Goal: Task Accomplishment & Management: Manage account settings

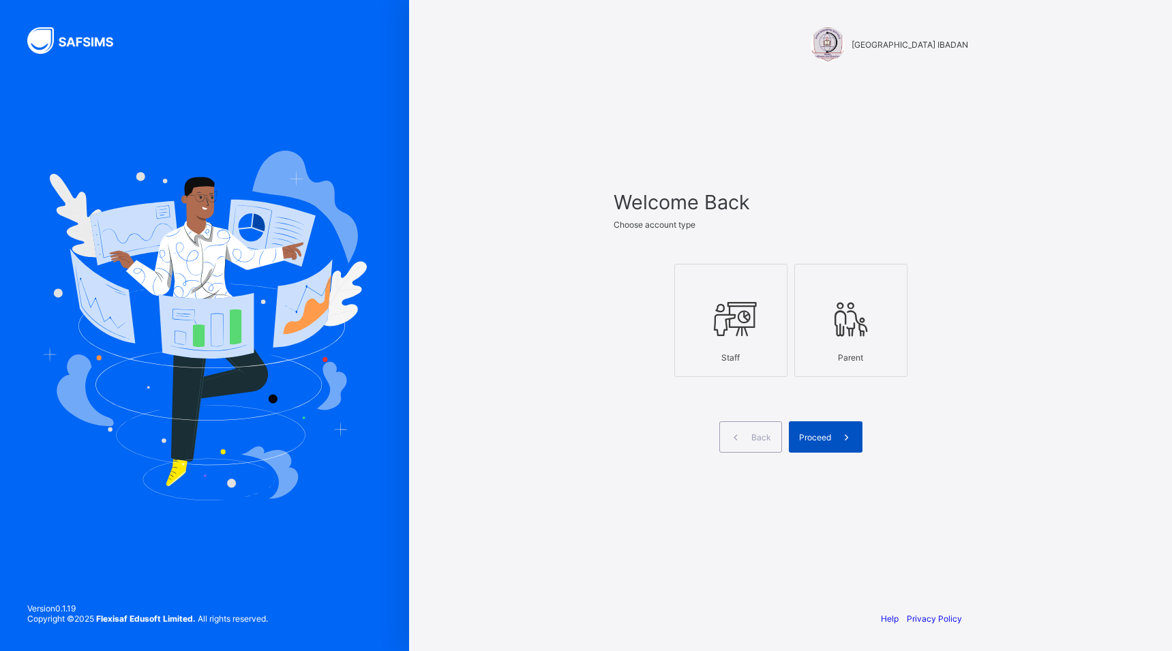
click at [806, 432] on span "Proceed" at bounding box center [815, 437] width 32 height 10
click at [806, 432] on div "GOOD SHEPHERD SCHOOL IBADAN Welcome Back Choose account type Staff Parent Back …" at bounding box center [586, 325] width 1172 height 651
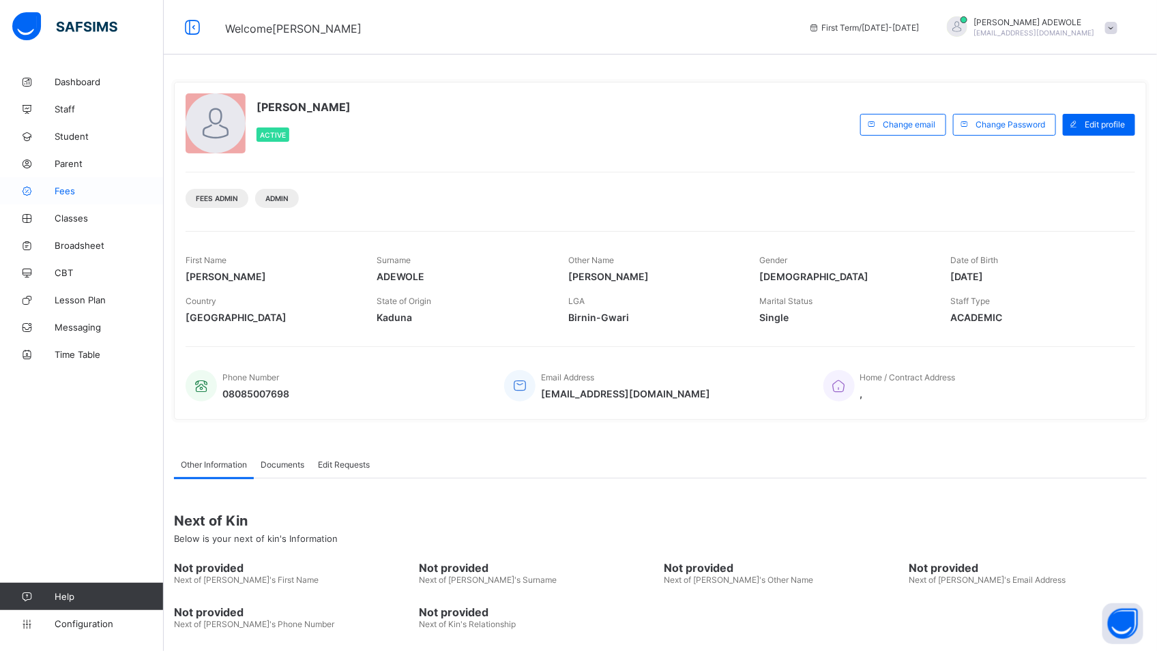
click at [72, 192] on span "Fees" at bounding box center [109, 191] width 109 height 11
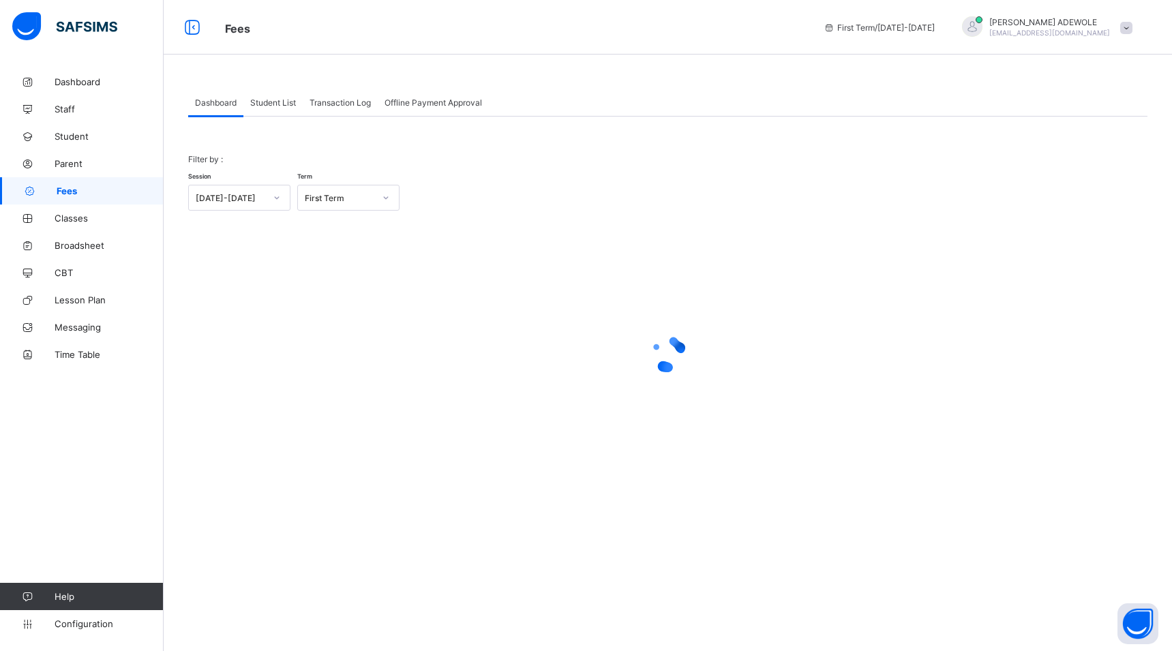
click at [275, 105] on span "Student List" at bounding box center [273, 103] width 46 height 10
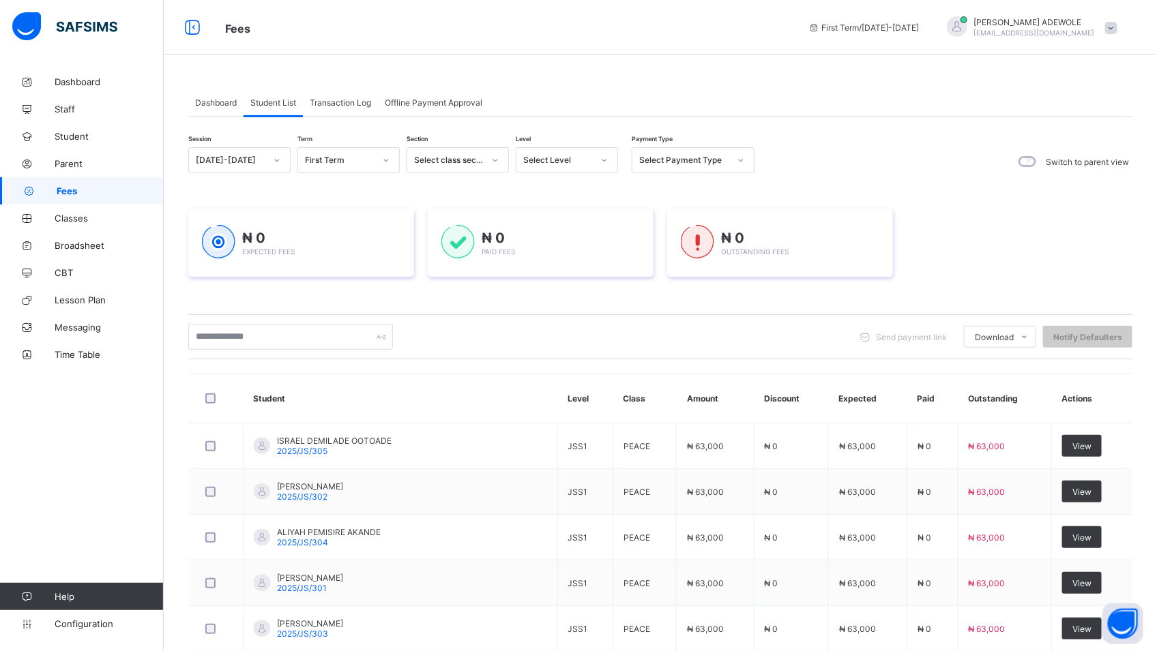
click at [608, 158] on div at bounding box center [604, 160] width 23 height 22
click at [553, 314] on div "BASIC 2" at bounding box center [566, 316] width 101 height 21
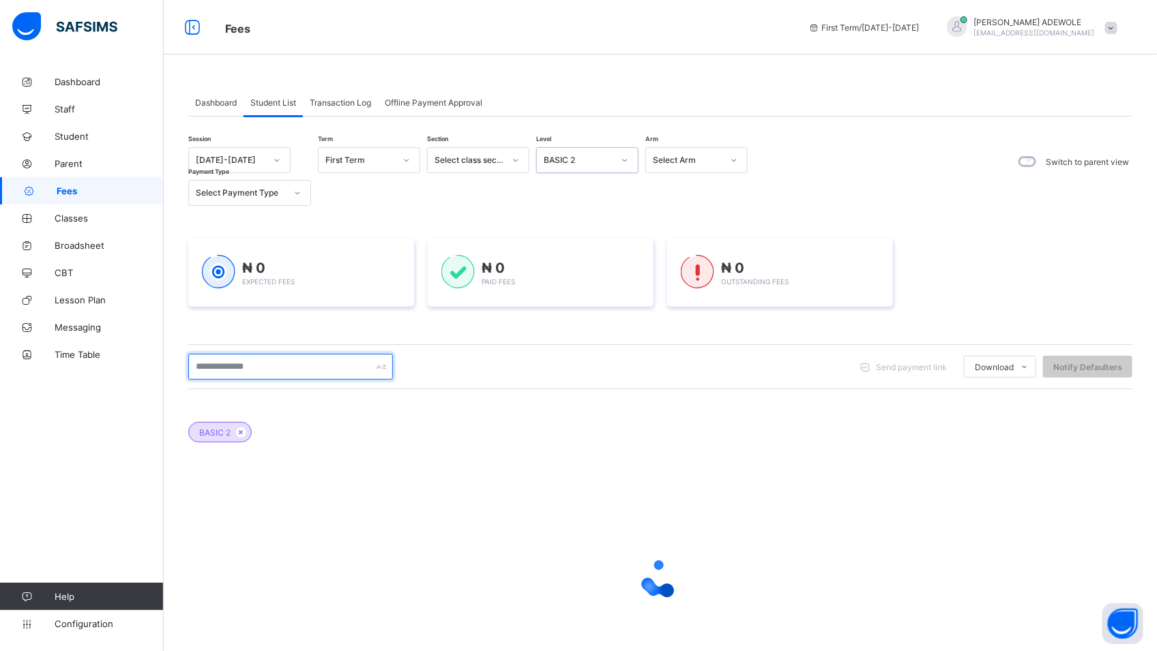
click at [287, 365] on input "text" at bounding box center [290, 367] width 205 height 26
click at [361, 368] on input "text" at bounding box center [290, 367] width 205 height 26
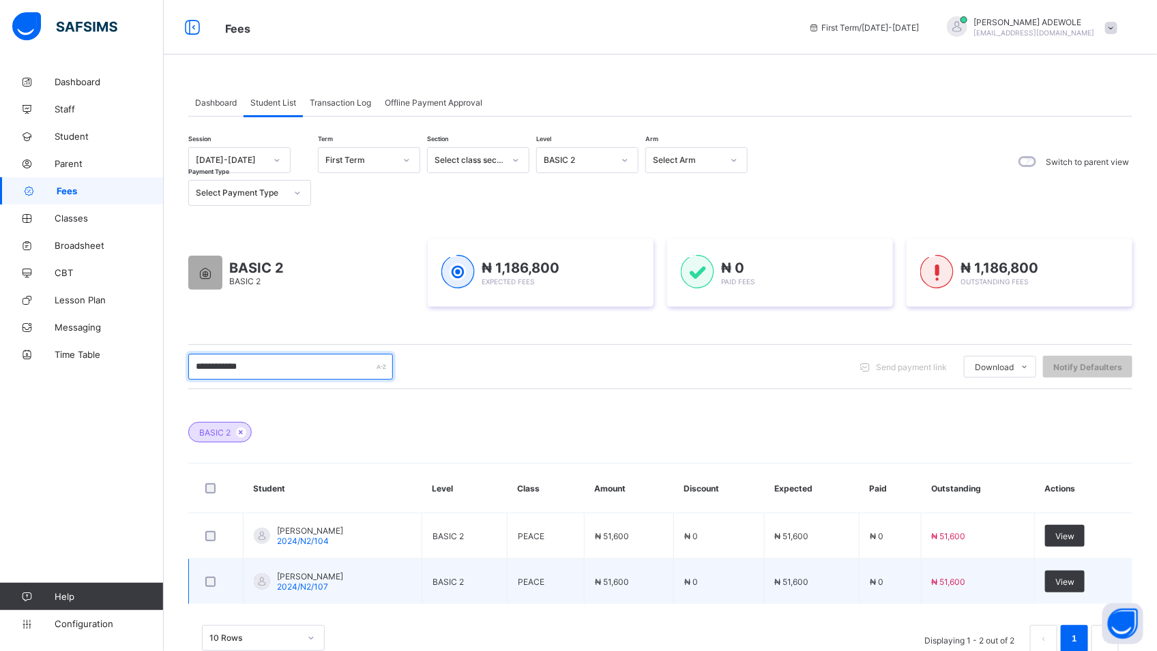
type input "**********"
click at [1007, 579] on td "₦ 51,600" at bounding box center [978, 582] width 114 height 46
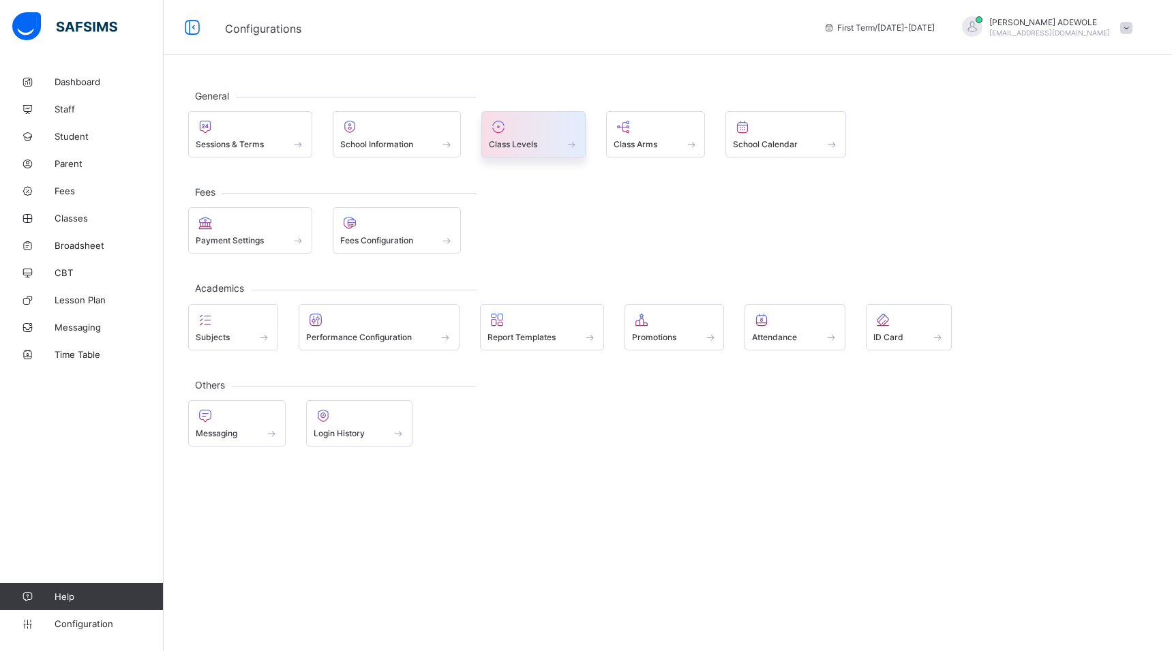
click at [573, 145] on span at bounding box center [572, 144] width 14 height 12
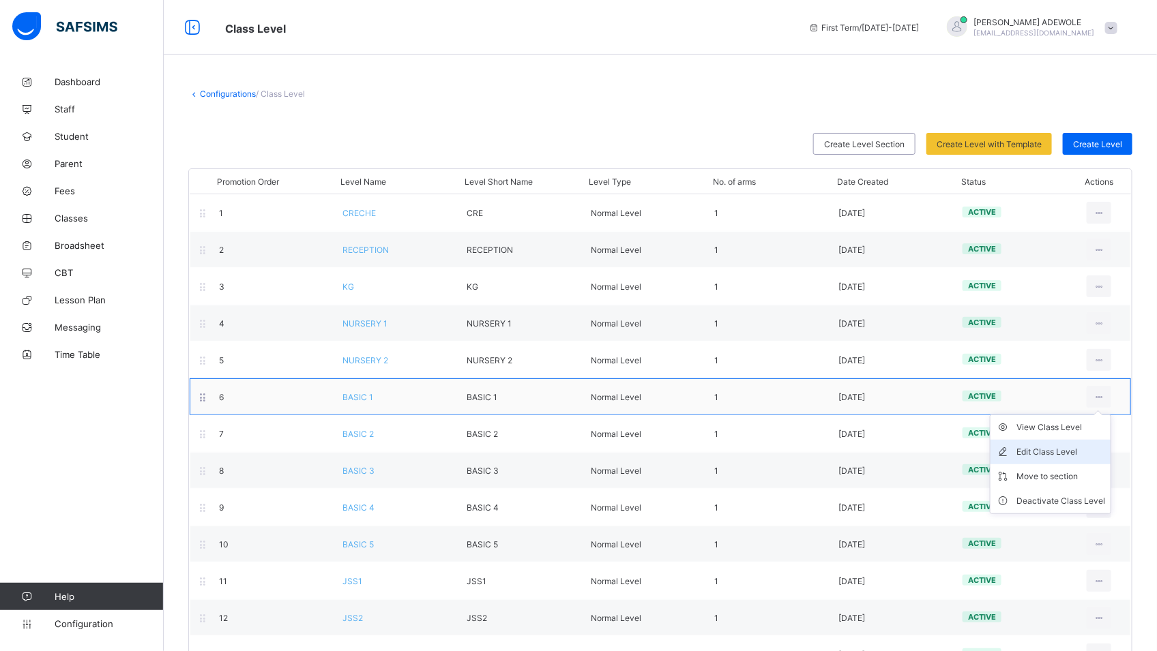
click at [1078, 453] on div "Edit Class Level" at bounding box center [1060, 452] width 89 height 14
type input "*******"
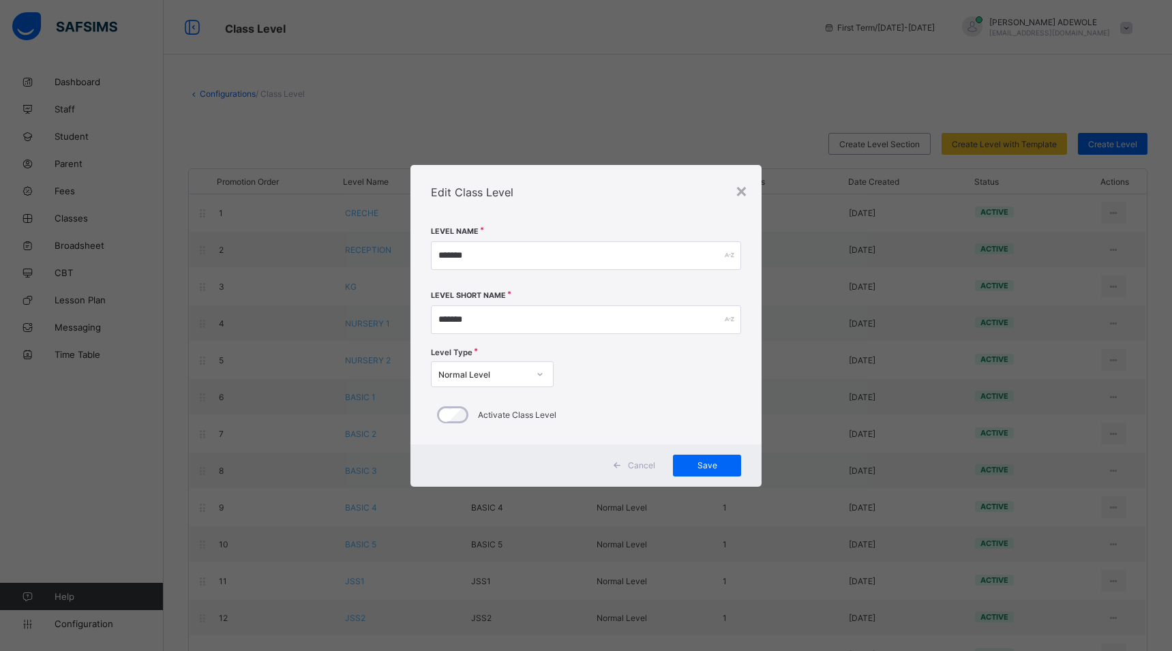
click at [632, 467] on span "Cancel" at bounding box center [641, 465] width 27 height 10
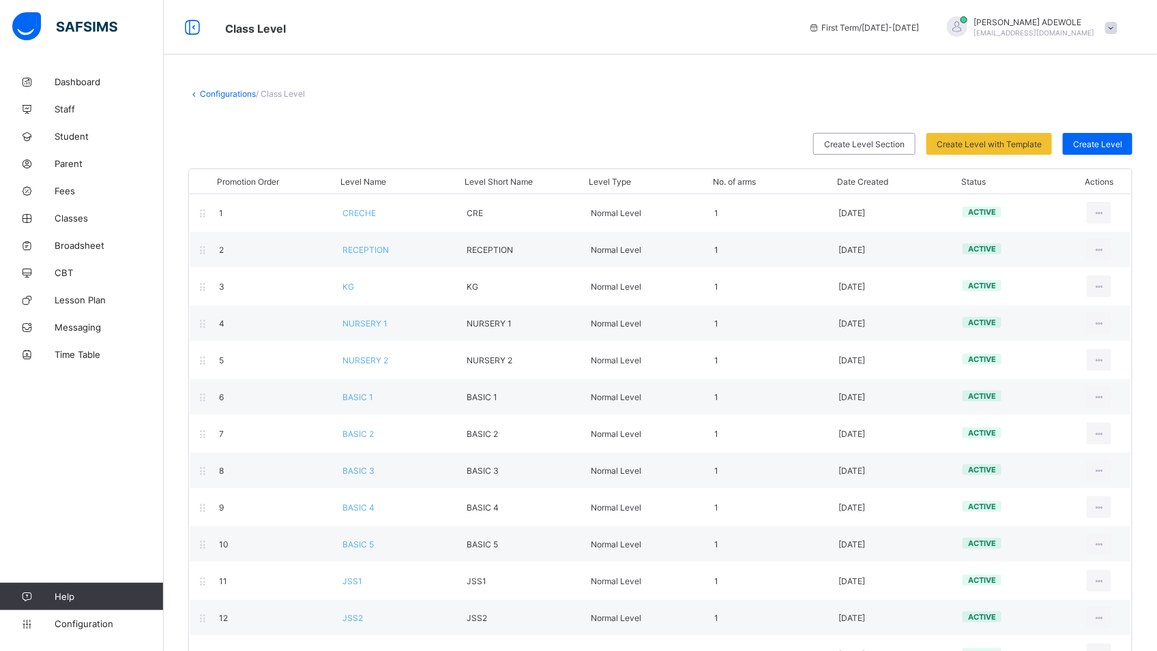
click at [78, 643] on div "Dashboard Staff Student Parent Fees Classes Broadsheet CBT Lesson Plan Messagin…" at bounding box center [82, 353] width 164 height 597
click at [91, 623] on span "Configuration" at bounding box center [109, 624] width 108 height 11
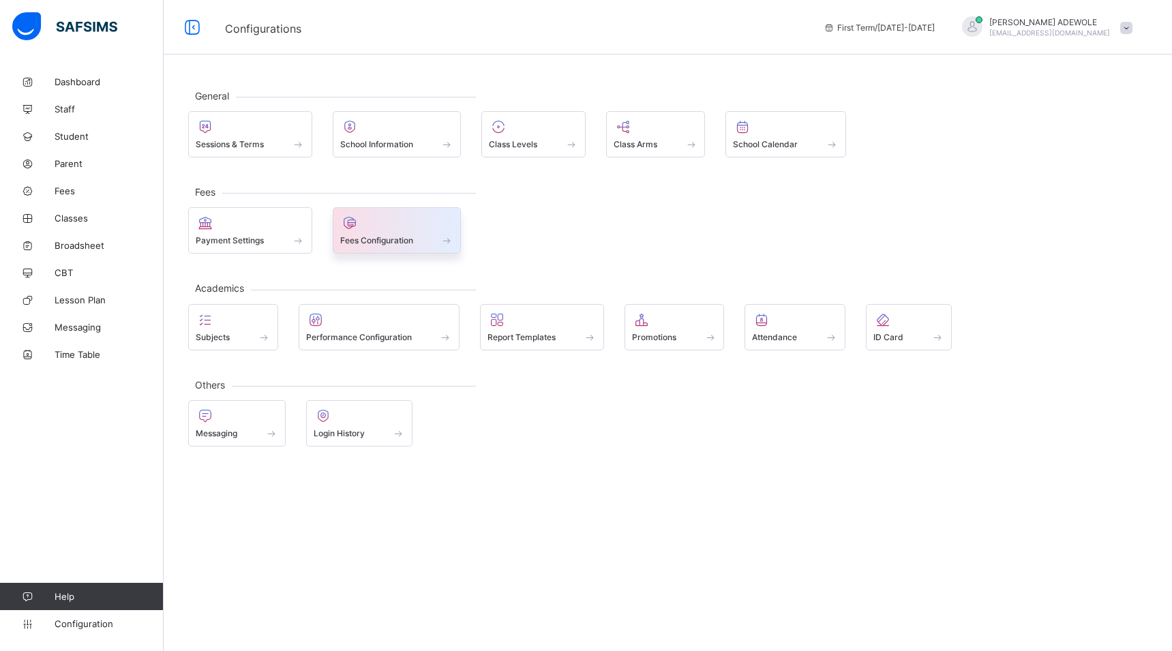
click at [453, 239] on span at bounding box center [448, 241] width 14 height 12
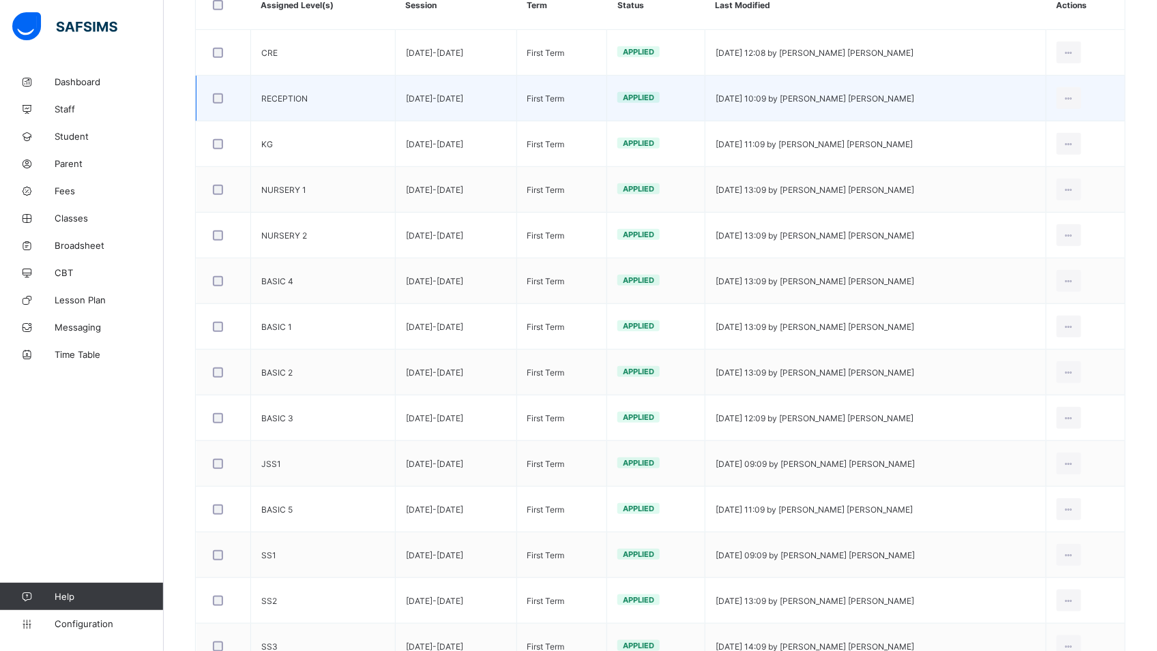
scroll to position [293, 0]
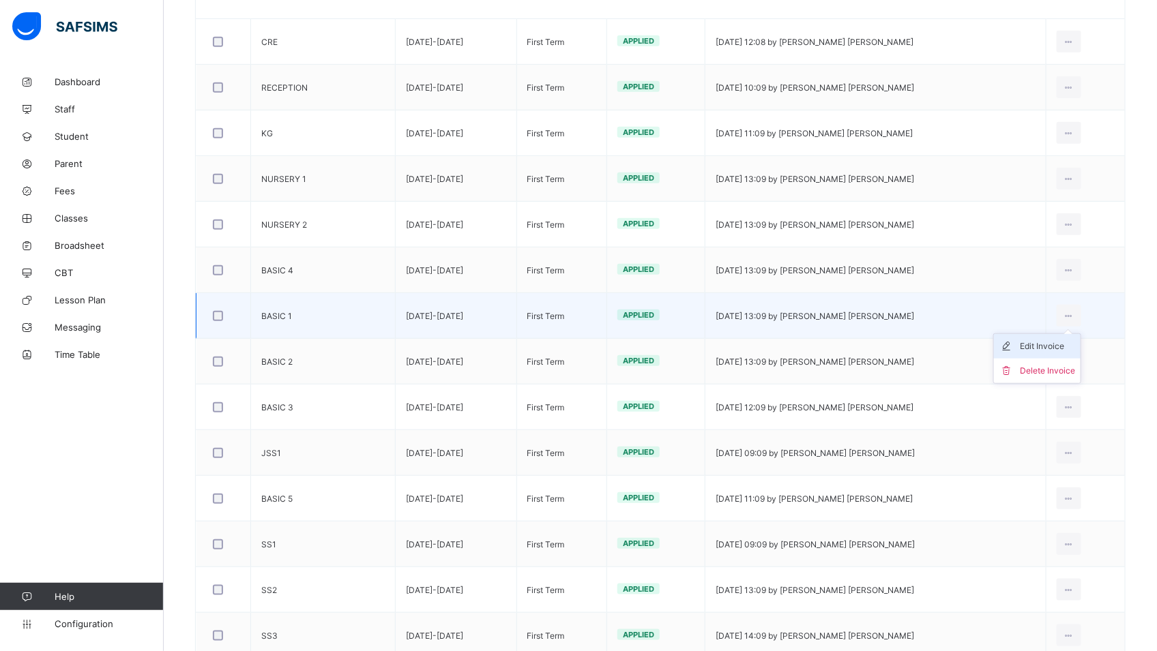
click at [1073, 350] on div "Edit Invoice" at bounding box center [1047, 347] width 55 height 14
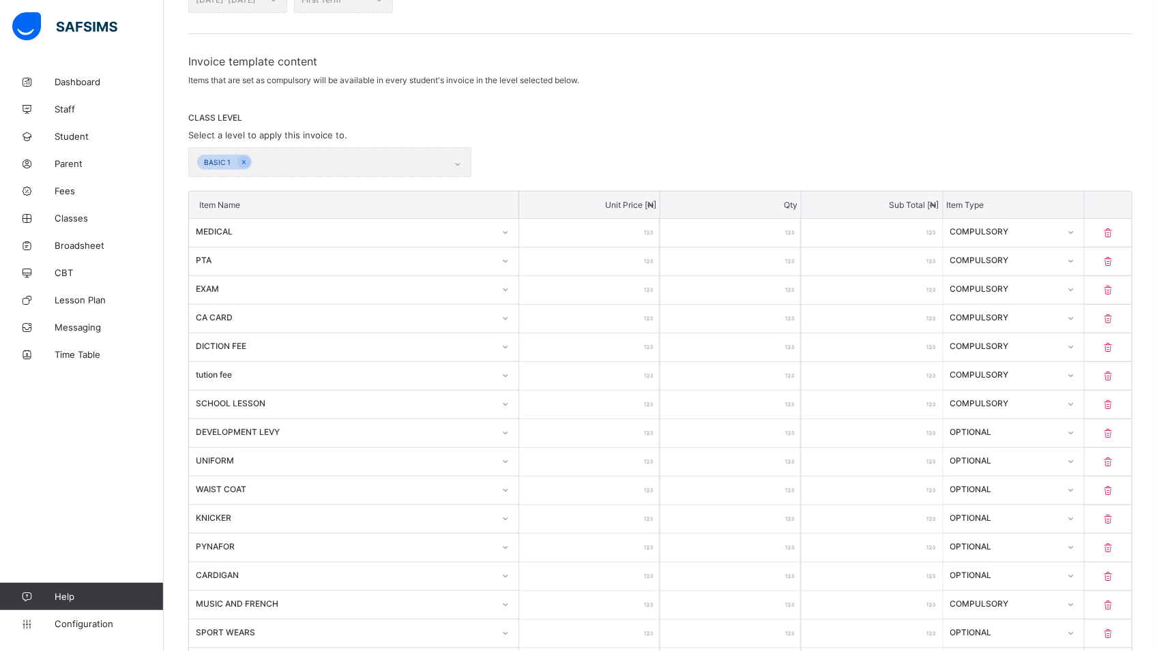
scroll to position [195, 0]
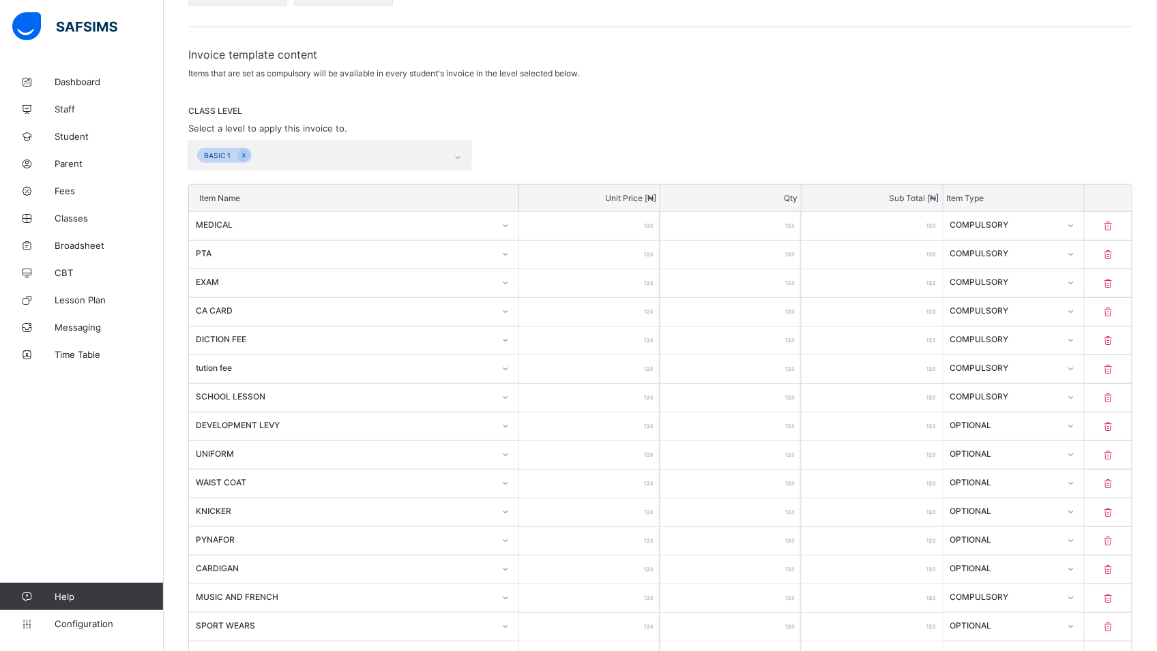
click at [1115, 366] on icon at bounding box center [1108, 370] width 14 height 12
type input "****"
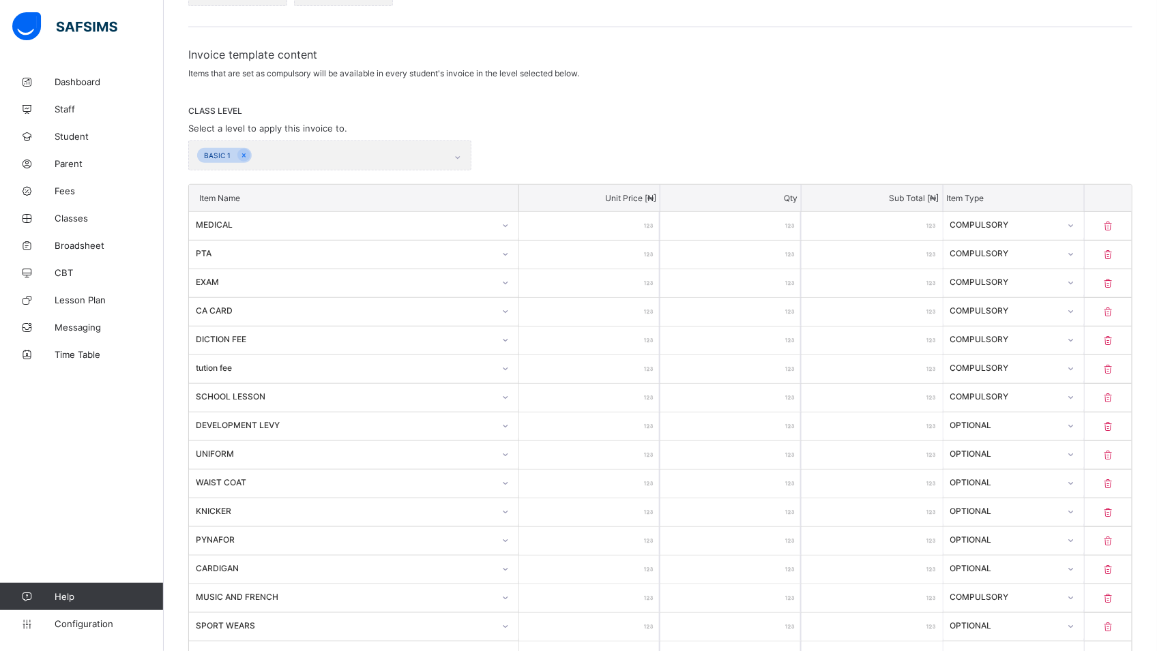
type input "*****"
type input "****"
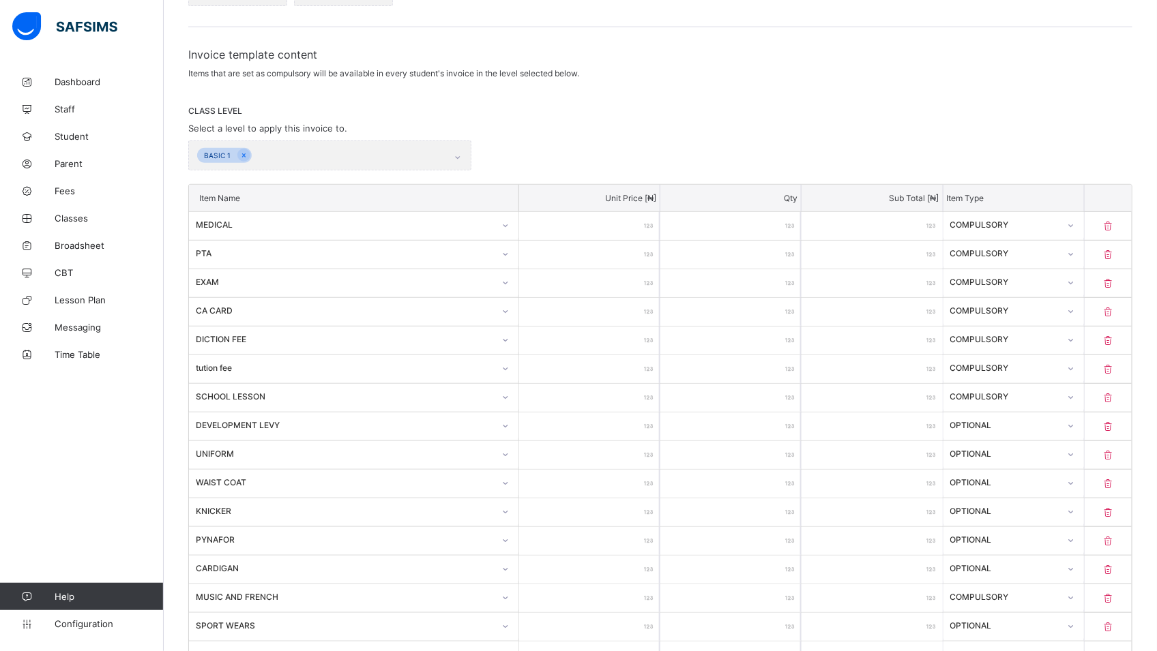
type input "****"
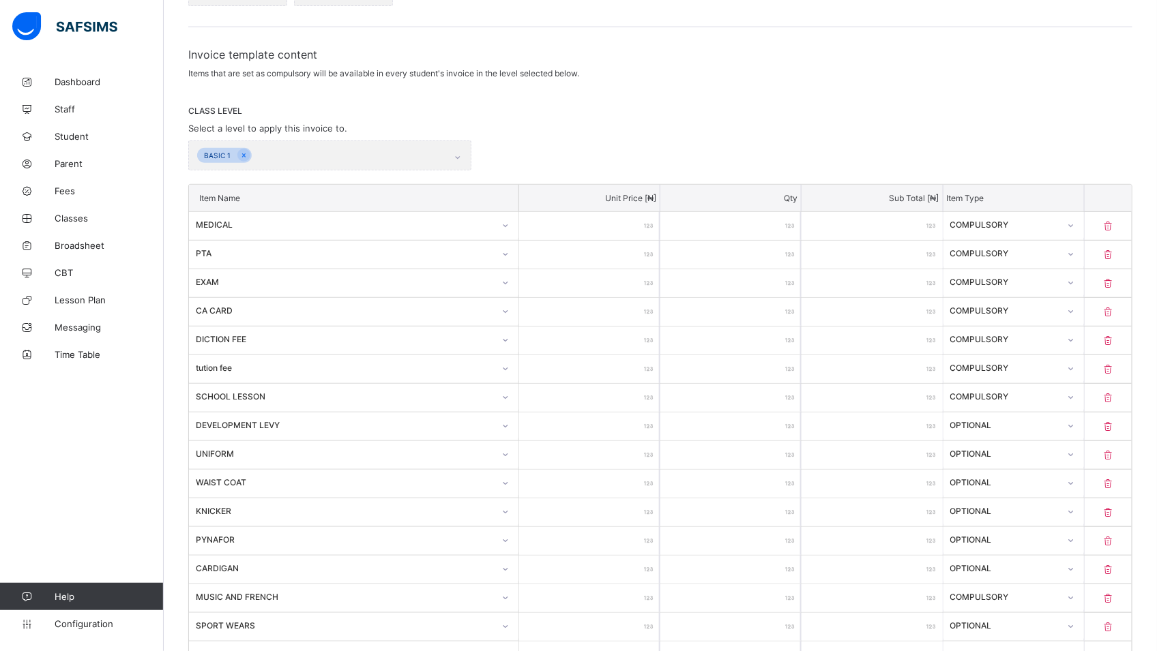
type input "****"
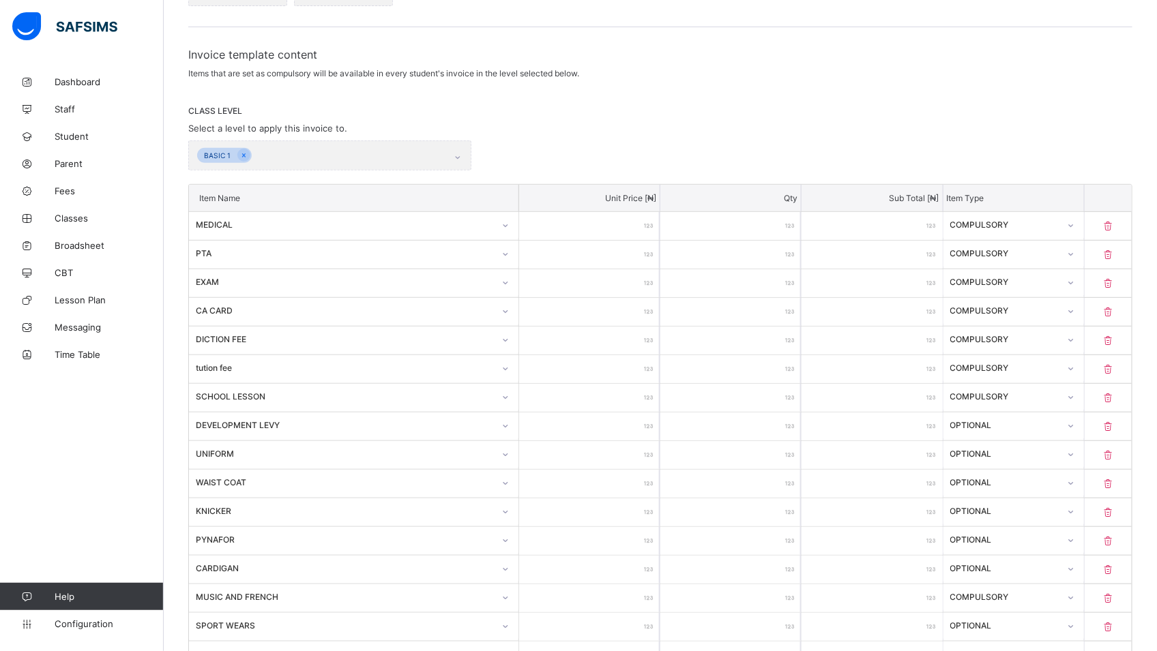
type input "****"
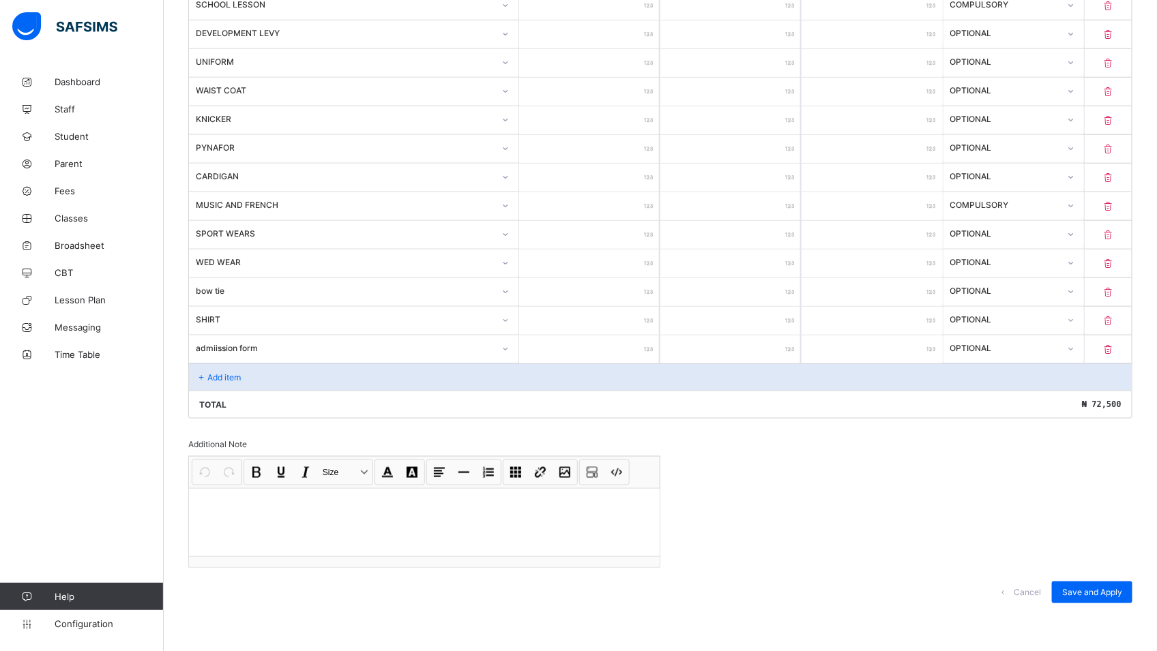
scroll to position [559, 0]
click at [254, 375] on div "Add item" at bounding box center [660, 377] width 943 height 27
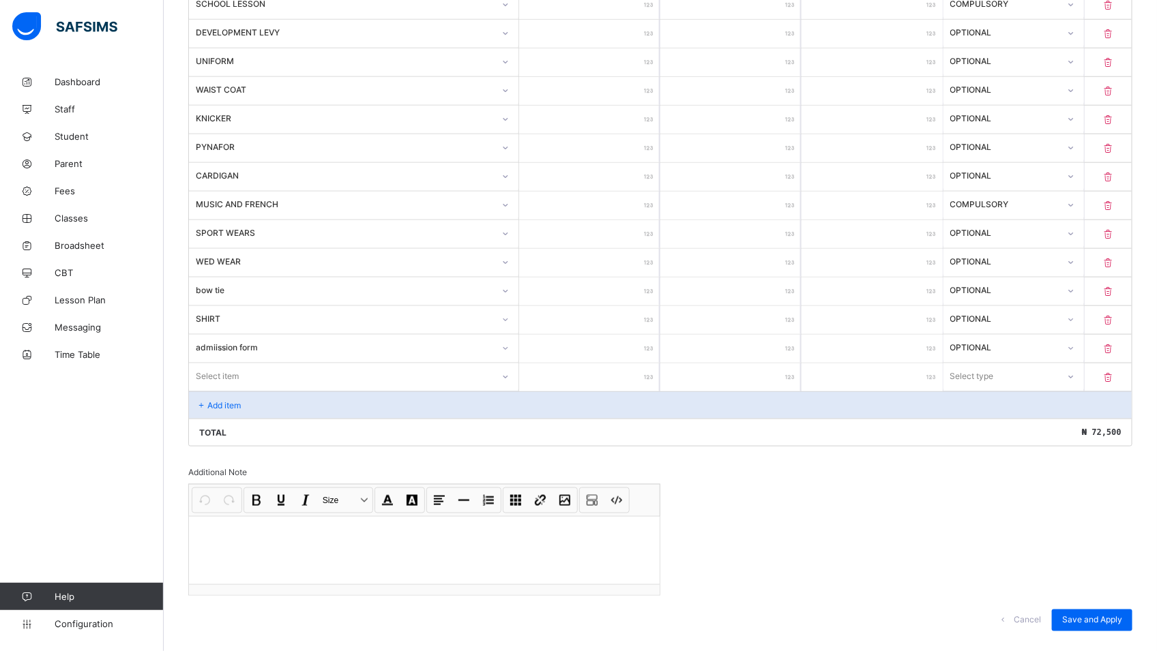
click at [284, 374] on div "Select item" at bounding box center [340, 376] width 303 height 19
type input "**********"
click at [617, 375] on input "number" at bounding box center [589, 378] width 140 height 28
type input "*"
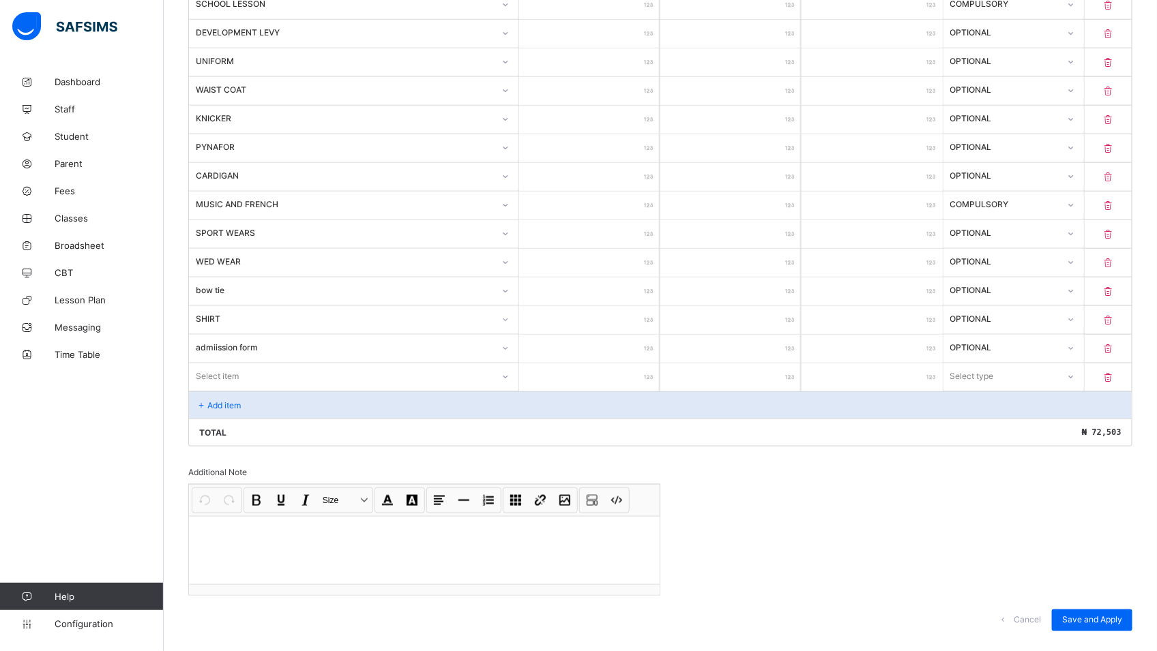
type input "**"
type input "***"
type input "*****"
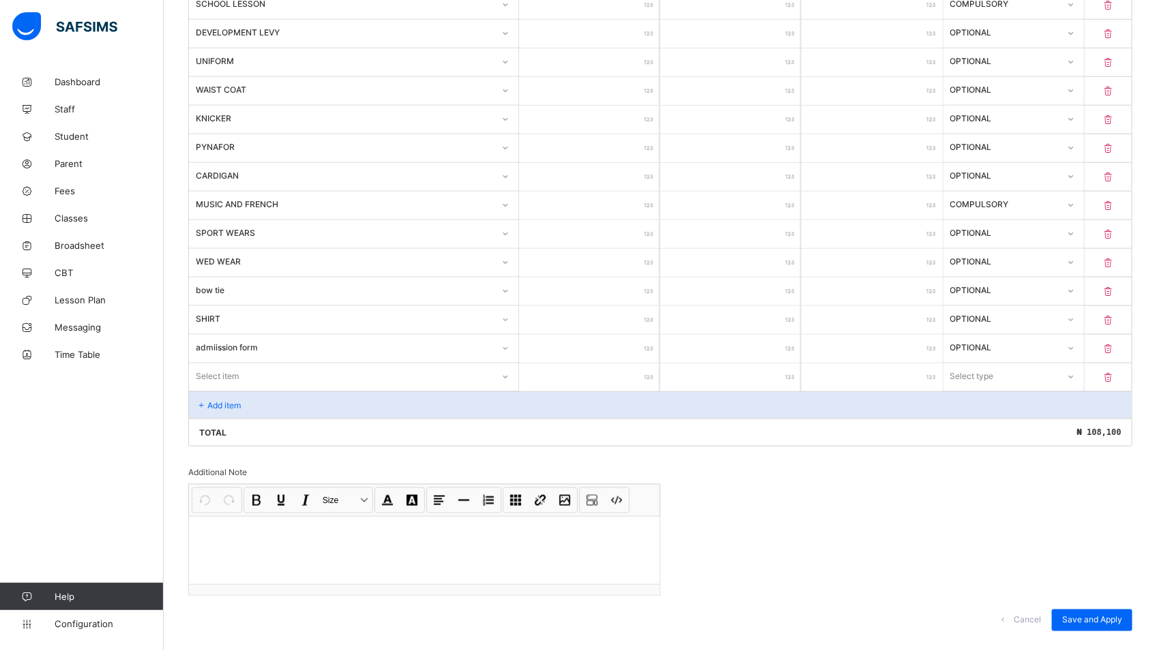
type input "*****"
click at [1074, 373] on icon at bounding box center [1070, 377] width 8 height 14
click at [1064, 408] on div "Compulsory" at bounding box center [1013, 406] width 139 height 21
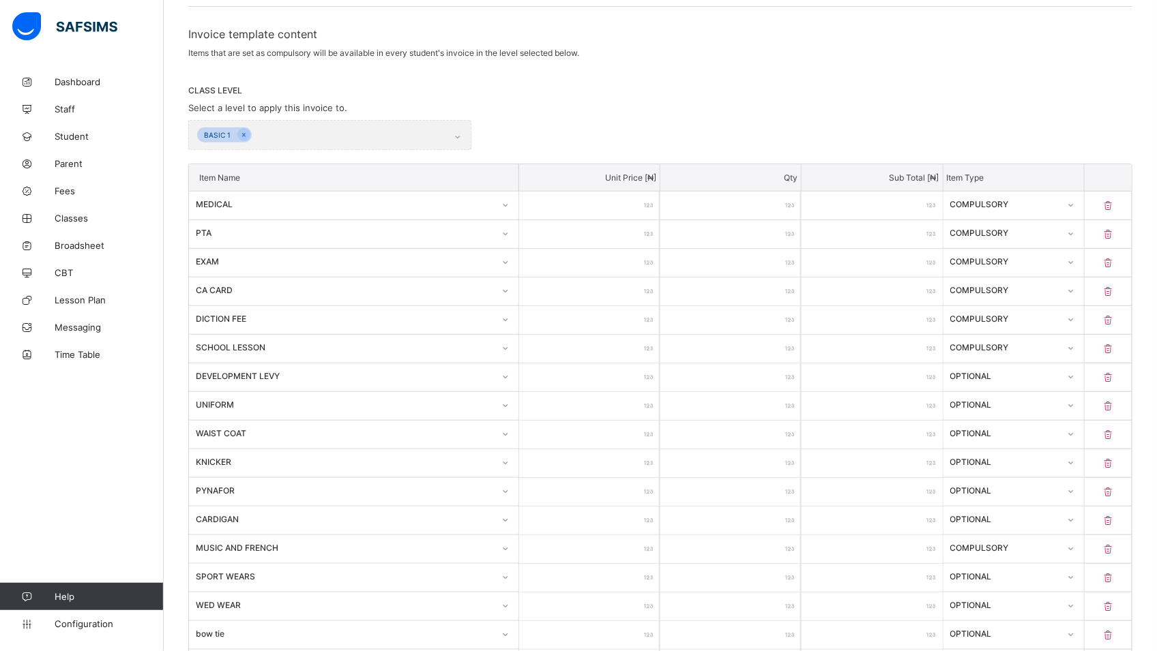
scroll to position [70, 0]
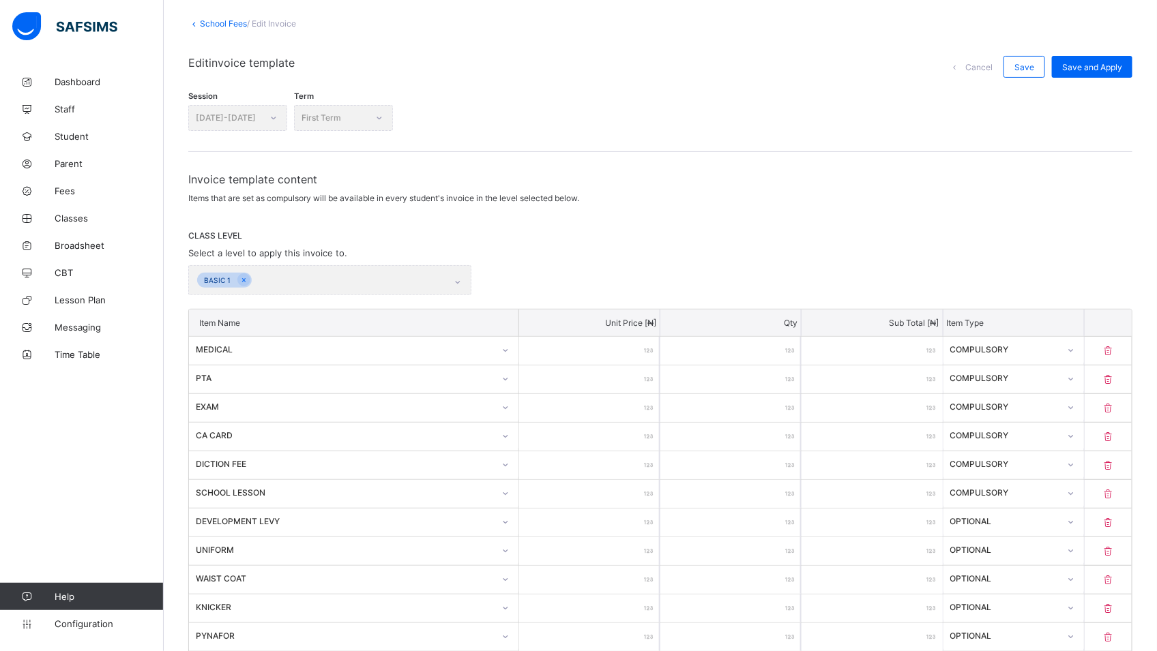
click at [464, 280] on div "BASIC 1" at bounding box center [329, 280] width 283 height 30
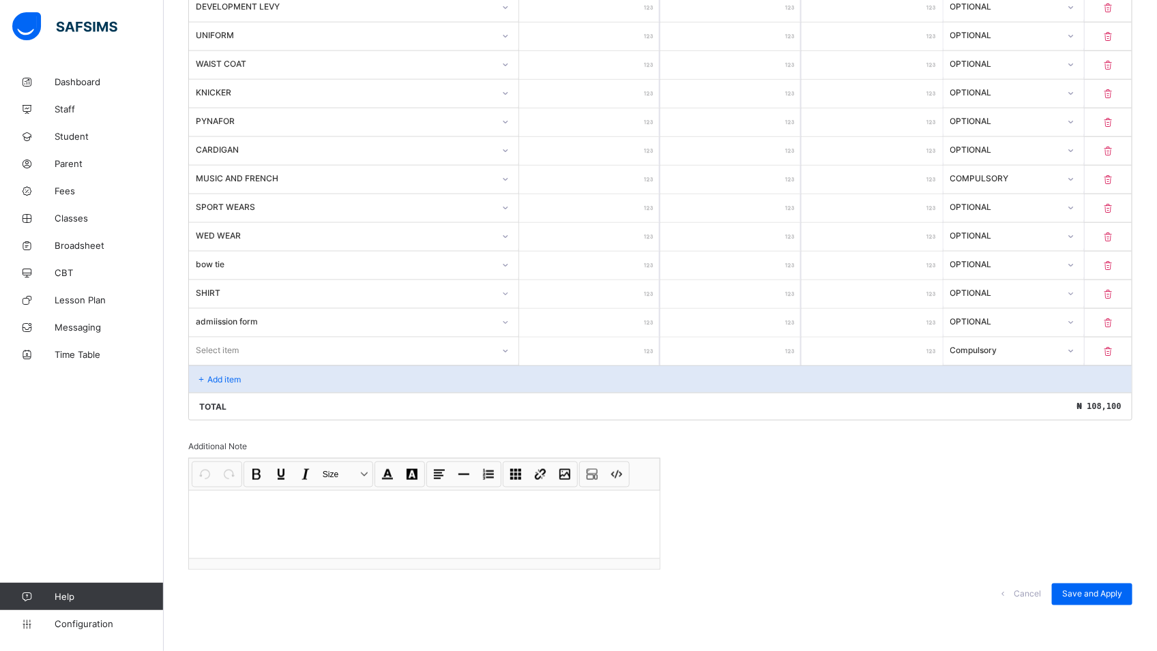
scroll to position [588, 0]
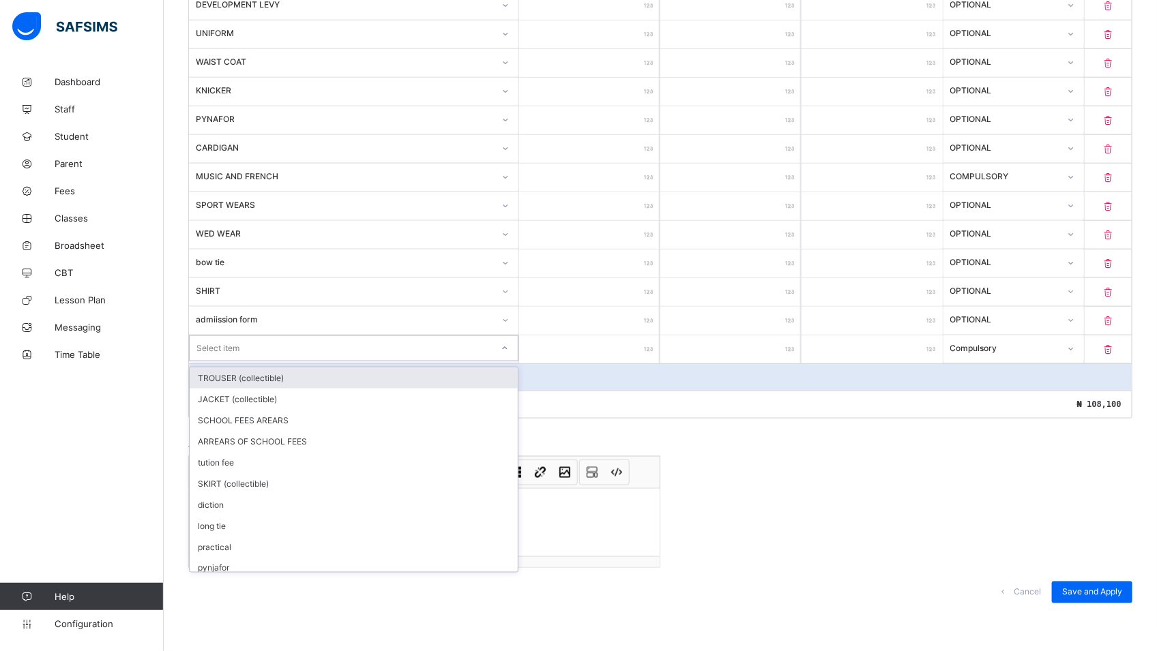
click at [261, 348] on div "Select item" at bounding box center [341, 348] width 302 height 19
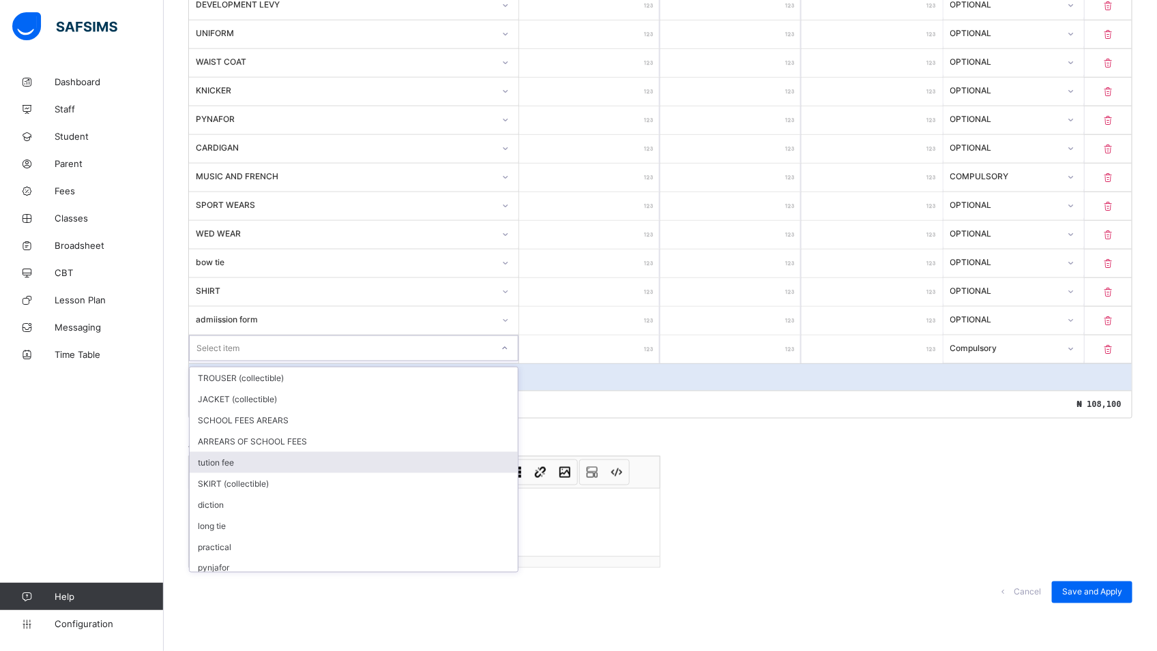
drag, startPoint x: 266, startPoint y: 459, endPoint x: 273, endPoint y: 458, distance: 6.9
click at [269, 459] on div "tution fee" at bounding box center [354, 462] width 328 height 21
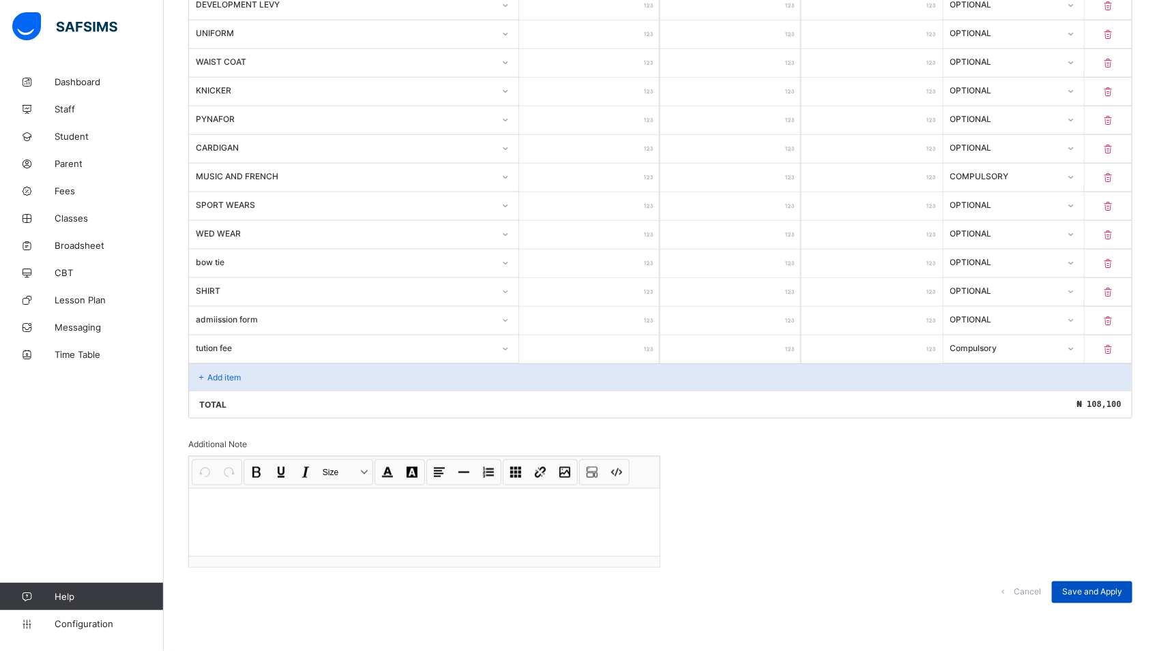
click at [1103, 588] on span "Save and Apply" at bounding box center [1092, 592] width 60 height 10
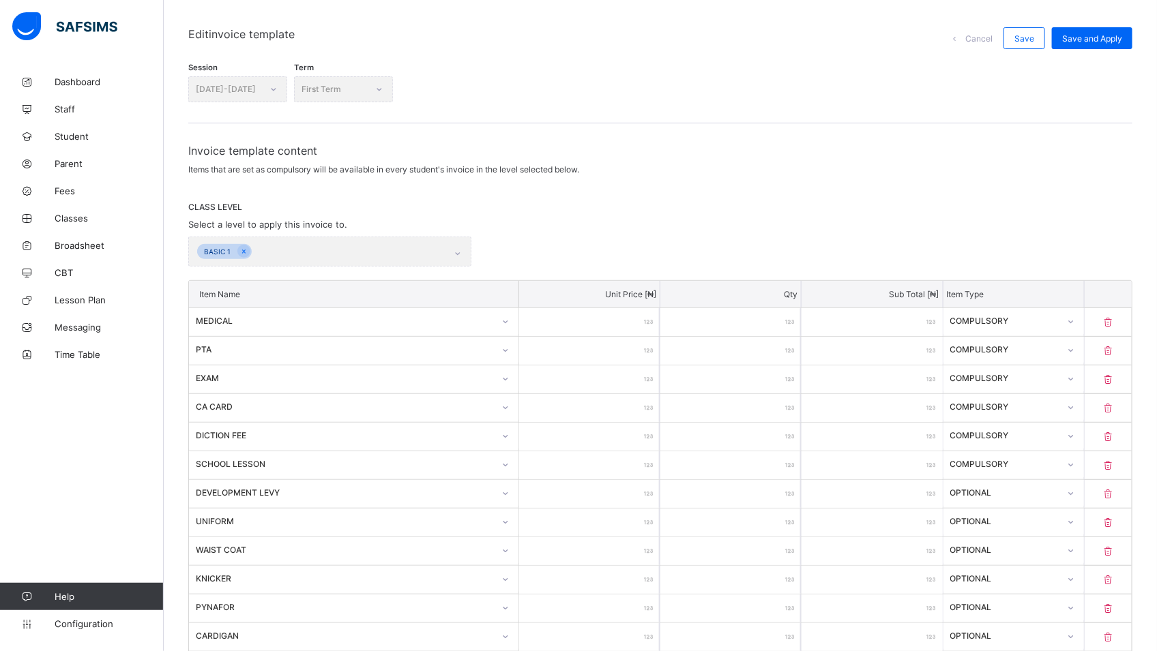
scroll to position [0, 0]
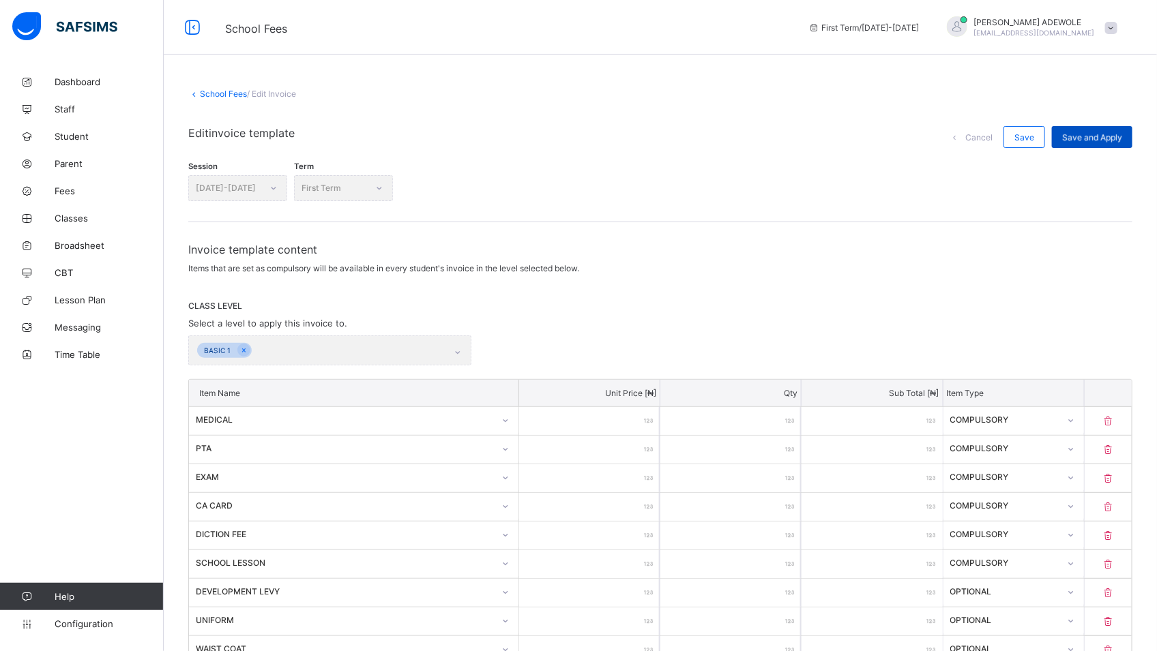
click at [1099, 135] on div "Save and Apply" at bounding box center [1092, 137] width 80 height 22
click at [1093, 134] on span "Save and Apply" at bounding box center [1092, 137] width 60 height 10
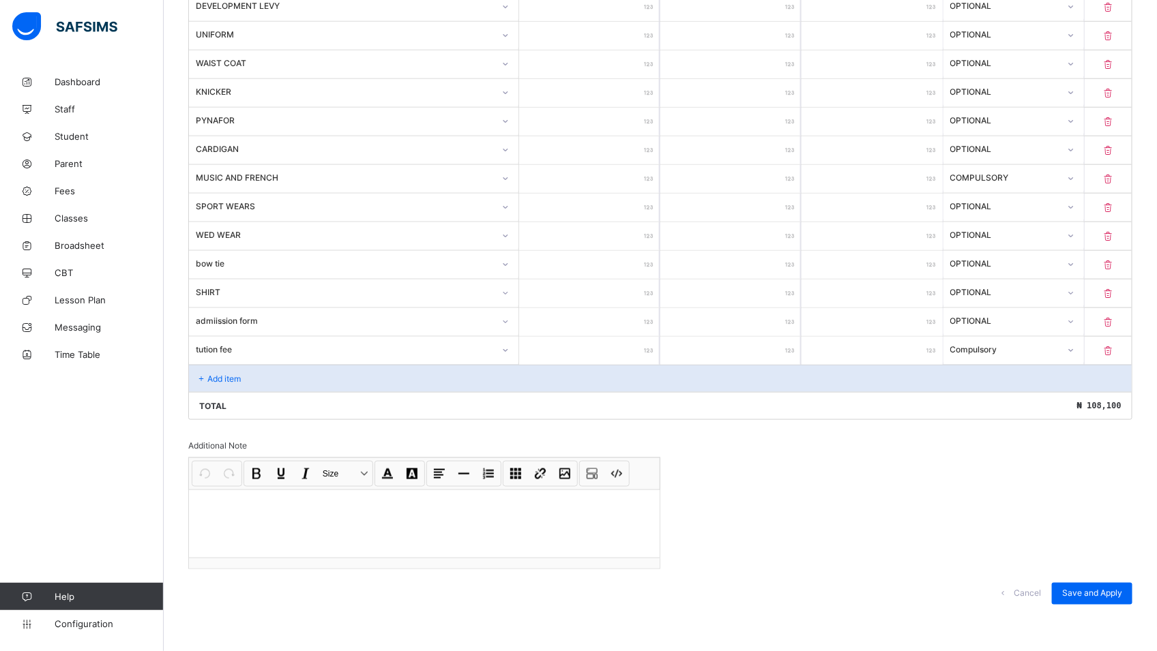
scroll to position [588, 0]
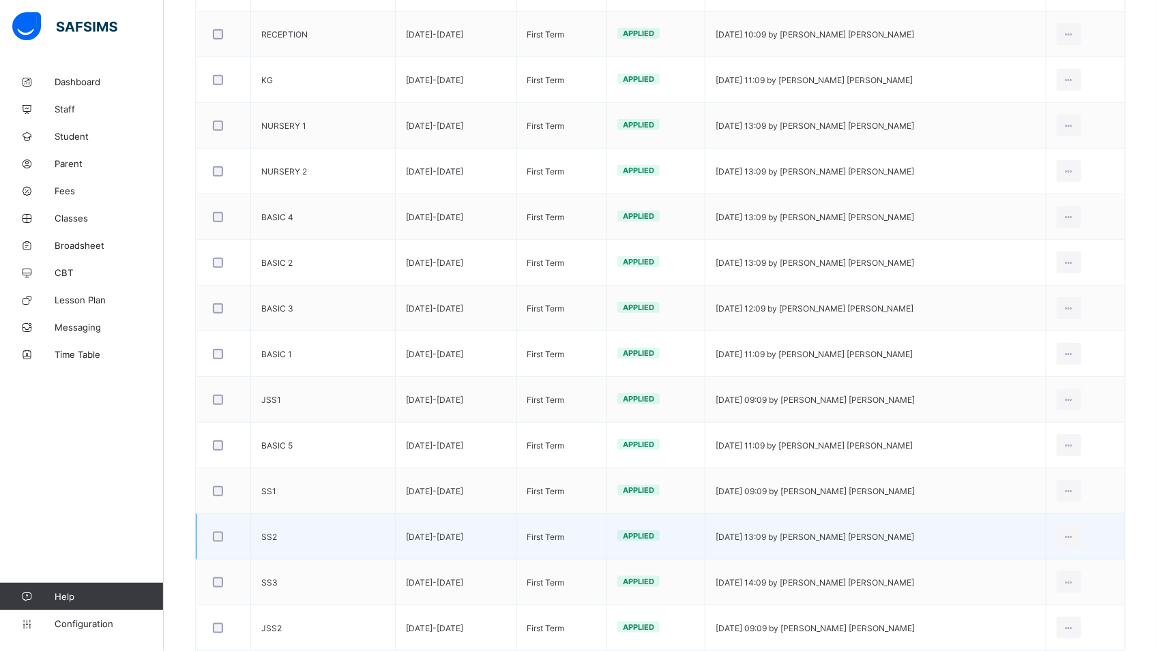
scroll to position [340, 0]
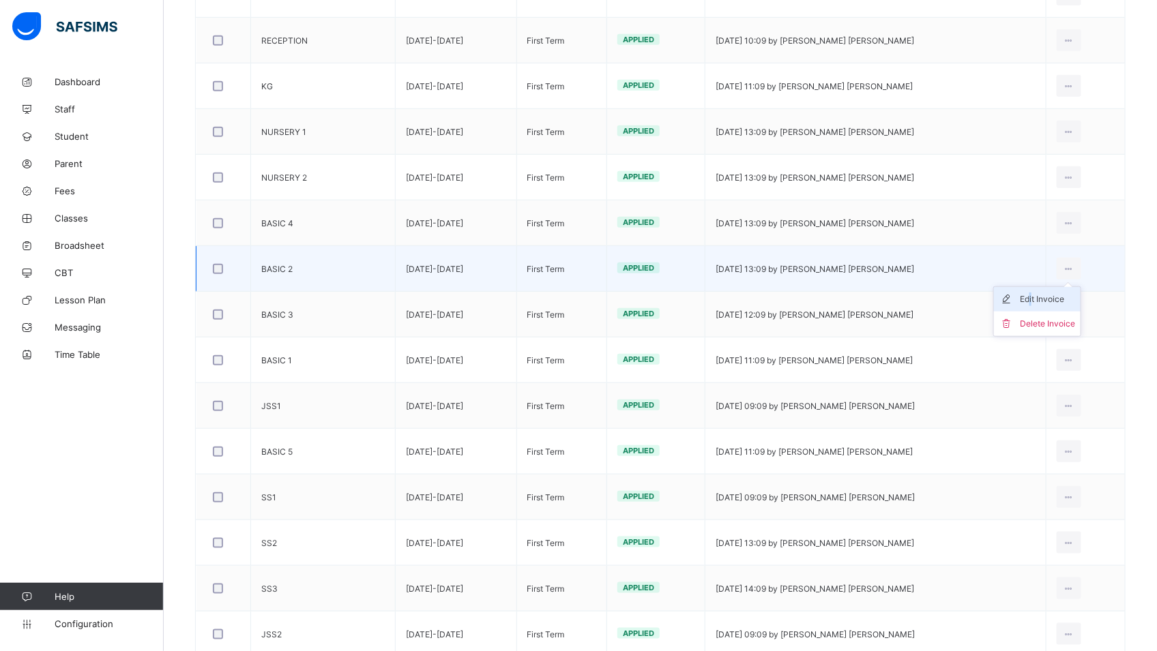
click at [1043, 301] on div "Edit Invoice" at bounding box center [1047, 300] width 55 height 14
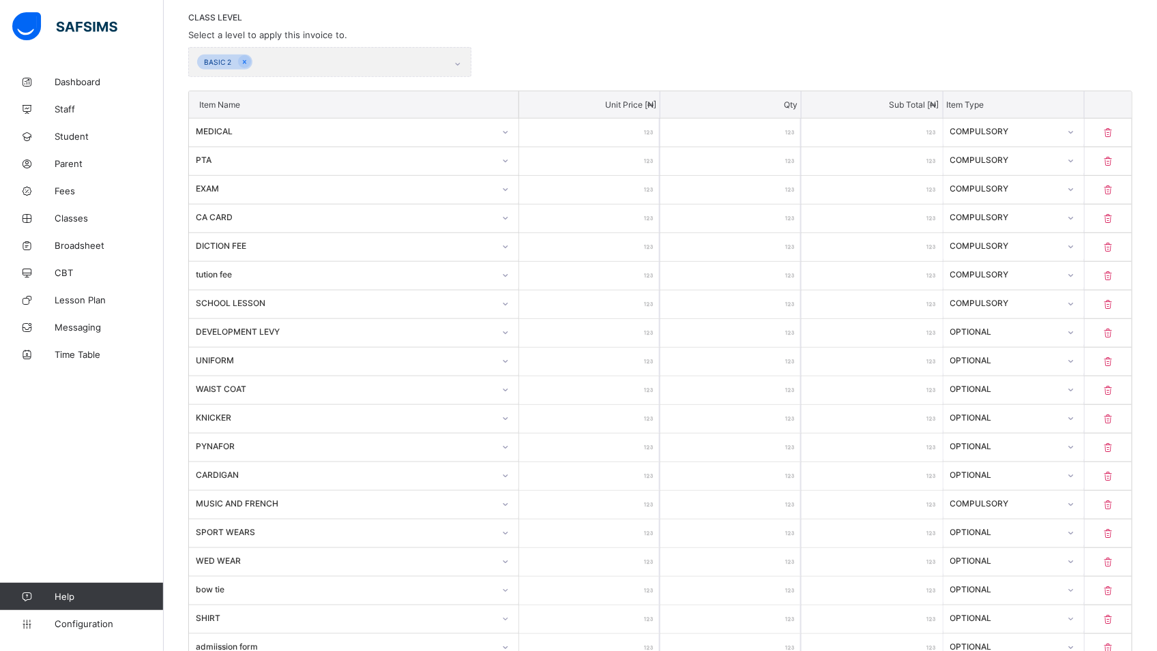
scroll to position [293, 0]
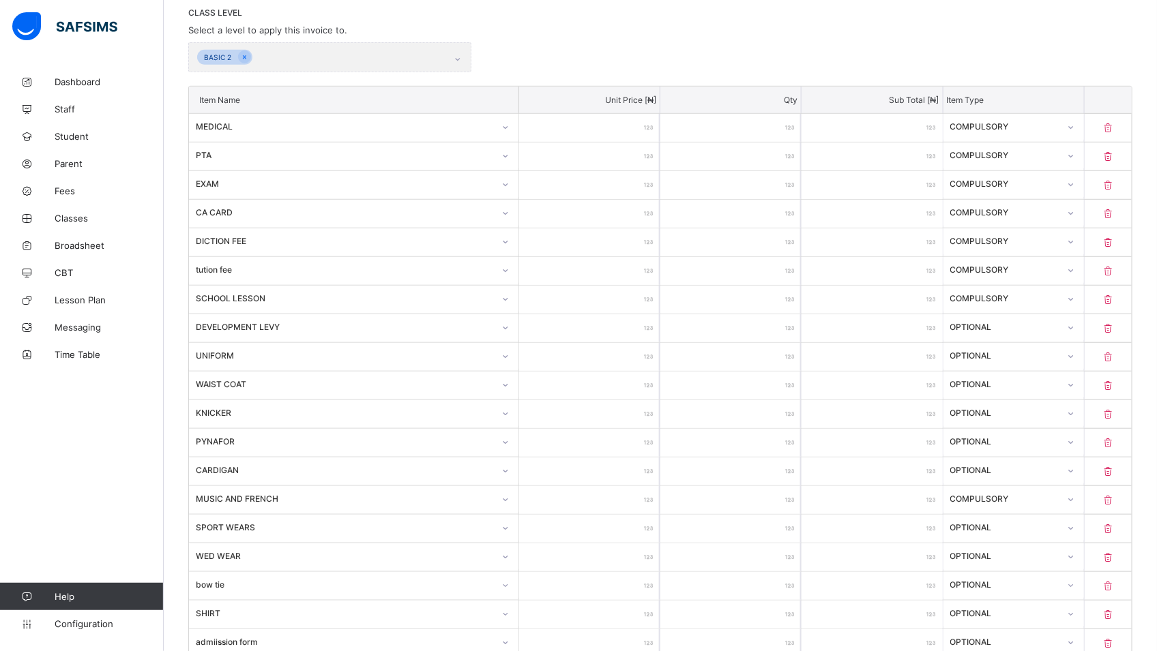
click at [1113, 269] on p at bounding box center [1107, 271] width 47 height 12
click at [993, 266] on div "COMPULSORY" at bounding box center [1004, 270] width 109 height 10
click at [1043, 237] on div "COMPULSORY" at bounding box center [1004, 241] width 109 height 10
click at [1115, 272] on icon at bounding box center [1108, 271] width 14 height 12
type input "****"
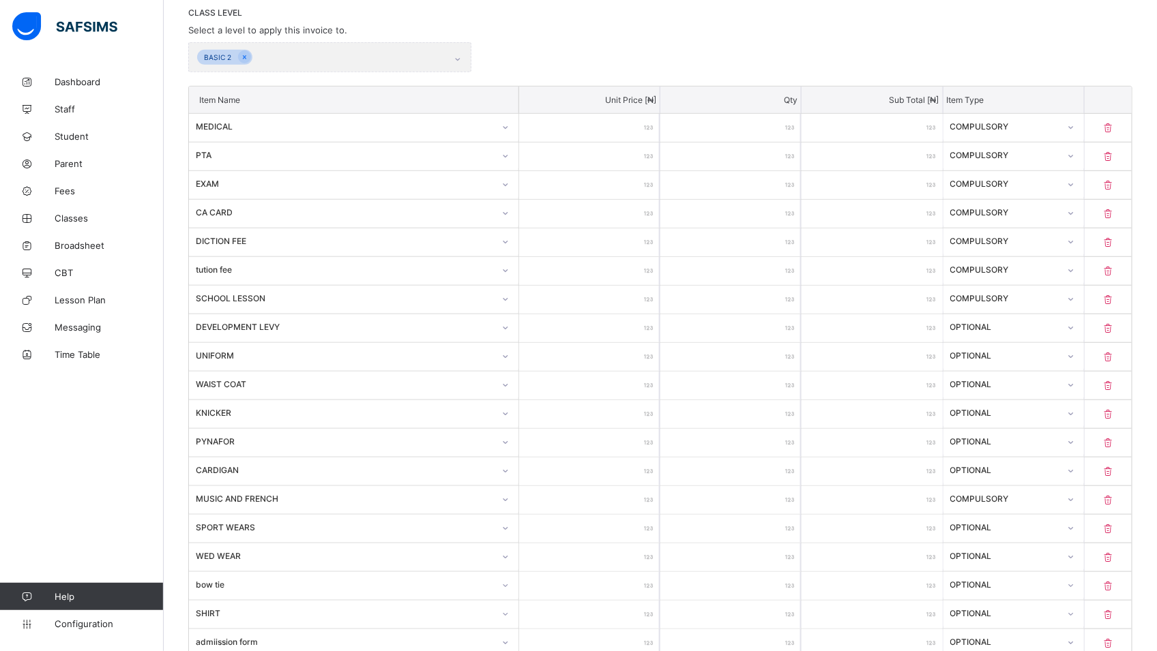
type input "****"
type input "*****"
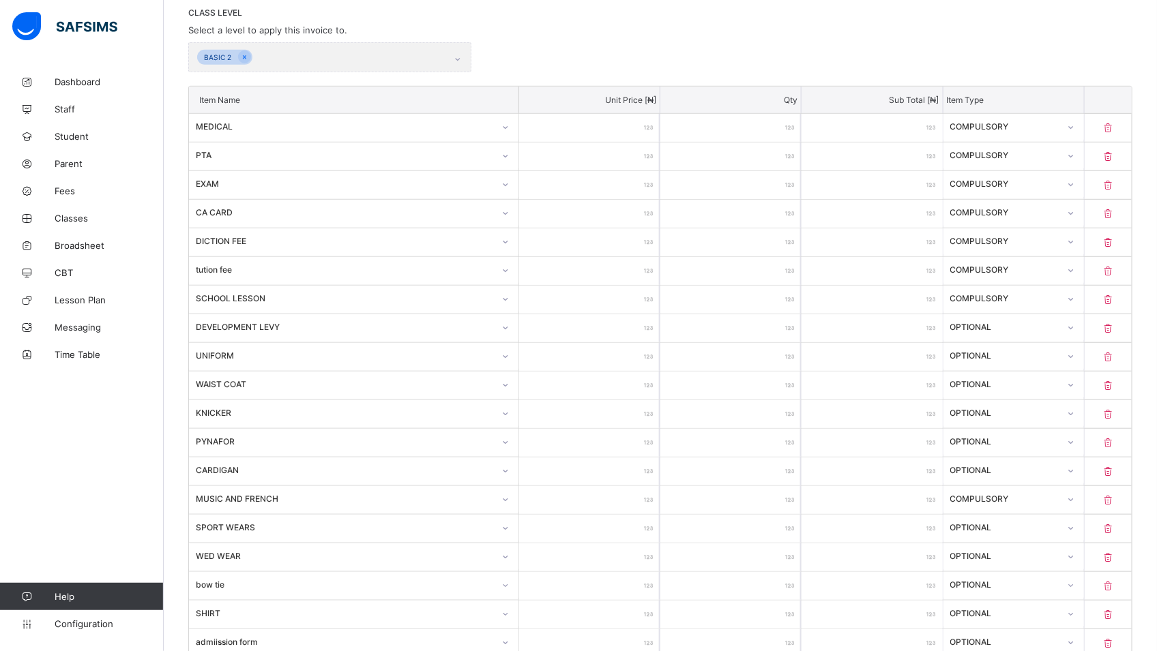
type input "****"
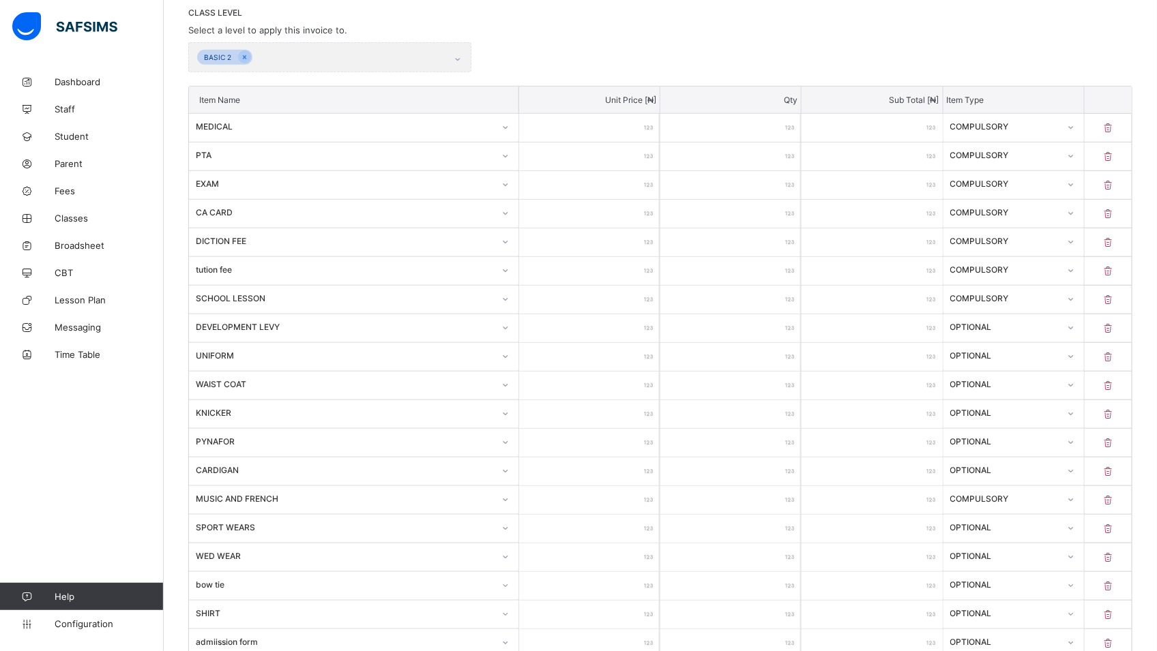
type input "****"
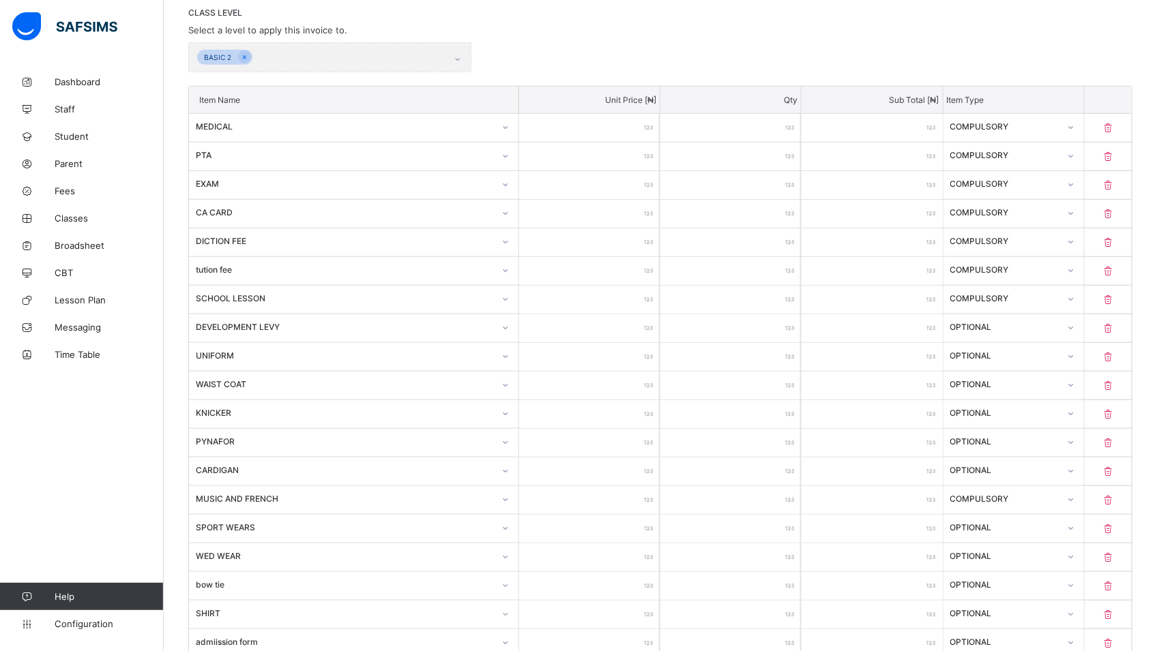
type input "****"
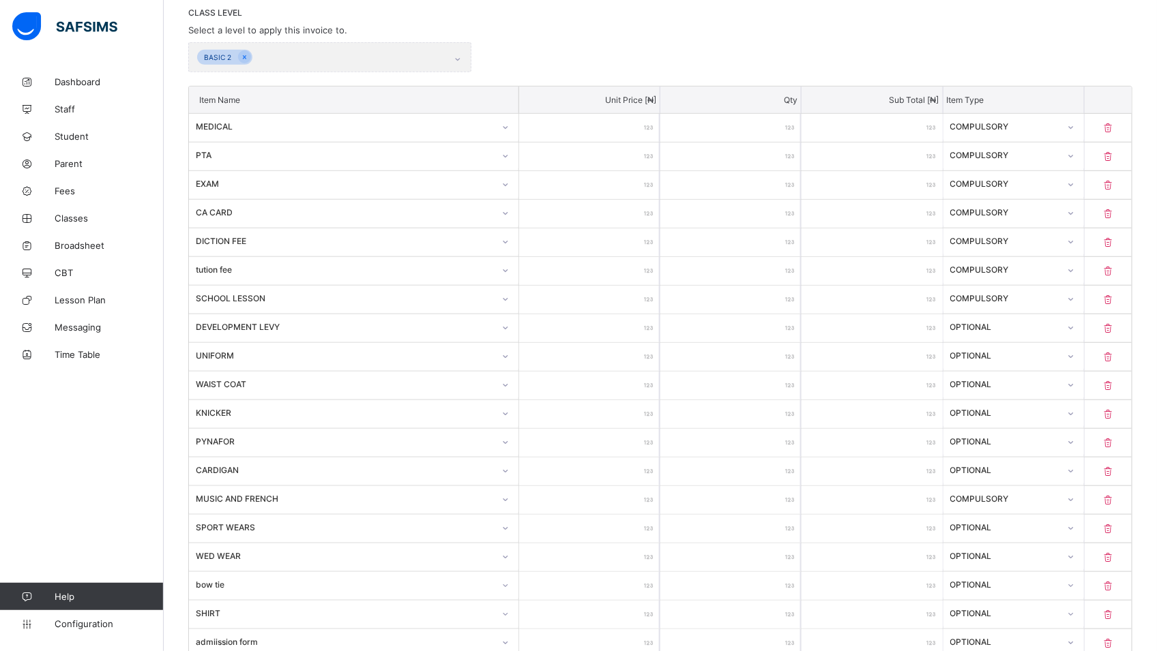
type input "****"
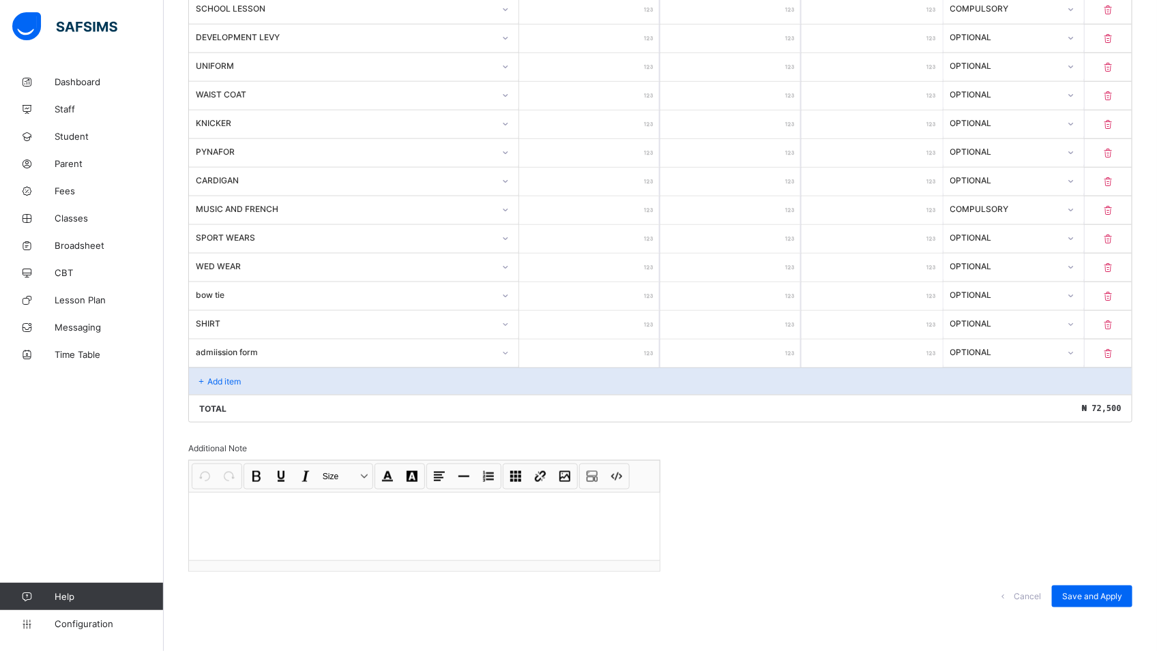
scroll to position [559, 0]
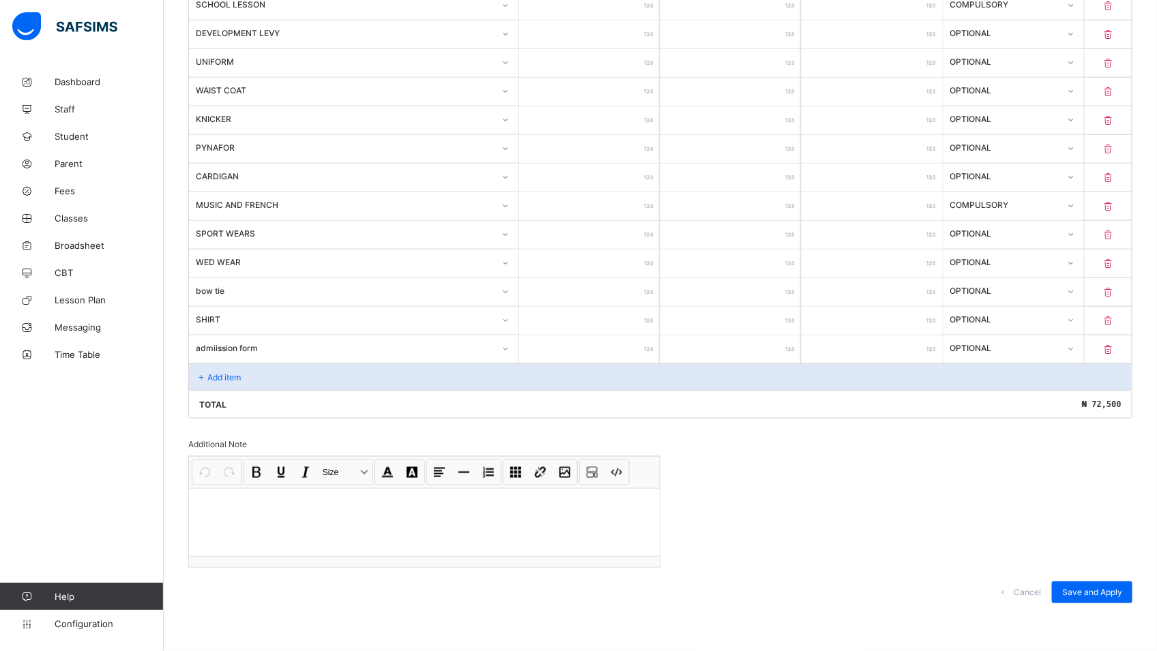
click at [277, 370] on div "Add item" at bounding box center [660, 377] width 943 height 27
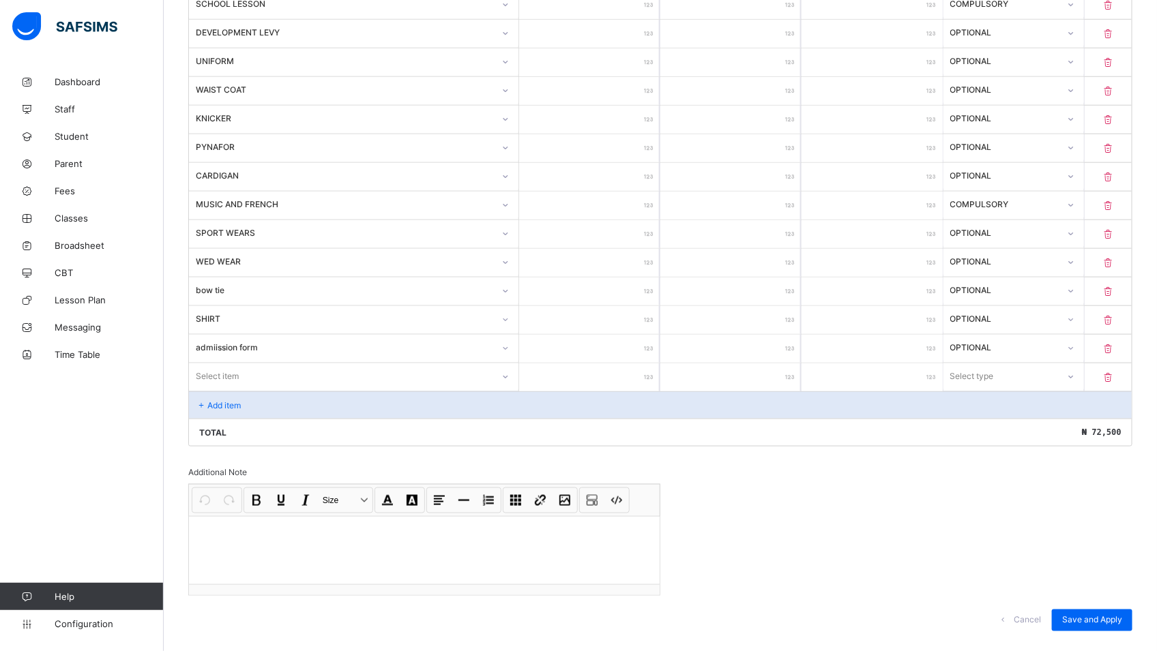
click at [274, 362] on div "admiission form" at bounding box center [354, 349] width 330 height 28
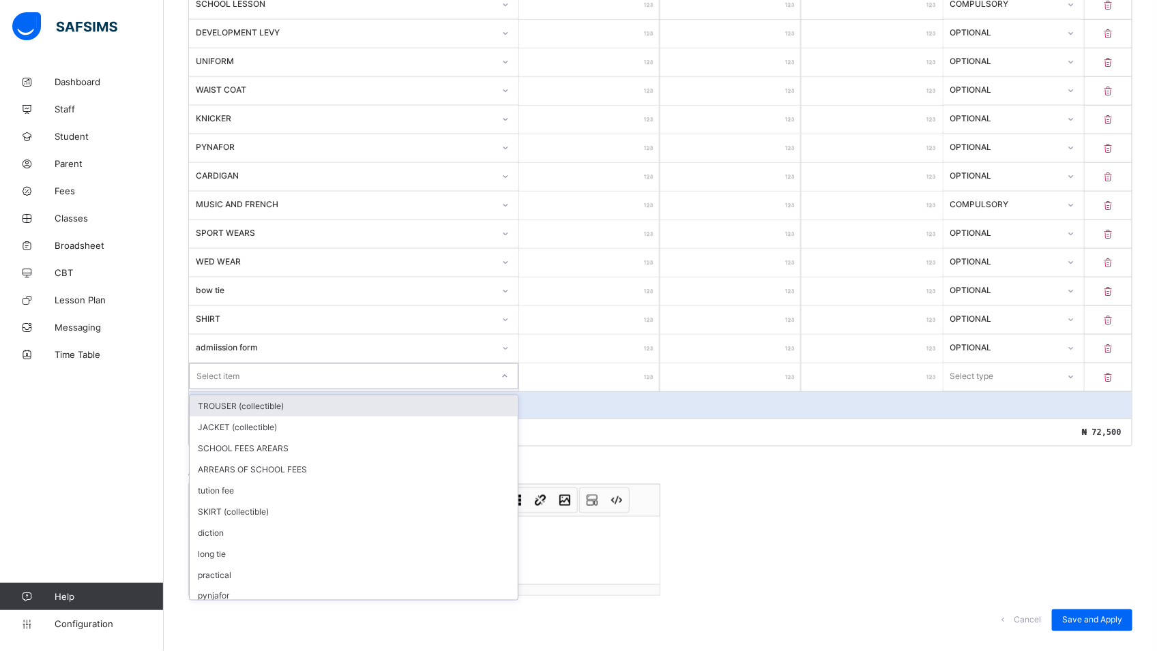
click at [509, 381] on icon at bounding box center [505, 377] width 8 height 14
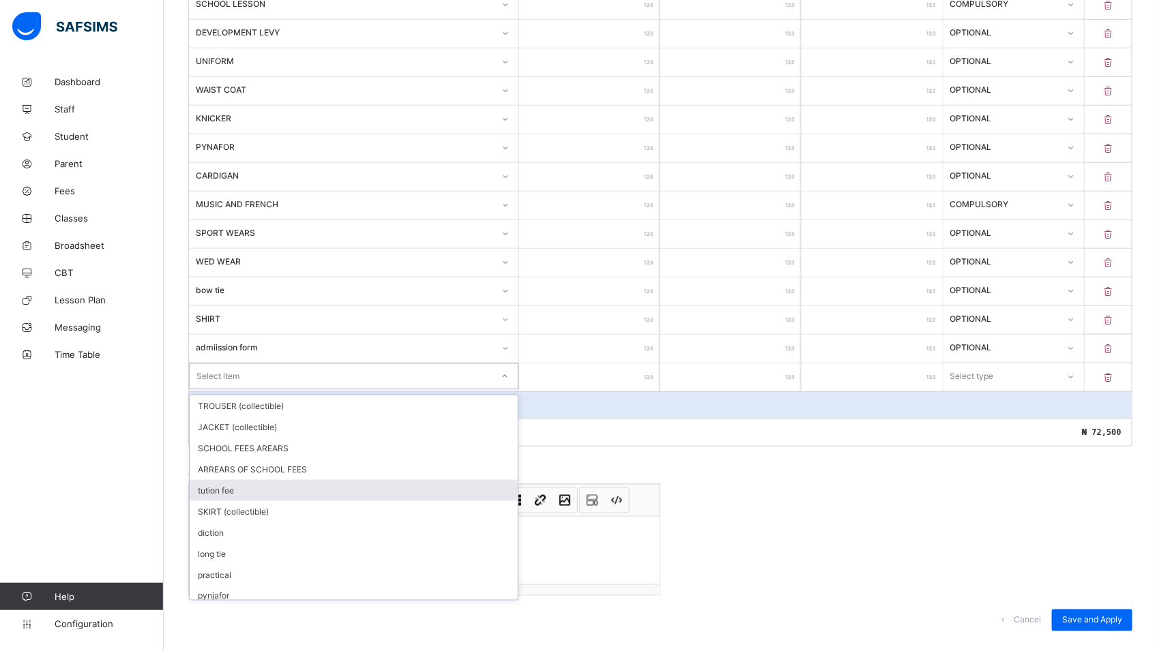
click at [295, 494] on div "tution fee" at bounding box center [354, 490] width 328 height 21
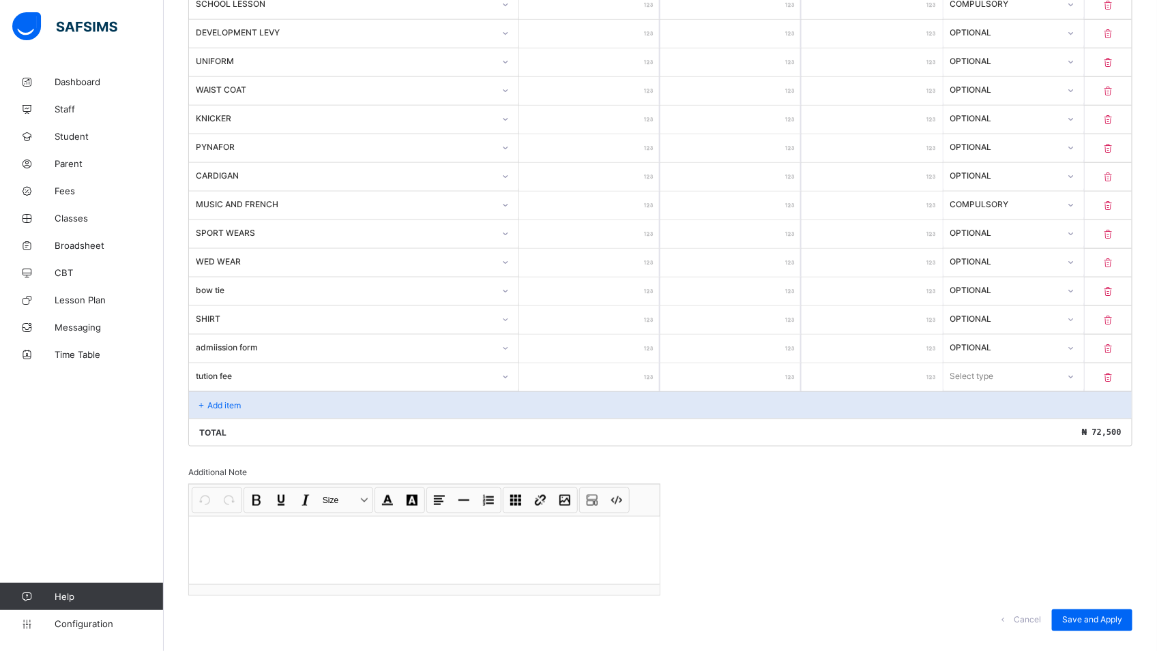
click at [616, 376] on input "number" at bounding box center [589, 378] width 140 height 28
type input "*"
type input "**"
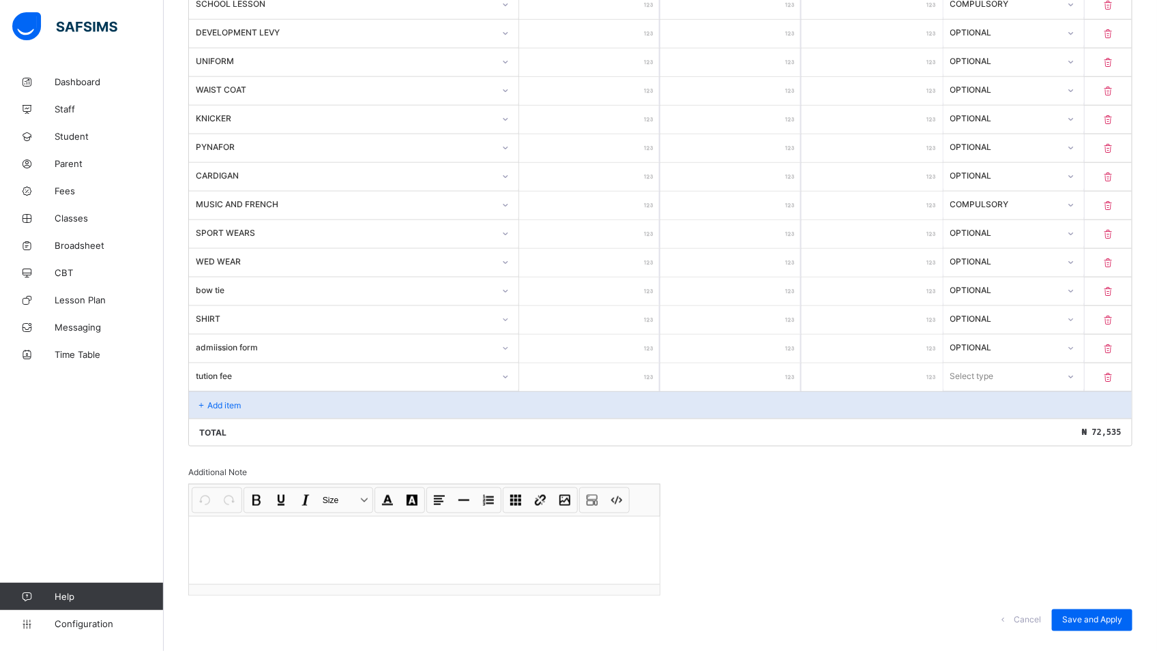
type input "*****"
click at [1074, 375] on icon at bounding box center [1070, 377] width 8 height 14
click at [1050, 413] on div "Compulsory" at bounding box center [1013, 406] width 139 height 21
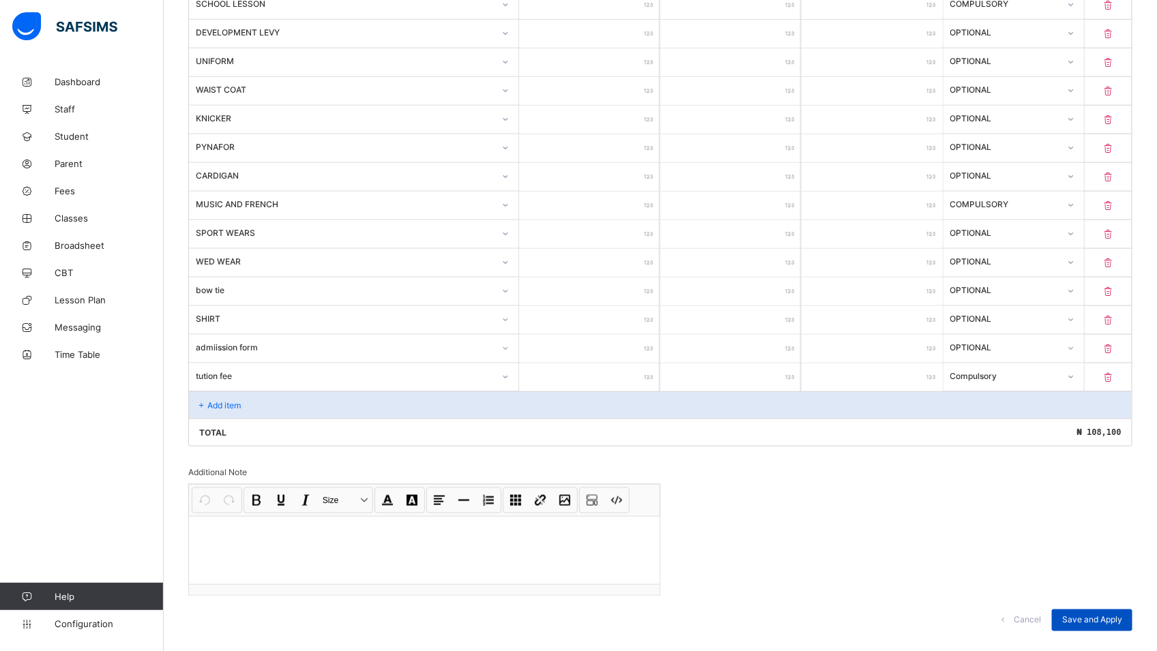
click at [1095, 617] on span "Save and Apply" at bounding box center [1092, 620] width 60 height 10
click at [1101, 620] on div "Save and Apply" at bounding box center [1092, 621] width 80 height 22
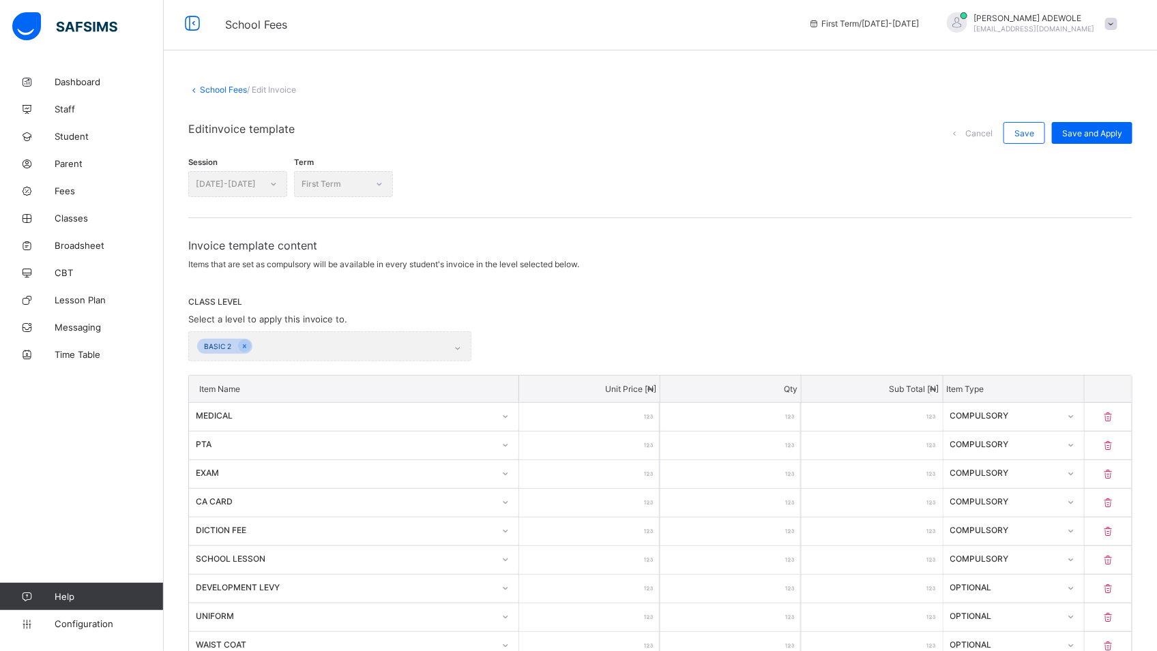
scroll to position [0, 0]
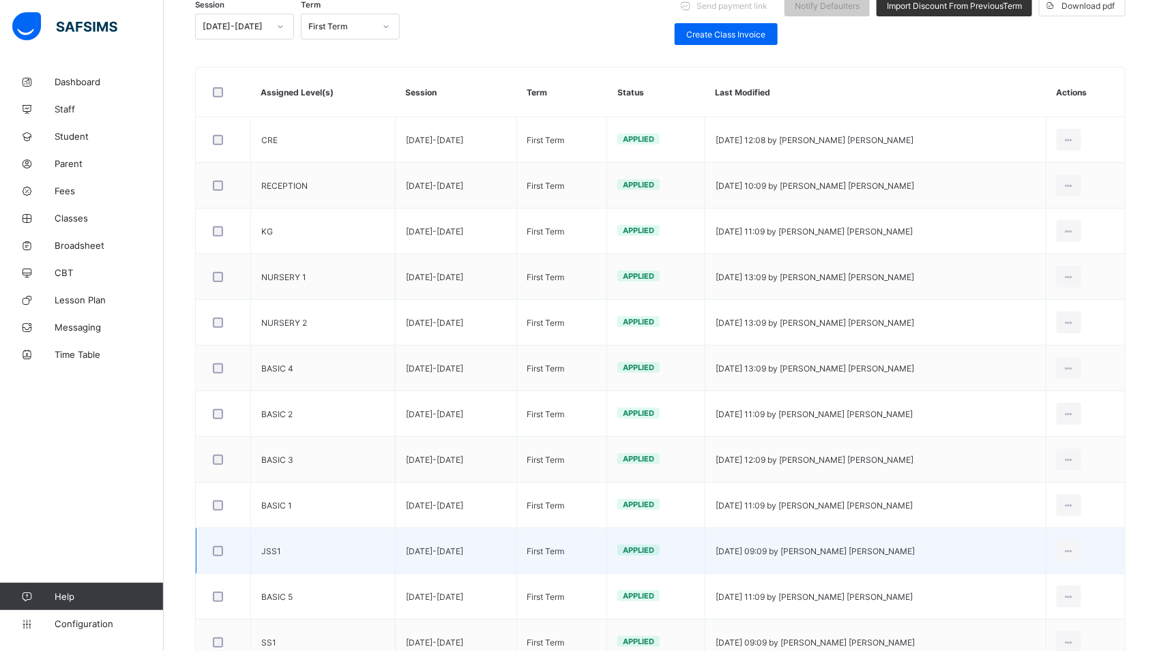
scroll to position [439, 0]
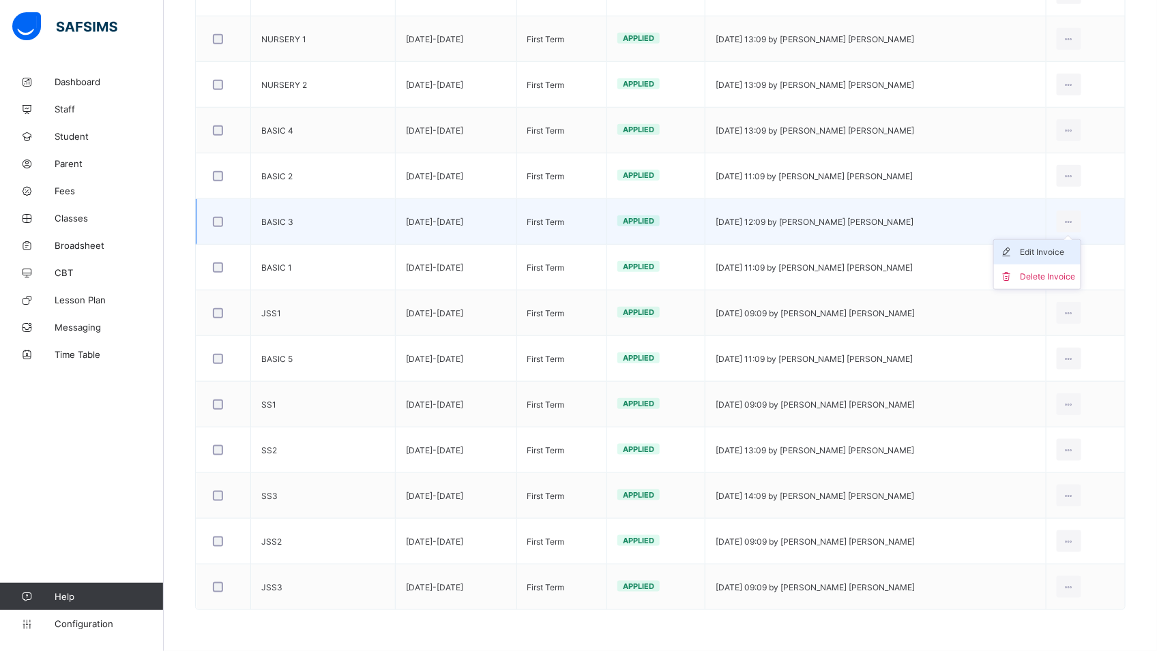
click at [1064, 248] on div "Edit Invoice" at bounding box center [1047, 253] width 55 height 14
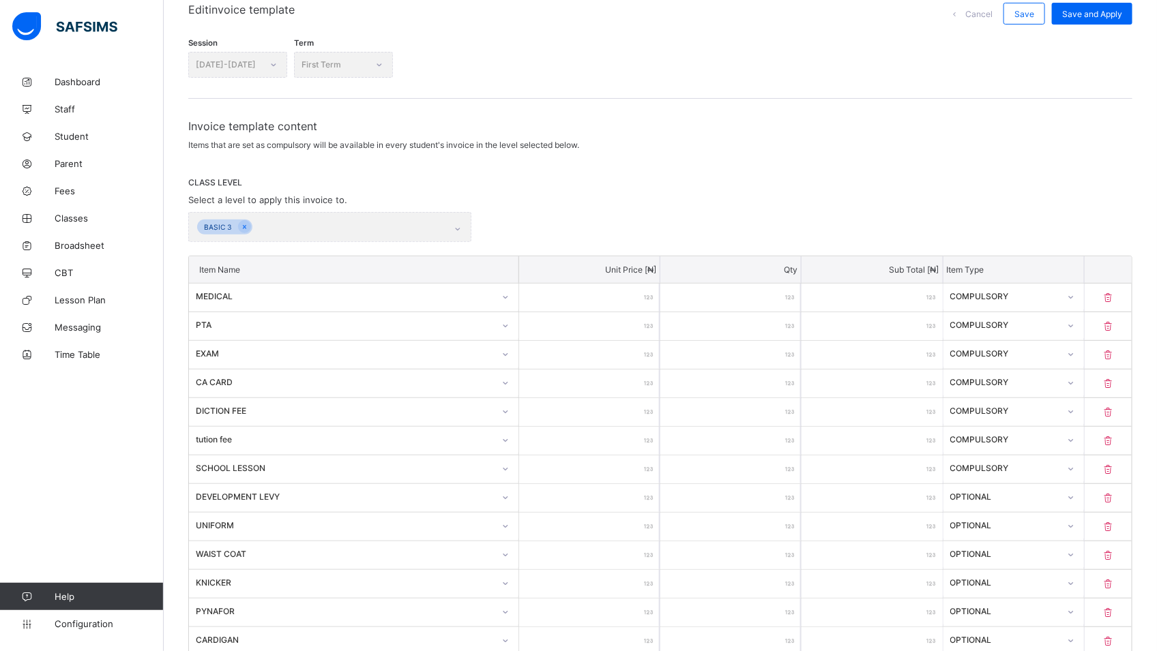
scroll to position [239, 0]
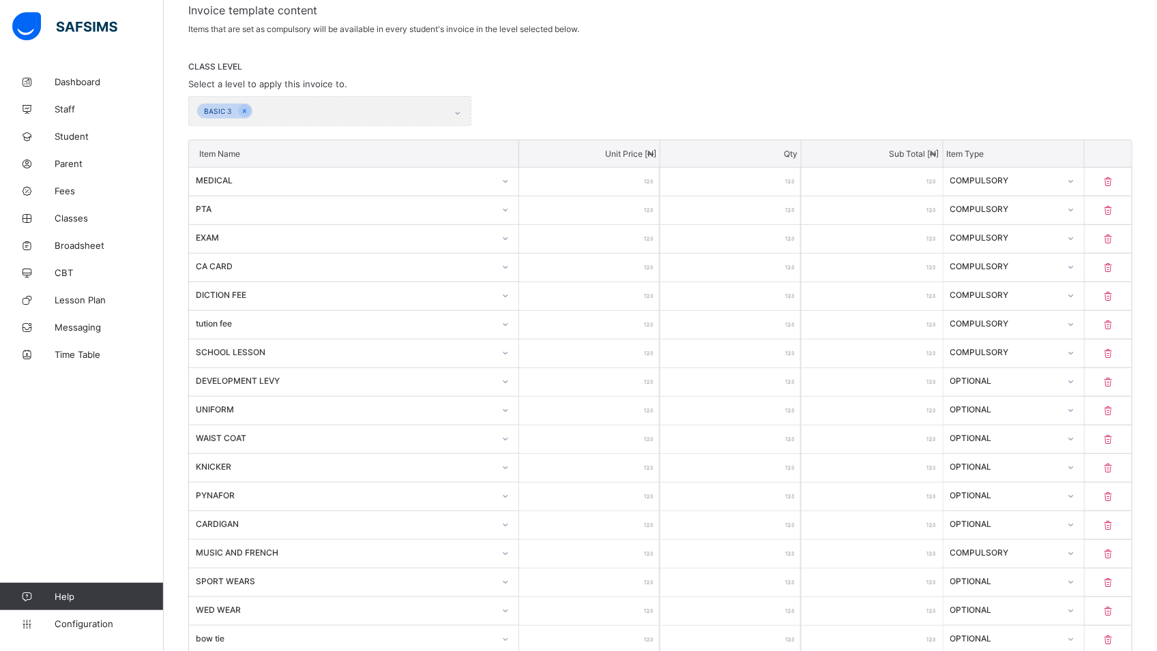
click at [1121, 318] on div at bounding box center [1107, 325] width 47 height 28
click at [1115, 321] on icon at bounding box center [1108, 325] width 14 height 12
type input "****"
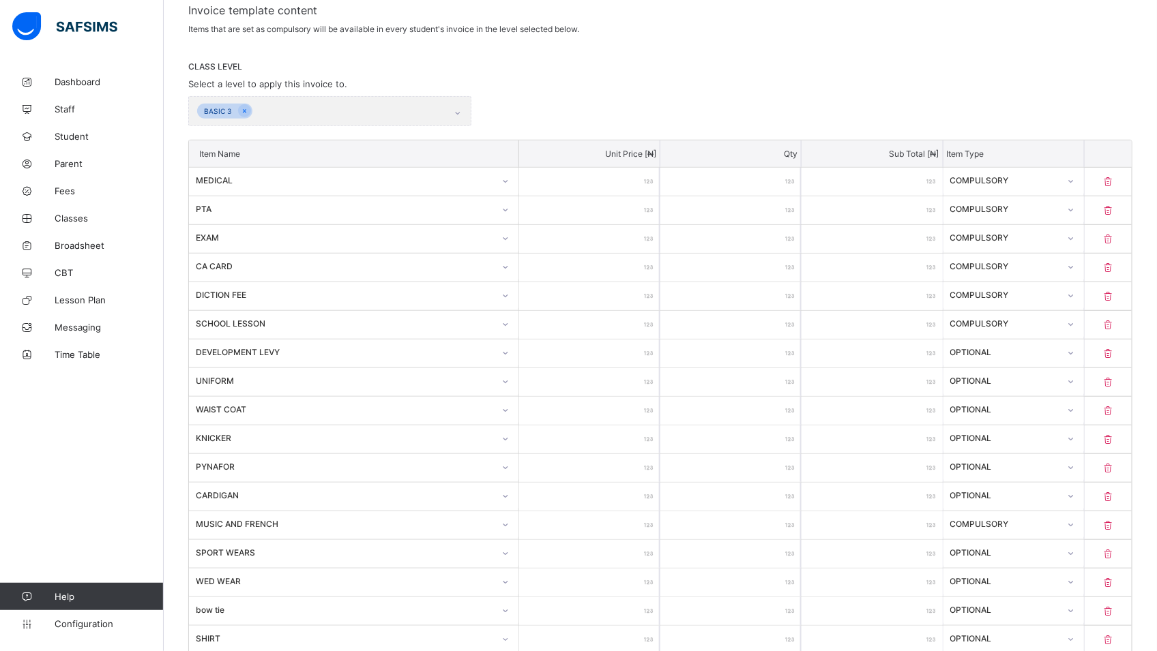
type input "****"
type input "*****"
type input "****"
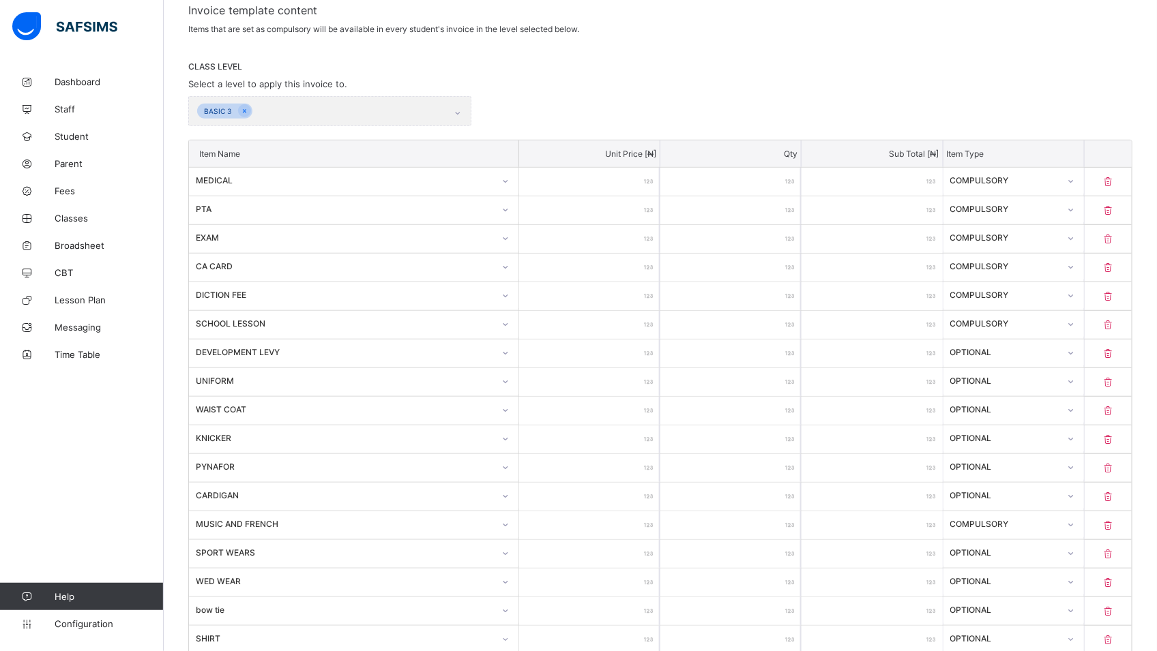
type input "****"
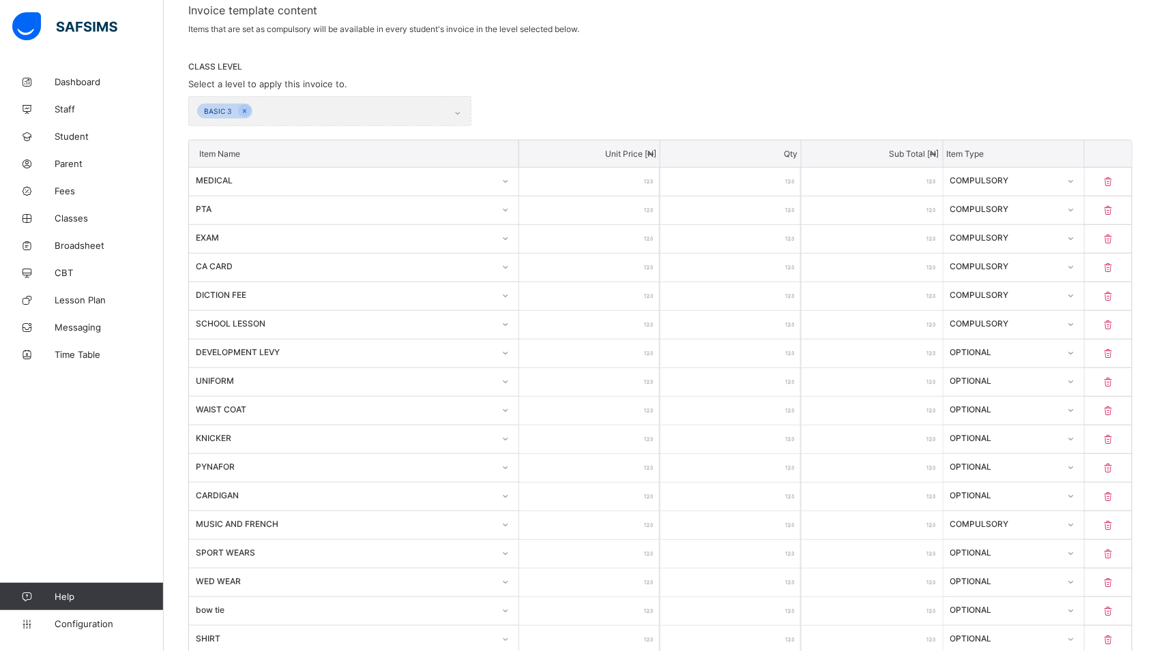
type input "****"
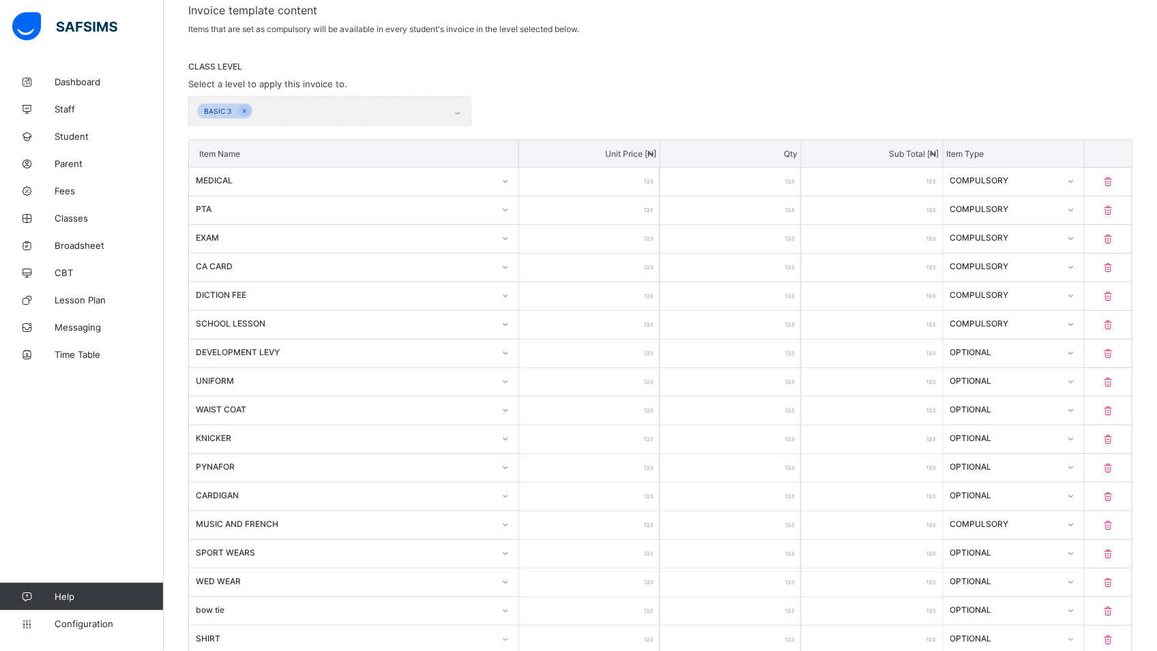
type input "****"
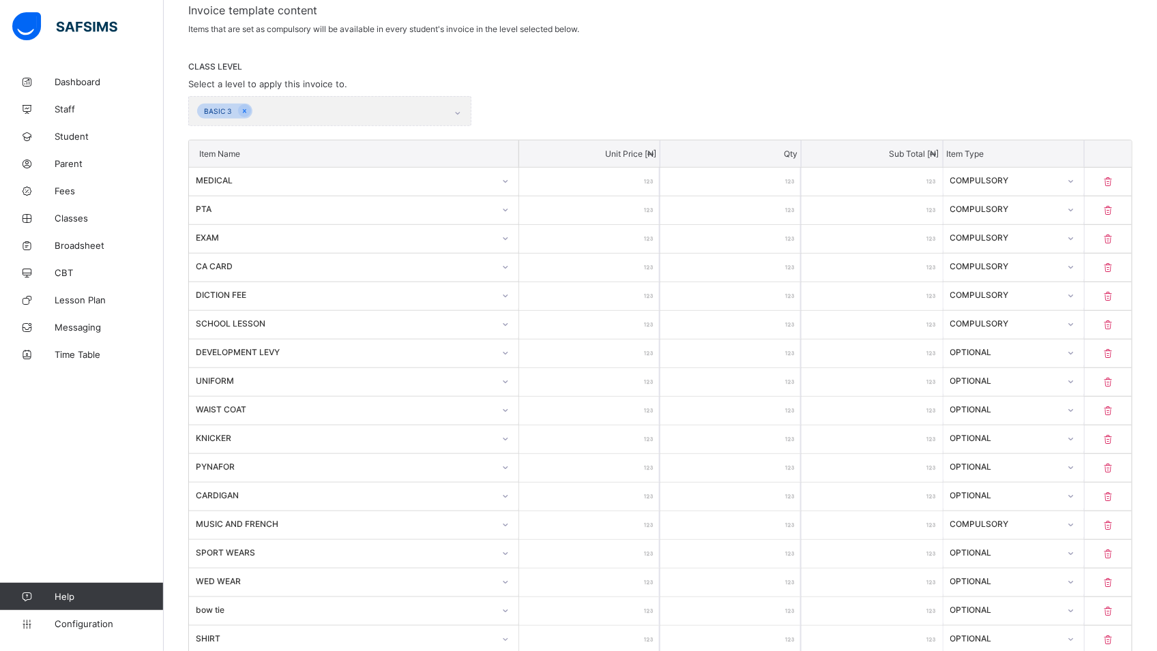
type input "****"
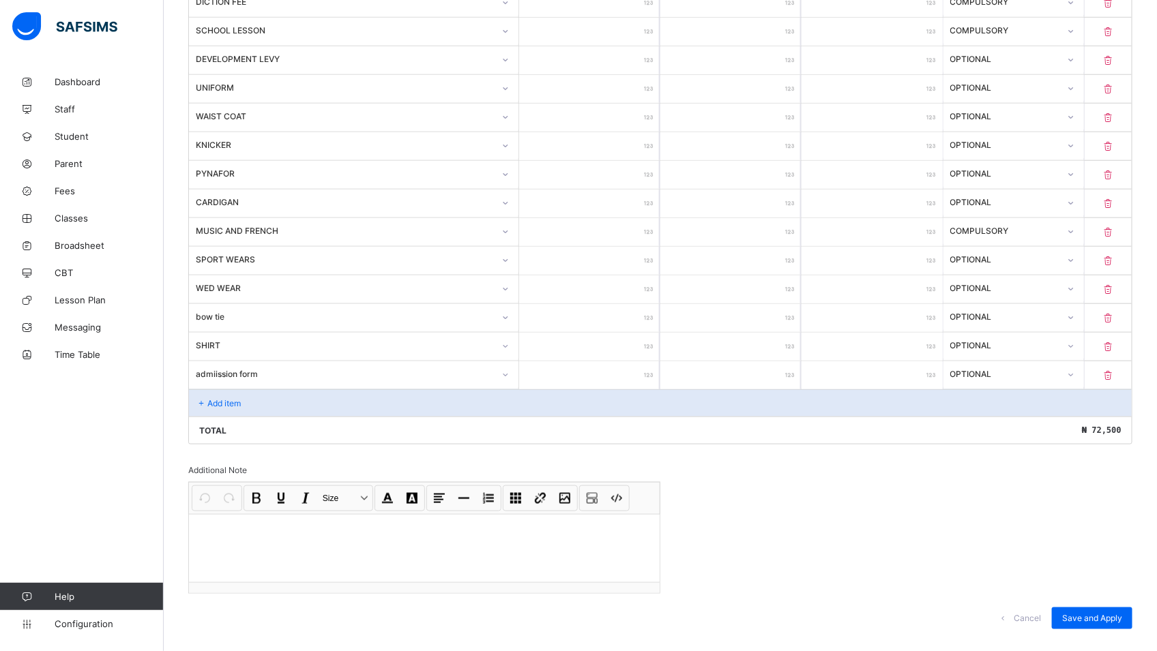
click at [256, 401] on div "Add item" at bounding box center [660, 402] width 943 height 27
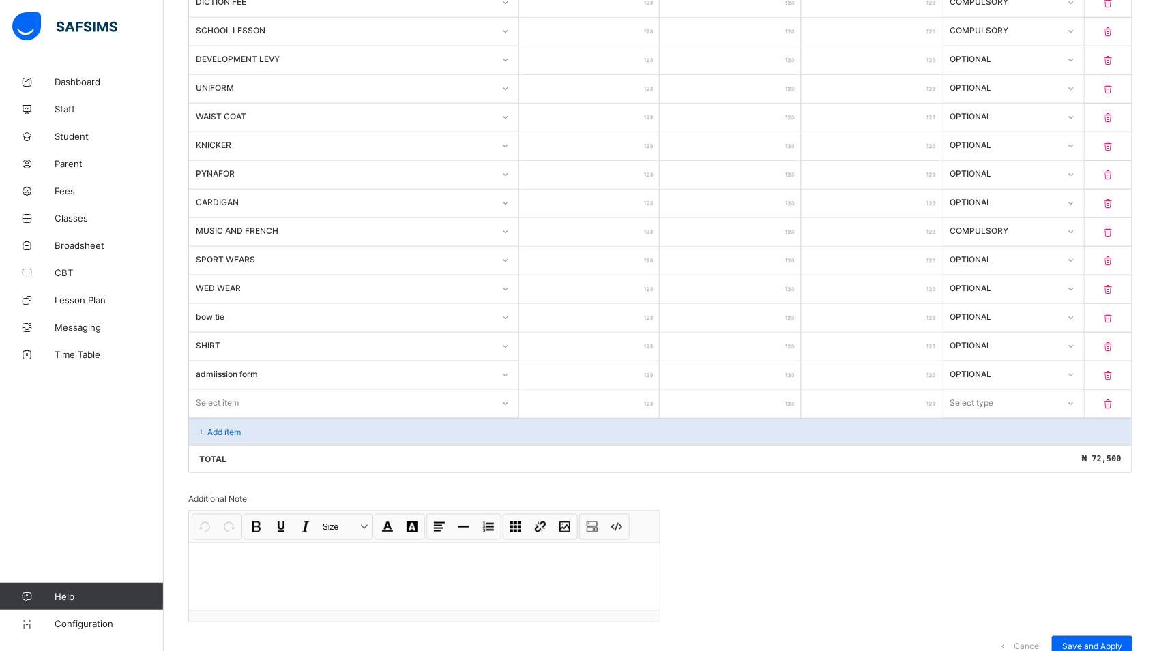
click at [261, 390] on div "Select item" at bounding box center [353, 403] width 329 height 26
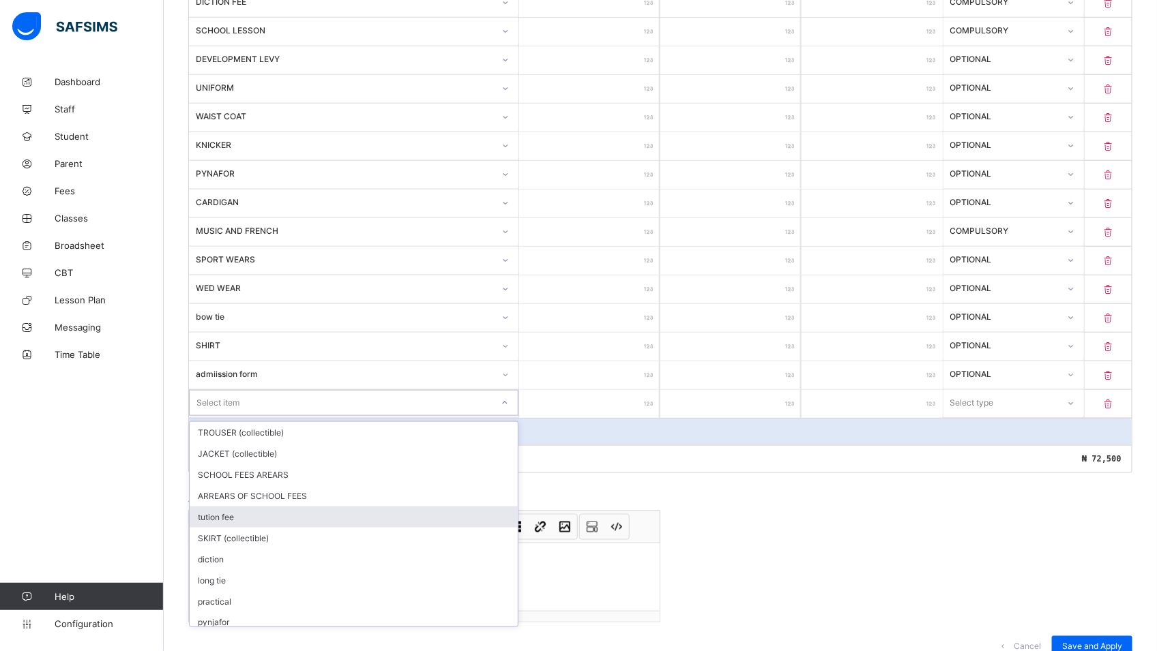
click at [256, 514] on div "tution fee" at bounding box center [354, 517] width 328 height 21
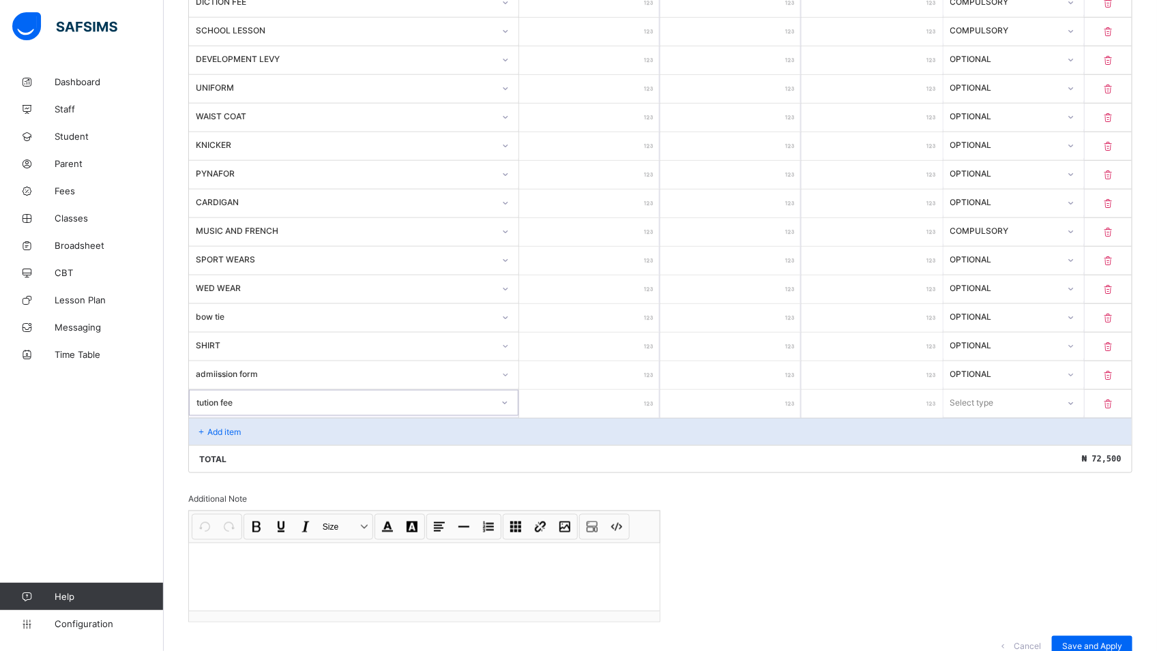
click at [608, 410] on input "number" at bounding box center [589, 404] width 140 height 28
type input "**"
type input "*****"
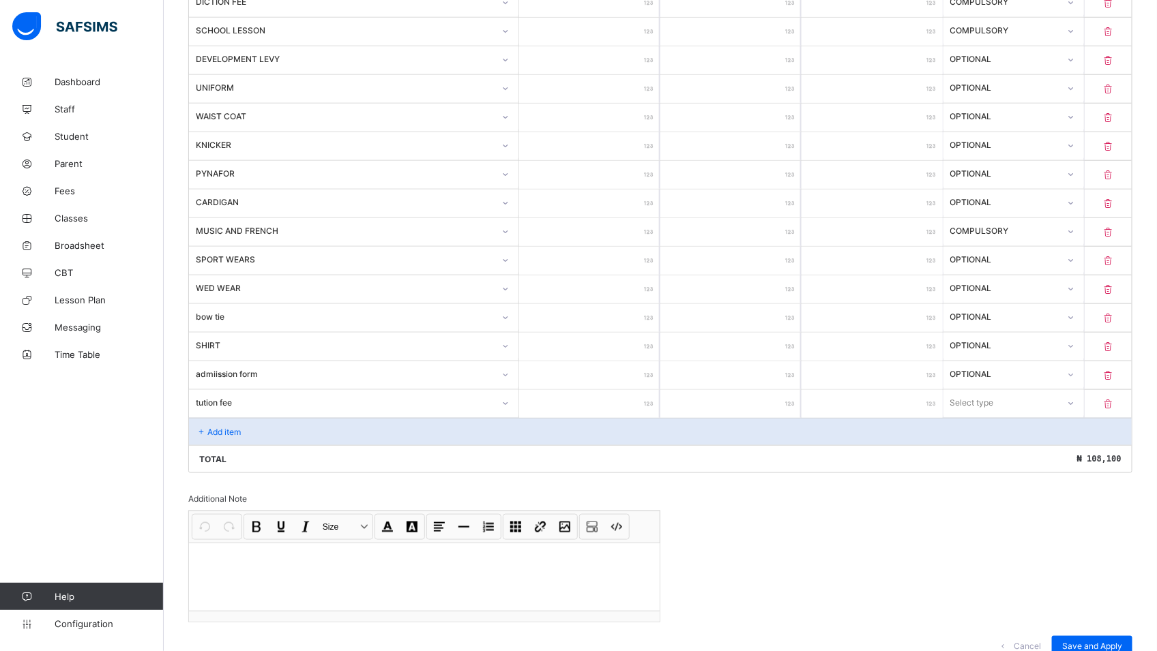
scroll to position [588, 0]
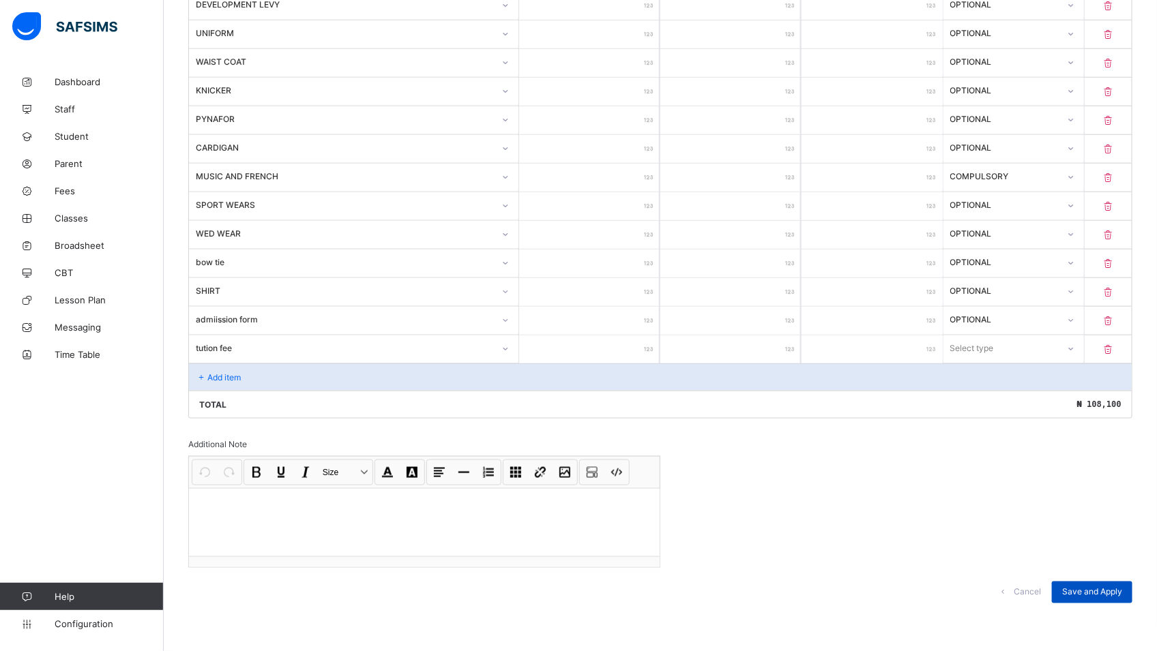
type input "*****"
click at [1093, 591] on span "Save and Apply" at bounding box center [1092, 592] width 60 height 10
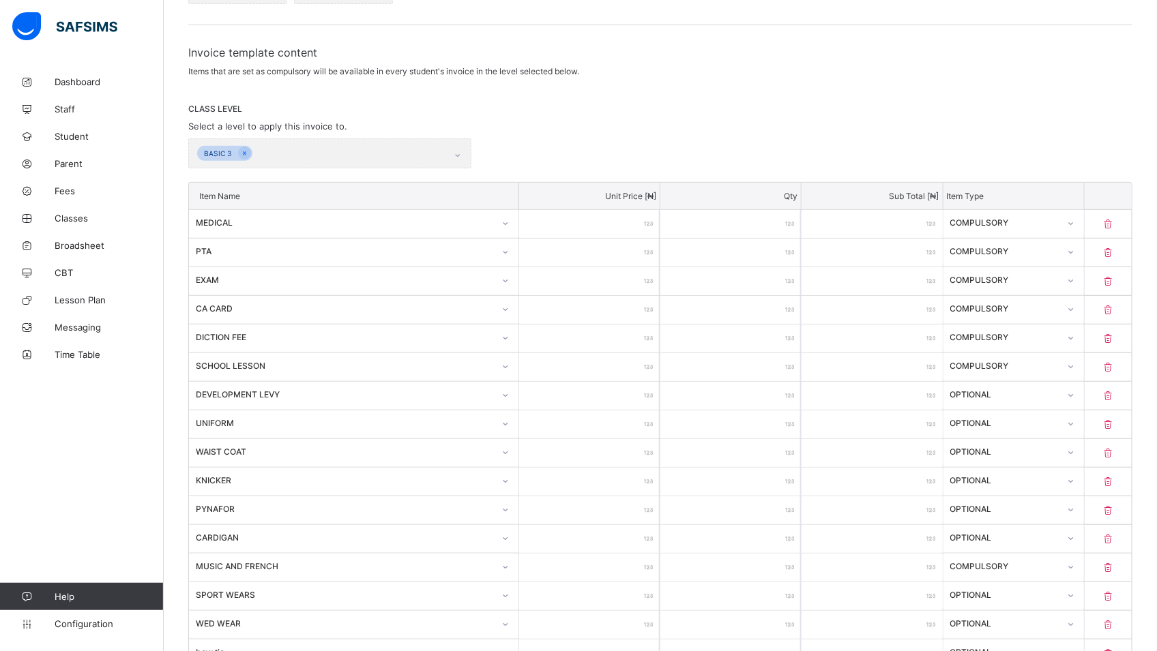
scroll to position [0, 0]
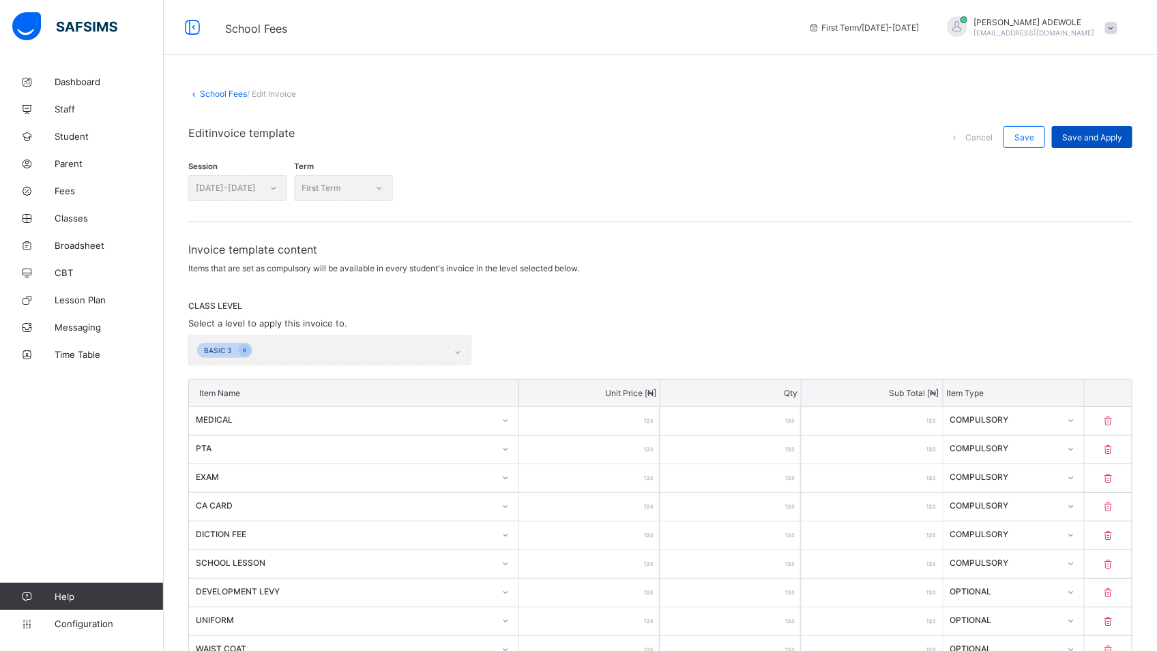
click at [1108, 129] on div "Save and Apply" at bounding box center [1092, 137] width 80 height 22
click at [1034, 129] on div "Save" at bounding box center [1024, 137] width 42 height 22
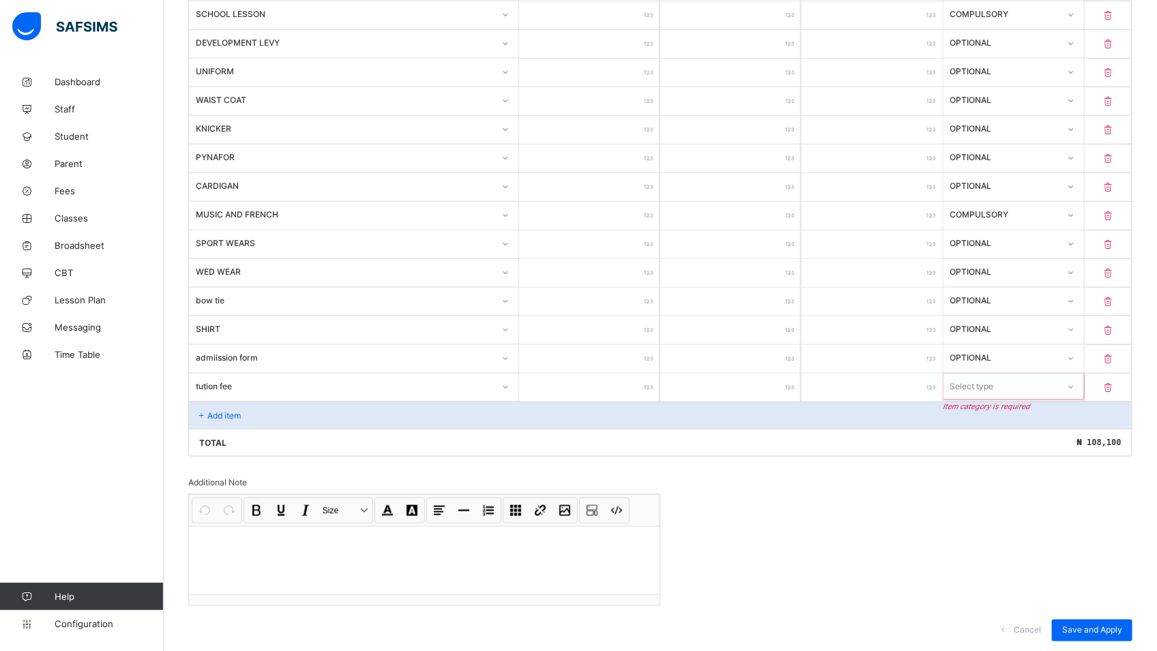
scroll to position [588, 0]
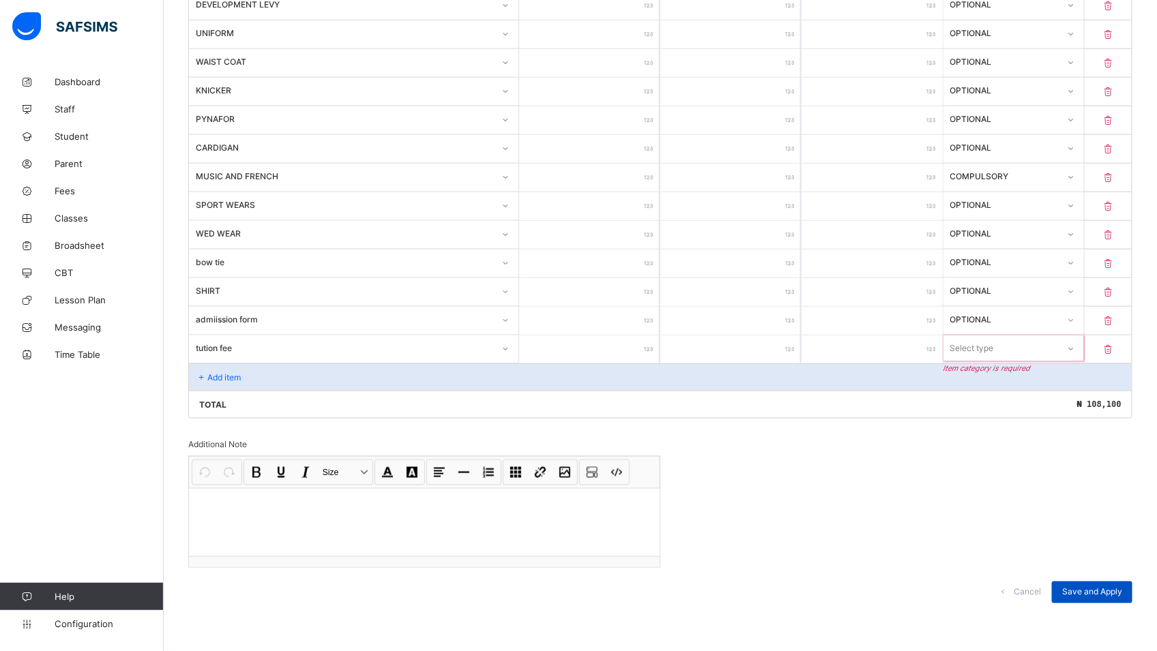
click at [1116, 599] on div "Save and Apply" at bounding box center [1092, 593] width 80 height 22
click at [1074, 348] on icon at bounding box center [1070, 349] width 8 height 14
click at [989, 371] on div "Compulsory" at bounding box center [1013, 378] width 139 height 21
click at [1099, 594] on span "Save and Apply" at bounding box center [1092, 592] width 60 height 10
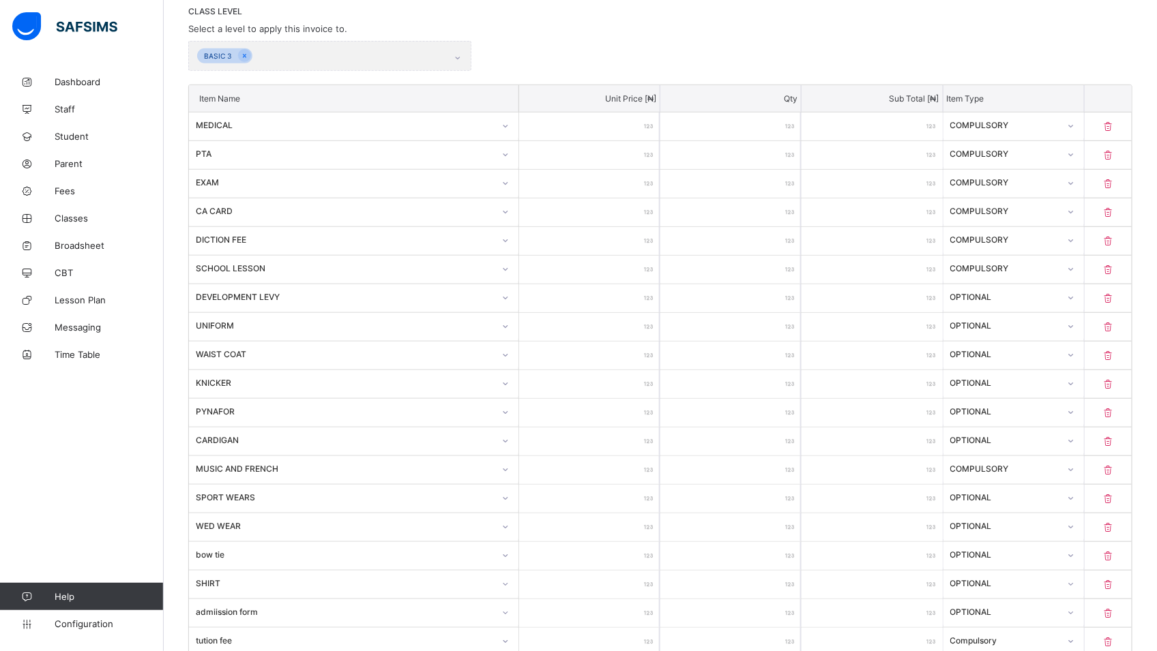
scroll to position [0, 0]
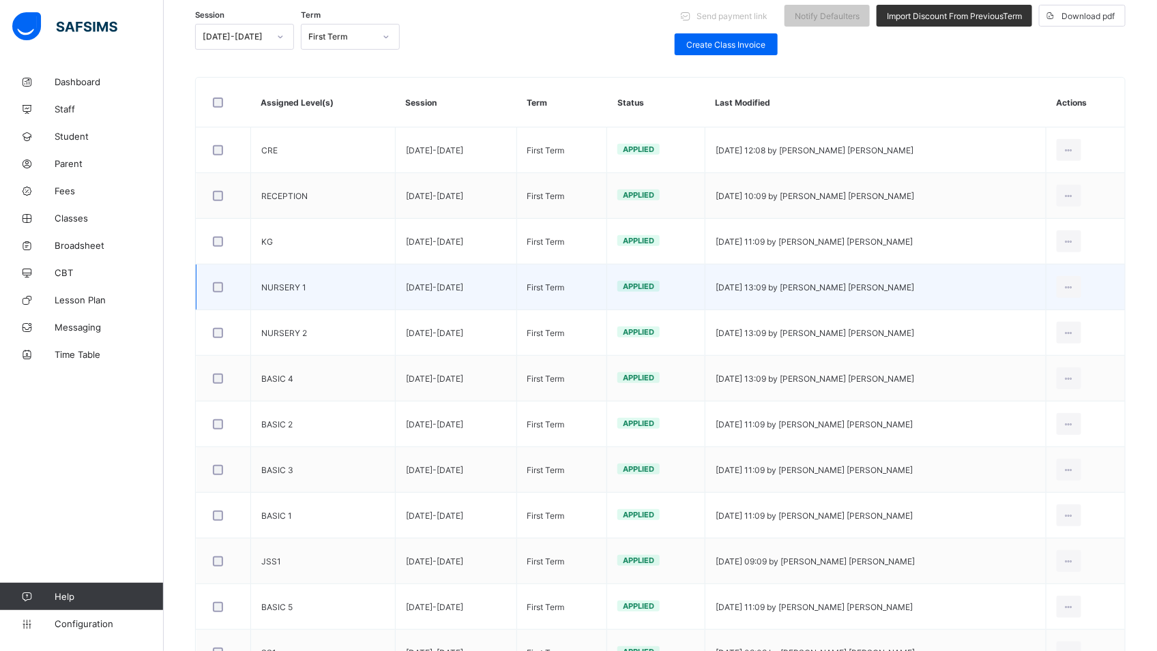
scroll to position [195, 0]
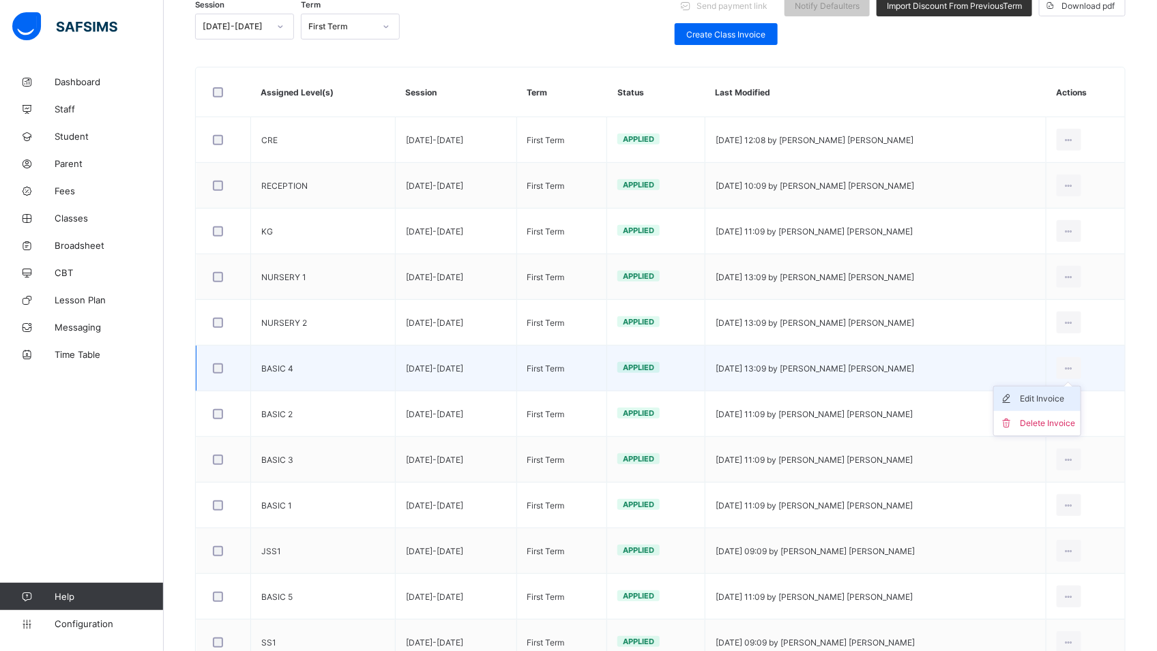
click at [1070, 406] on div "Edit Invoice" at bounding box center [1047, 399] width 55 height 14
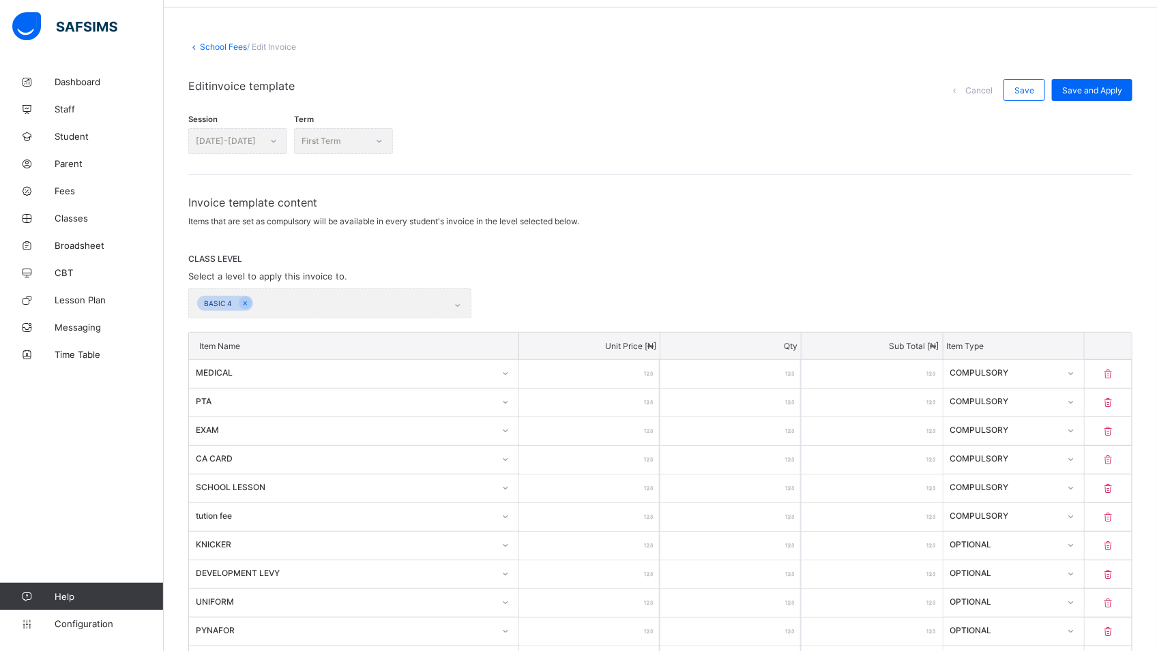
scroll to position [42, 0]
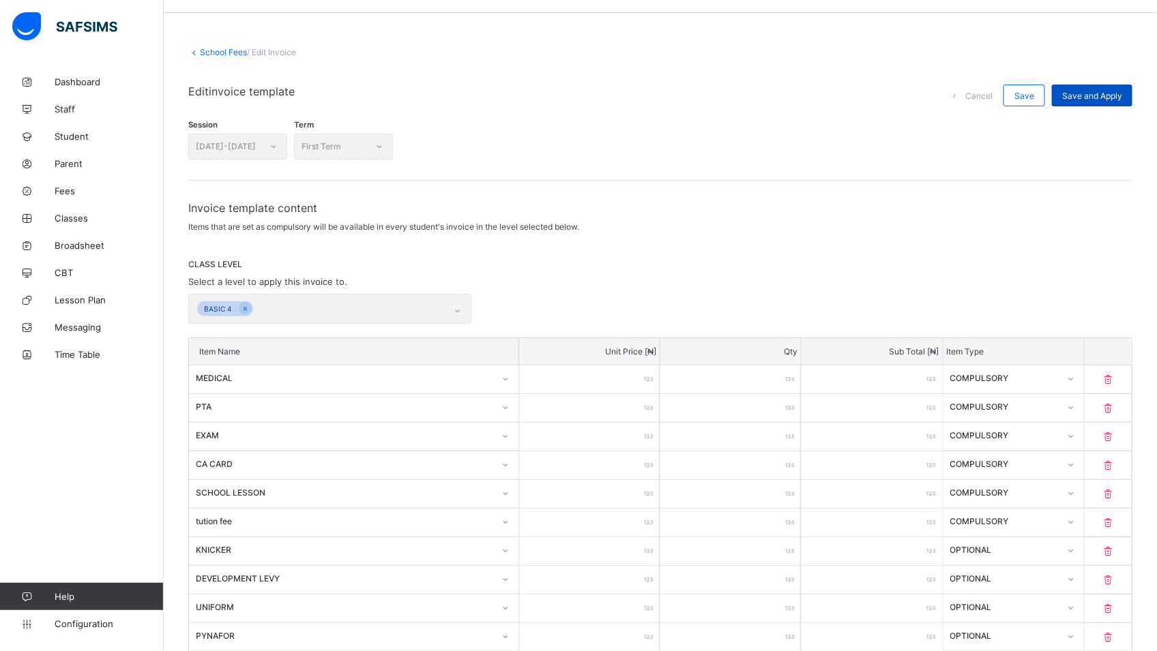
click at [1086, 91] on span "Save and Apply" at bounding box center [1092, 96] width 60 height 10
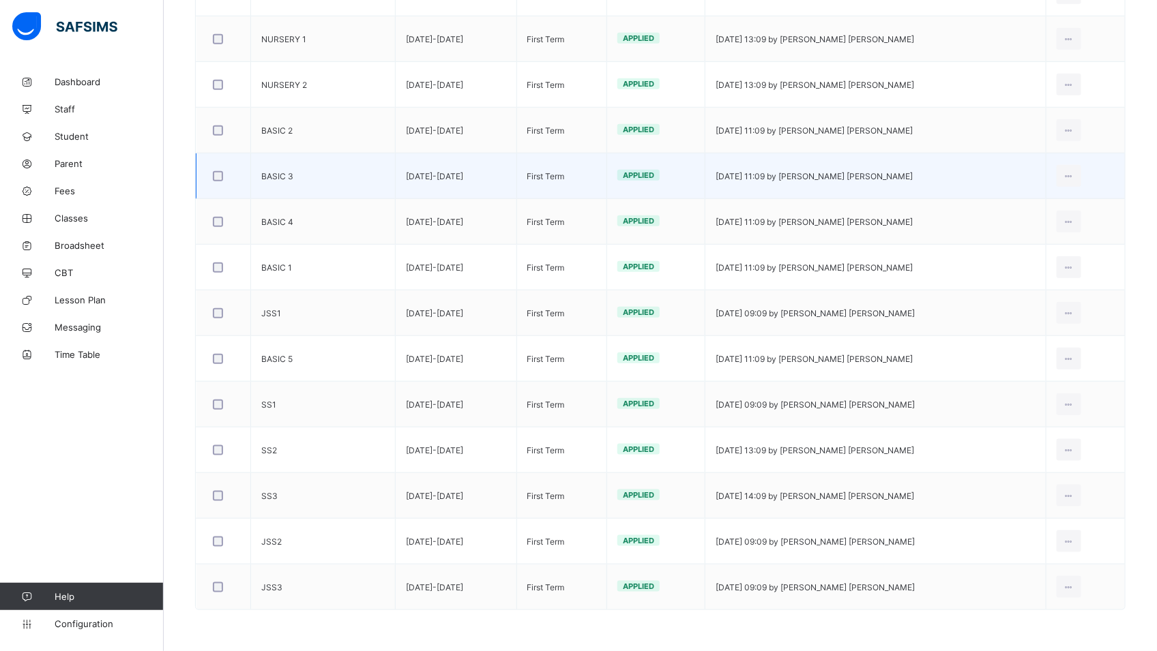
scroll to position [439, 0]
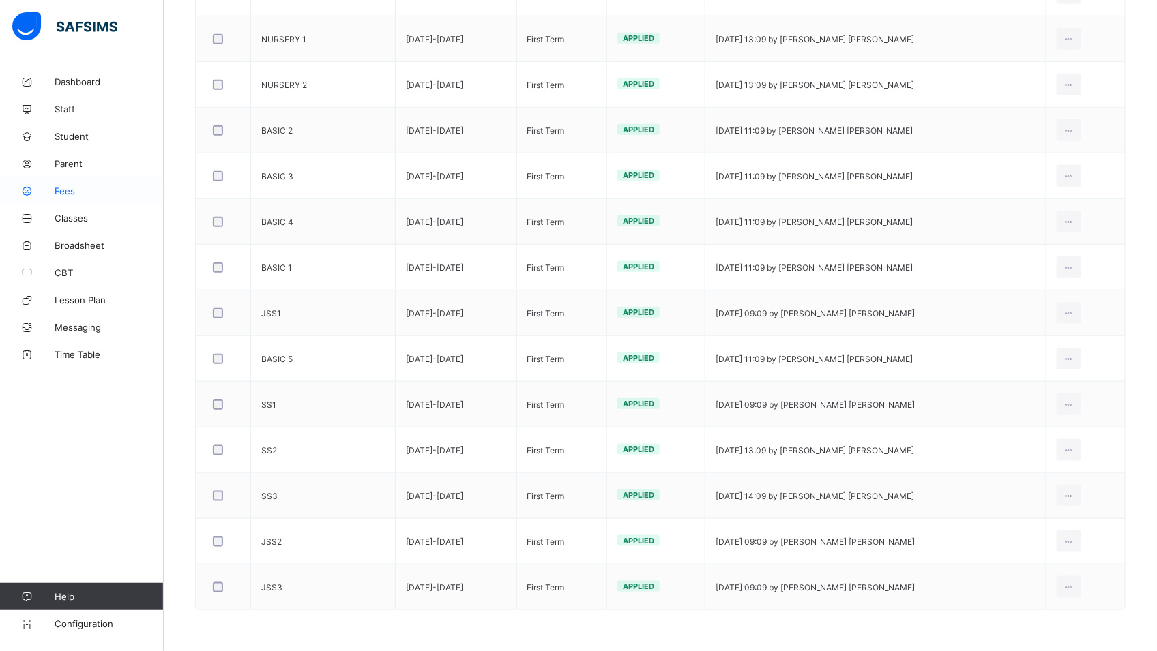
click at [91, 192] on span "Fees" at bounding box center [109, 191] width 109 height 11
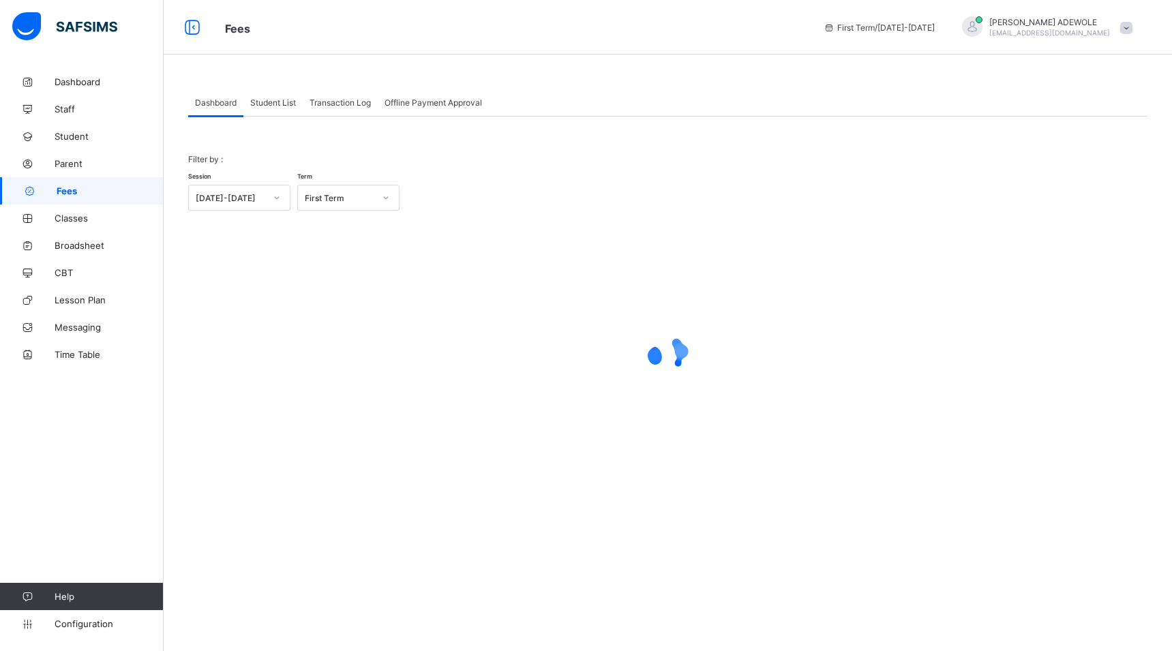
click at [278, 102] on span "Student List" at bounding box center [273, 103] width 46 height 10
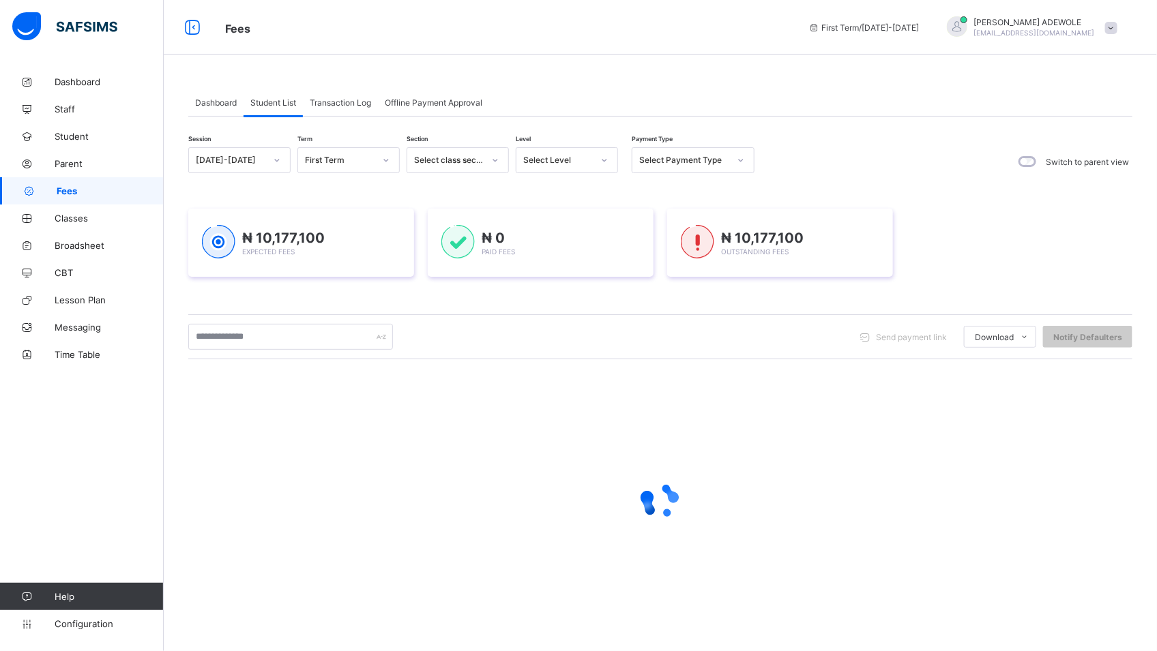
click at [606, 156] on icon at bounding box center [604, 160] width 8 height 14
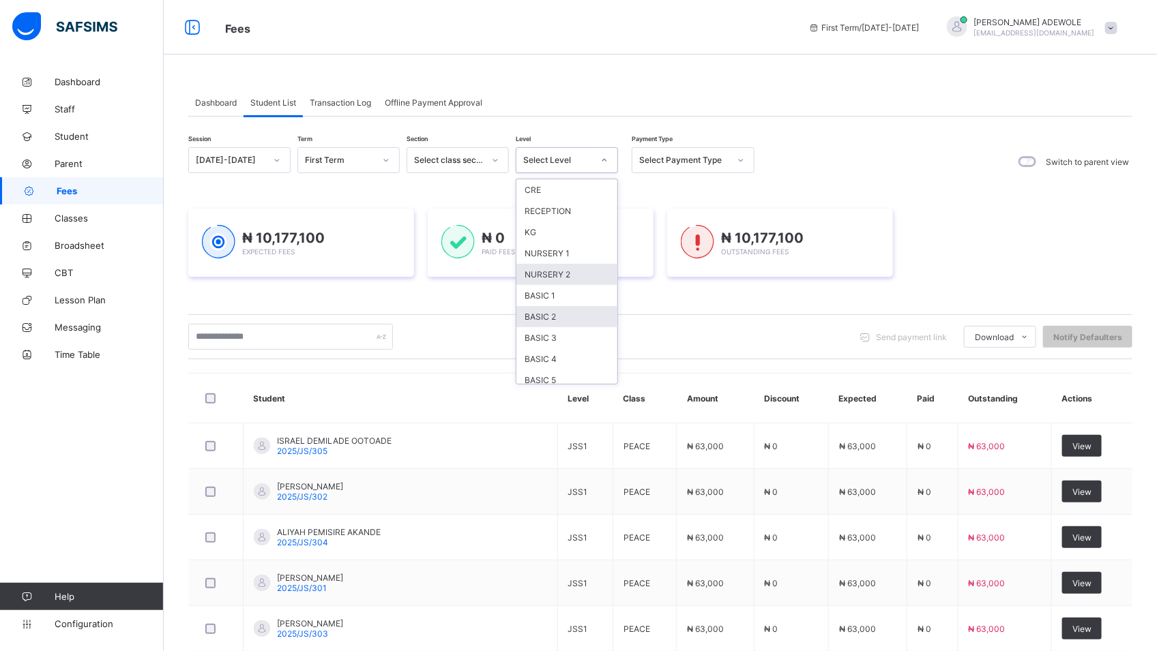
click at [555, 317] on div "CRE RECEPTION KG NURSERY 1 NURSERY 2 BASIC 1 BASIC 2 BASIC 3 BASIC 4 BASIC 5 JS…" at bounding box center [566, 281] width 101 height 205
click at [553, 314] on div "BASIC 2" at bounding box center [566, 316] width 101 height 21
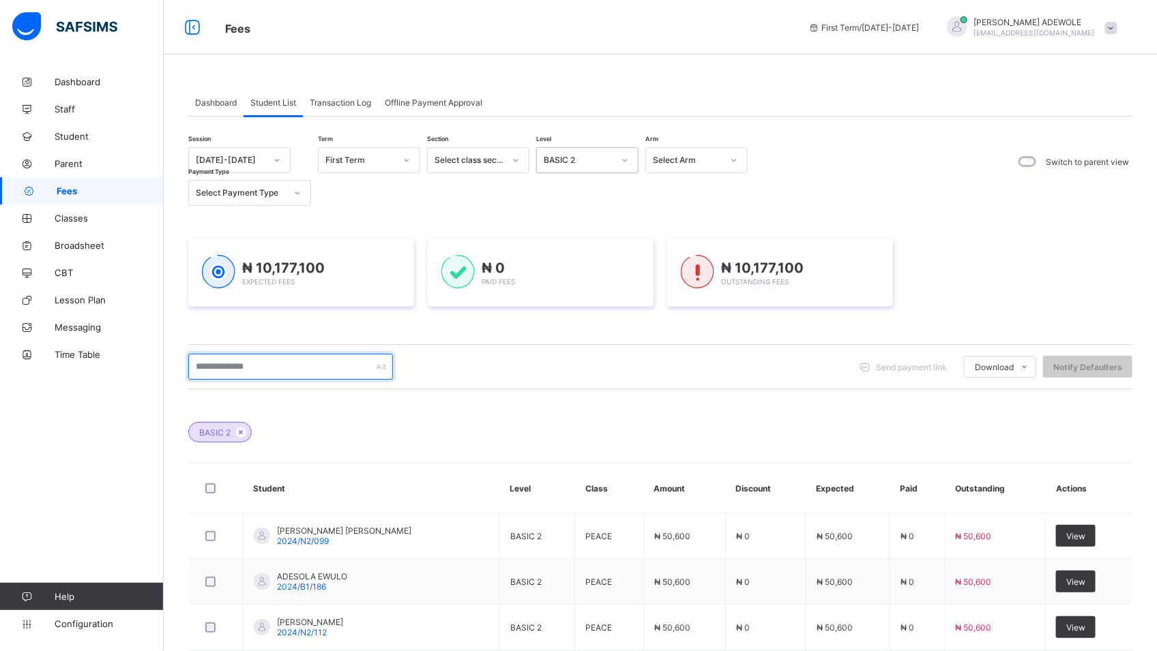
click at [278, 369] on input "text" at bounding box center [290, 367] width 205 height 26
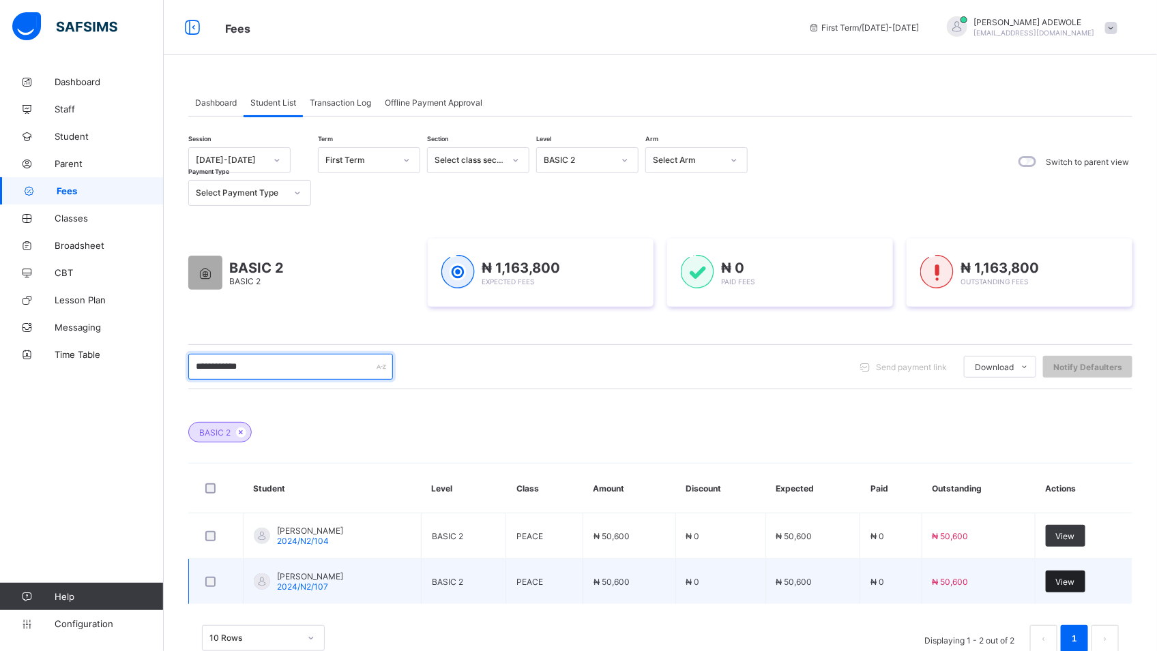
type input "**********"
click at [1075, 579] on span "View" at bounding box center [1065, 582] width 19 height 10
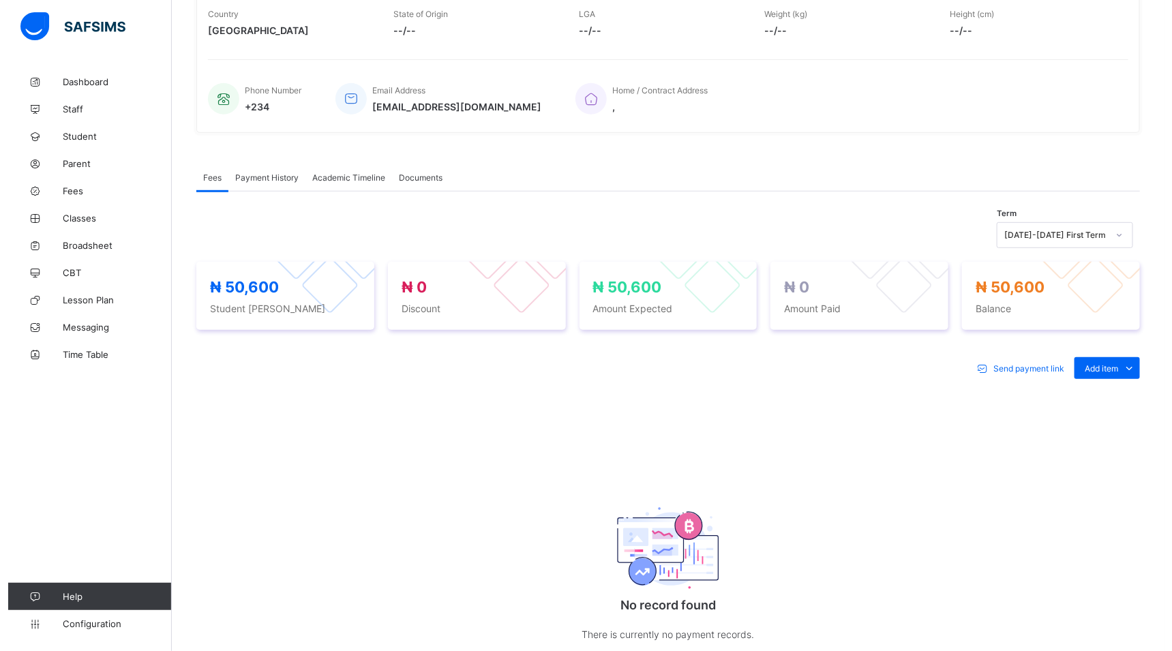
scroll to position [293, 0]
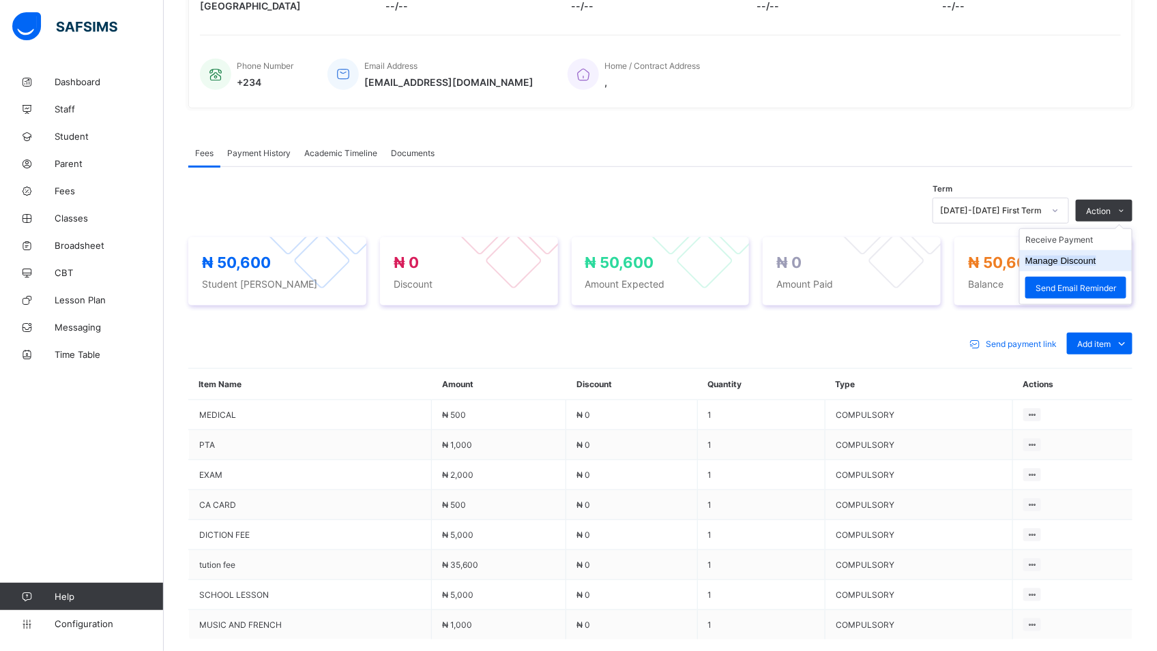
click at [1091, 265] on button "Manage Discount" at bounding box center [1060, 261] width 71 height 10
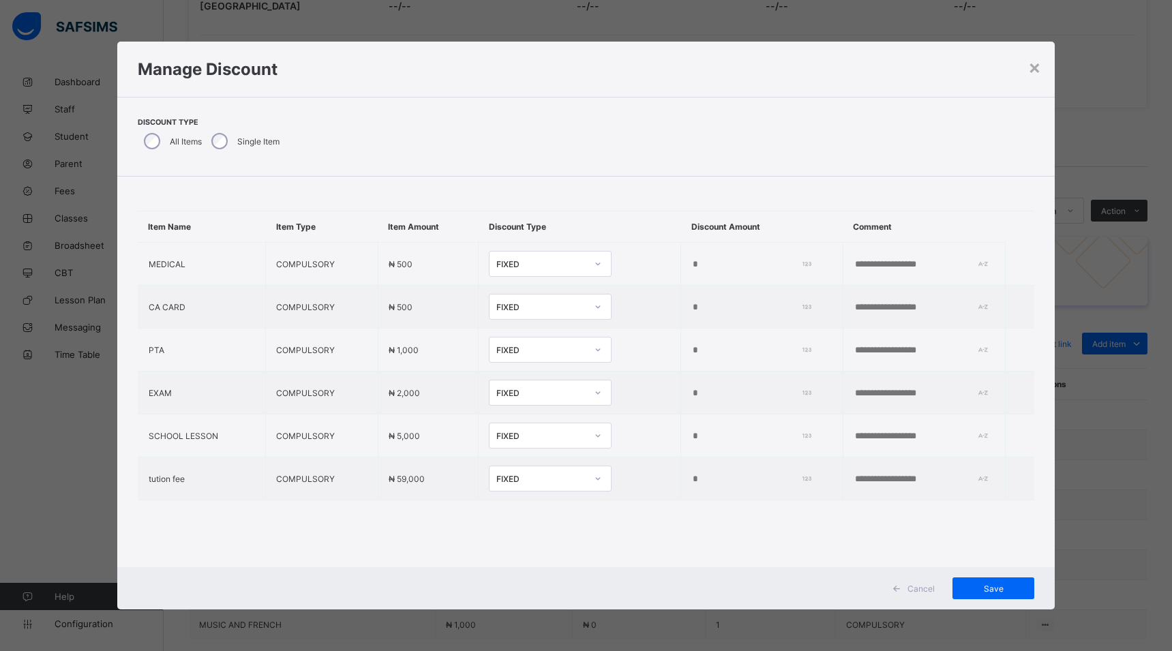
type input "*"
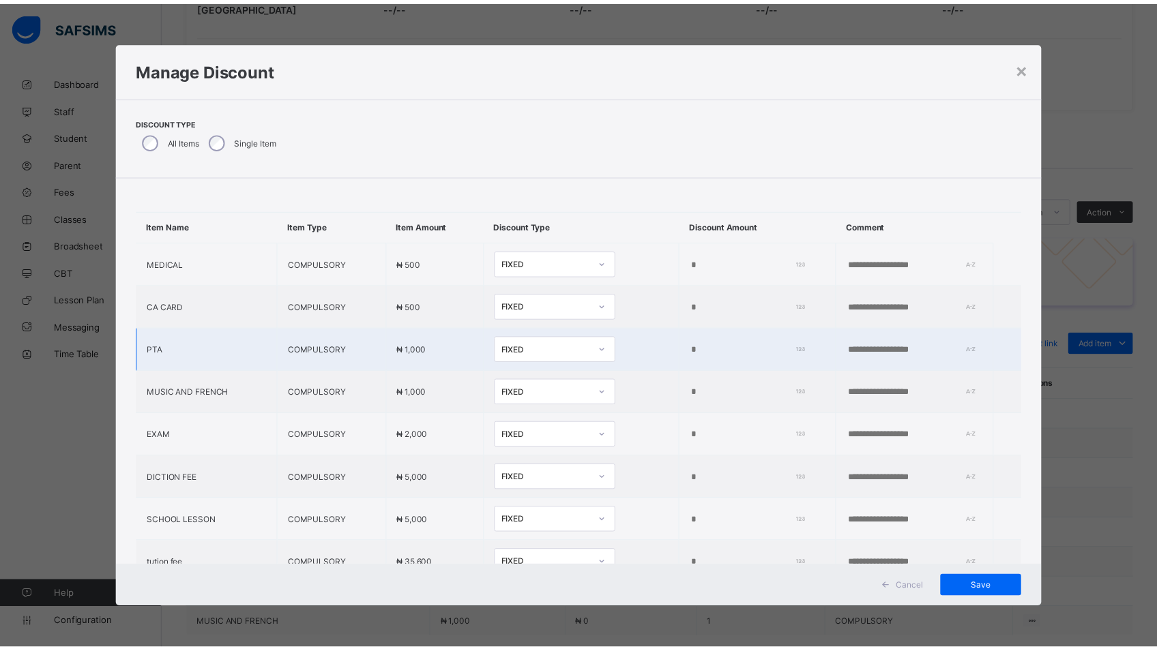
scroll to position [56, 0]
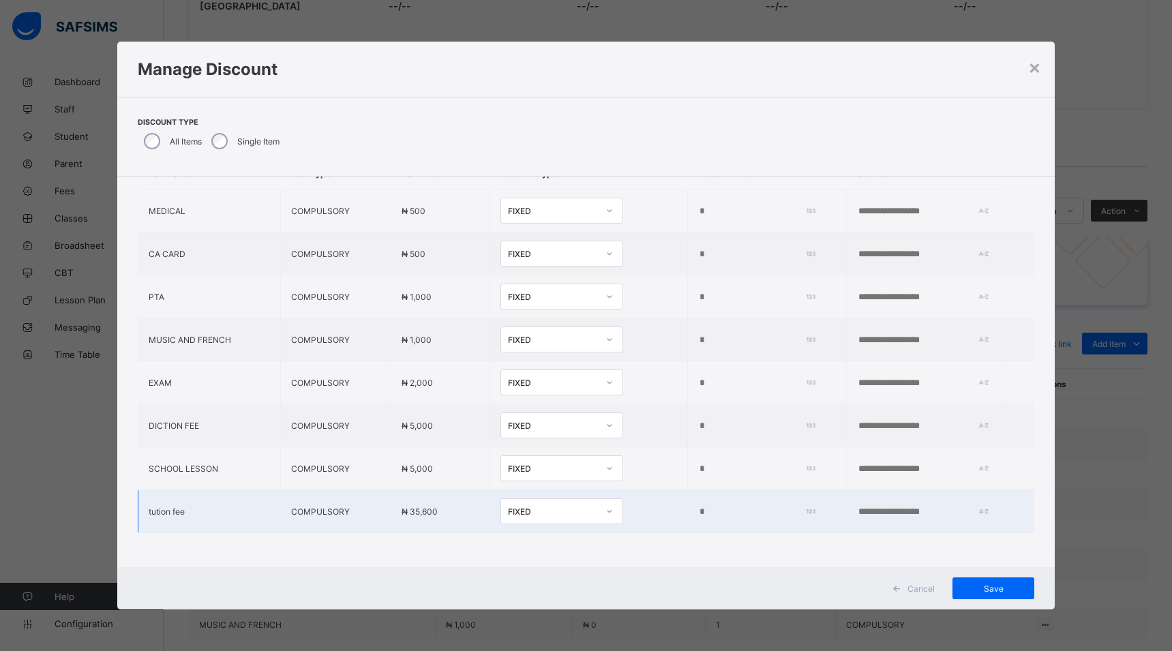
click at [688, 503] on td "*" at bounding box center [767, 511] width 159 height 43
click at [688, 505] on td "*" at bounding box center [767, 511] width 159 height 43
click at [698, 516] on input "*" at bounding box center [754, 512] width 112 height 11
type input "*"
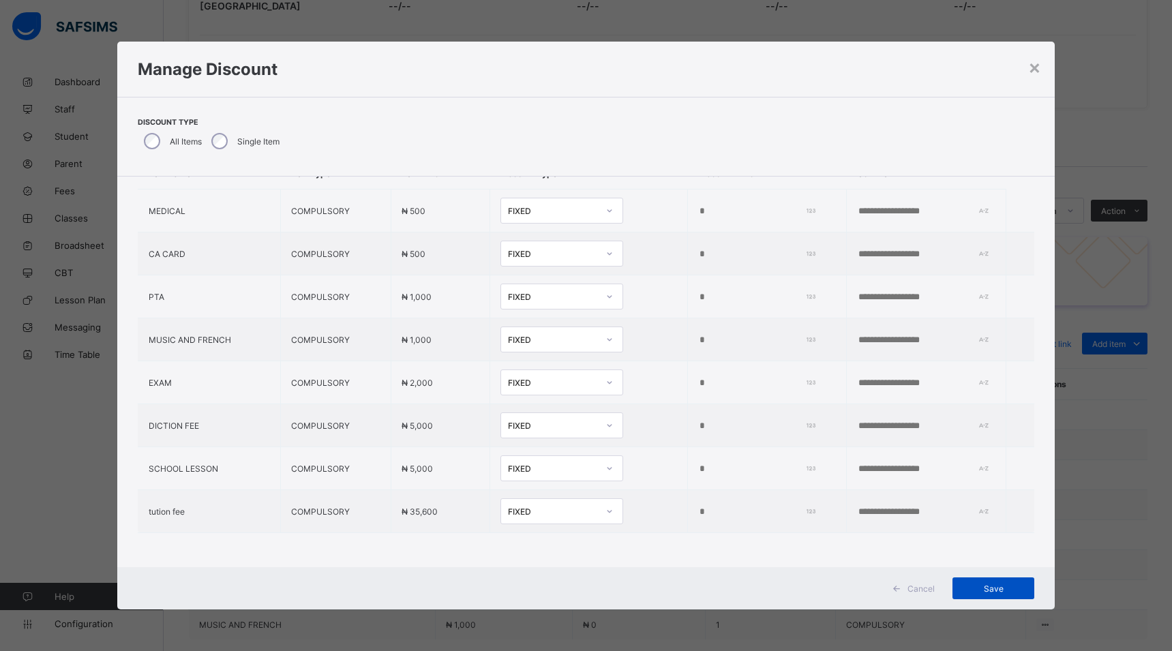
type input "****"
click at [1005, 584] on span "Save" at bounding box center [993, 589] width 61 height 10
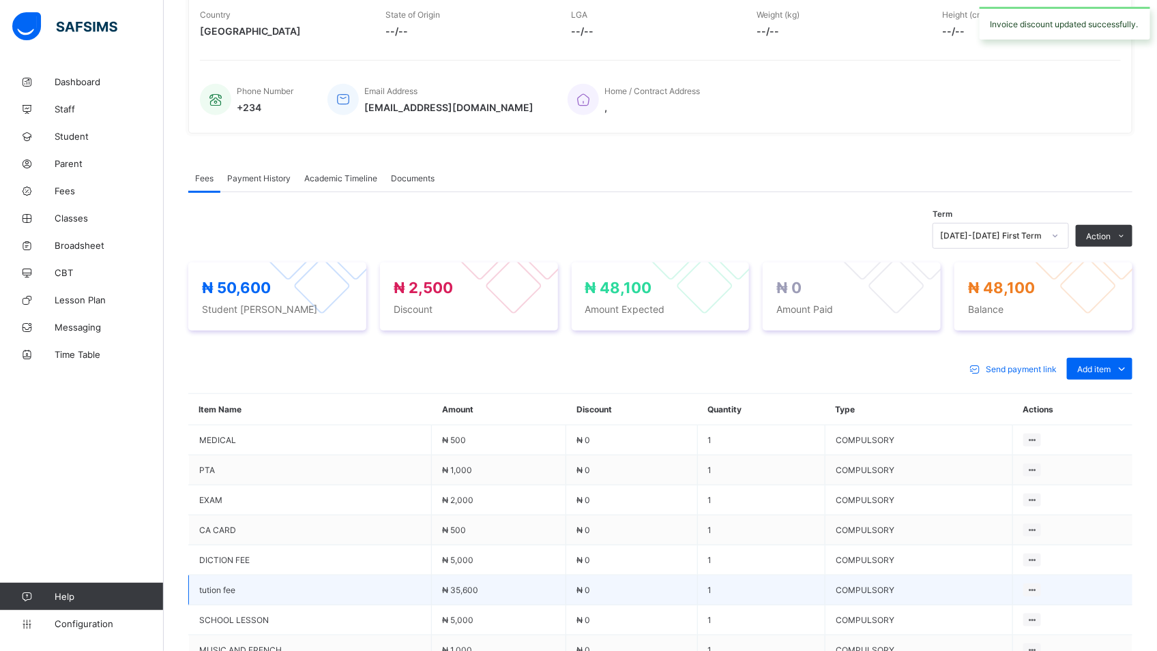
scroll to position [293, 0]
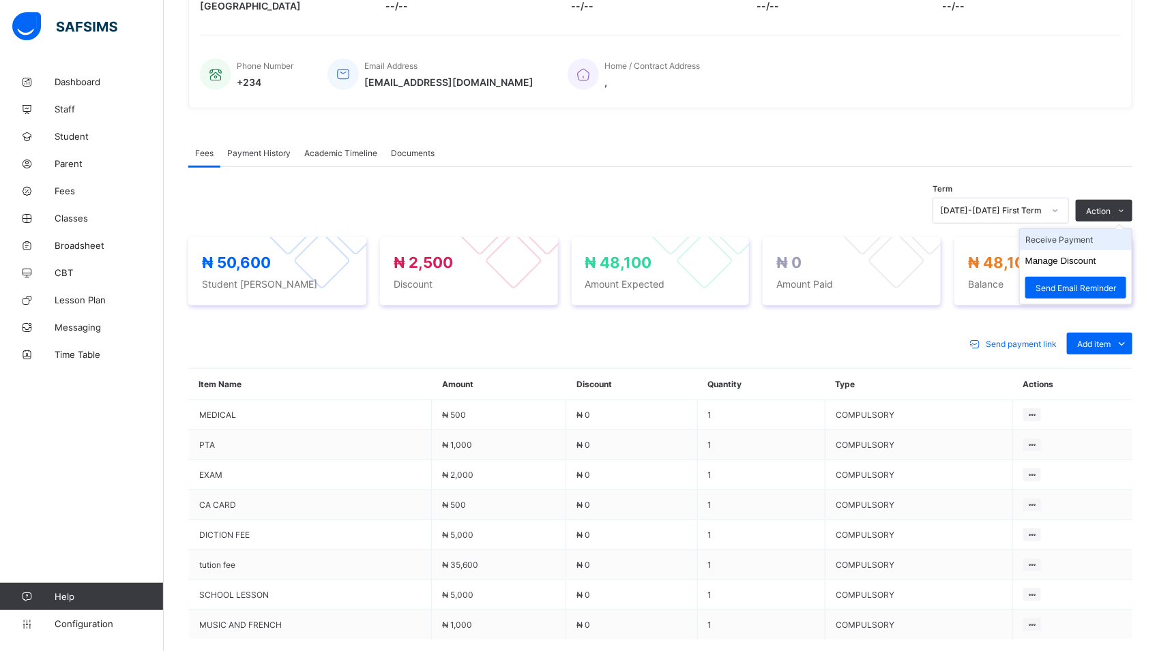
click at [1082, 244] on li "Receive Payment" at bounding box center [1076, 239] width 112 height 21
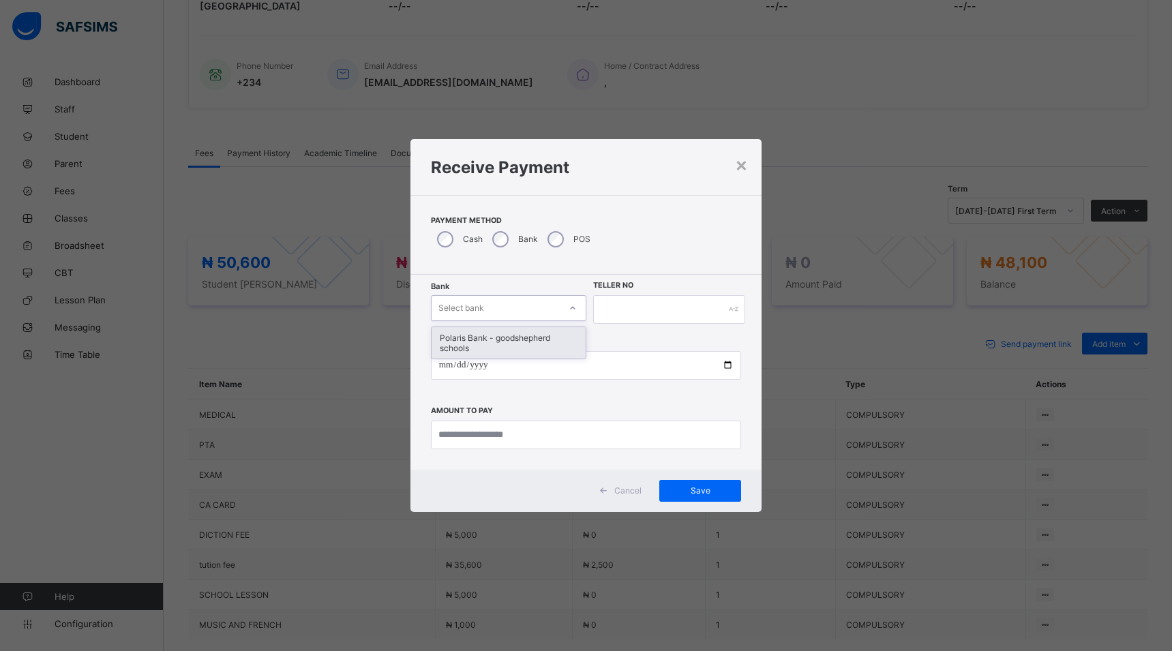
click at [569, 305] on icon at bounding box center [573, 308] width 8 height 14
click at [557, 336] on div "Polaris Bank - goodshepherd schools" at bounding box center [509, 342] width 154 height 31
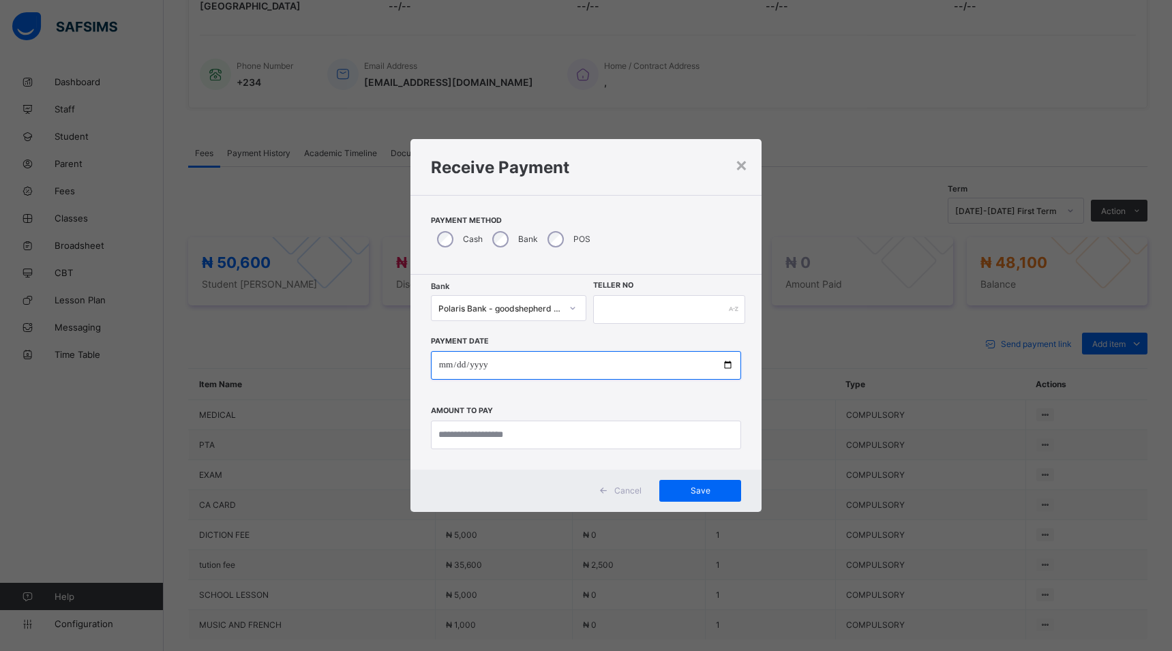
click at [729, 369] on input "date" at bounding box center [586, 365] width 311 height 29
type input "**********"
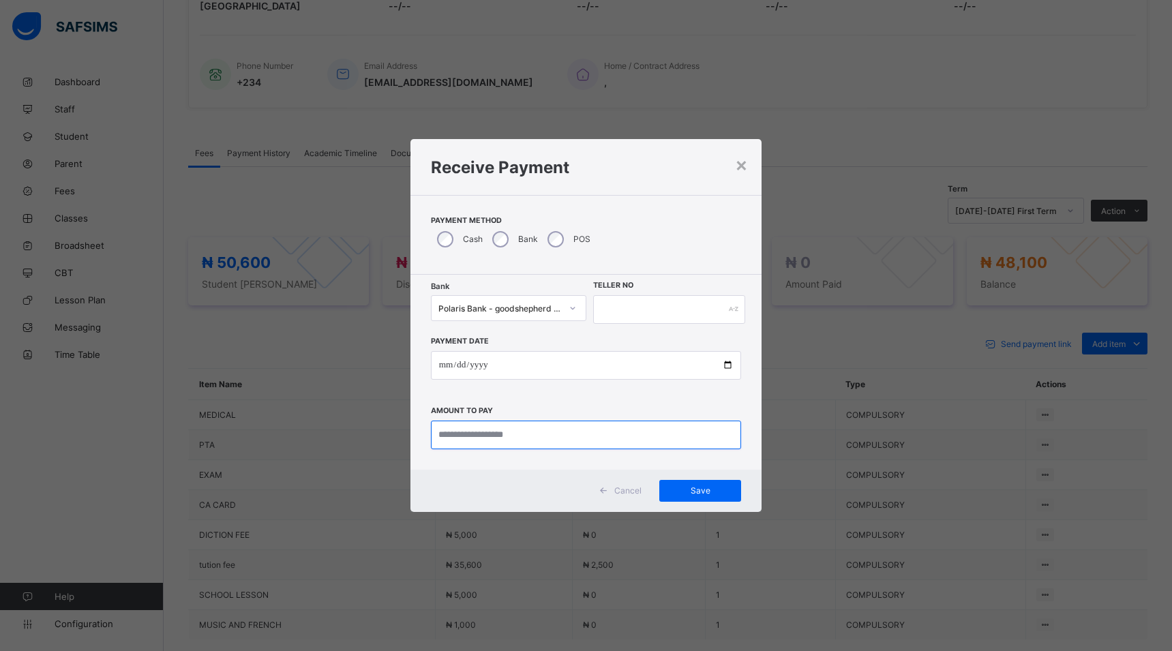
click at [538, 436] on input "currency" at bounding box center [586, 435] width 311 height 29
type input "********"
click at [599, 315] on input "text" at bounding box center [669, 309] width 152 height 29
click at [681, 484] on div "Save" at bounding box center [700, 491] width 82 height 22
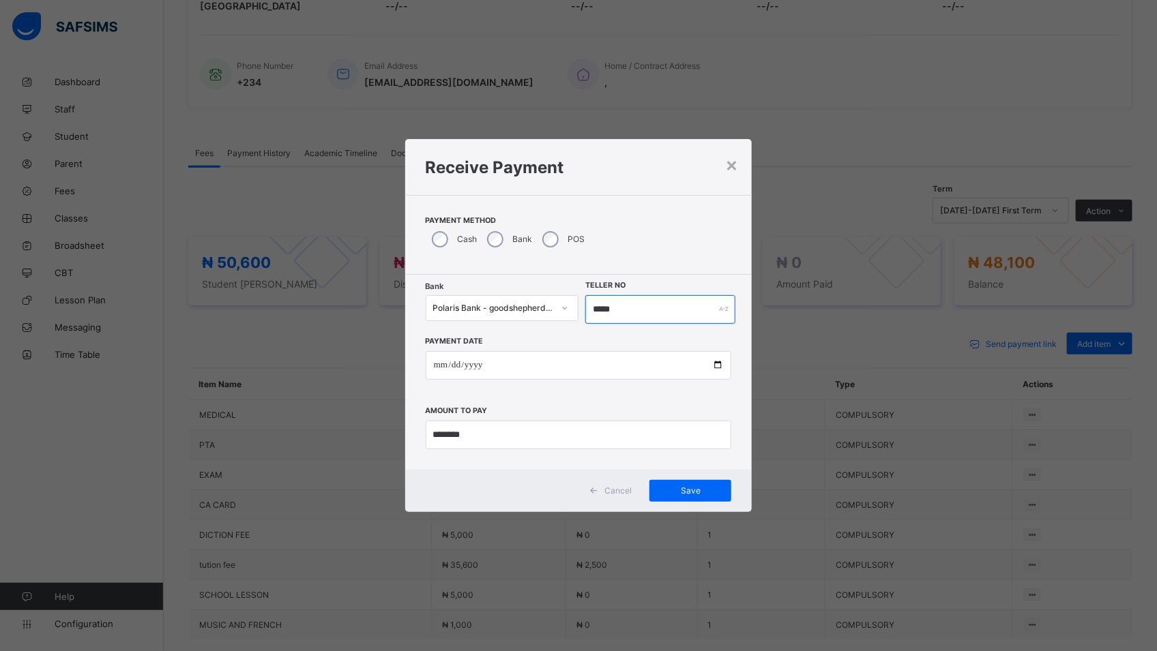
click at [623, 311] on input "*****" at bounding box center [660, 309] width 150 height 29
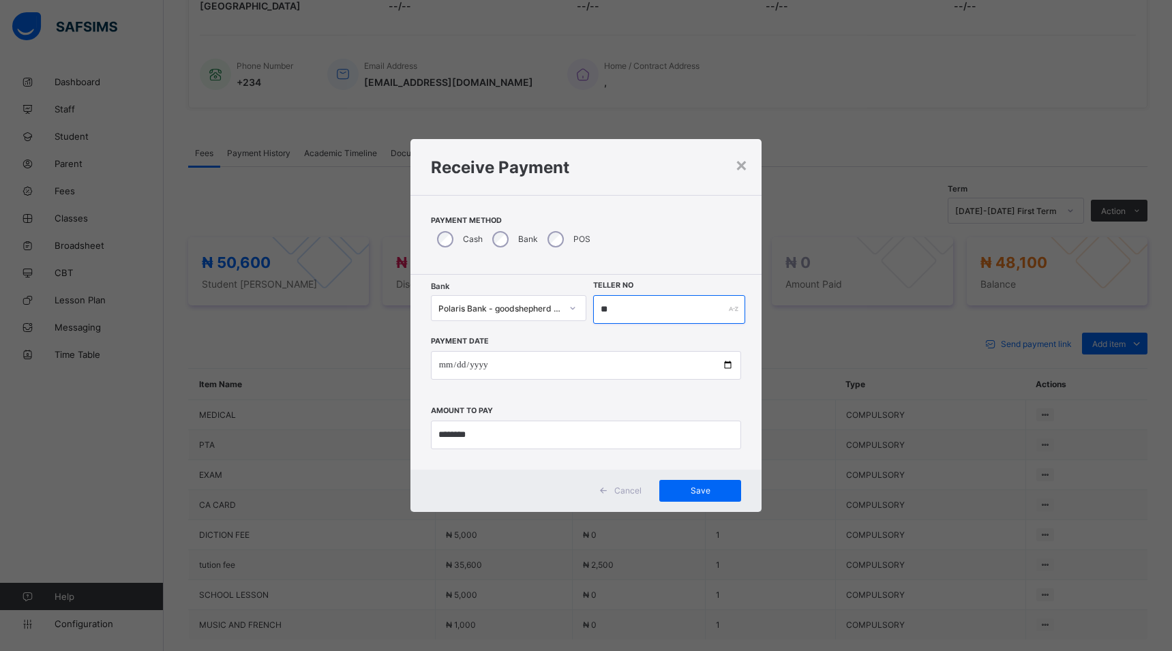
type input "*"
type input "*****"
drag, startPoint x: 694, startPoint y: 494, endPoint x: 696, endPoint y: 484, distance: 10.4
click at [696, 491] on span "Save" at bounding box center [700, 491] width 61 height 10
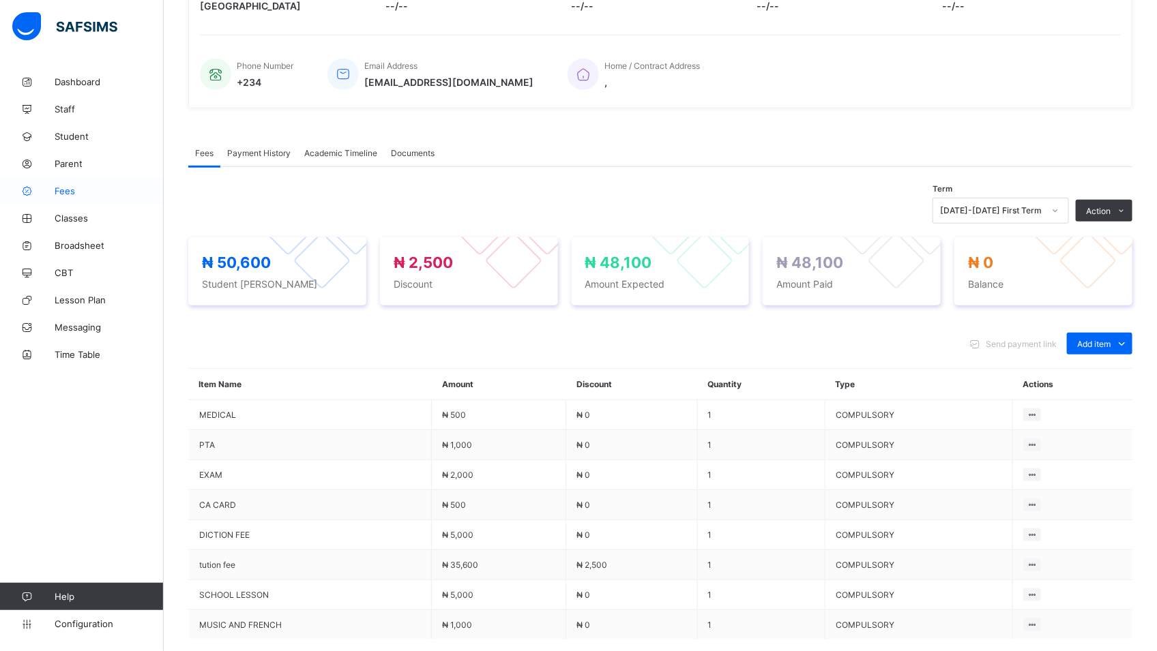
click at [68, 191] on span "Fees" at bounding box center [109, 191] width 109 height 11
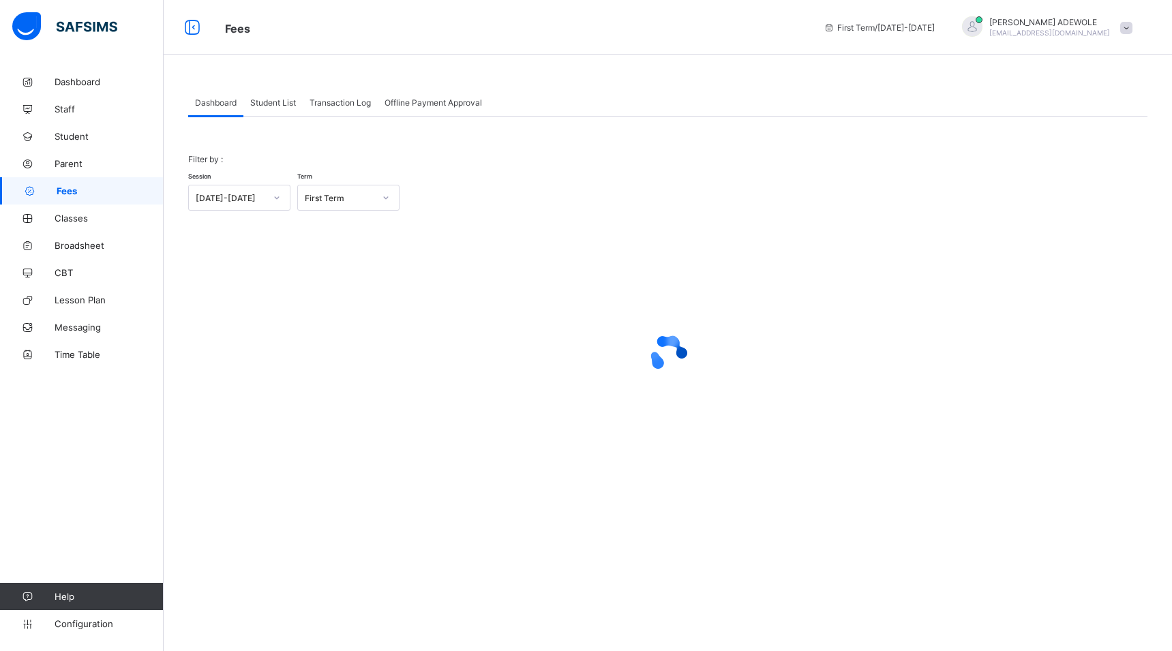
click at [281, 106] on span "Student List" at bounding box center [273, 103] width 46 height 10
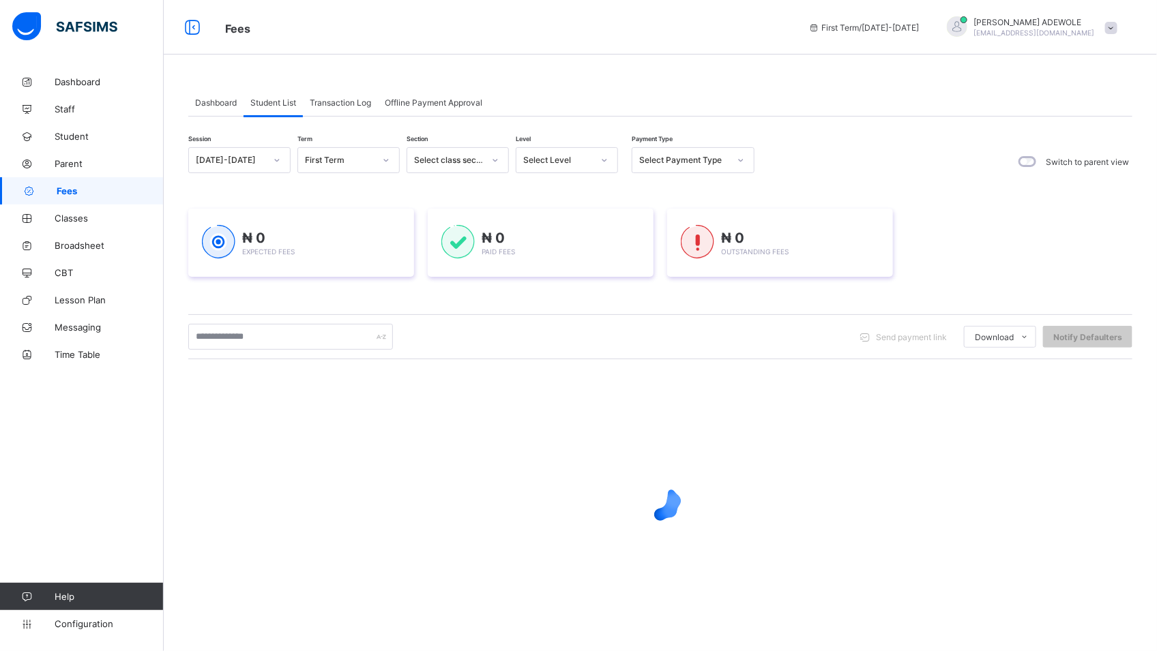
click at [600, 162] on icon at bounding box center [604, 160] width 8 height 14
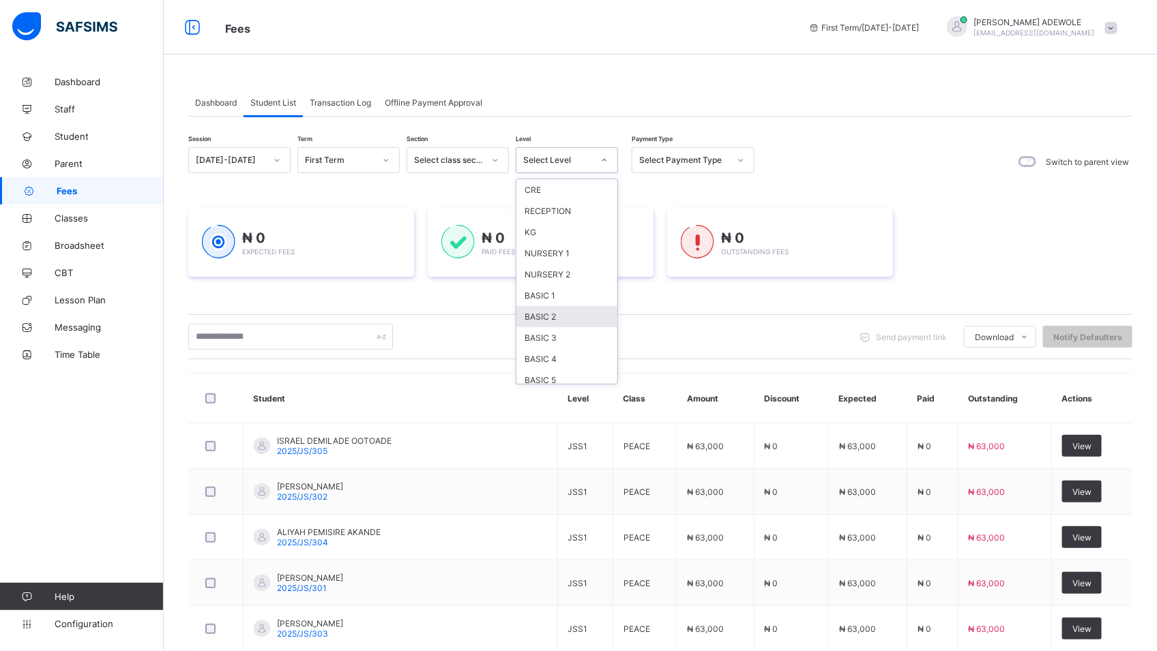
click at [553, 318] on div "BASIC 2" at bounding box center [566, 316] width 101 height 21
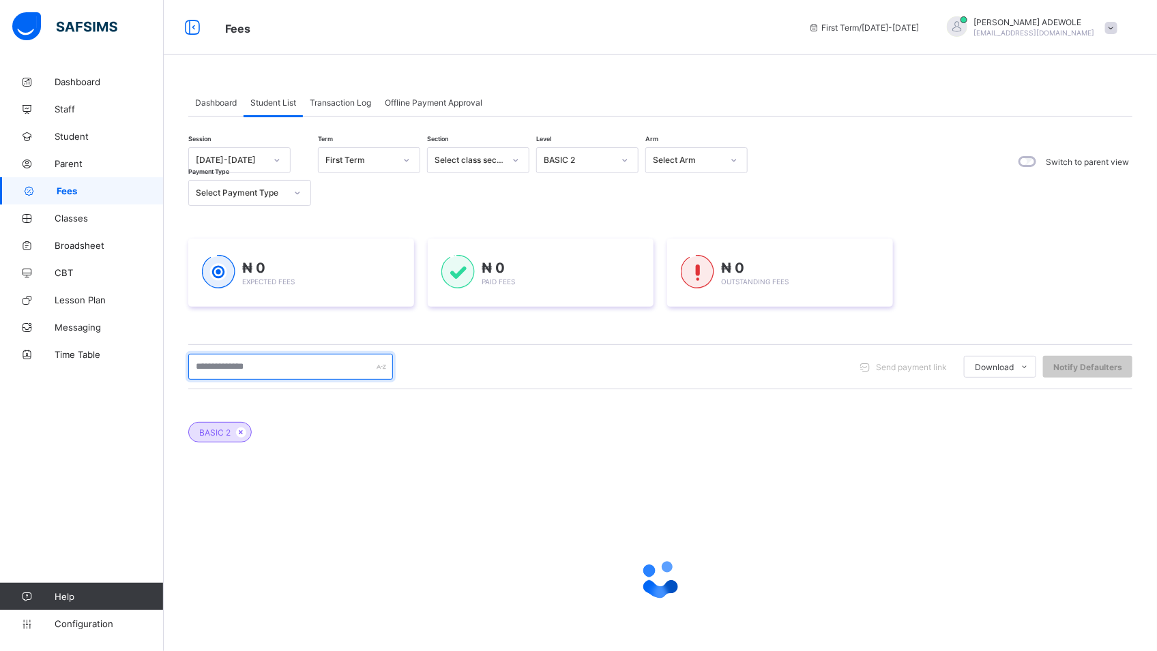
click at [283, 356] on input "text" at bounding box center [290, 367] width 205 height 26
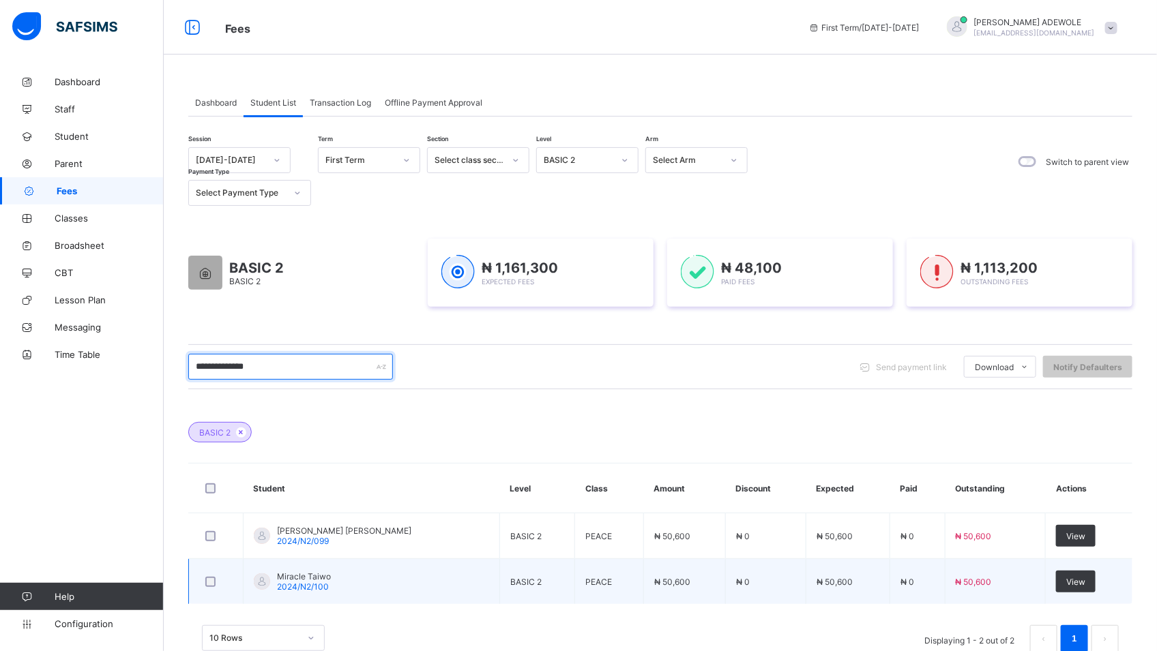
scroll to position [38, 0]
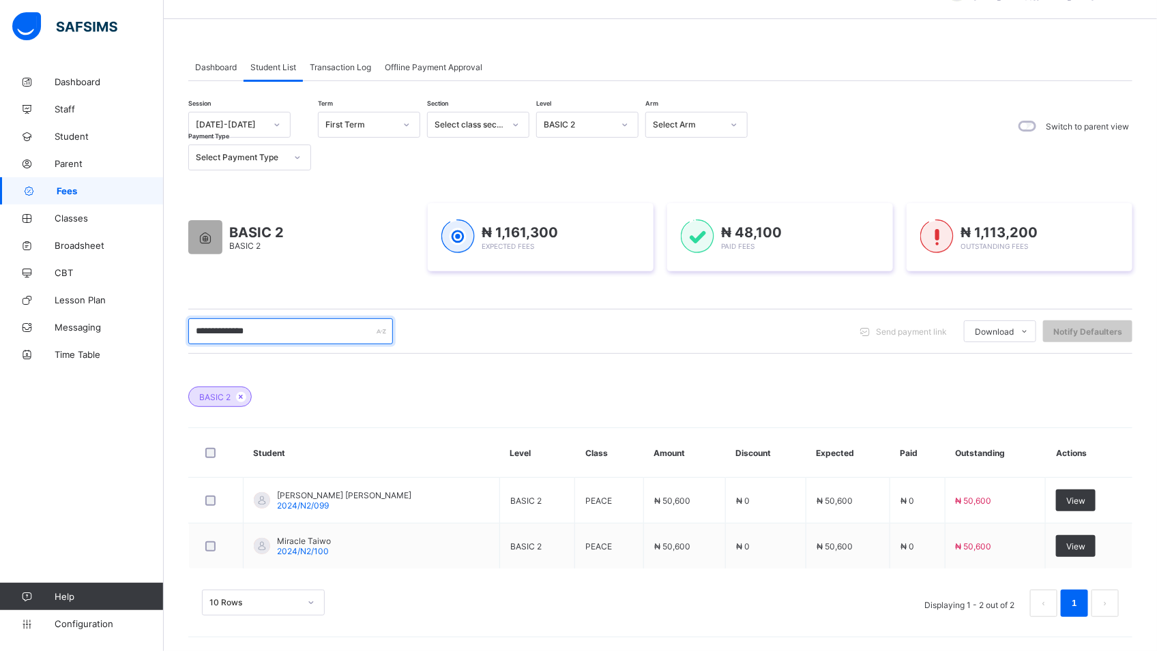
type input "**********"
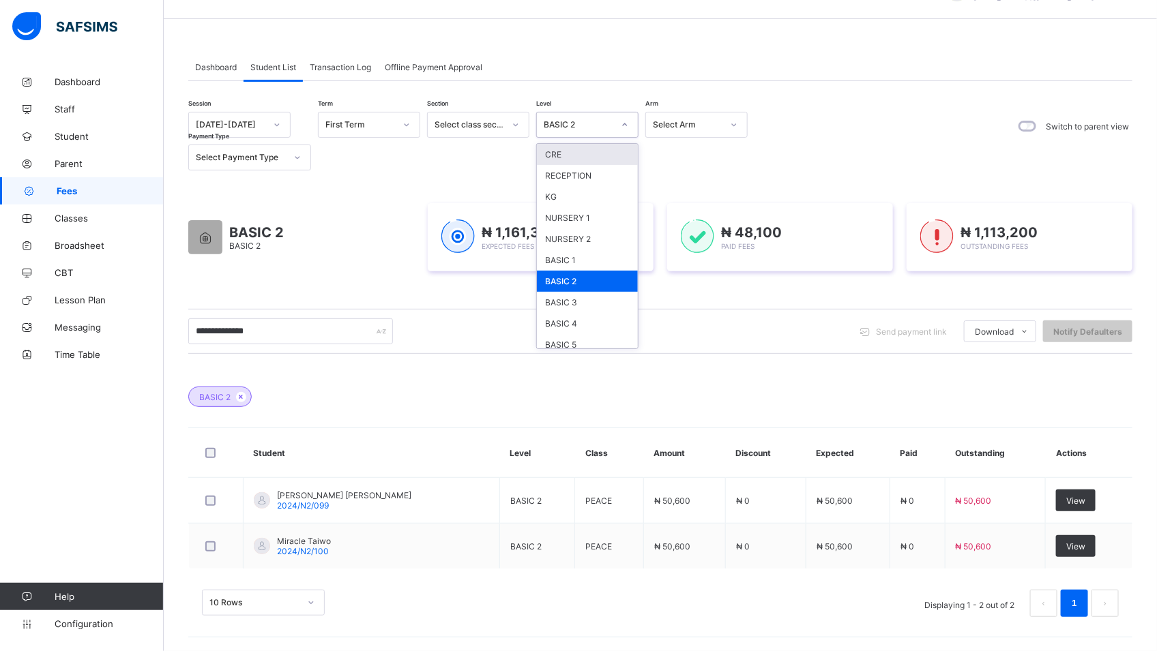
click at [622, 125] on icon at bounding box center [625, 125] width 8 height 14
click at [589, 299] on div "BASIC 3" at bounding box center [587, 302] width 101 height 21
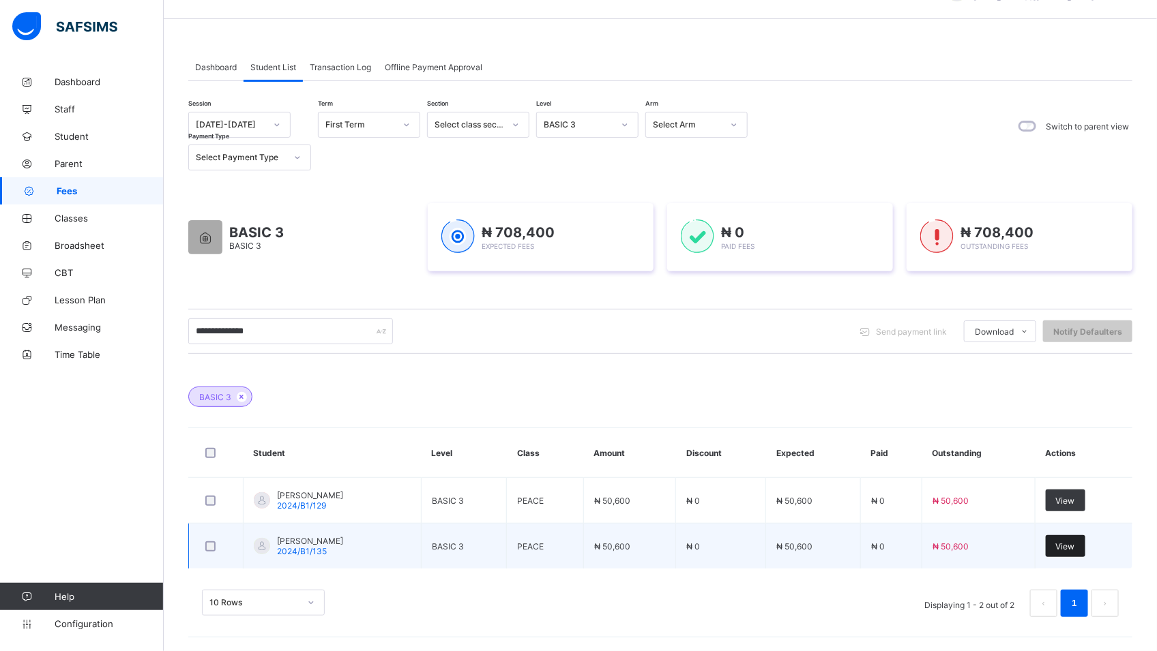
click at [1075, 542] on span "View" at bounding box center [1065, 547] width 19 height 10
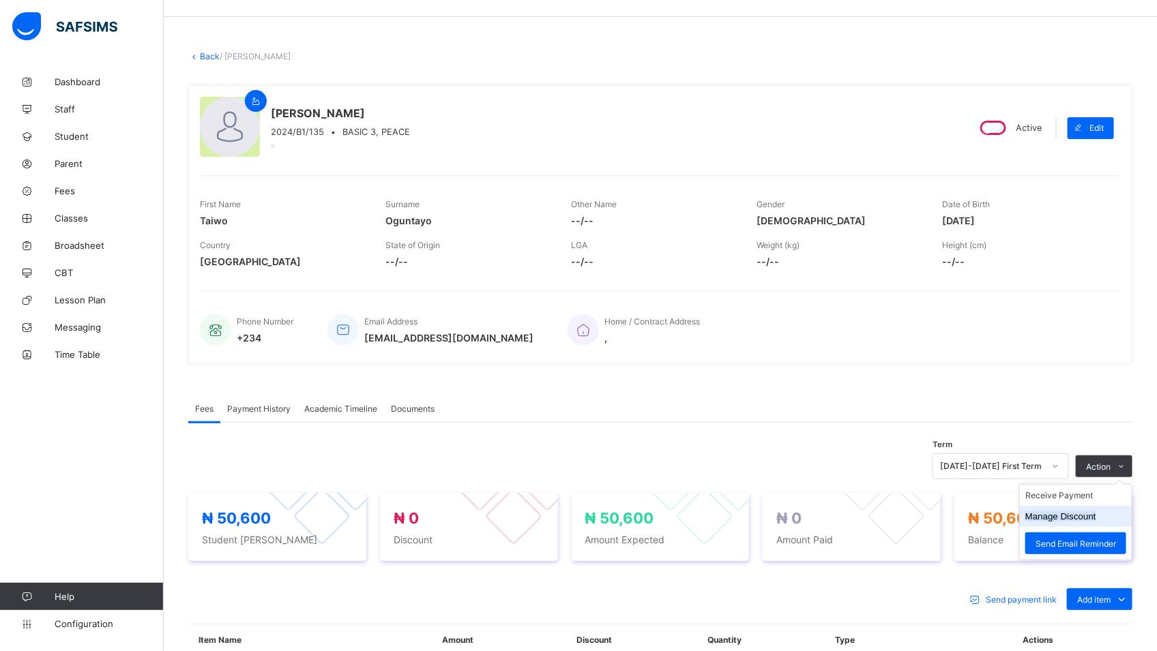
click at [1095, 514] on button "Manage Discount" at bounding box center [1060, 516] width 71 height 10
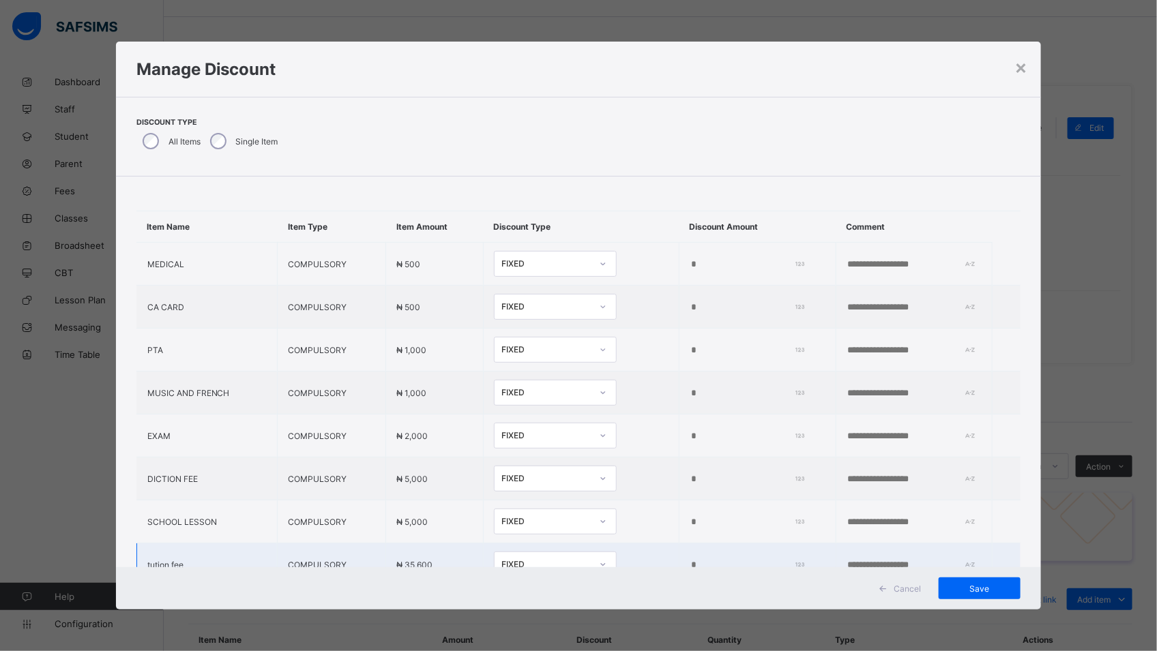
scroll to position [72, 0]
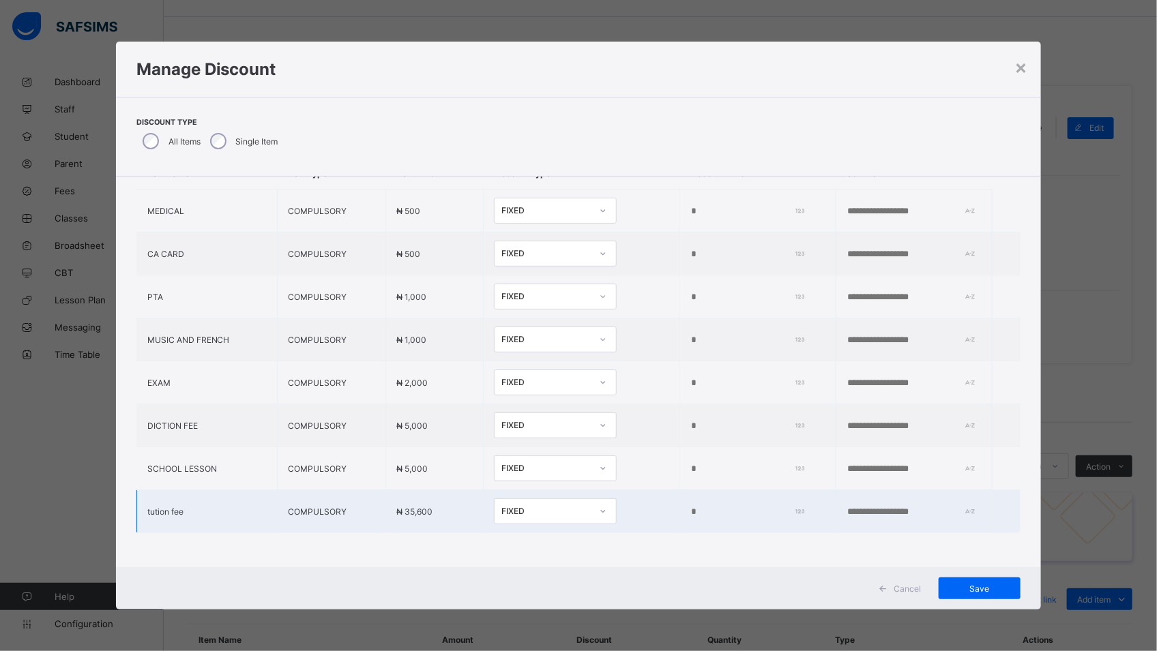
type input "*"
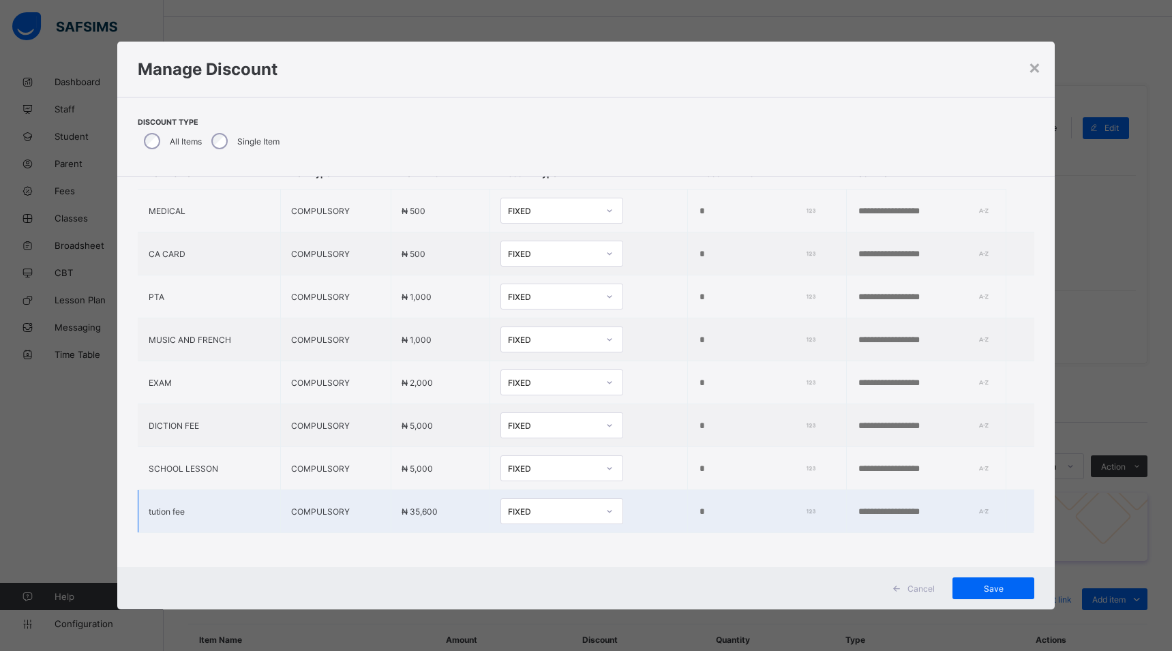
click at [698, 507] on input "*" at bounding box center [754, 512] width 112 height 11
type input "****"
click at [1023, 583] on div "Save" at bounding box center [994, 589] width 82 height 22
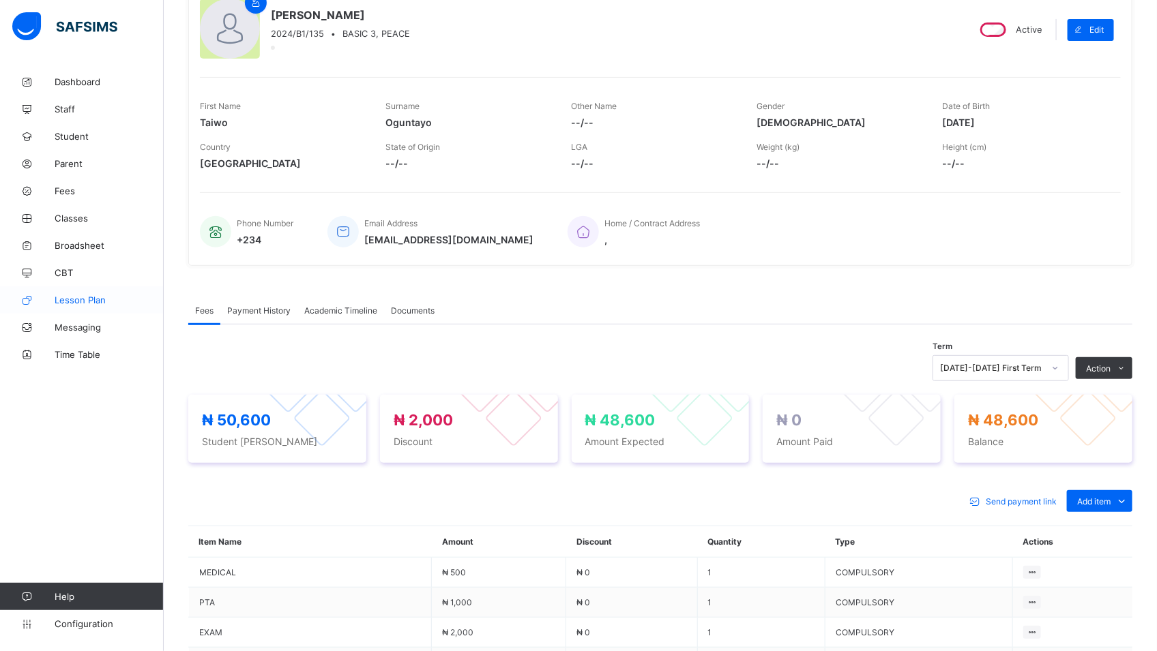
scroll to position [233, 0]
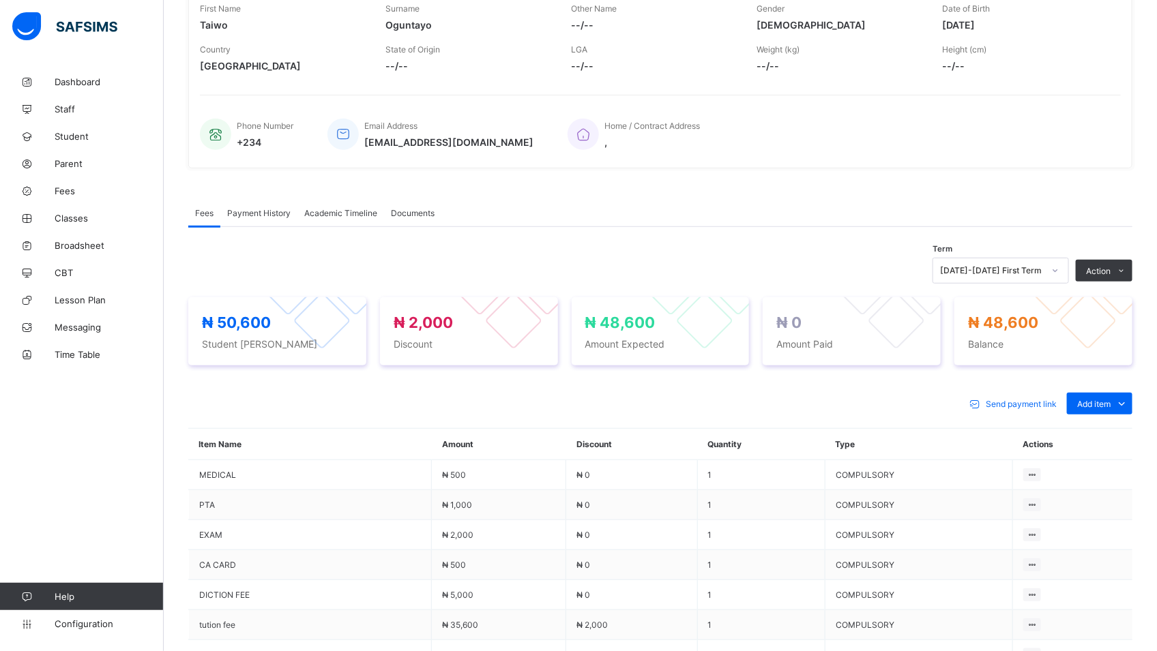
click at [0, 0] on li "Receive Payment" at bounding box center [0, 0] width 0 height 0
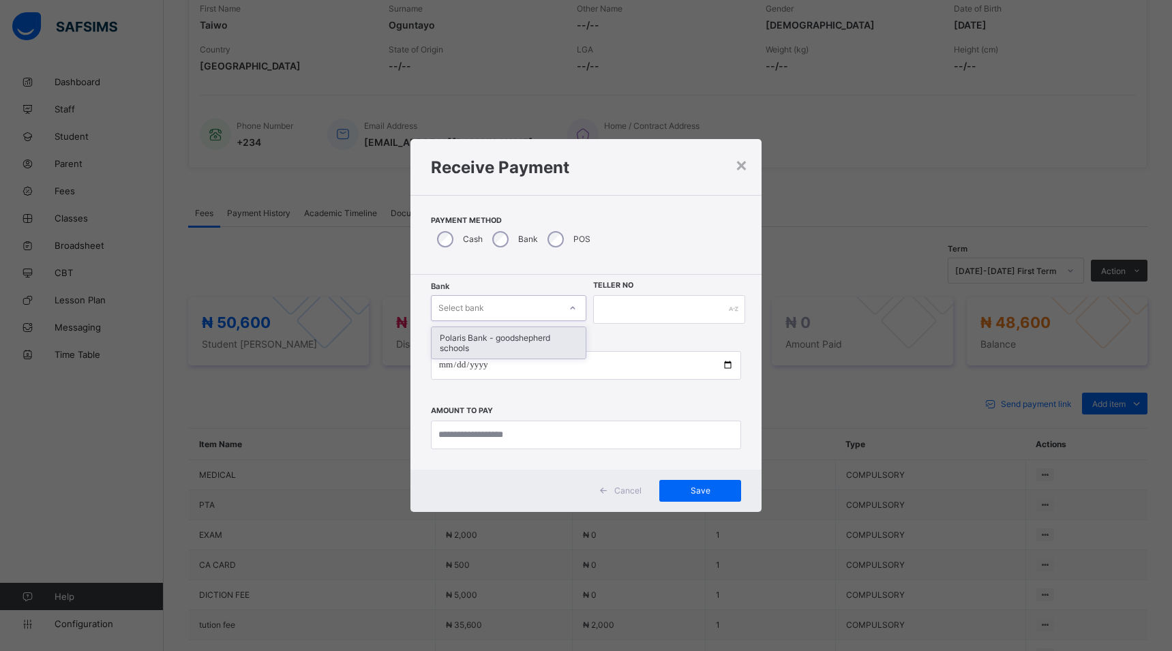
click at [569, 303] on icon at bounding box center [573, 308] width 8 height 14
drag, startPoint x: 540, startPoint y: 336, endPoint x: 590, endPoint y: 355, distance: 53.1
click at [539, 338] on div "Polaris Bank - goodshepherd schools" at bounding box center [509, 342] width 154 height 31
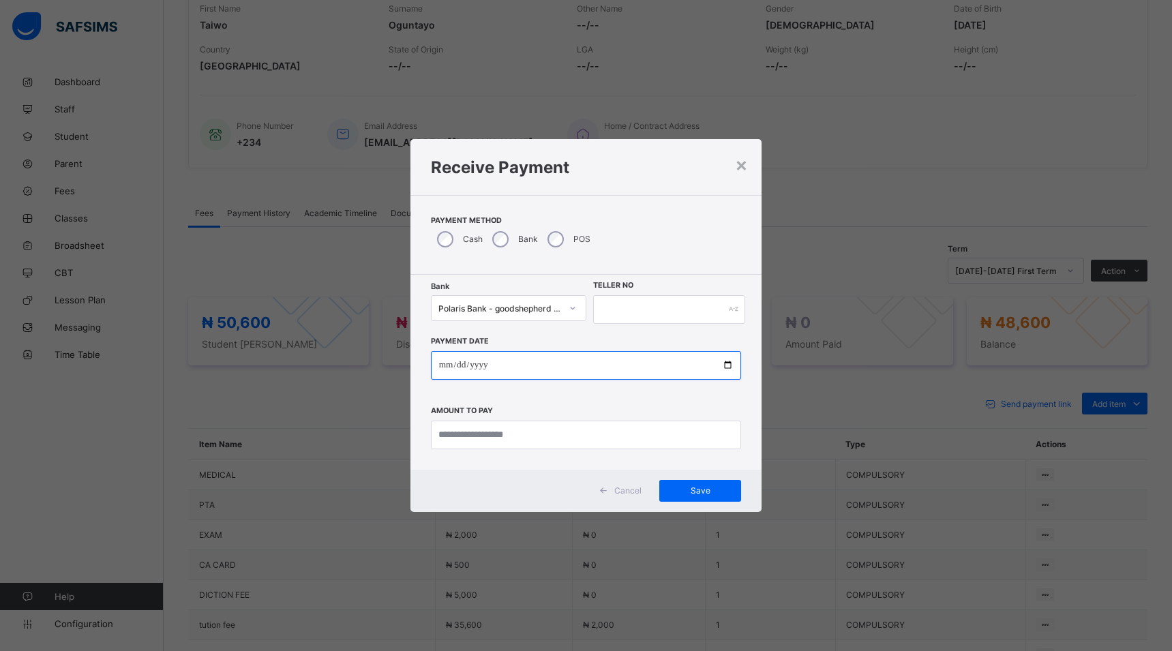
click at [727, 361] on input "date" at bounding box center [586, 365] width 311 height 29
type input "**********"
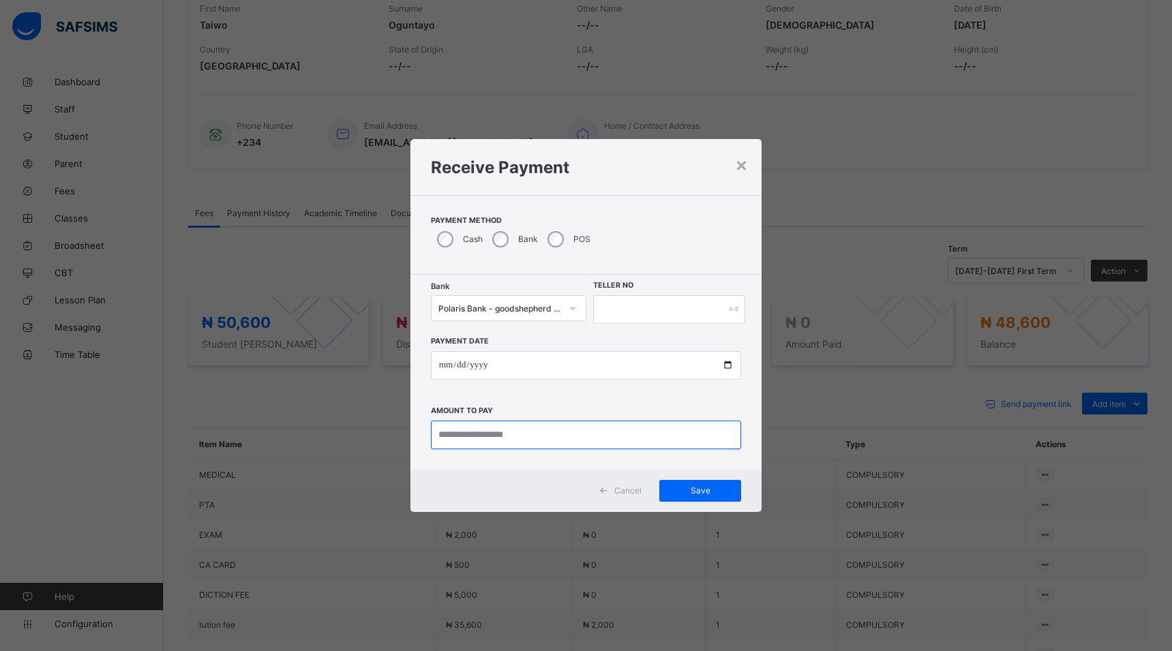
click at [543, 438] on input "currency" at bounding box center [586, 435] width 311 height 29
type input "********"
click at [624, 309] on input "text" at bounding box center [669, 309] width 152 height 29
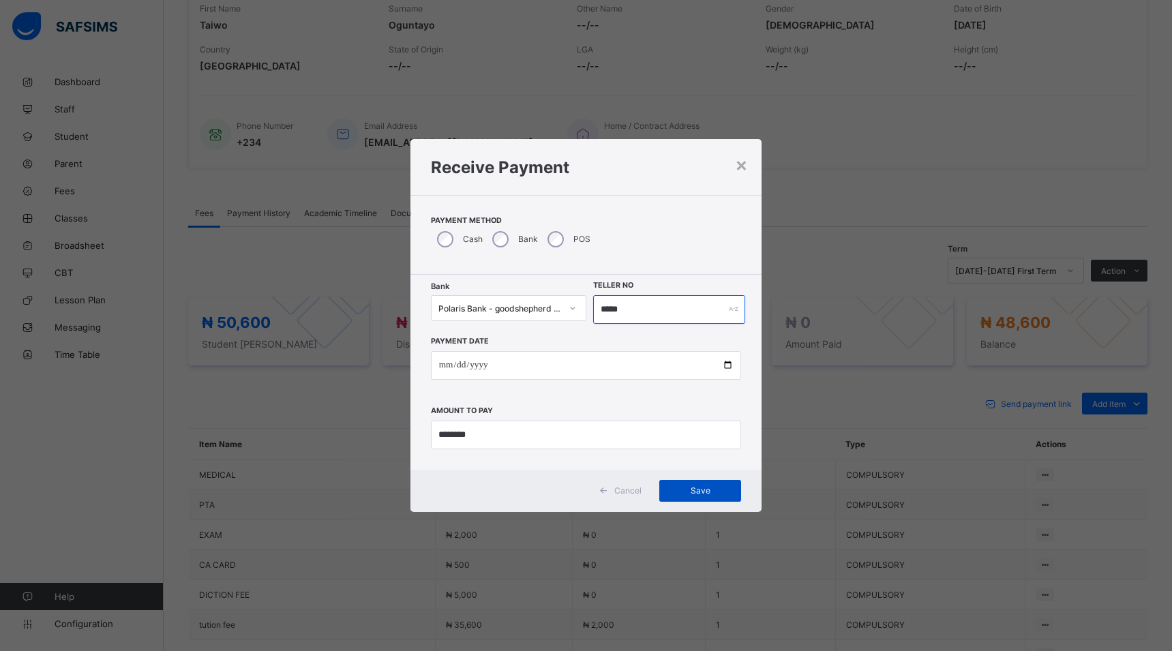
type input "*****"
click at [698, 494] on span "Save" at bounding box center [700, 491] width 61 height 10
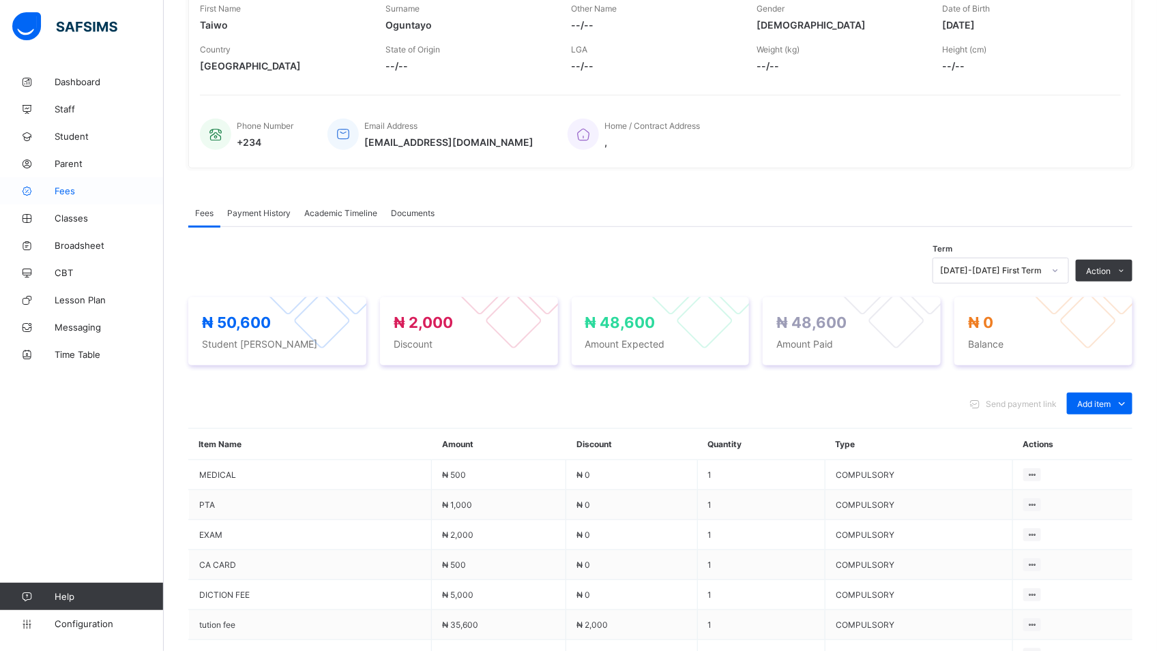
click at [68, 195] on span "Fees" at bounding box center [109, 191] width 109 height 11
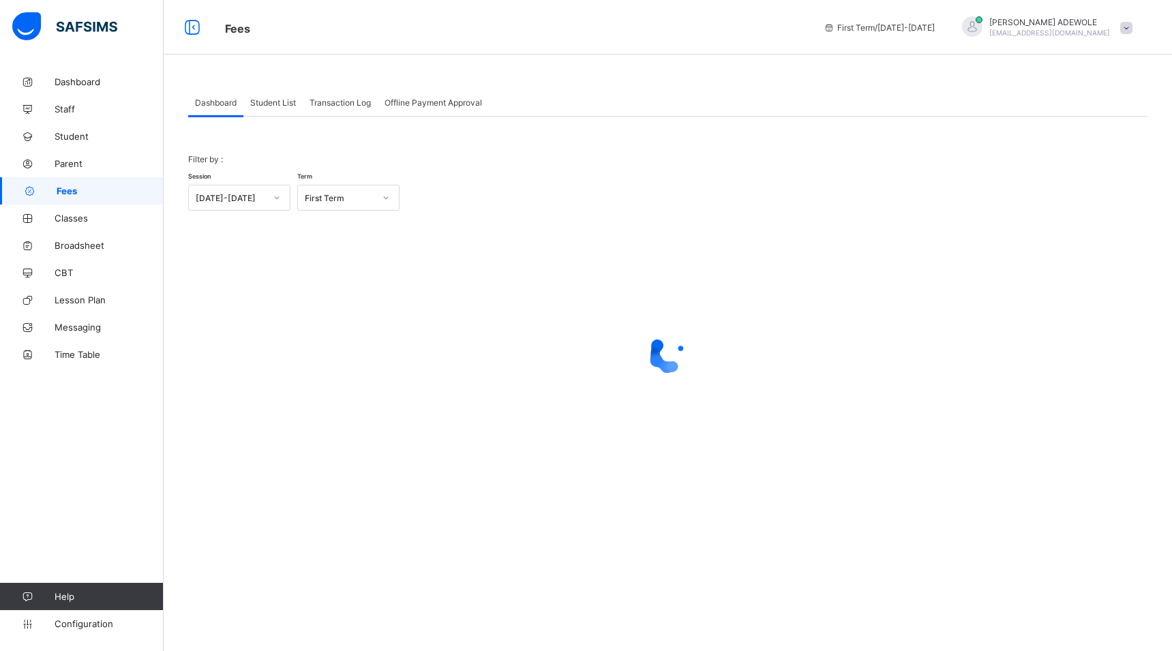
click at [291, 99] on span "Student List" at bounding box center [273, 103] width 46 height 10
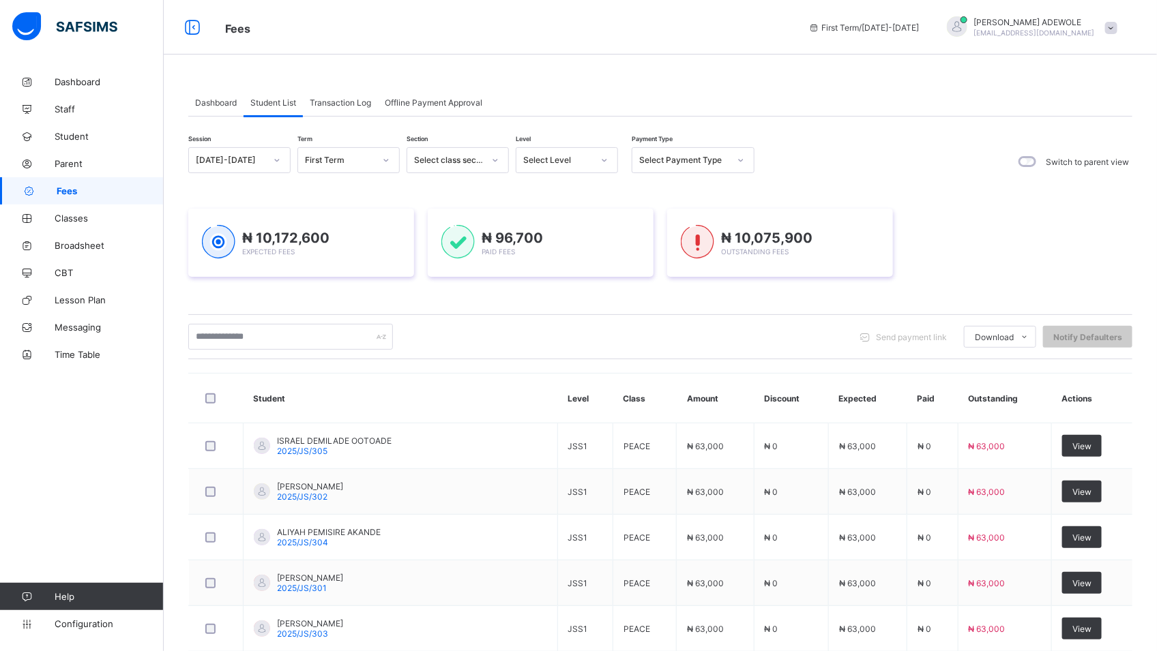
click at [604, 158] on icon at bounding box center [604, 160] width 8 height 14
click at [604, 156] on icon at bounding box center [604, 160] width 8 height 14
click at [604, 158] on icon at bounding box center [604, 160] width 8 height 14
click at [549, 342] on div "BASIC 3" at bounding box center [566, 337] width 101 height 21
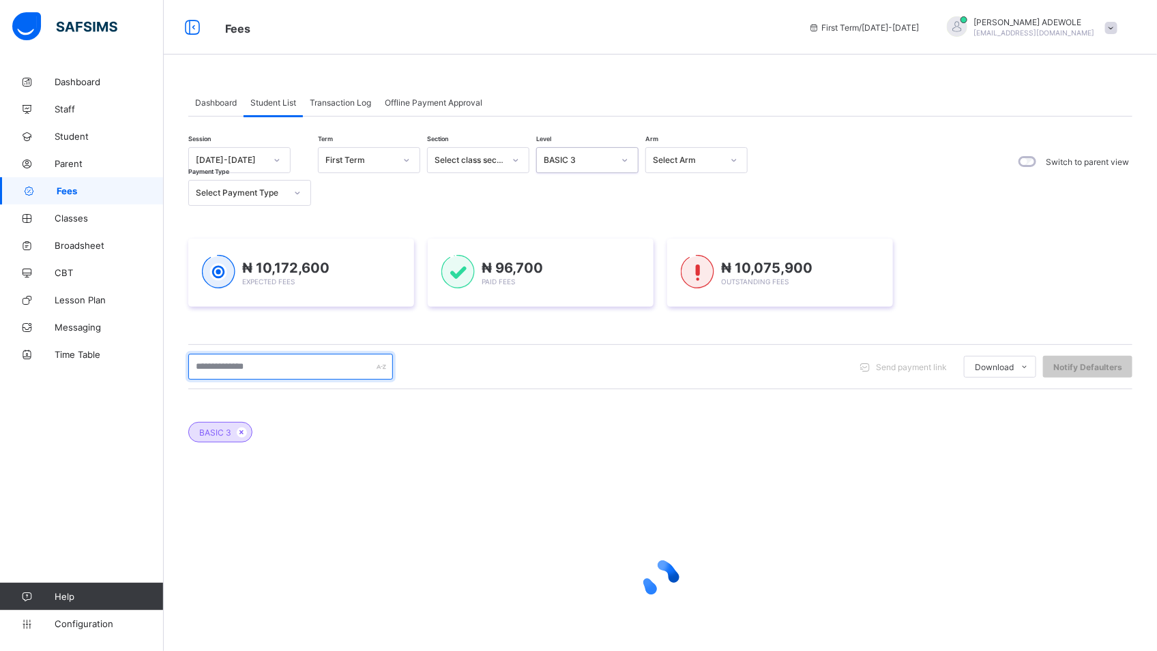
click at [288, 367] on input "text" at bounding box center [290, 367] width 205 height 26
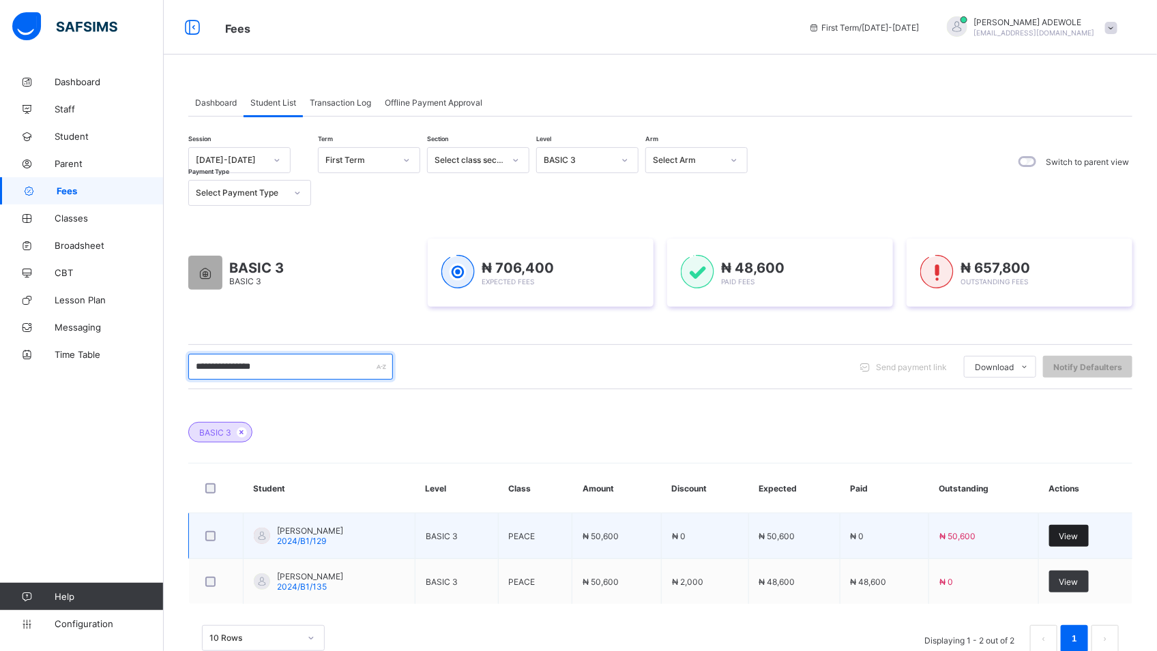
type input "**********"
click at [1079, 530] on div "View" at bounding box center [1069, 536] width 40 height 22
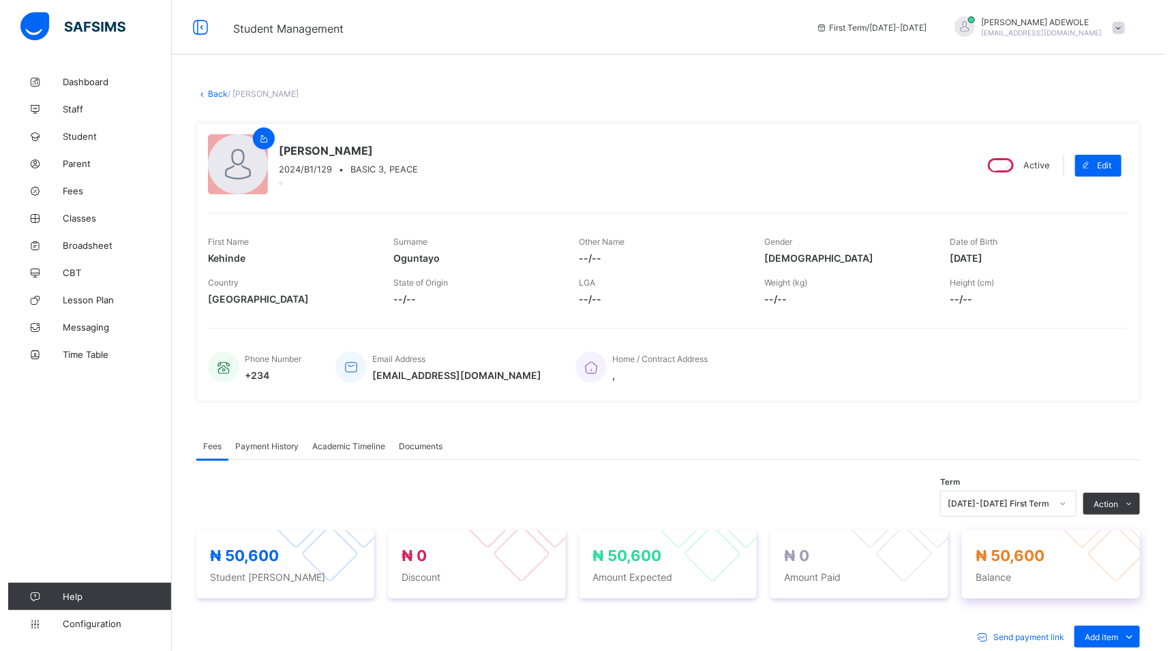
scroll to position [430, 0]
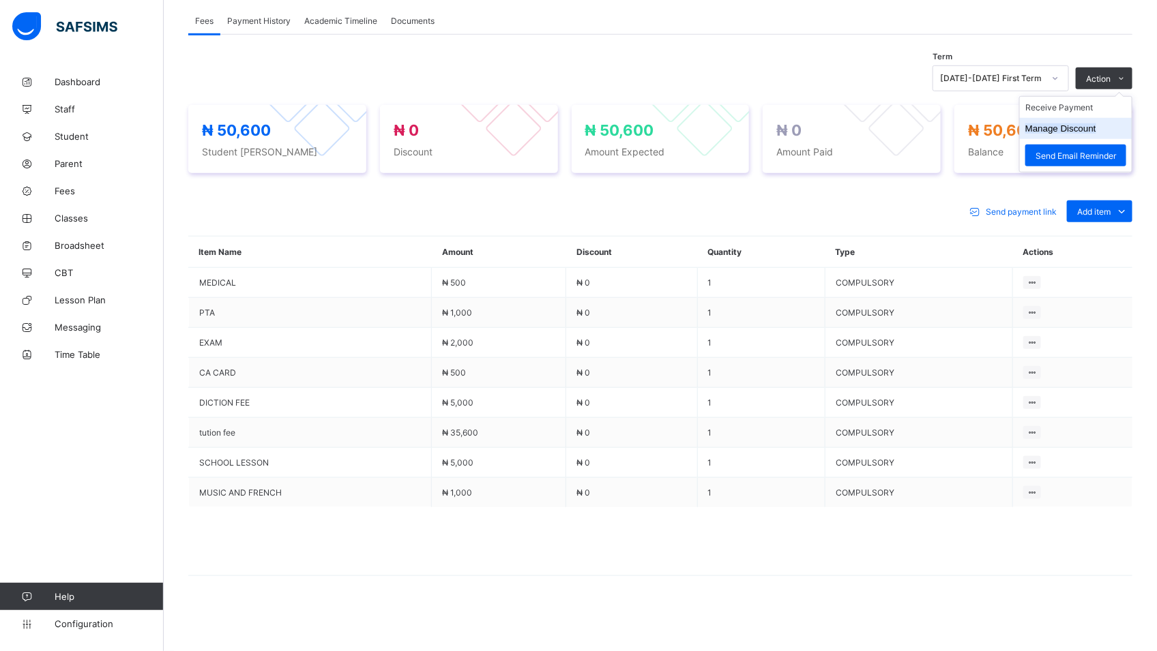
click at [1096, 127] on button "Manage Discount" at bounding box center [1060, 128] width 71 height 10
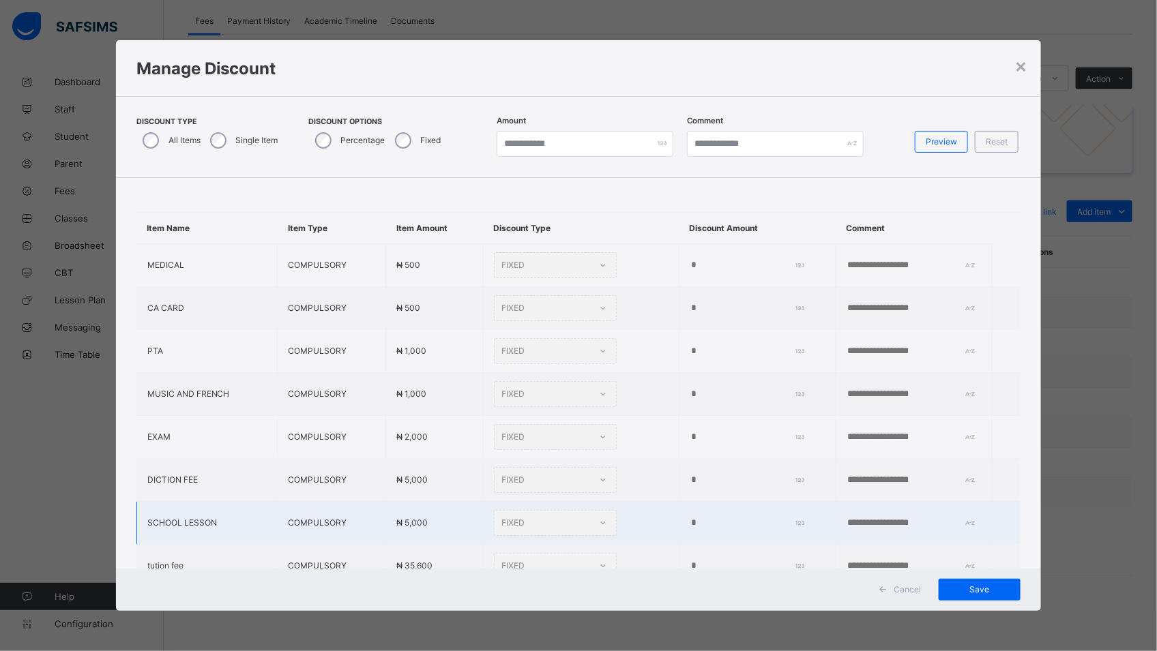
type input "*"
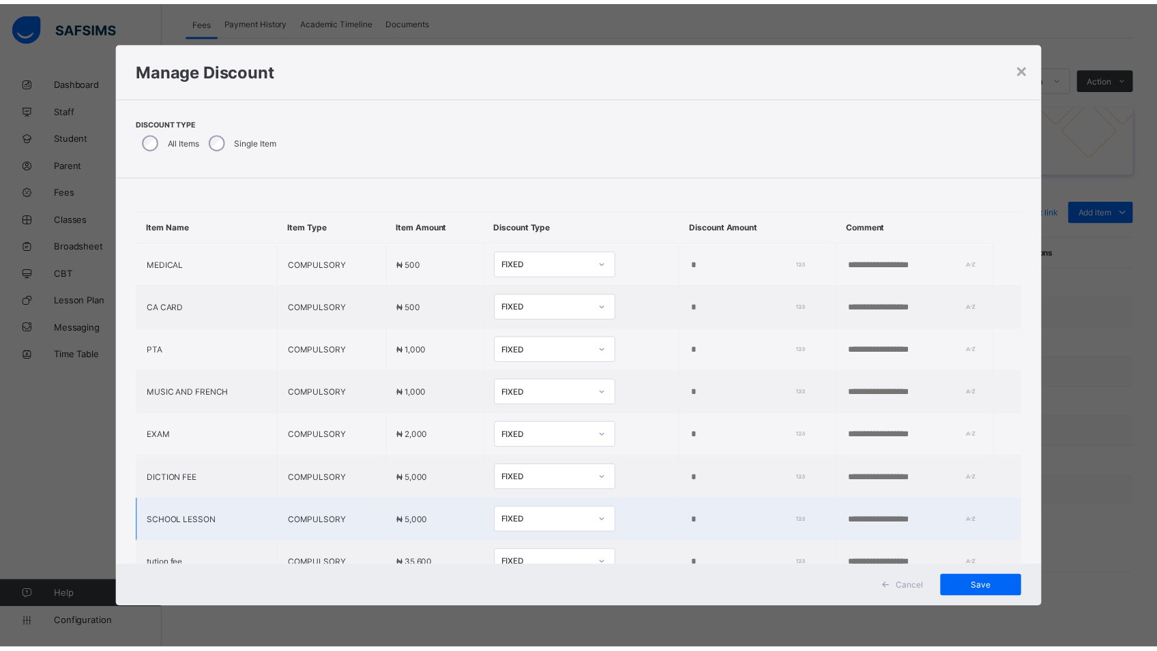
scroll to position [72, 0]
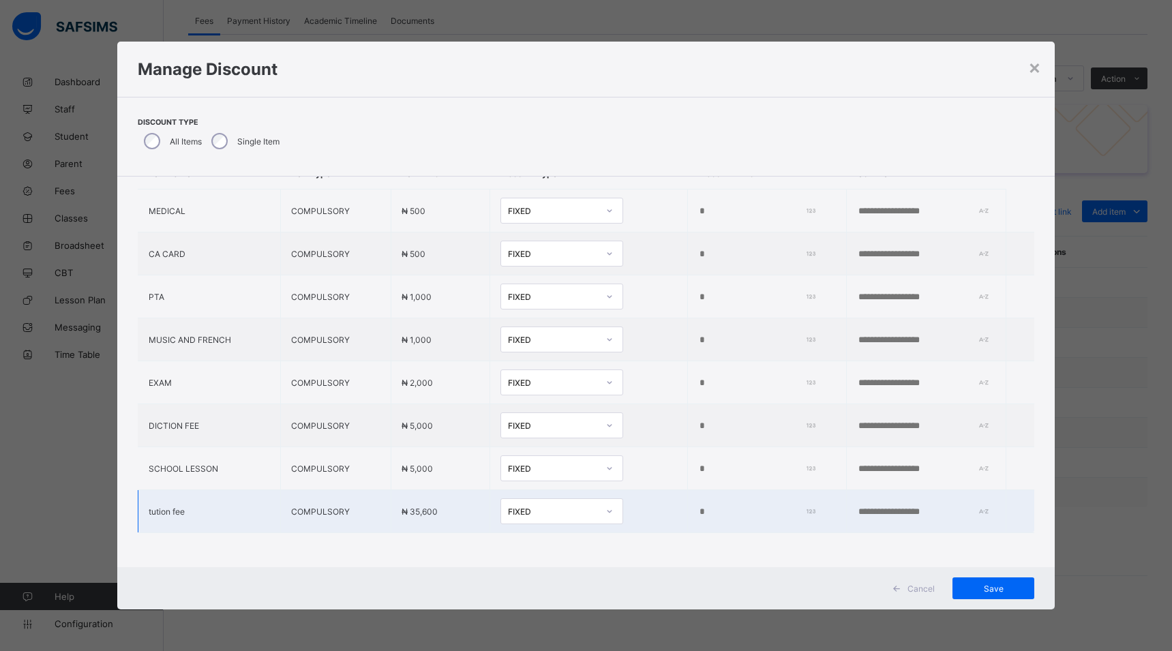
click at [698, 507] on input "*" at bounding box center [754, 512] width 112 height 11
type input "****"
click at [977, 590] on span "Save" at bounding box center [993, 589] width 61 height 10
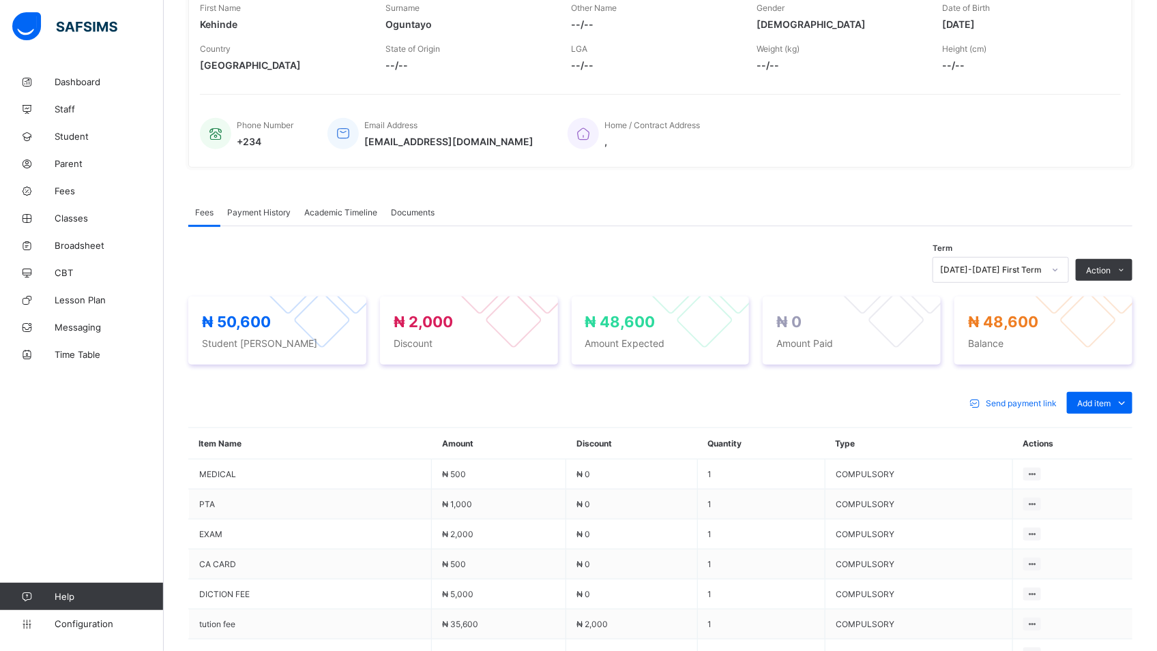
scroll to position [430, 0]
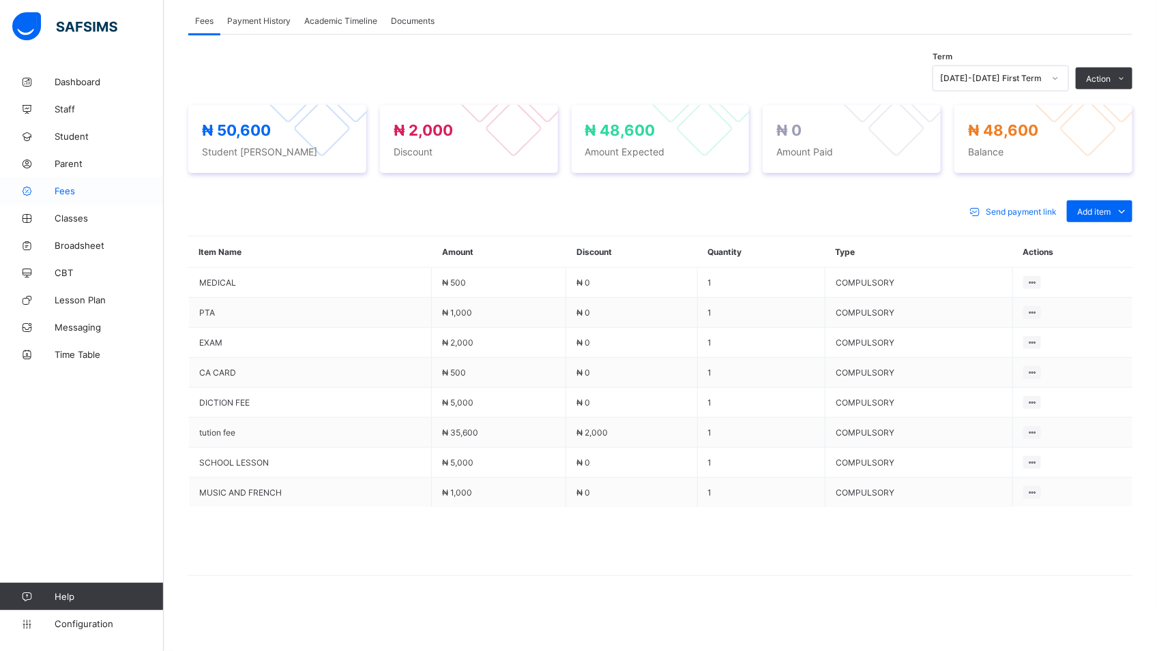
click at [62, 189] on span "Fees" at bounding box center [109, 191] width 109 height 11
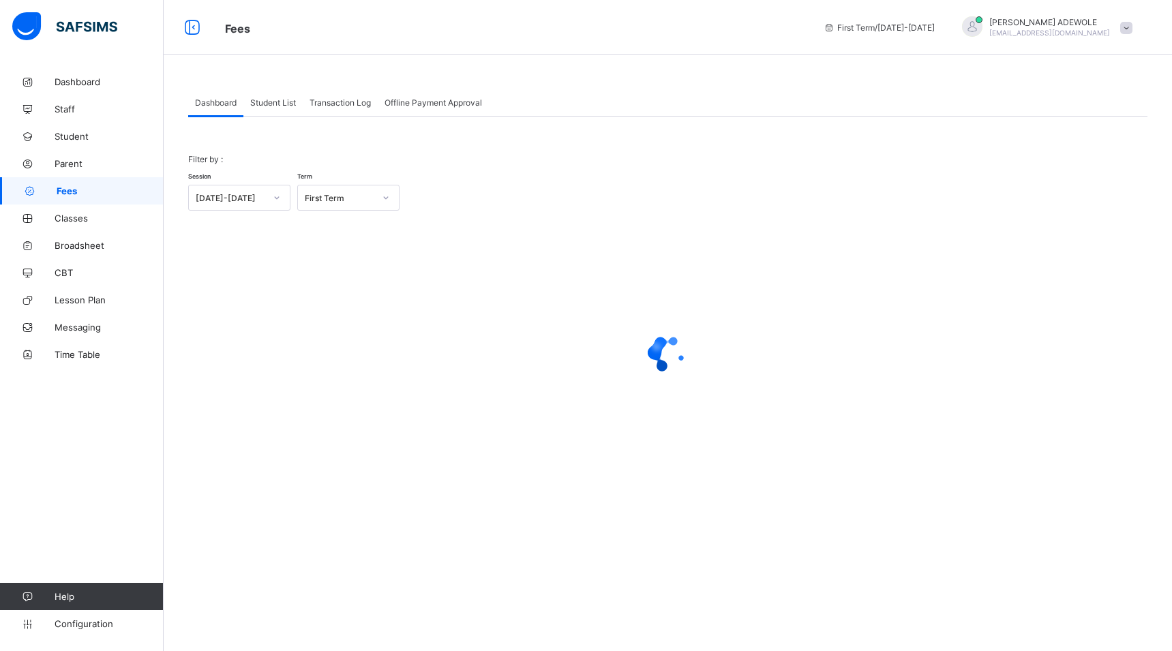
click at [283, 103] on span "Student List" at bounding box center [273, 103] width 46 height 10
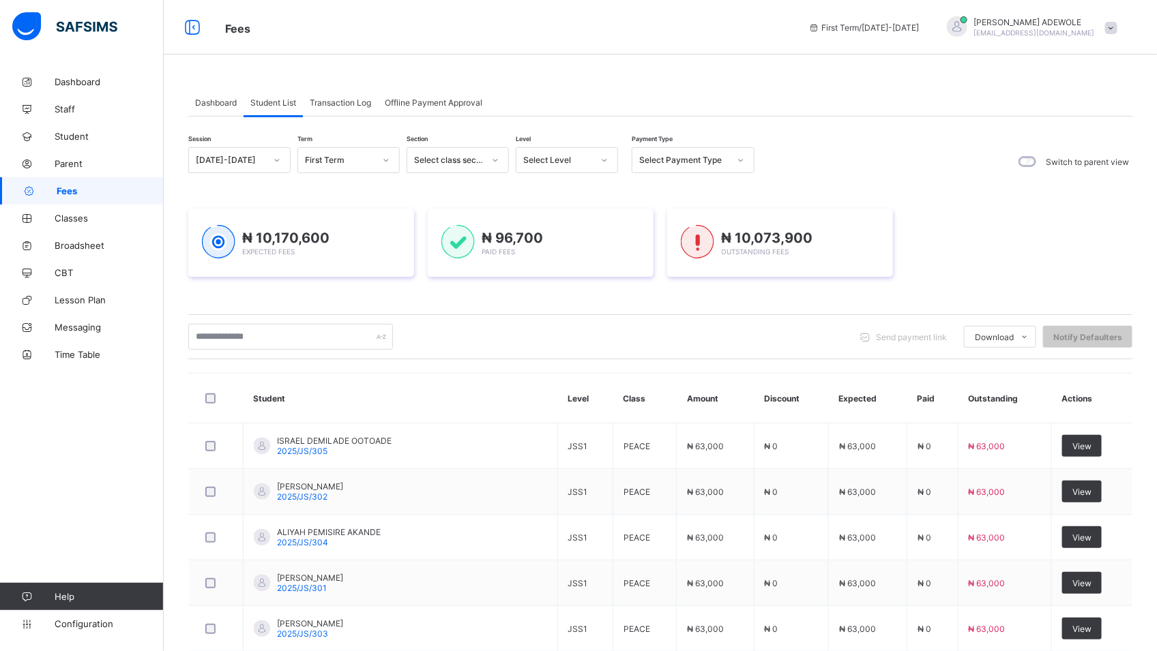
click at [600, 158] on icon at bounding box center [604, 160] width 8 height 14
click at [602, 164] on icon at bounding box center [604, 160] width 8 height 14
click at [604, 162] on icon at bounding box center [604, 160] width 8 height 14
click at [606, 162] on icon at bounding box center [604, 160] width 8 height 14
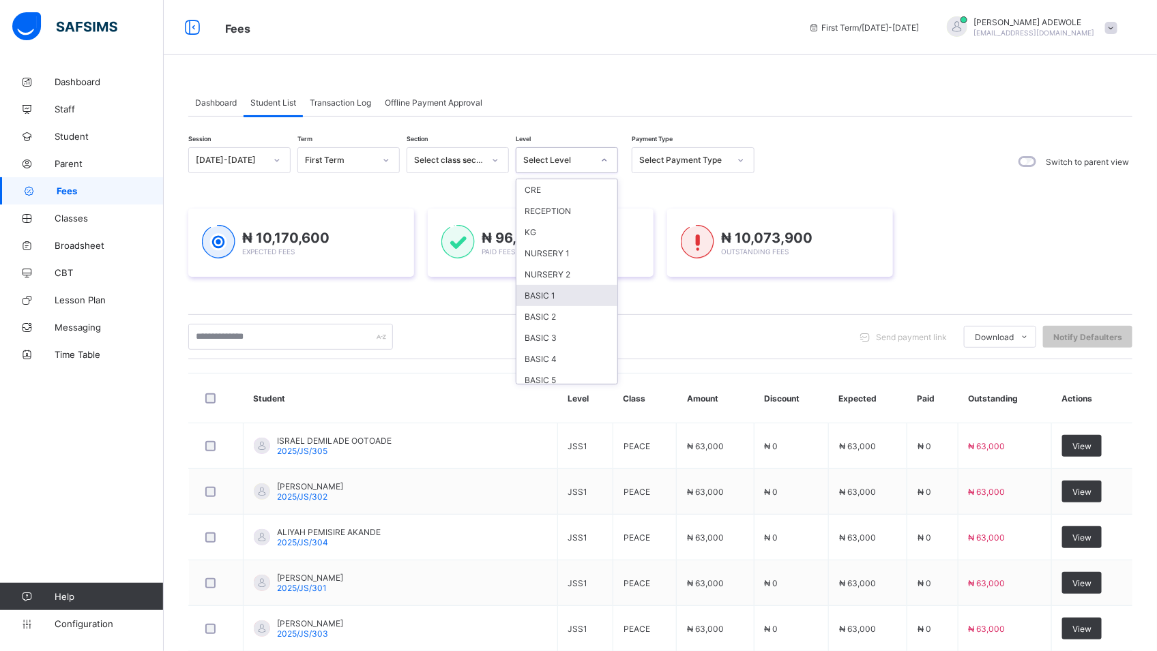
click at [542, 291] on div "BASIC 1" at bounding box center [566, 295] width 101 height 21
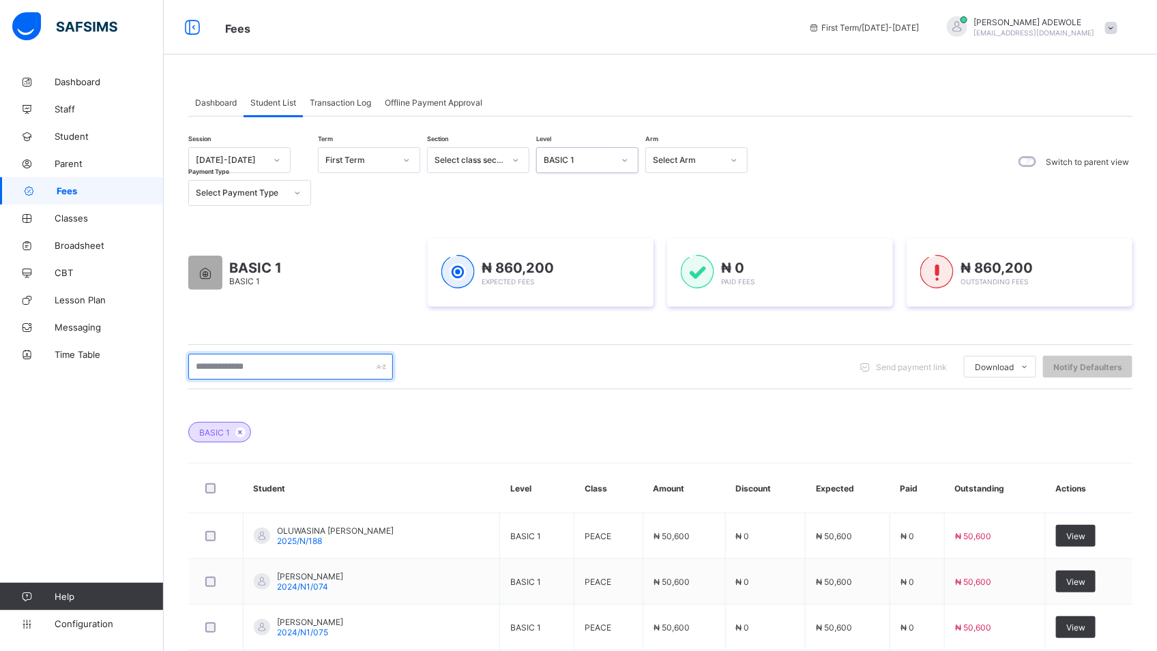
click at [282, 369] on input "text" at bounding box center [290, 367] width 205 height 26
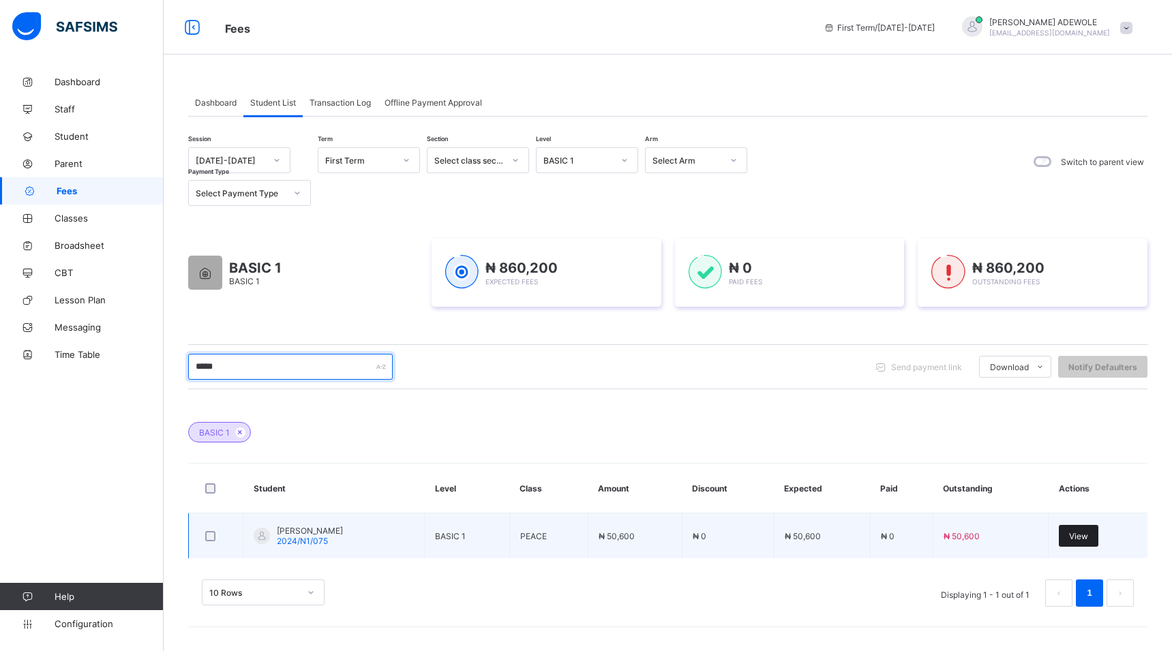
type input "*****"
click at [1072, 533] on span "View" at bounding box center [1078, 536] width 19 height 10
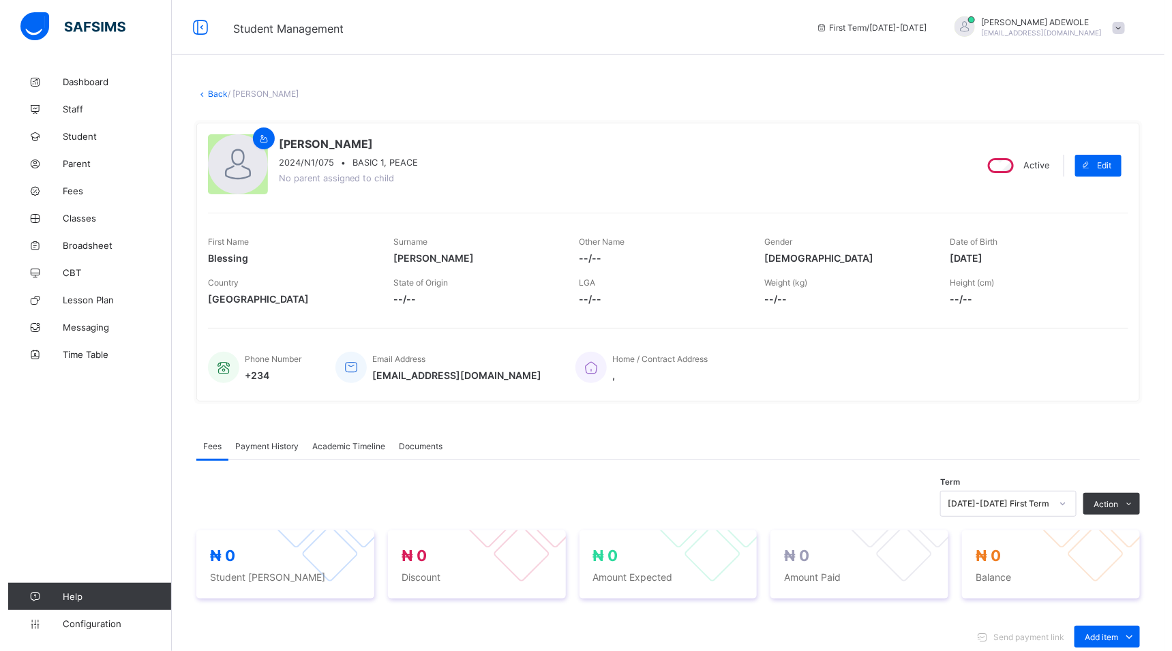
scroll to position [268, 0]
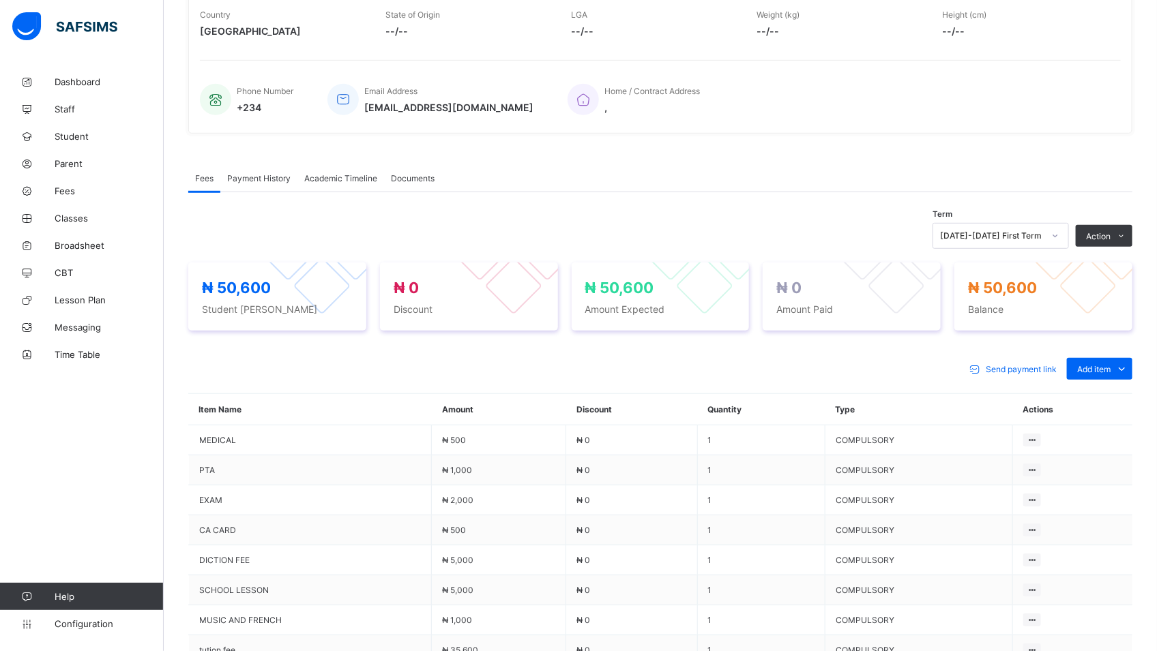
click at [0, 0] on button "Manage Discount" at bounding box center [0, 0] width 0 height 0
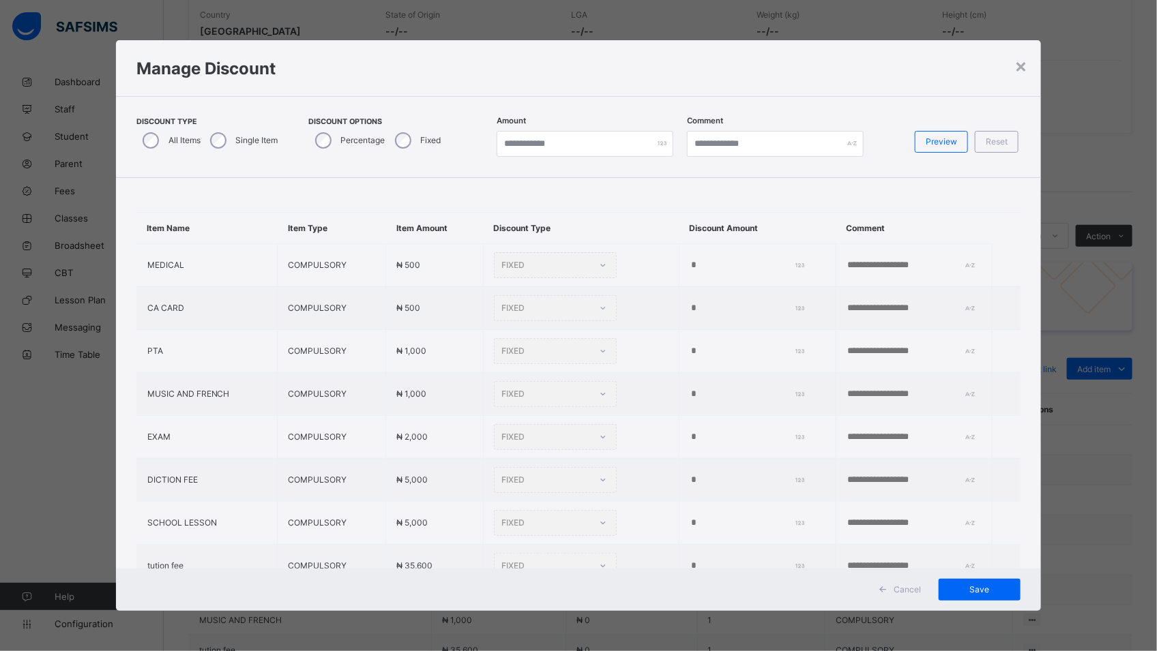
type input "*"
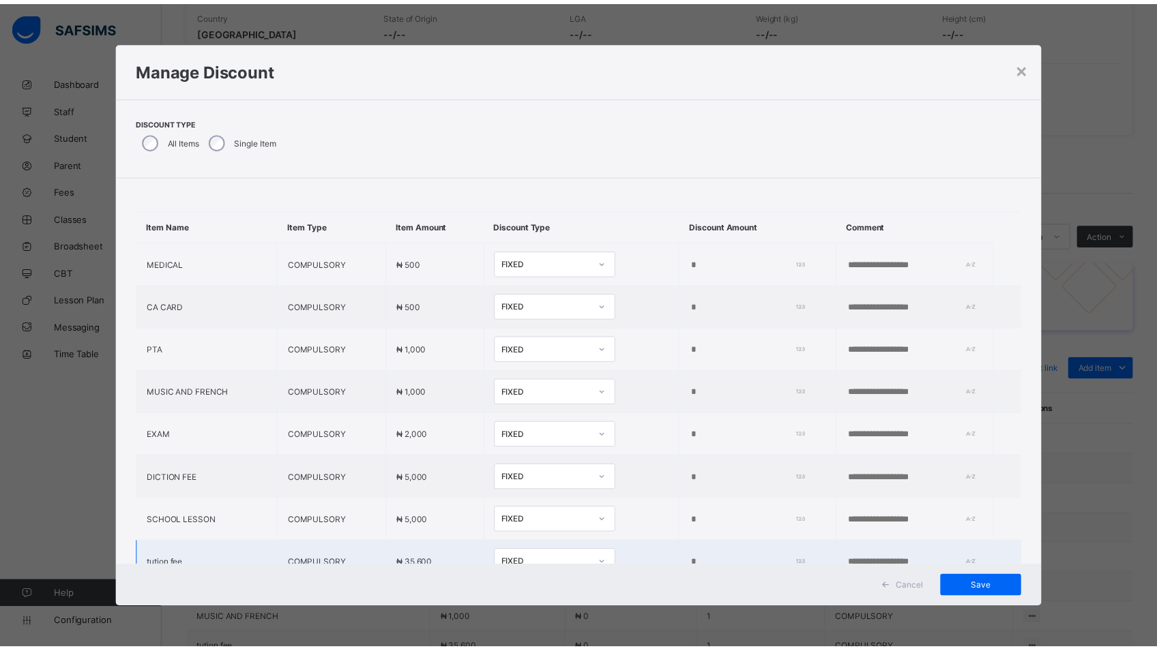
scroll to position [72, 0]
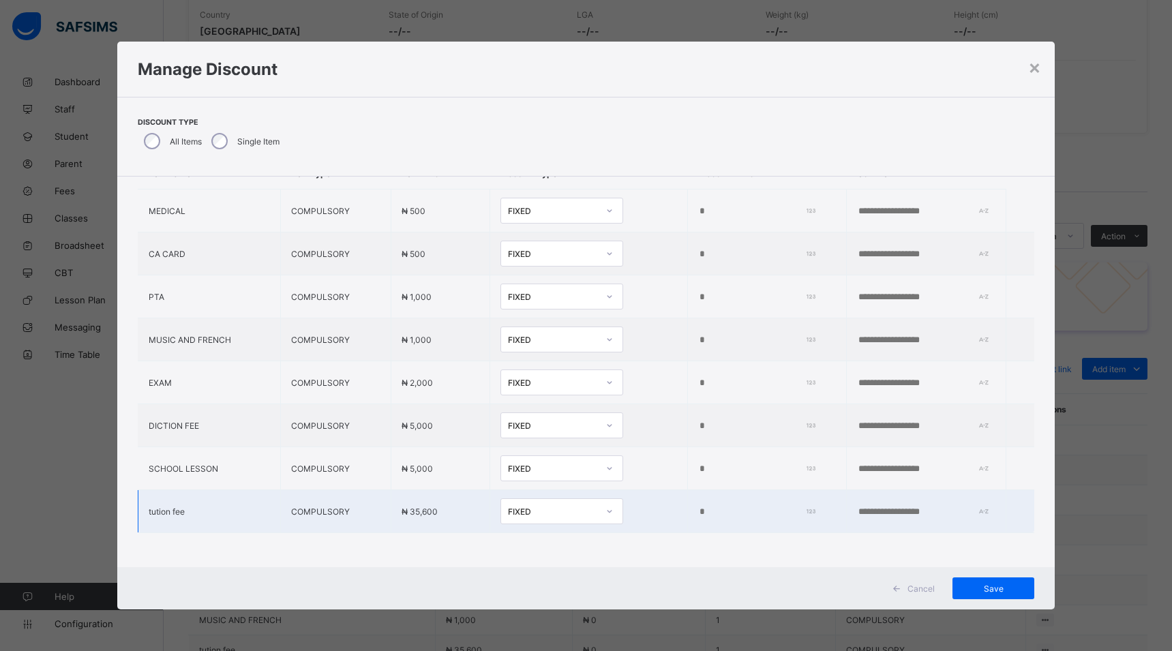
click at [698, 507] on input "*" at bounding box center [754, 512] width 112 height 11
type input "****"
drag, startPoint x: 994, startPoint y: 586, endPoint x: 958, endPoint y: 583, distance: 36.2
click at [984, 593] on span "Save" at bounding box center [993, 589] width 61 height 10
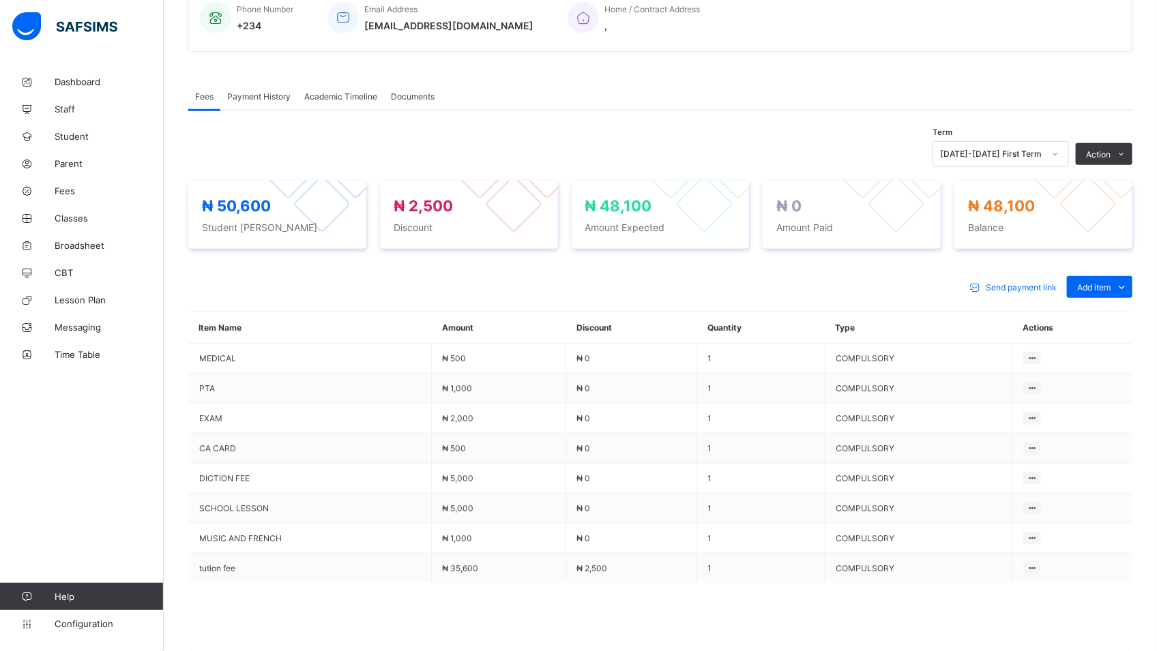
scroll to position [430, 0]
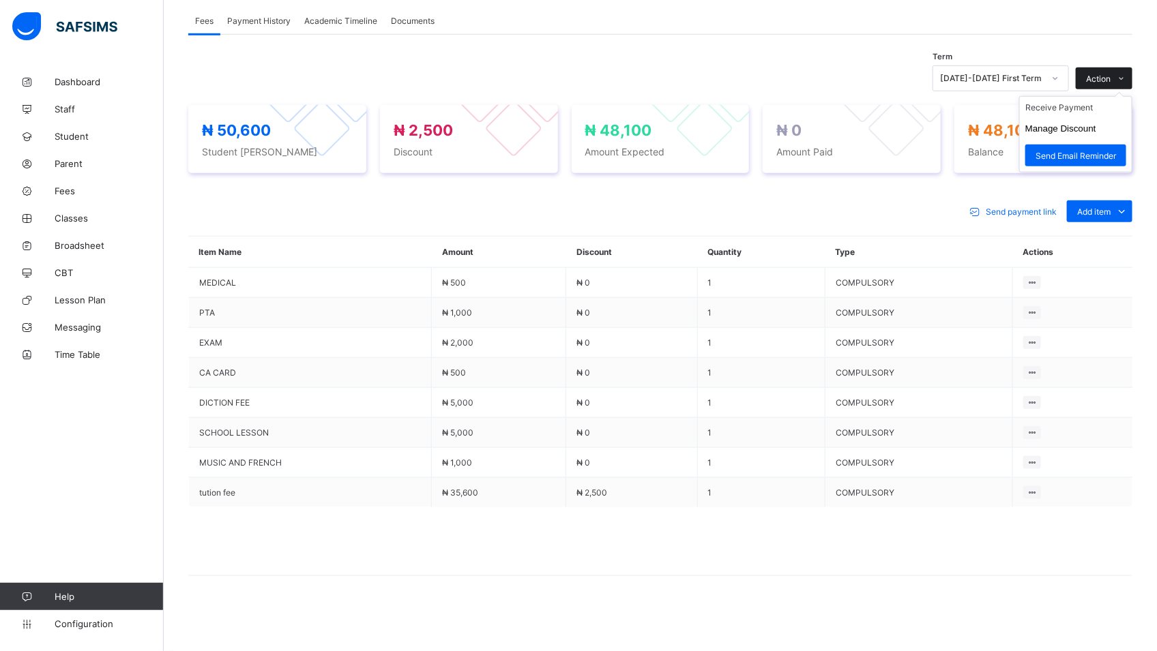
click at [1106, 68] on div "Action" at bounding box center [1104, 79] width 57 height 22
click at [1072, 107] on li "Receive Payment" at bounding box center [1076, 107] width 112 height 21
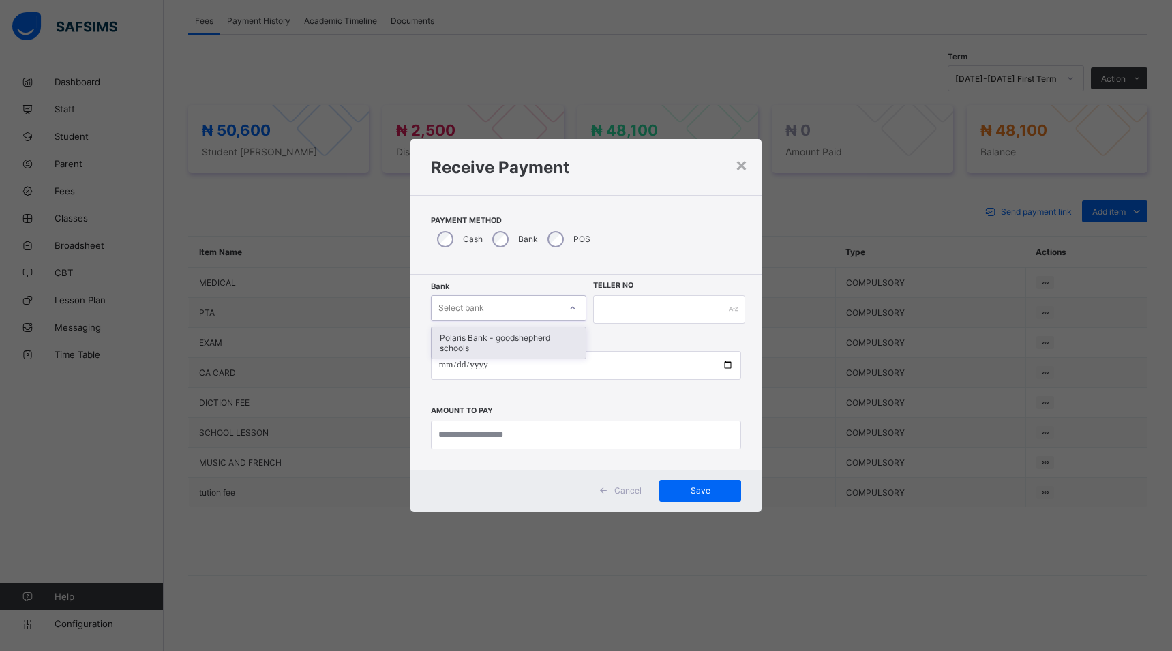
click at [572, 309] on icon at bounding box center [572, 307] width 5 height 3
click at [569, 331] on div "Polaris Bank - goodshepherd schools" at bounding box center [509, 342] width 154 height 31
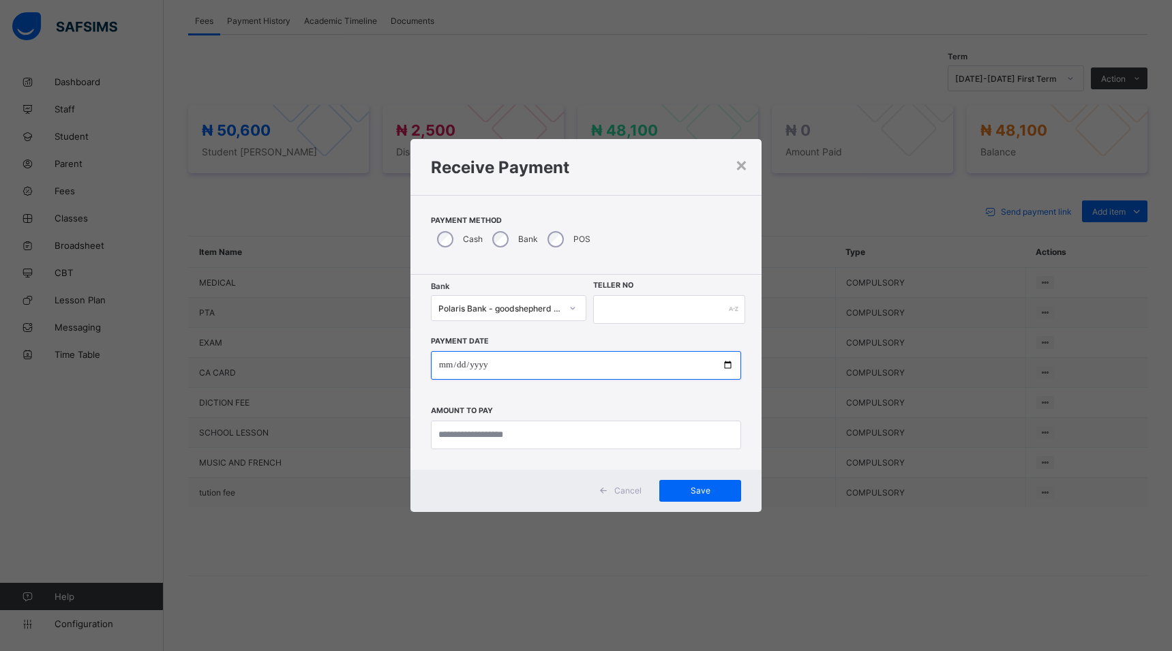
click at [729, 365] on input "date" at bounding box center [586, 365] width 311 height 29
type input "**********"
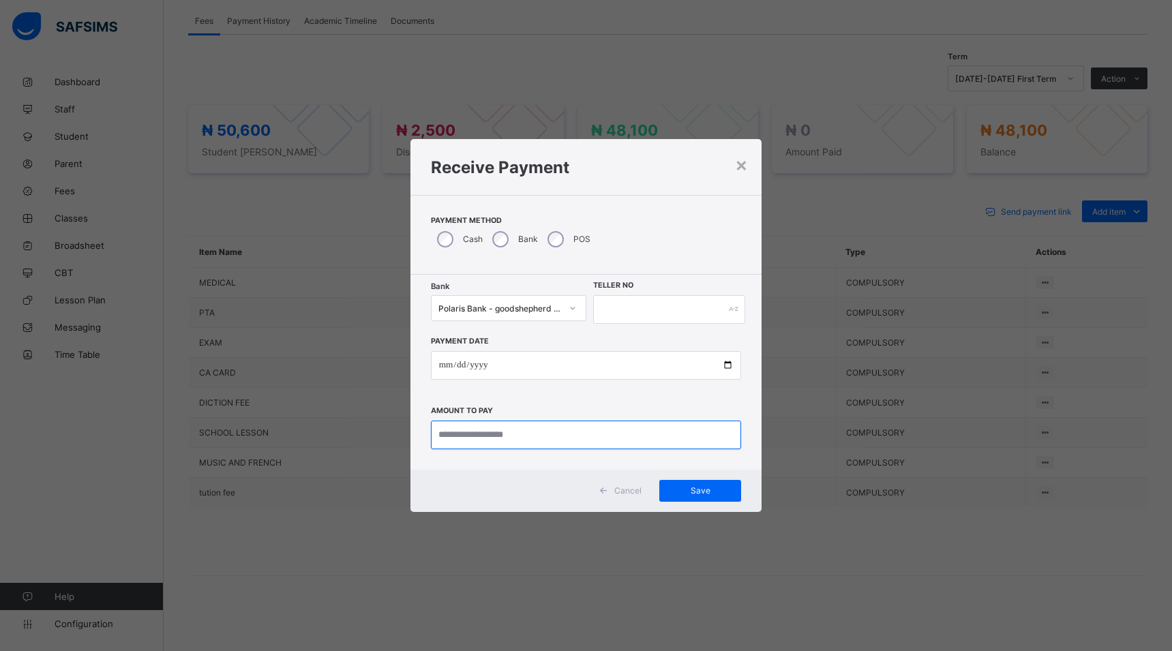
click at [546, 434] on input "currency" at bounding box center [586, 435] width 311 height 29
type input "********"
click at [606, 308] on input "text" at bounding box center [669, 309] width 152 height 29
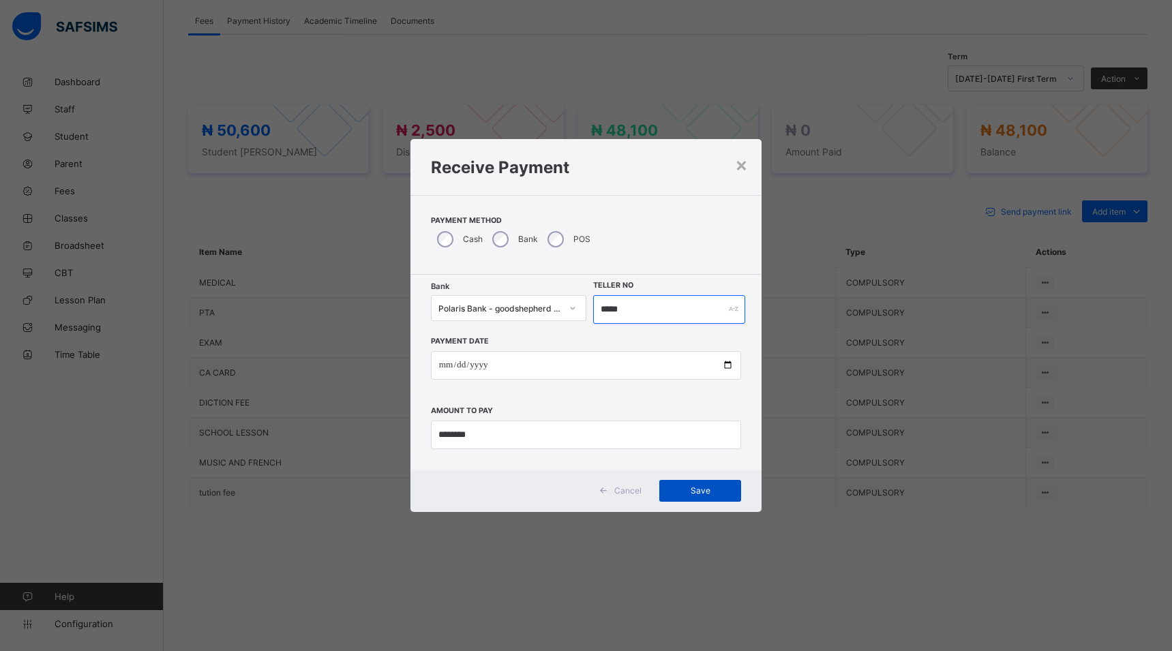
type input "*****"
click at [690, 498] on div "Save" at bounding box center [700, 491] width 82 height 22
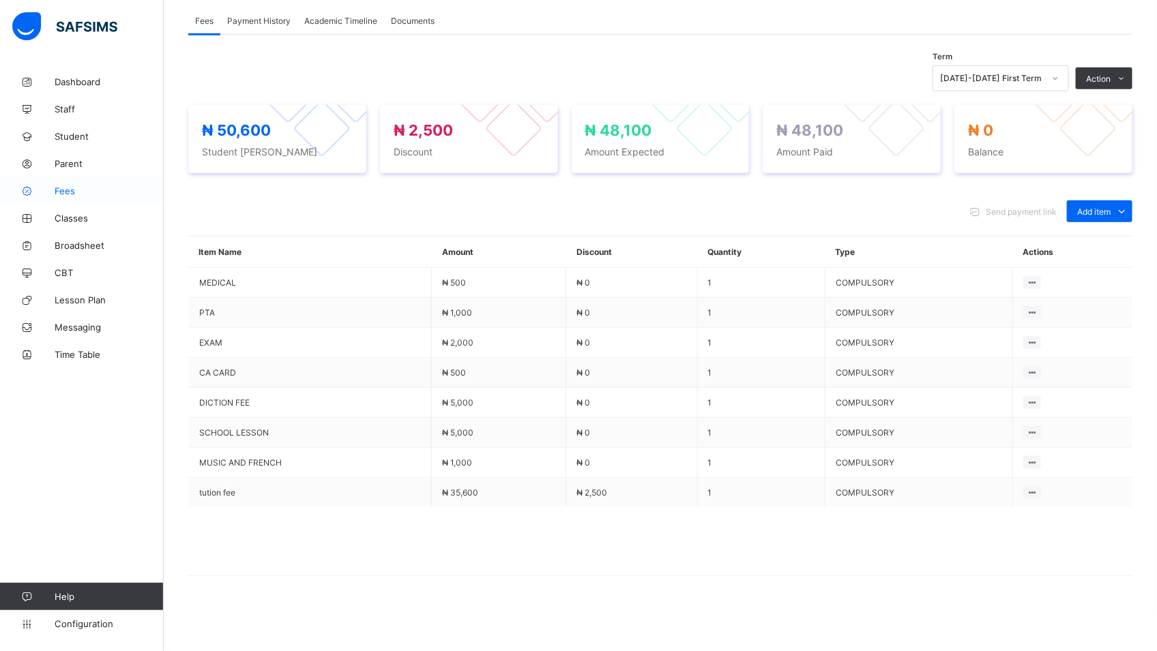
click at [72, 187] on span "Fees" at bounding box center [109, 191] width 109 height 11
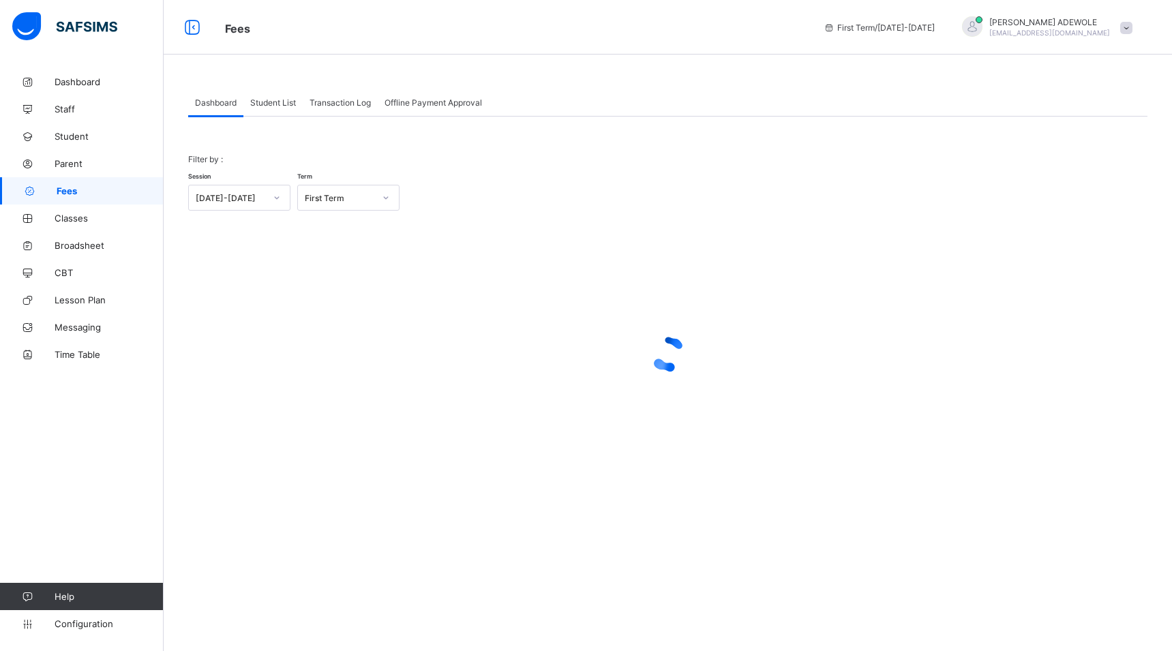
click at [92, 199] on link "Fees" at bounding box center [82, 190] width 164 height 27
click at [274, 104] on span "Student List" at bounding box center [273, 103] width 46 height 10
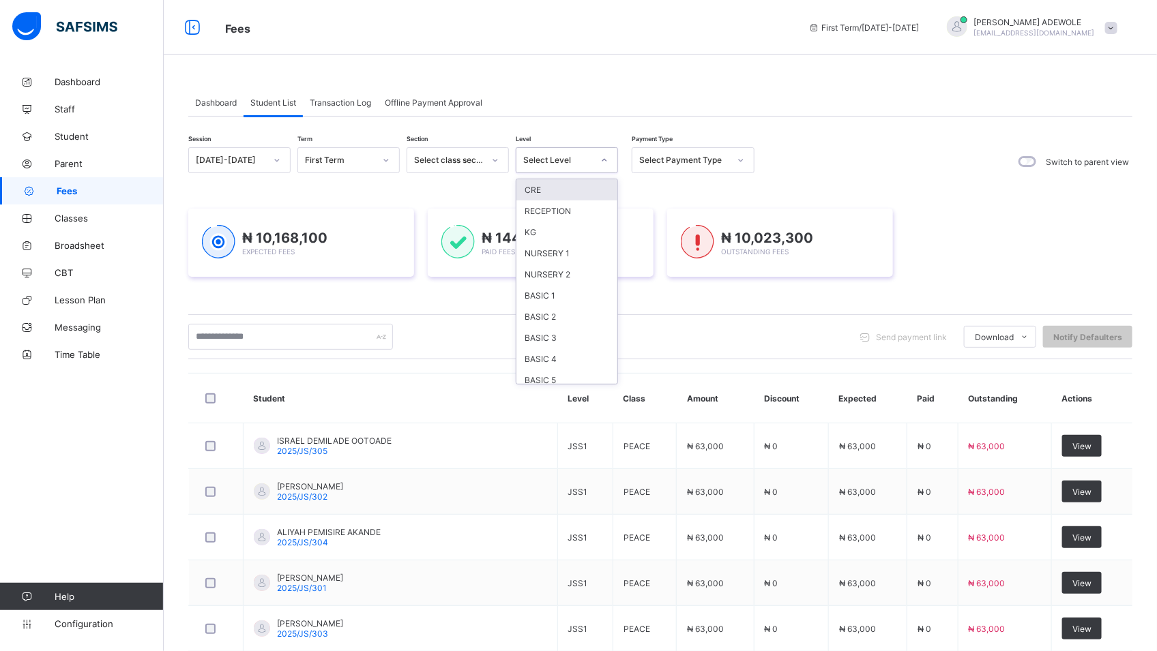
click at [602, 164] on icon at bounding box center [604, 160] width 8 height 14
click at [567, 312] on div "BASIC 2" at bounding box center [566, 316] width 101 height 21
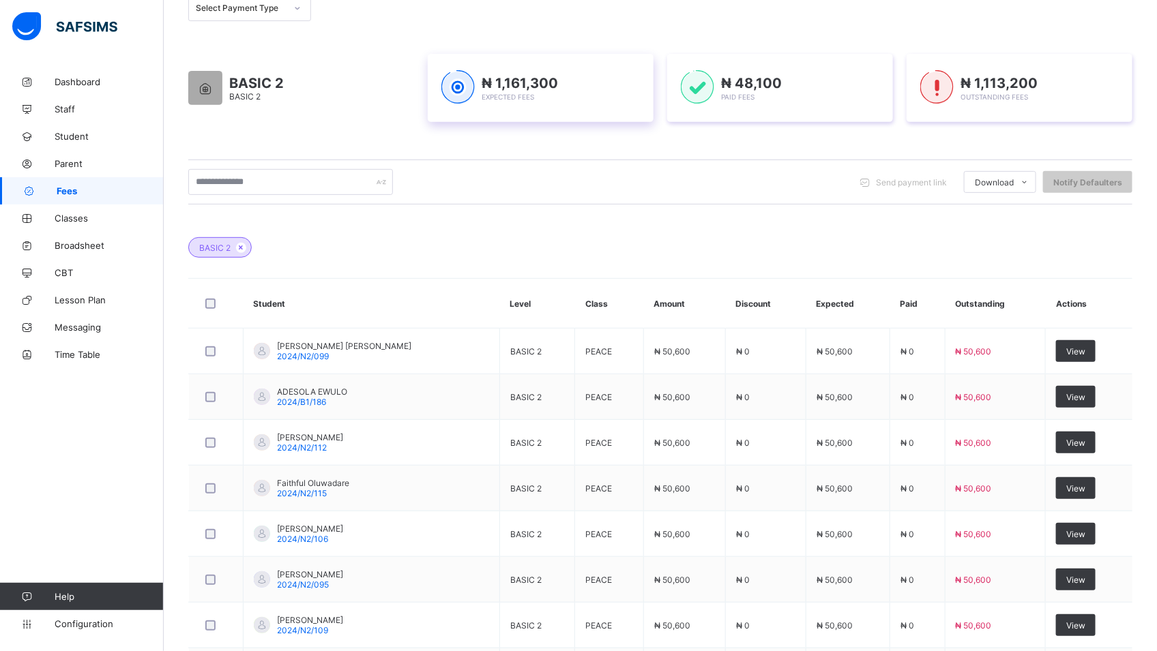
scroll to position [195, 0]
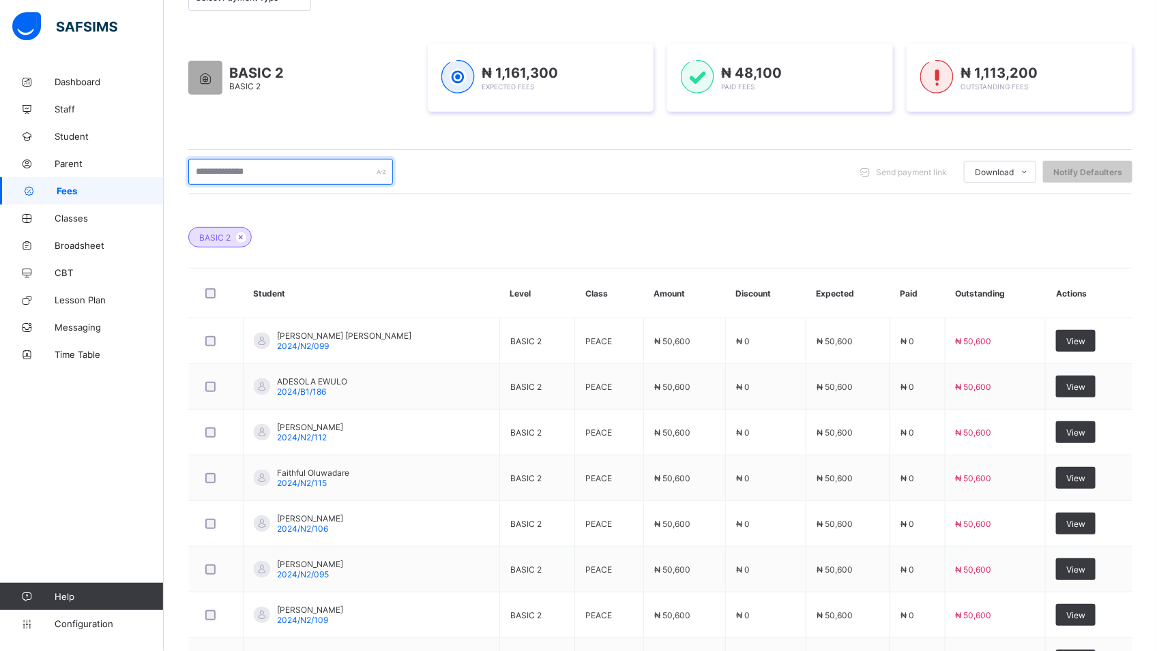
click at [269, 170] on input "text" at bounding box center [290, 172] width 205 height 26
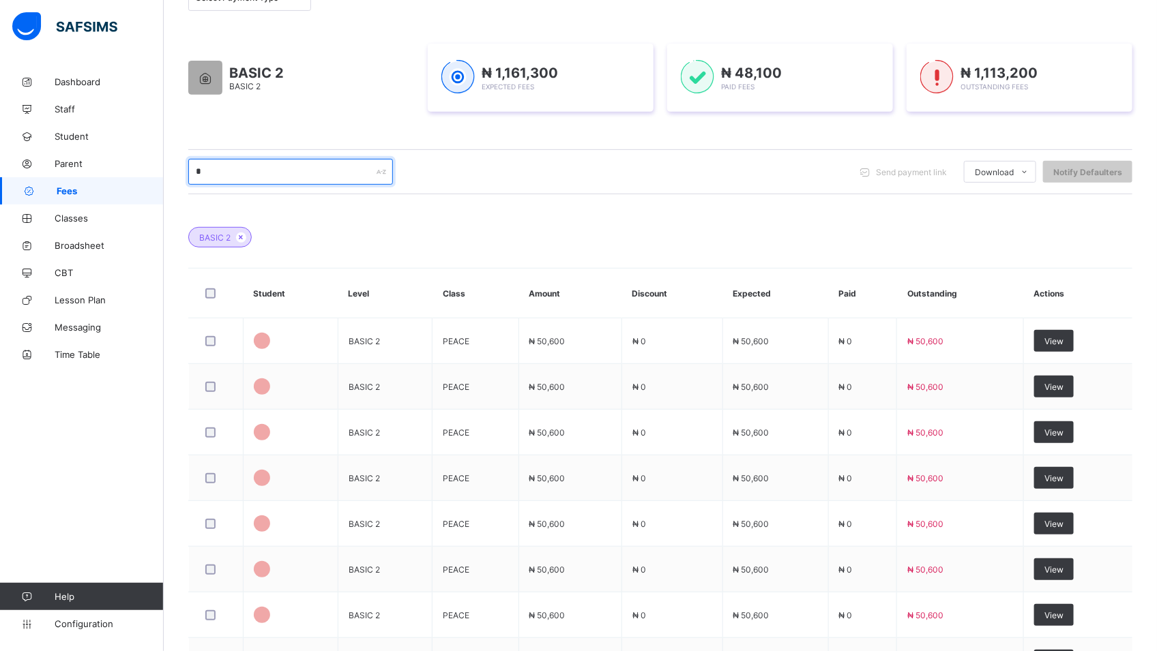
scroll to position [78, 0]
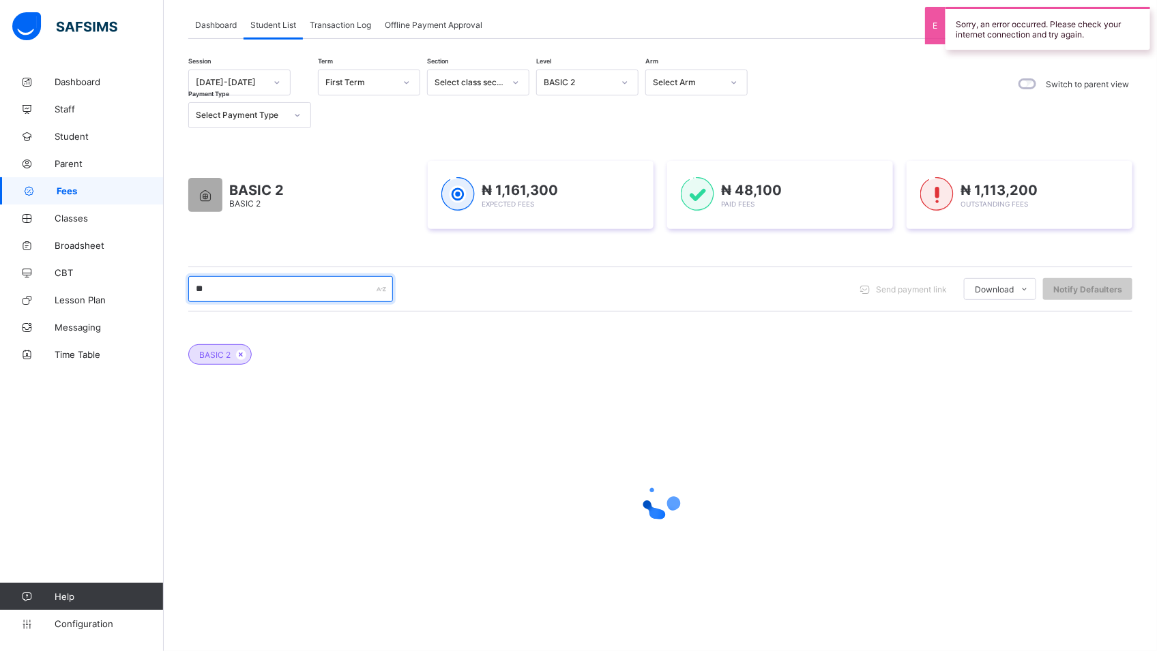
type input "*"
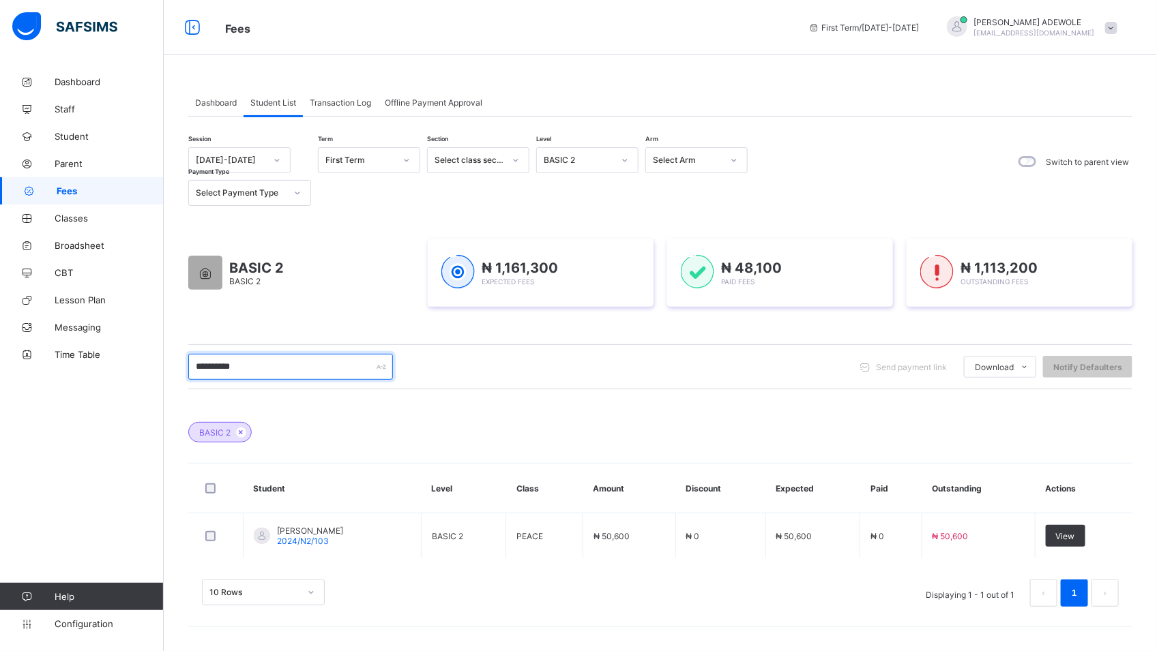
scroll to position [0, 0]
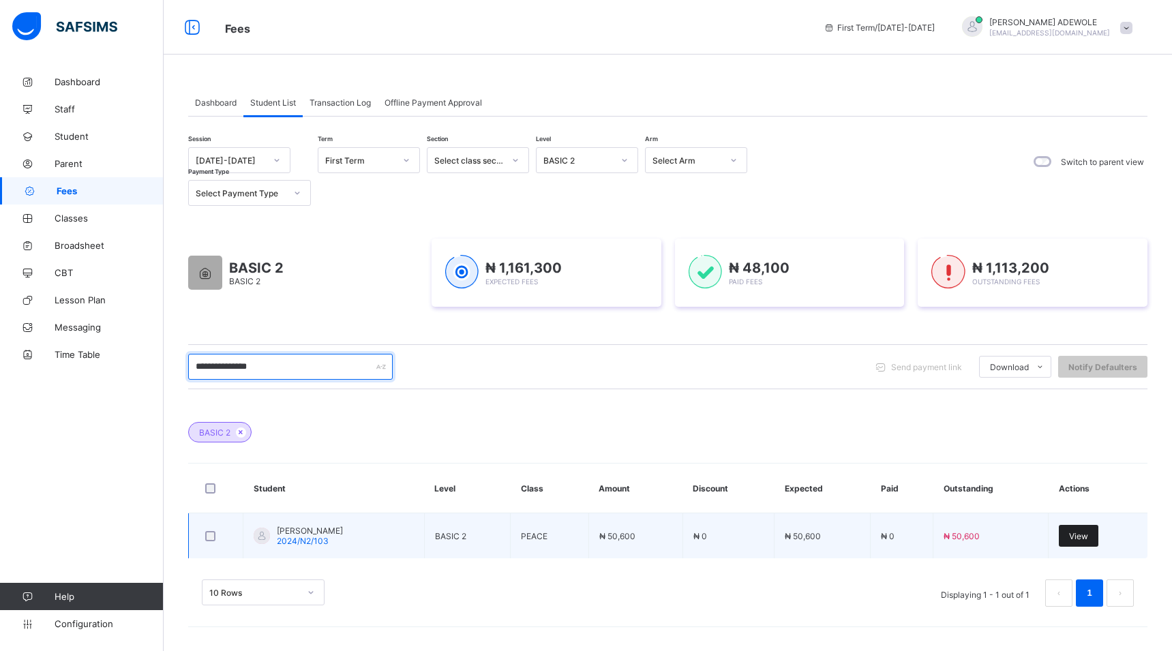
type input "**********"
click at [1072, 529] on div "View" at bounding box center [1079, 536] width 40 height 22
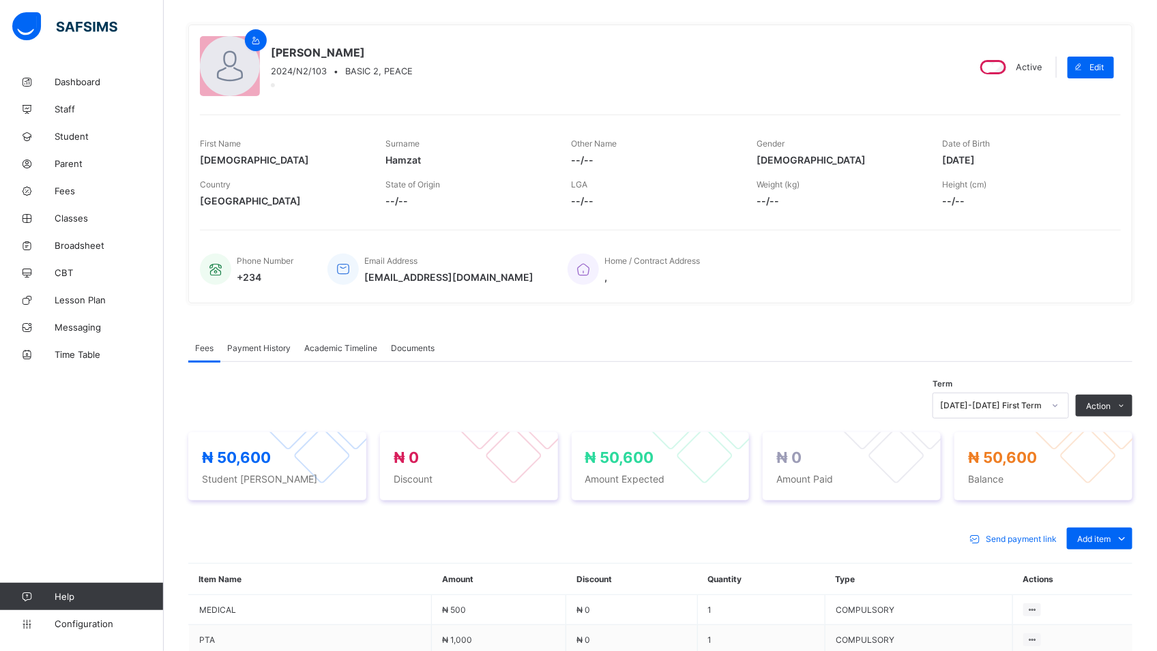
scroll to position [430, 0]
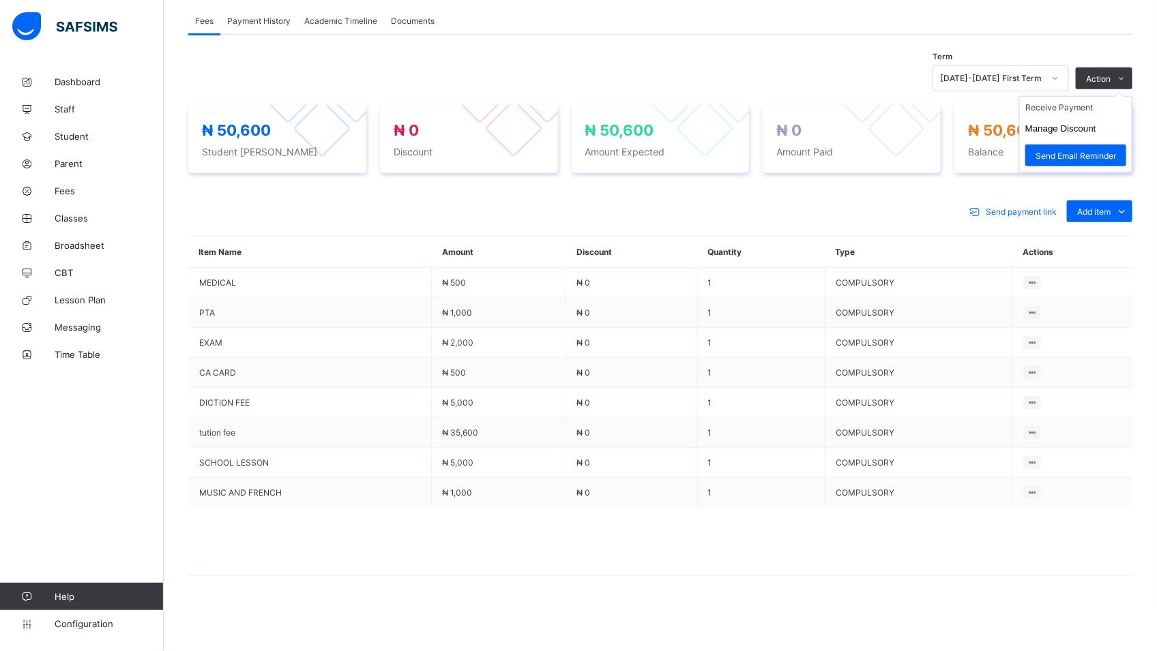
click at [1078, 100] on ul "Receive Payment Manage Discount Send Email Reminder" at bounding box center [1075, 134] width 113 height 76
click at [1066, 101] on li "Receive Payment" at bounding box center [1076, 107] width 112 height 21
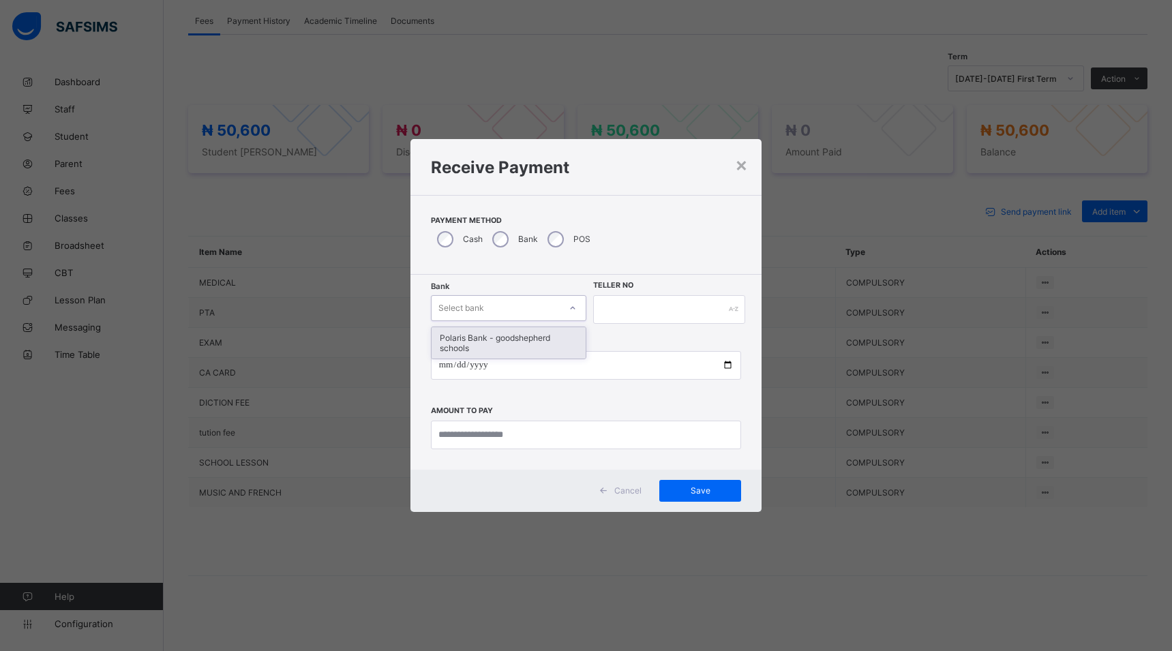
click at [575, 310] on icon at bounding box center [573, 308] width 8 height 14
click at [538, 342] on div "Polaris Bank - goodshepherd schools" at bounding box center [509, 342] width 154 height 31
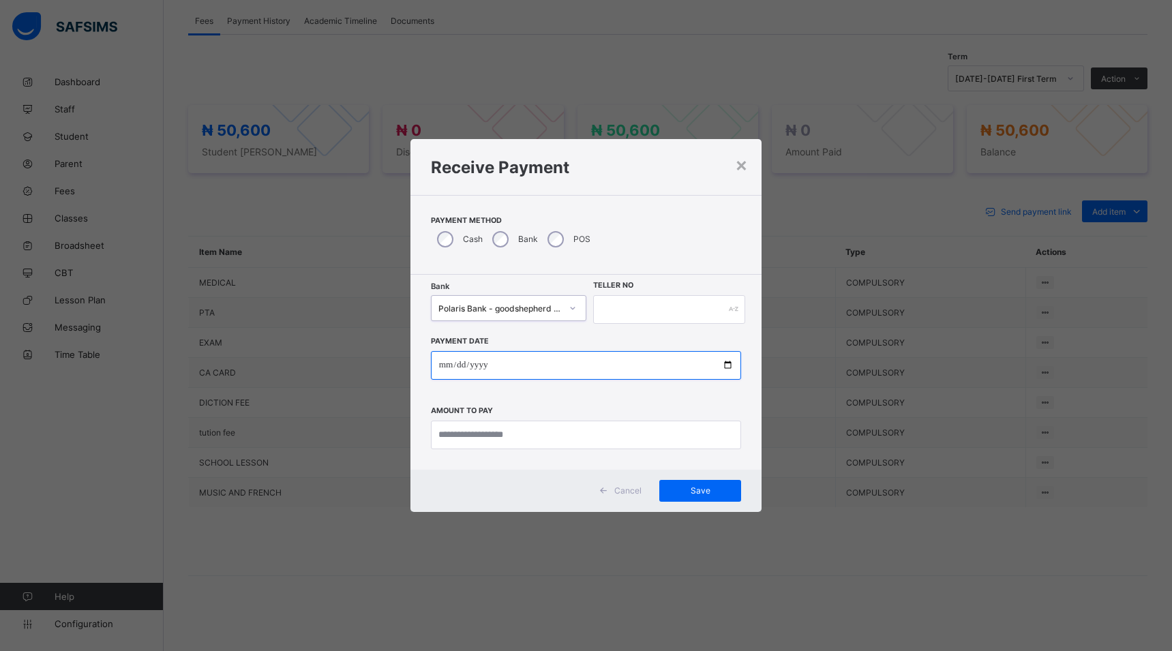
click at [726, 367] on input "date" at bounding box center [586, 365] width 311 height 29
type input "**********"
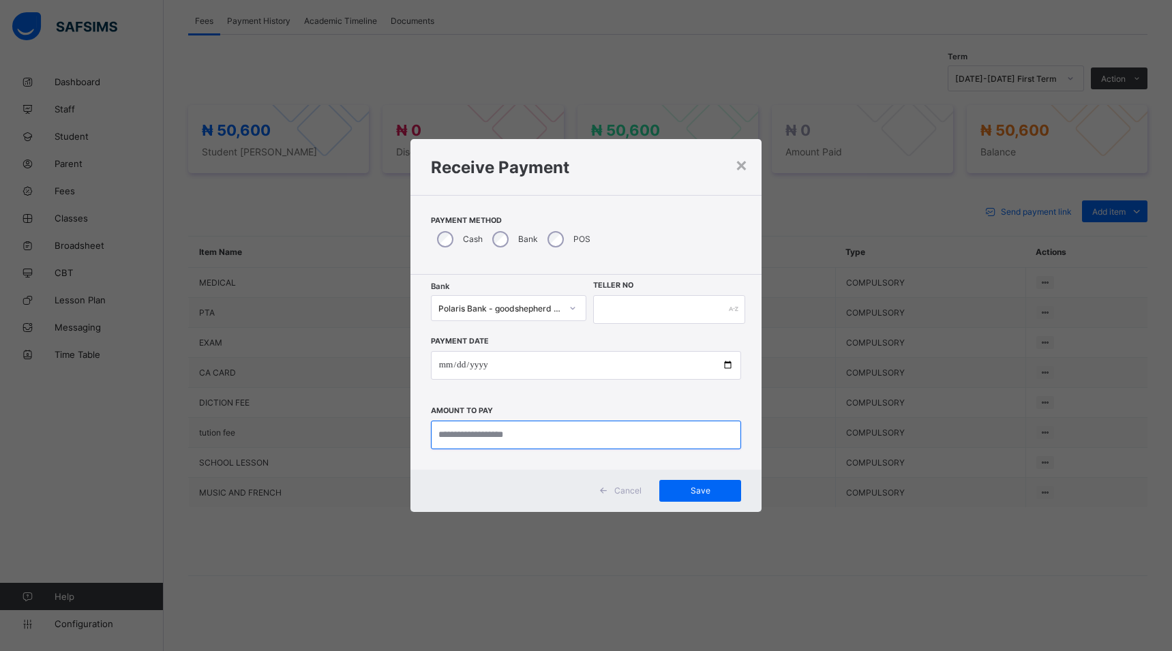
click at [539, 438] on input "currency" at bounding box center [586, 435] width 311 height 29
type input "********"
click at [617, 317] on input "text" at bounding box center [669, 309] width 152 height 29
click at [694, 491] on span "Save" at bounding box center [700, 491] width 61 height 10
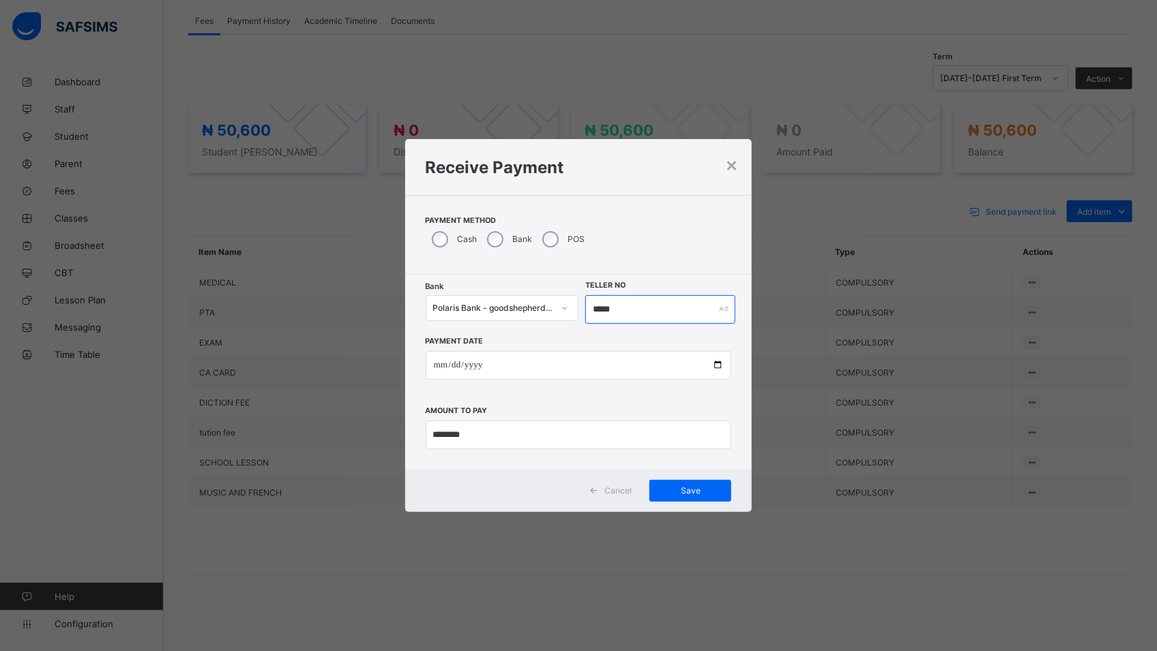
click at [634, 307] on input "*****" at bounding box center [660, 309] width 150 height 29
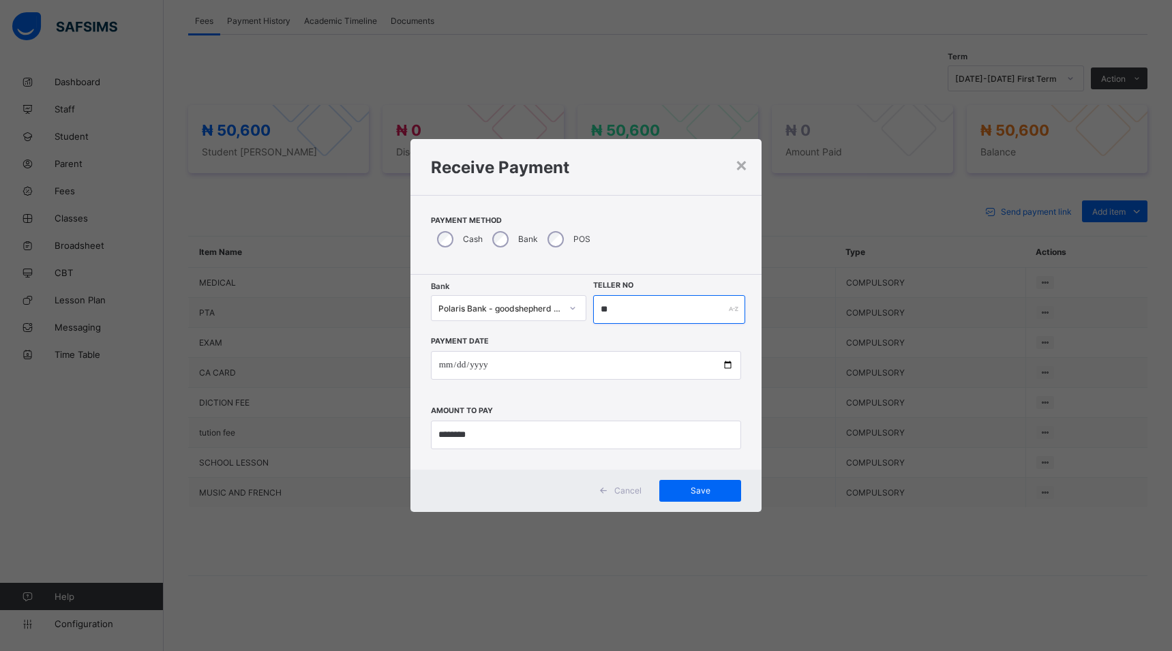
type input "*"
type input "*****"
click at [683, 485] on div "Save" at bounding box center [700, 491] width 82 height 22
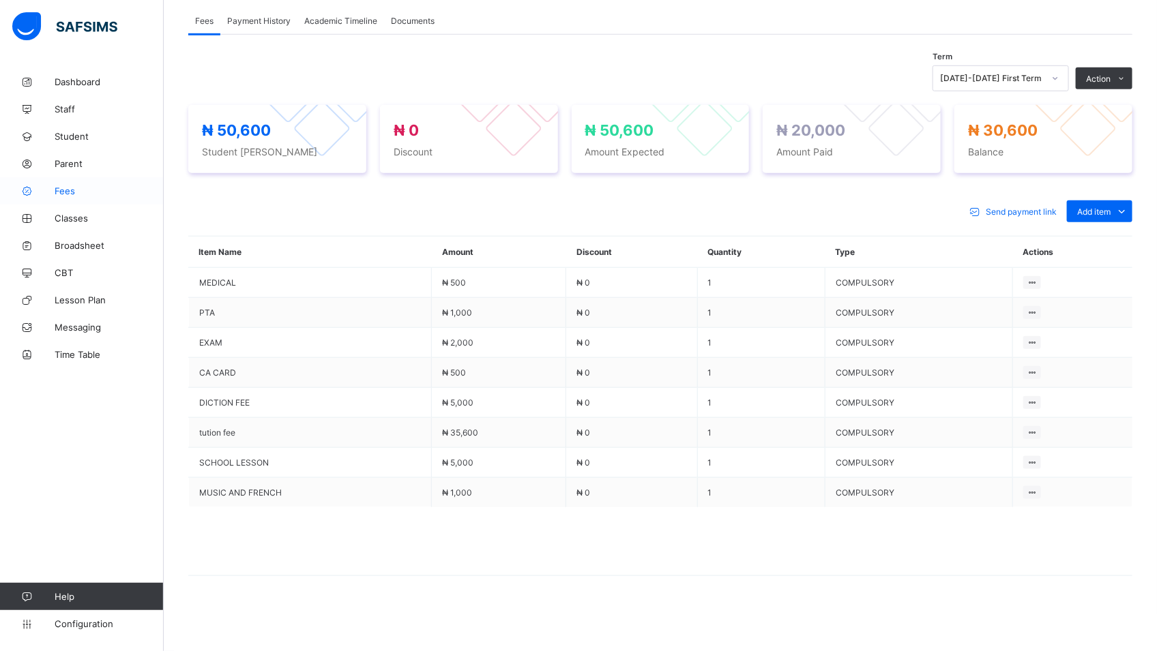
click at [76, 191] on span "Fees" at bounding box center [109, 191] width 109 height 11
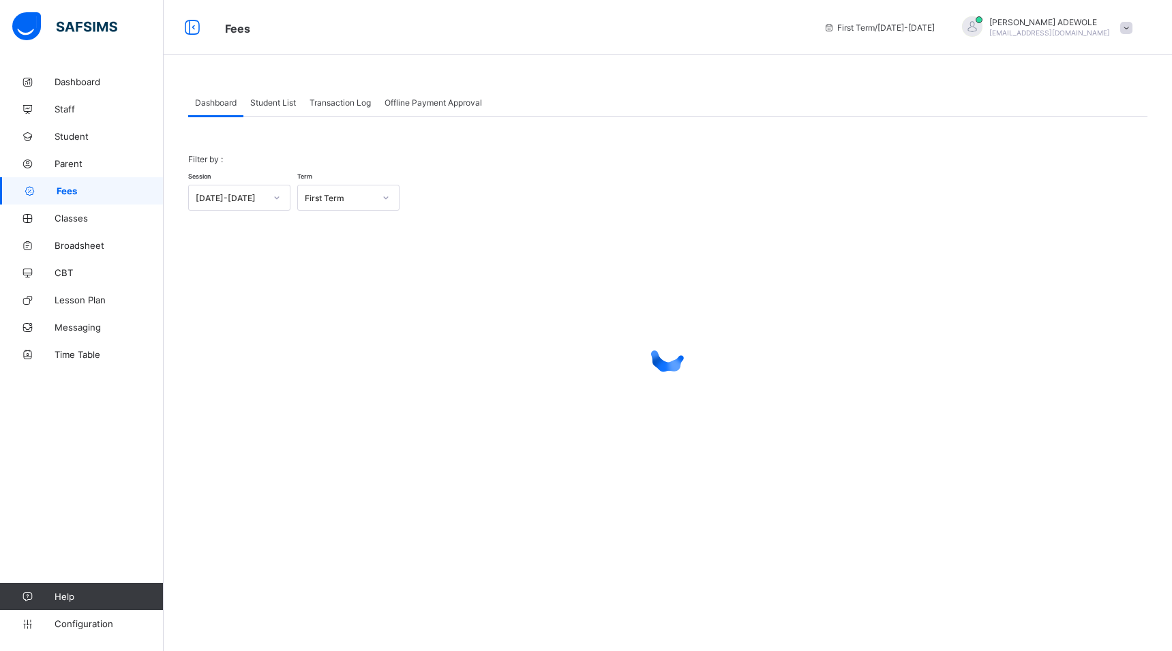
click at [288, 108] on div "Student List" at bounding box center [272, 102] width 59 height 27
click at [286, 110] on div "Student List" at bounding box center [272, 102] width 59 height 27
click at [258, 102] on span "Student List" at bounding box center [273, 103] width 46 height 10
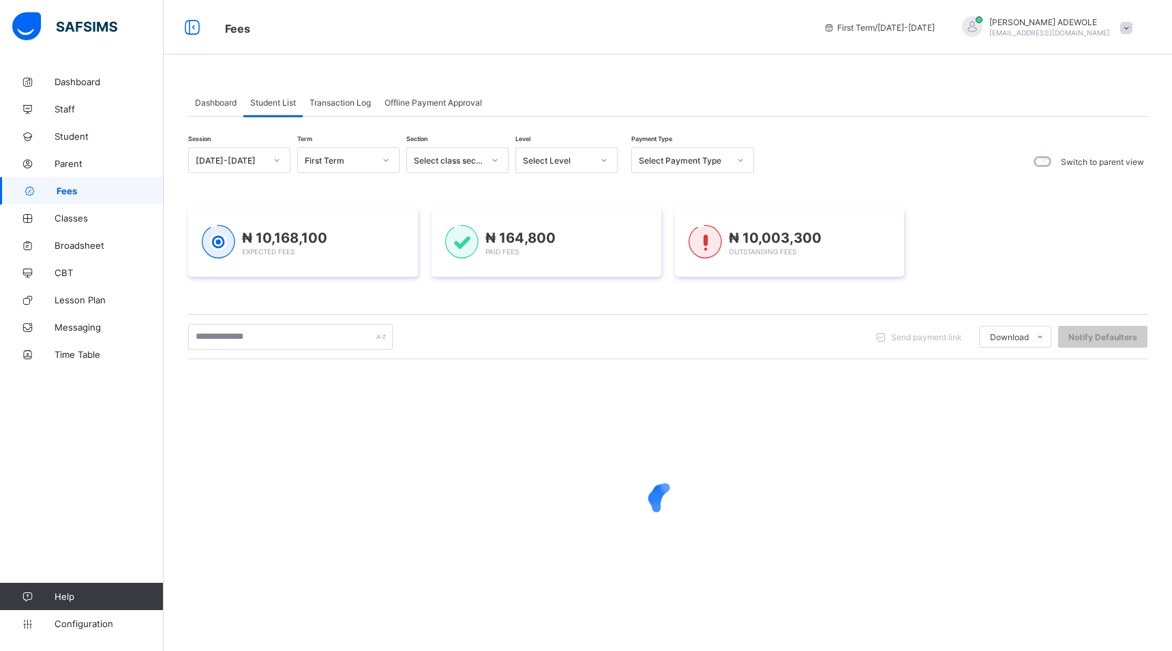
click at [266, 102] on span "Student List" at bounding box center [273, 103] width 46 height 10
click at [270, 105] on span "Student List" at bounding box center [273, 103] width 46 height 10
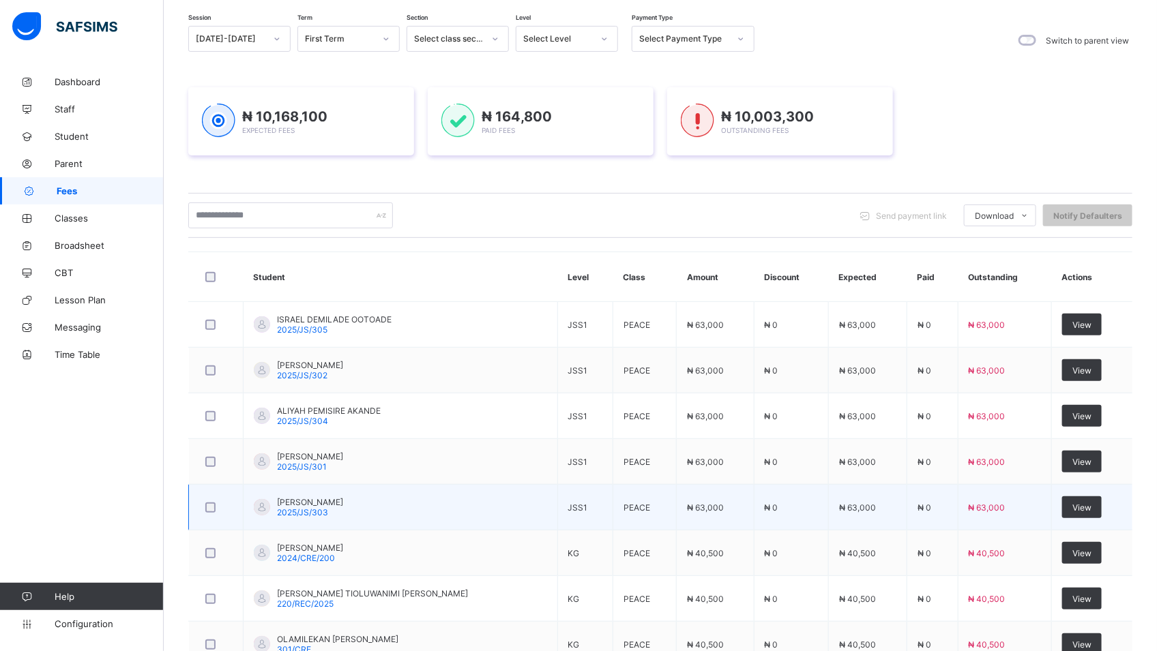
scroll to position [121, 0]
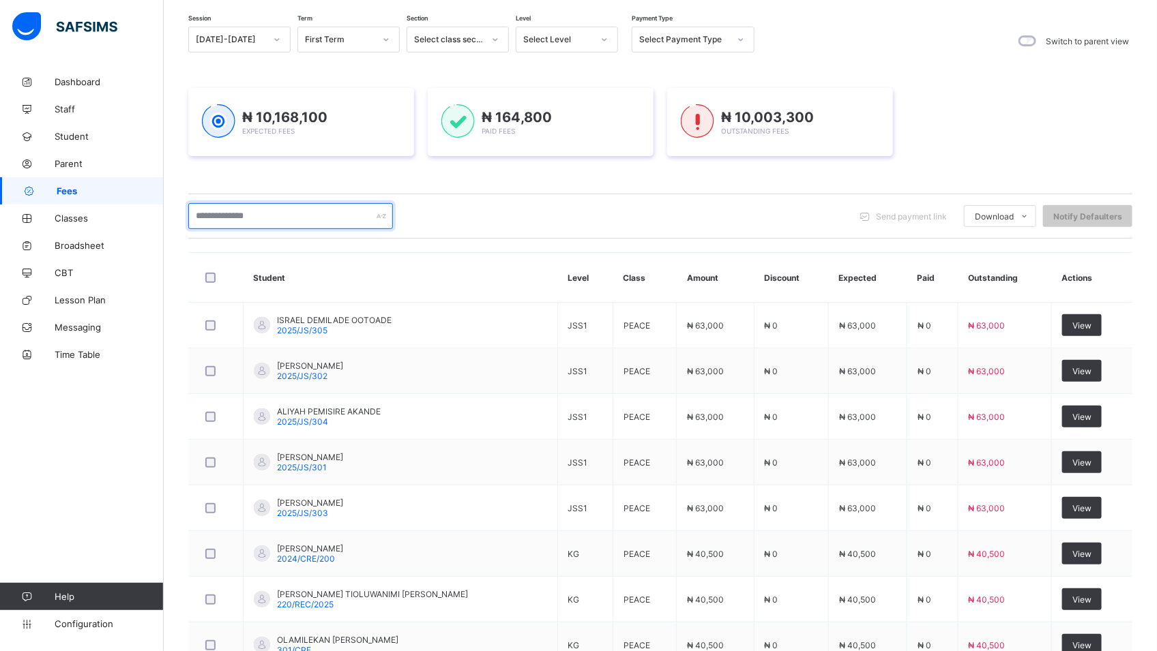
drag, startPoint x: 291, startPoint y: 203, endPoint x: 293, endPoint y: 218, distance: 14.5
click at [293, 215] on input "text" at bounding box center [290, 216] width 205 height 26
click at [293, 220] on input "text" at bounding box center [290, 216] width 205 height 26
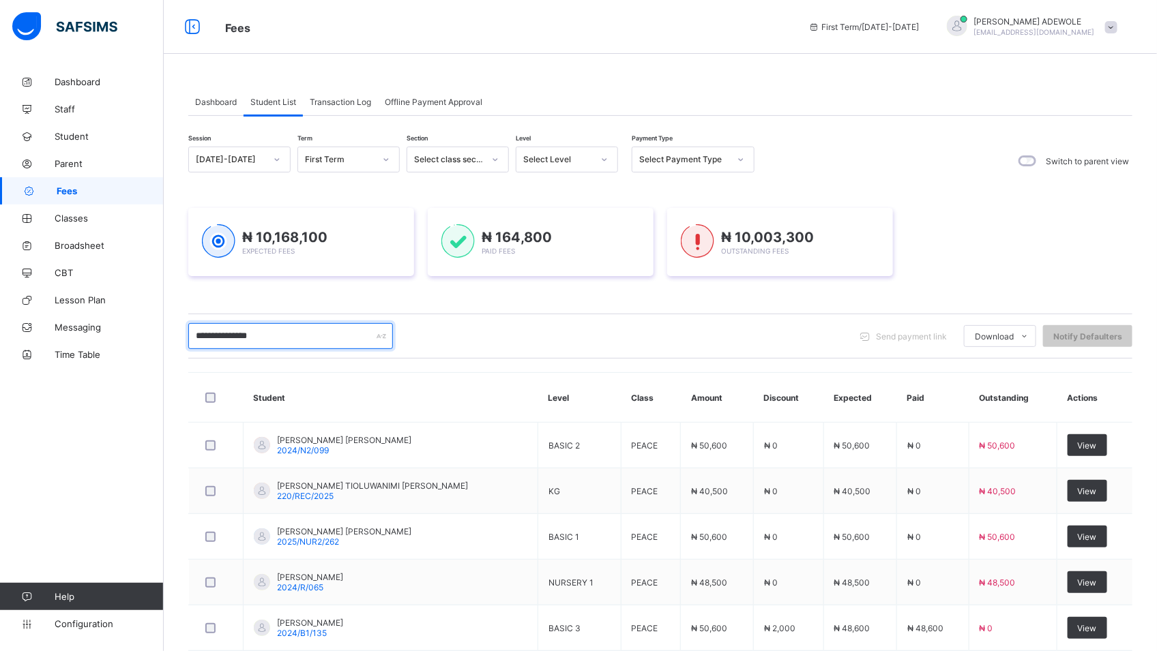
scroll to position [0, 0]
type input "**********"
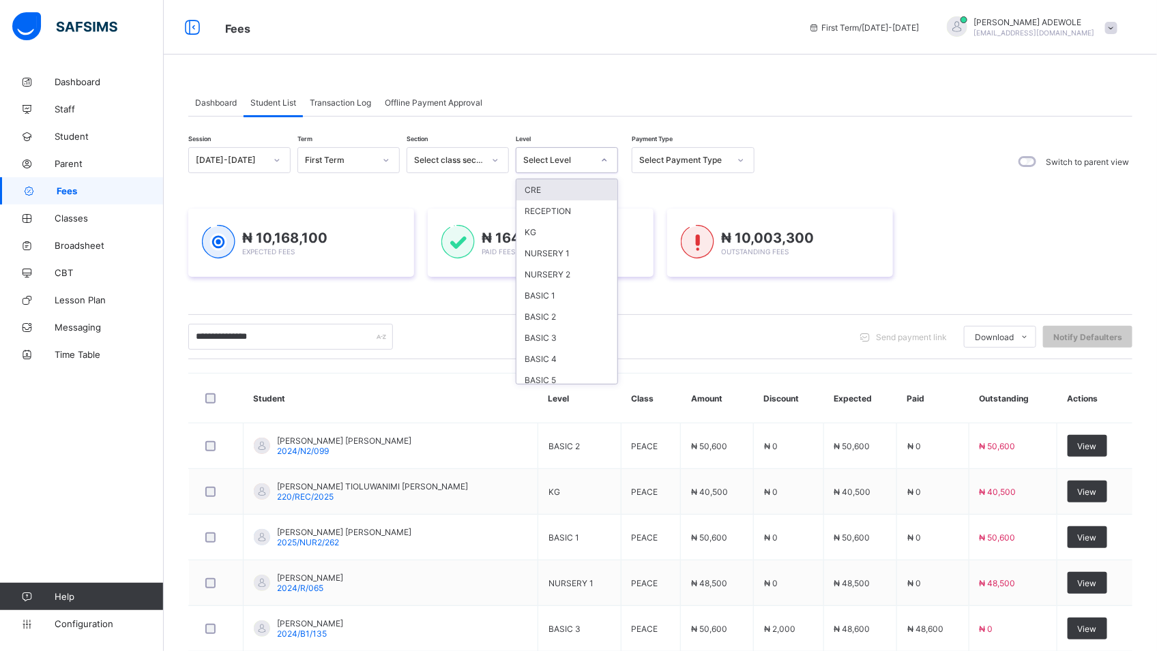
click at [602, 166] on div at bounding box center [604, 160] width 23 height 22
click at [569, 297] on div "BASIC 1" at bounding box center [566, 295] width 101 height 21
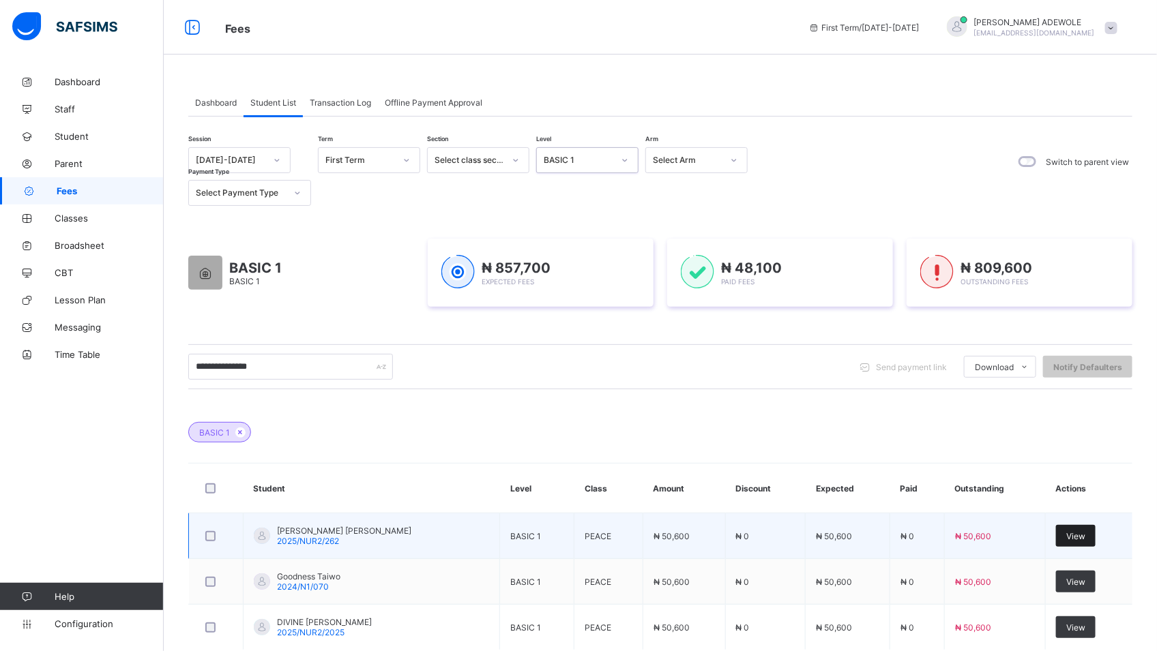
click at [1082, 532] on span "View" at bounding box center [1075, 536] width 19 height 10
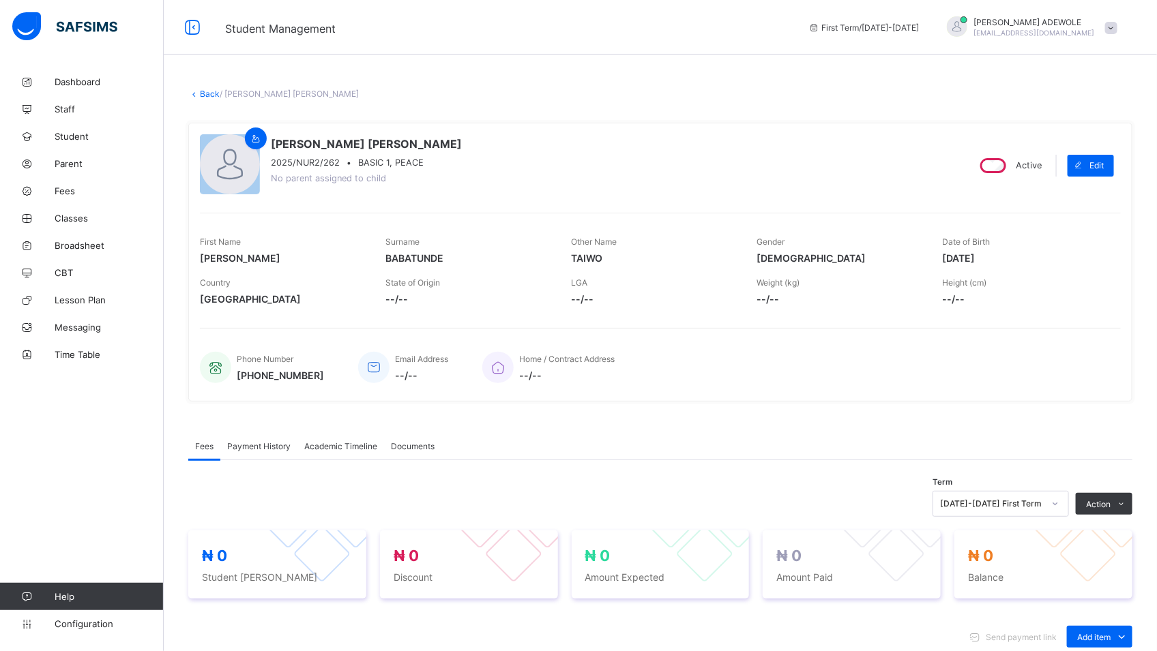
scroll to position [428, 0]
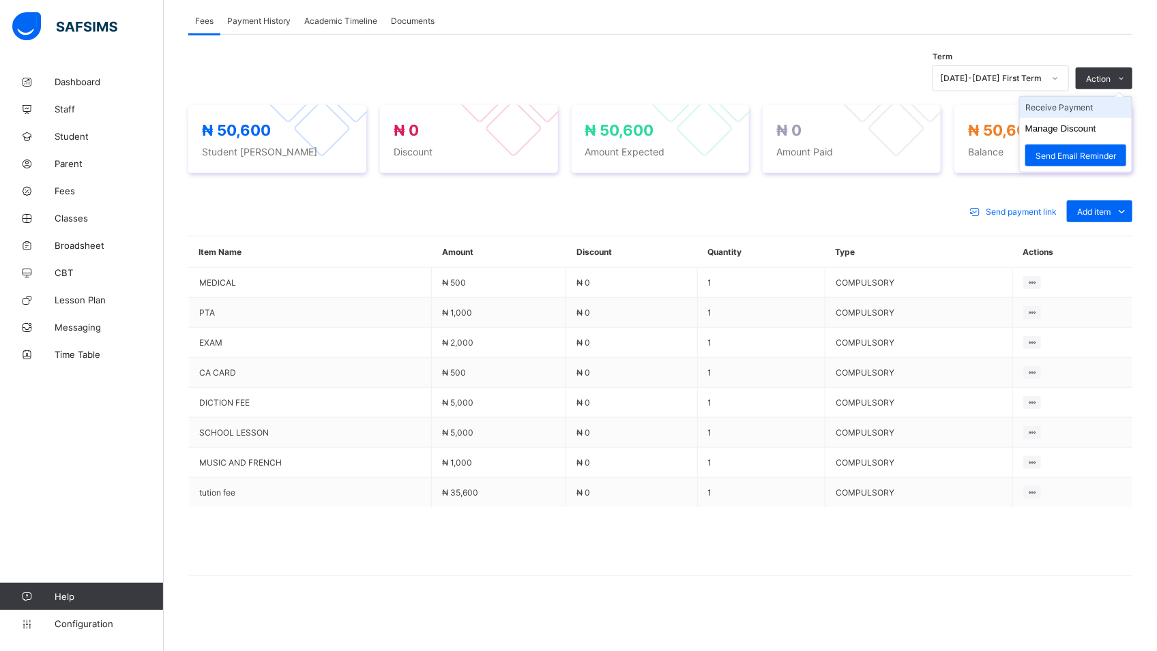
click at [1097, 111] on li "Receive Payment" at bounding box center [1076, 107] width 112 height 21
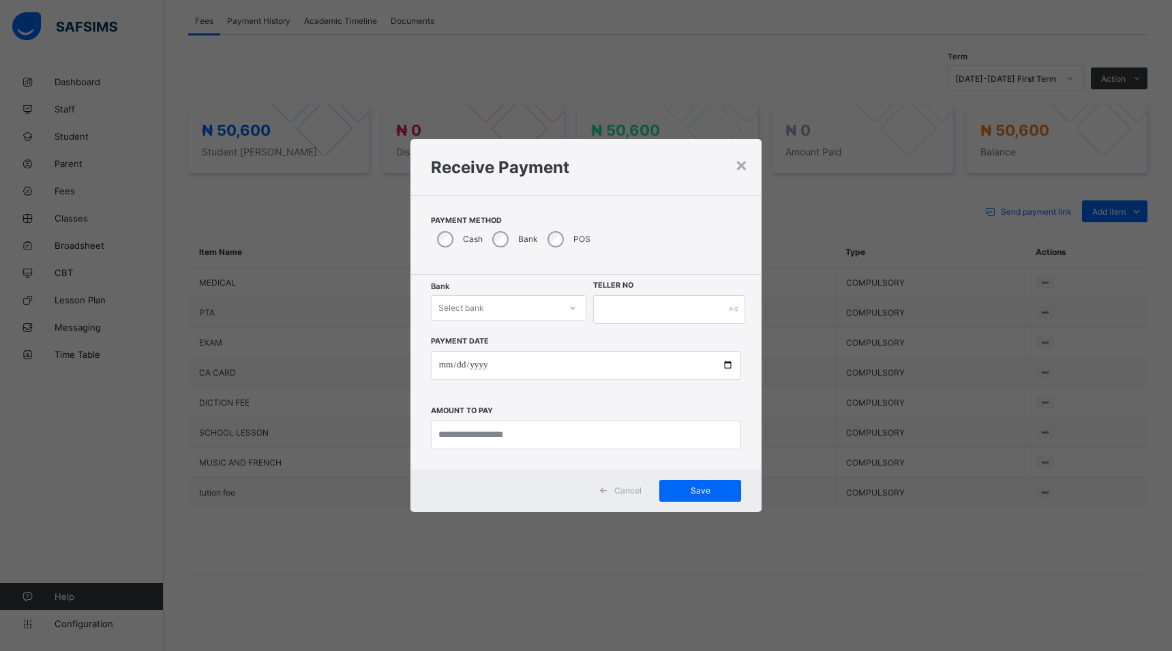
click at [571, 308] on icon at bounding box center [572, 308] width 5 height 3
click at [561, 340] on div "Polaris Bank - goodshepherd schools" at bounding box center [509, 342] width 154 height 31
click at [732, 366] on input "date" at bounding box center [586, 365] width 311 height 29
type input "**********"
click at [549, 440] on input "currency" at bounding box center [586, 435] width 311 height 29
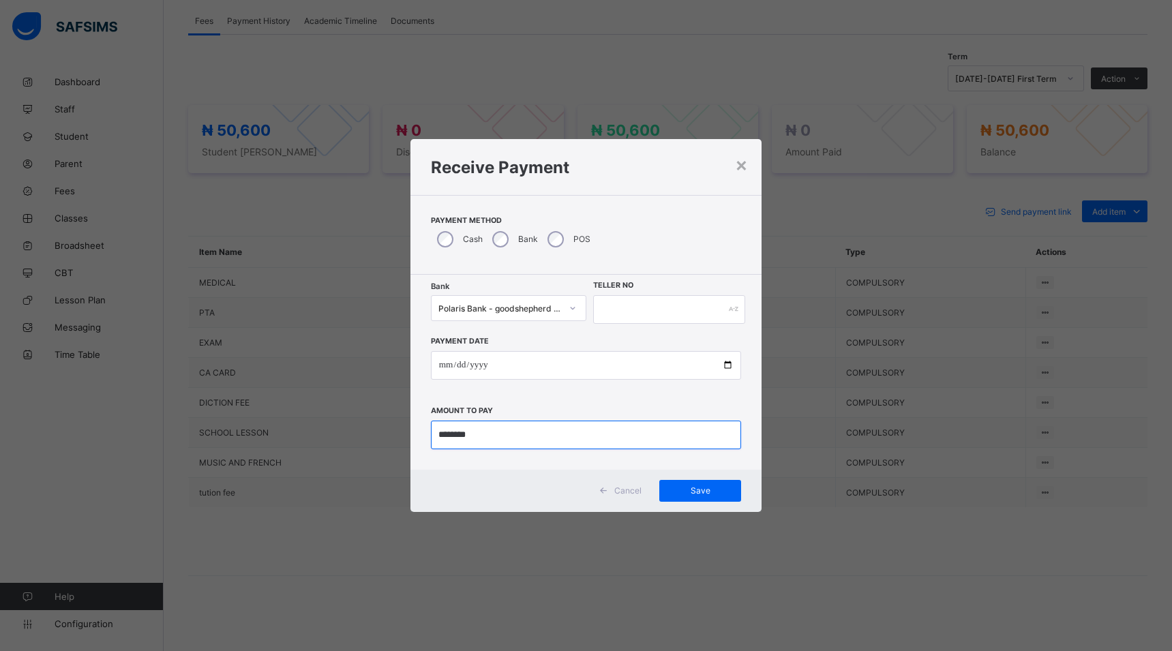
type input "********"
click at [602, 314] on input "text" at bounding box center [669, 309] width 152 height 29
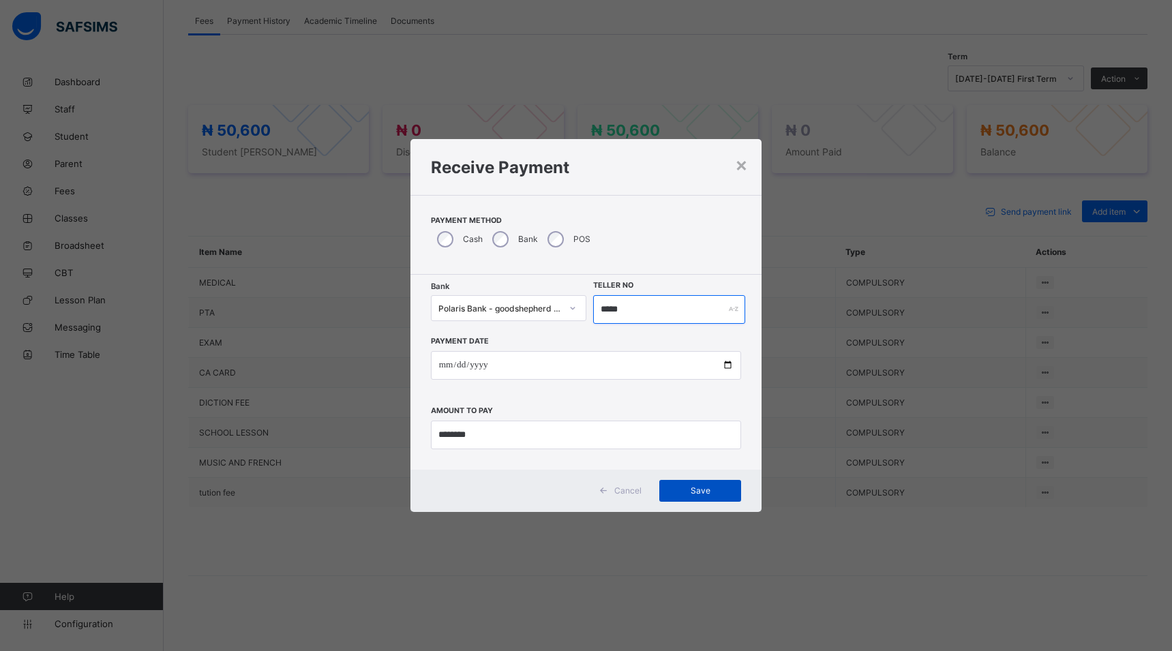
type input "*****"
click at [677, 493] on span "Save" at bounding box center [700, 491] width 61 height 10
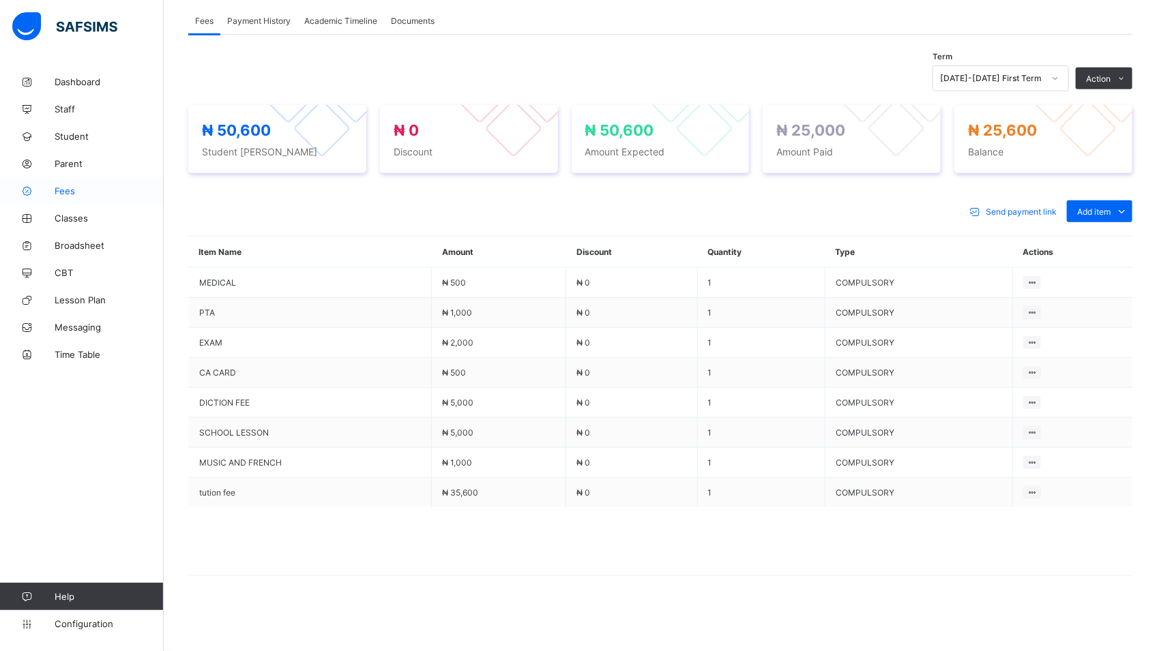
click at [59, 187] on span "Fees" at bounding box center [109, 191] width 109 height 11
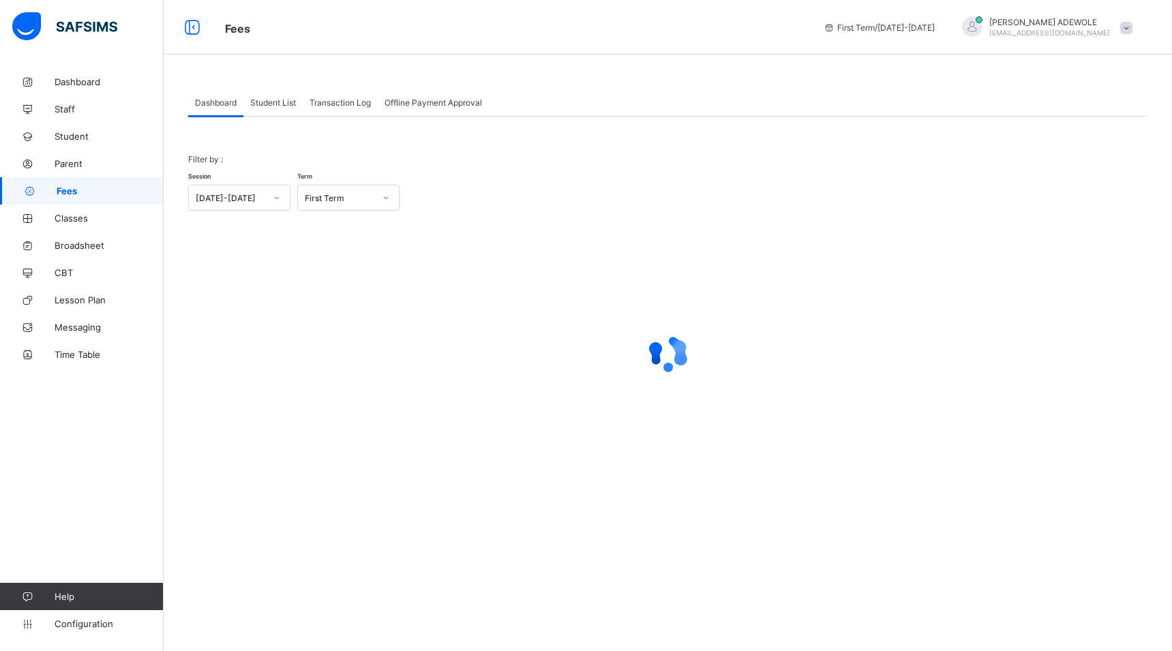
drag, startPoint x: 288, startPoint y: 101, endPoint x: 278, endPoint y: 96, distance: 11.3
click at [282, 99] on span "Student List" at bounding box center [273, 103] width 46 height 10
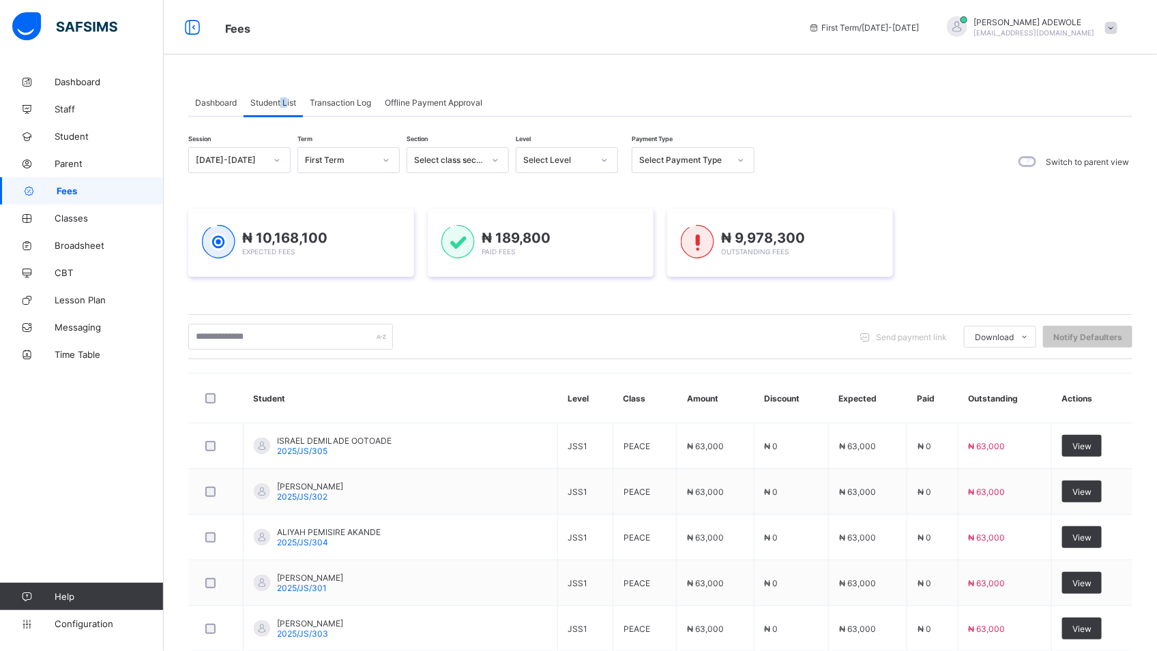
drag, startPoint x: 278, startPoint y: 96, endPoint x: 612, endPoint y: 162, distance: 340.5
click at [606, 158] on icon at bounding box center [604, 160] width 8 height 14
click at [612, 164] on div at bounding box center [604, 160] width 23 height 22
click at [604, 162] on icon at bounding box center [604, 160] width 8 height 14
click at [612, 162] on div at bounding box center [604, 160] width 23 height 22
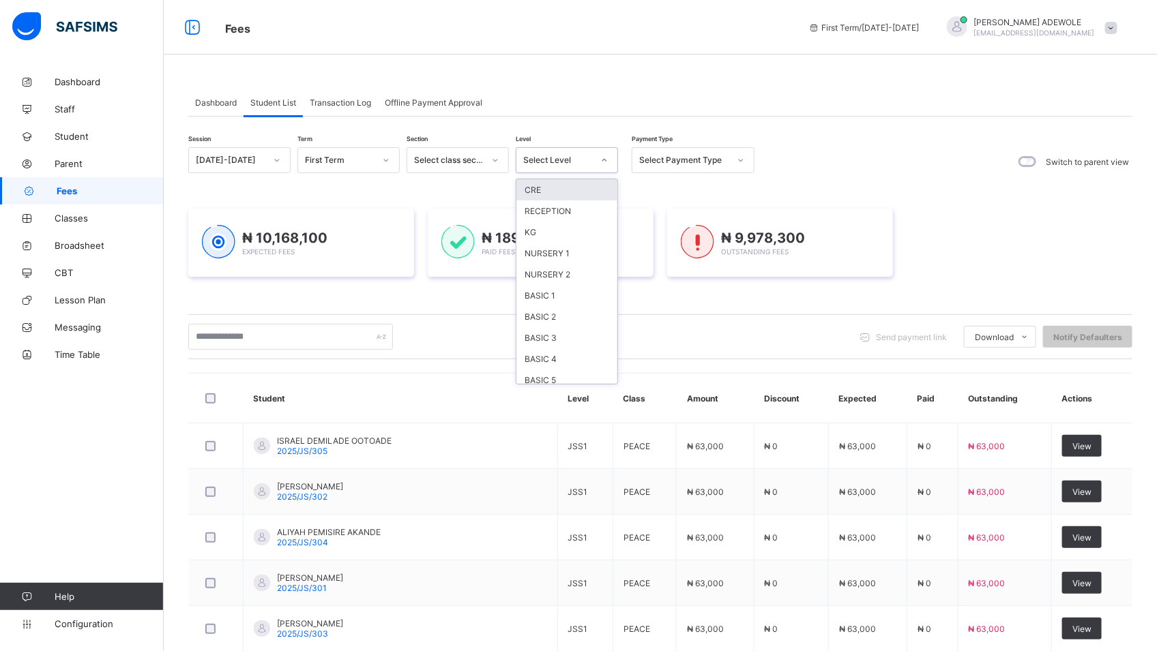
click at [600, 158] on icon at bounding box center [604, 160] width 8 height 14
click at [546, 299] on div "BASIC 1" at bounding box center [566, 295] width 101 height 21
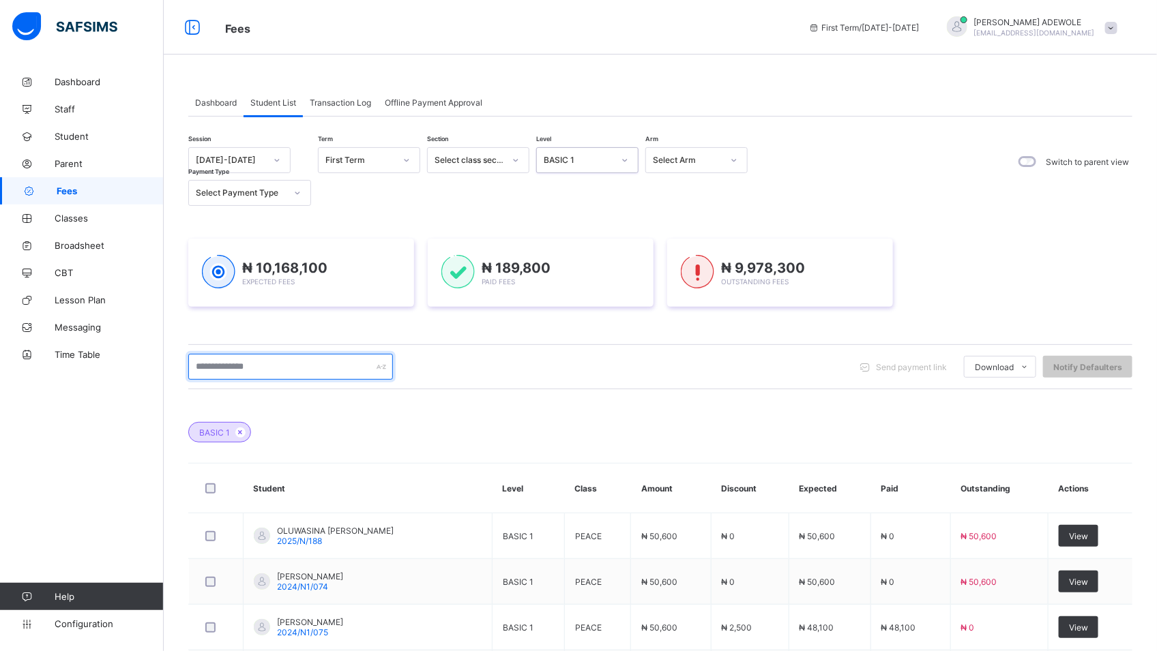
drag, startPoint x: 277, startPoint y: 367, endPoint x: 277, endPoint y: 354, distance: 13.0
click at [277, 367] on input "text" at bounding box center [290, 367] width 205 height 26
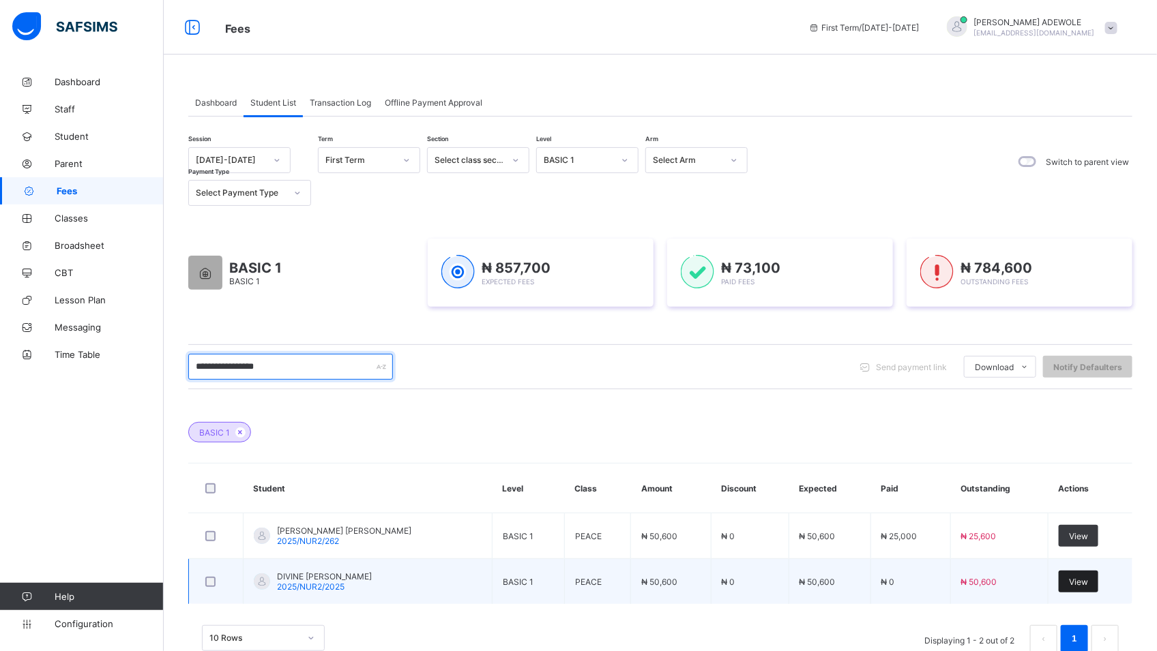
type input "**********"
click at [1088, 579] on span "View" at bounding box center [1078, 582] width 19 height 10
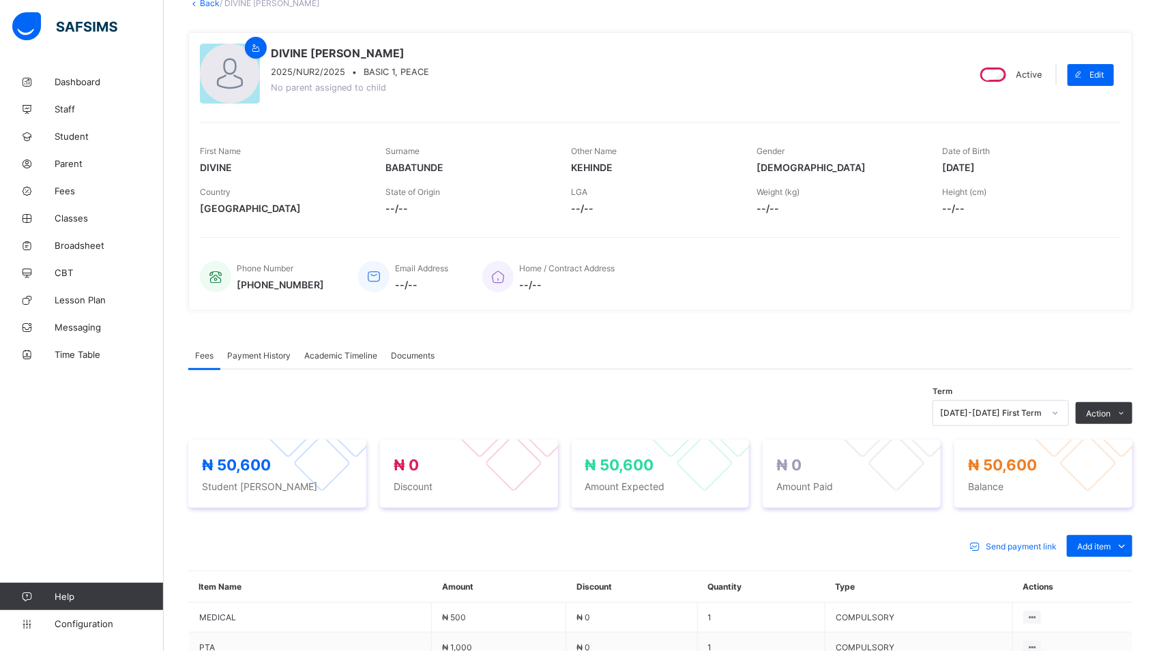
scroll to position [430, 0]
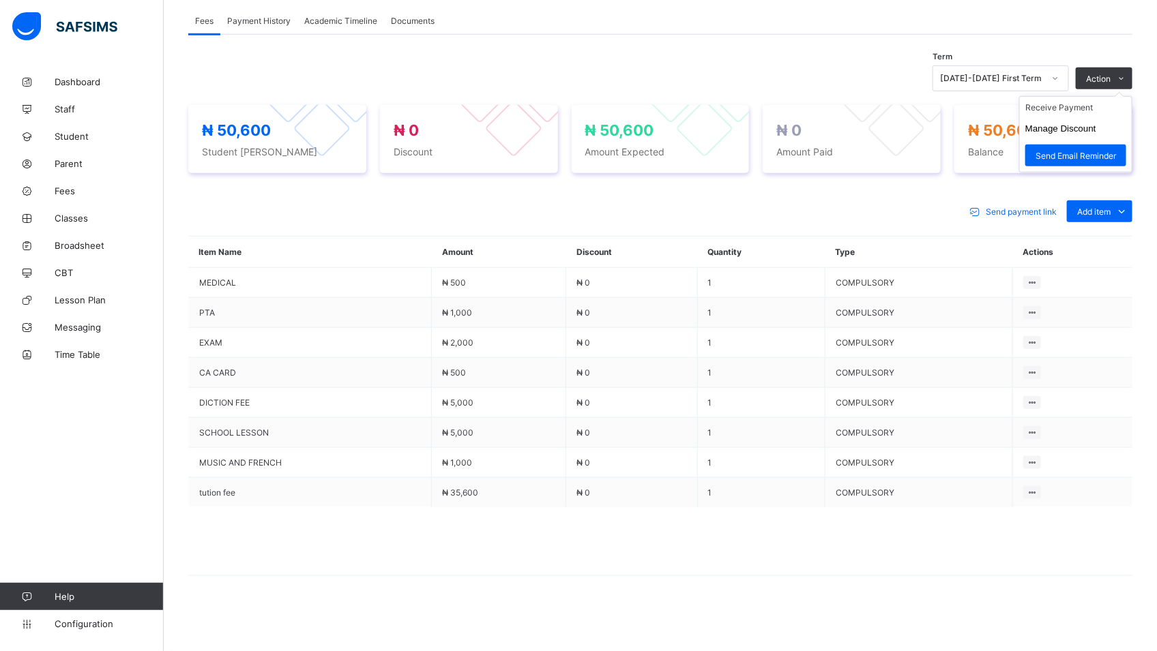
click at [1087, 96] on ul "Receive Payment Manage Discount Send Email Reminder" at bounding box center [1075, 134] width 113 height 76
click at [1091, 106] on li "Receive Payment" at bounding box center [1076, 107] width 112 height 21
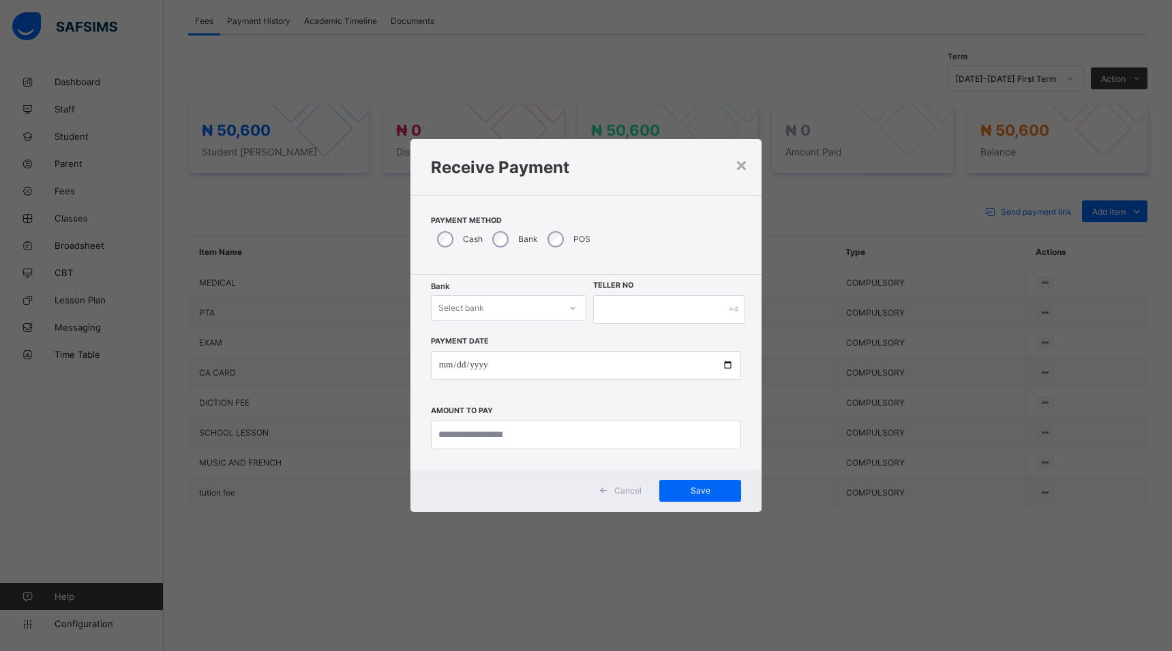
click at [572, 306] on icon at bounding box center [573, 308] width 8 height 14
click at [569, 334] on div "Polaris Bank - goodshepherd schools" at bounding box center [509, 342] width 154 height 31
click at [726, 364] on input "date" at bounding box center [586, 365] width 311 height 29
type input "**********"
click at [553, 434] on input "currency" at bounding box center [586, 435] width 311 height 29
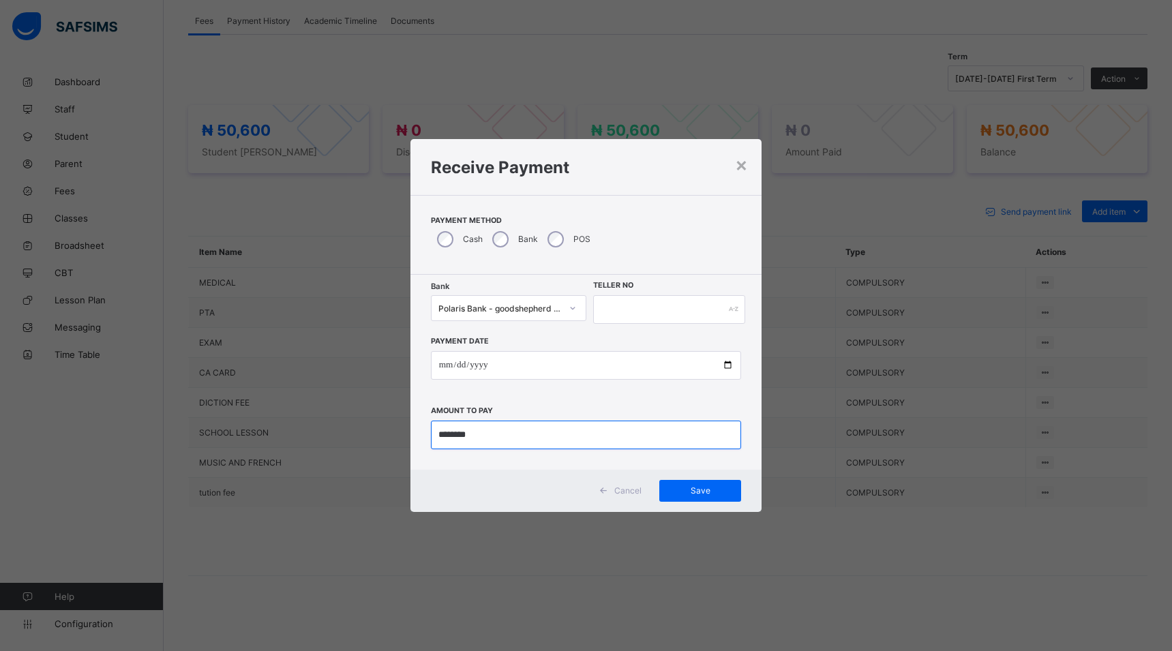
type input "********"
click at [608, 310] on input "text" at bounding box center [669, 309] width 152 height 29
click at [684, 485] on div "Save" at bounding box center [700, 491] width 82 height 22
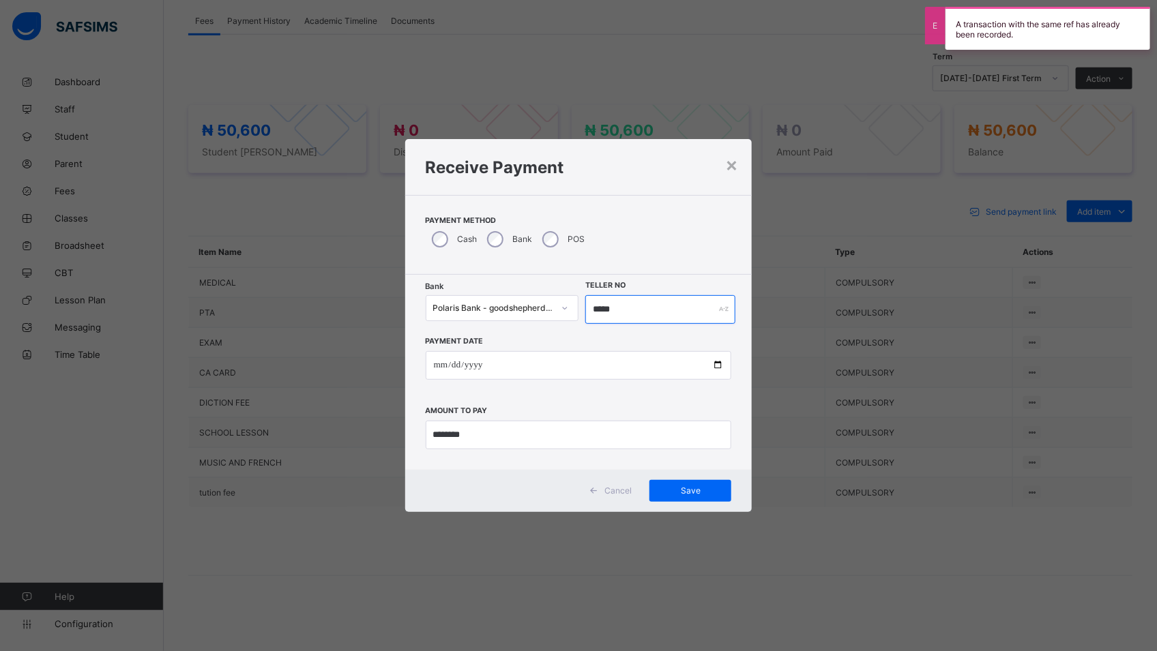
click at [632, 306] on input "*****" at bounding box center [660, 309] width 150 height 29
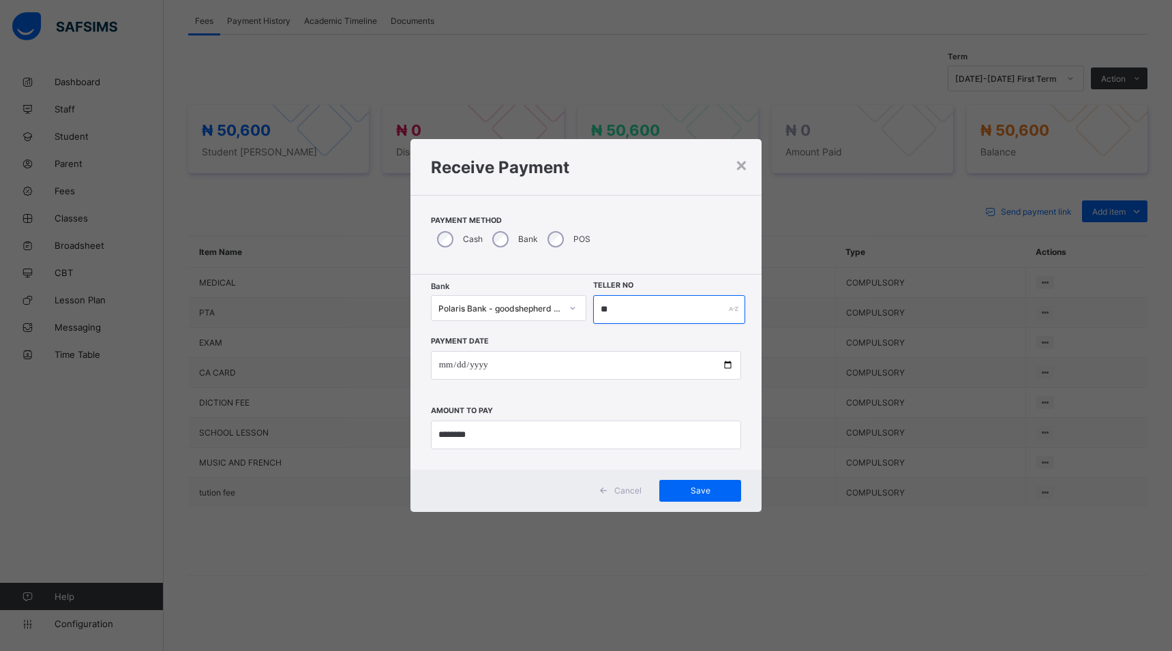
type input "*"
type input "*****"
click at [702, 493] on span "Save" at bounding box center [700, 491] width 61 height 10
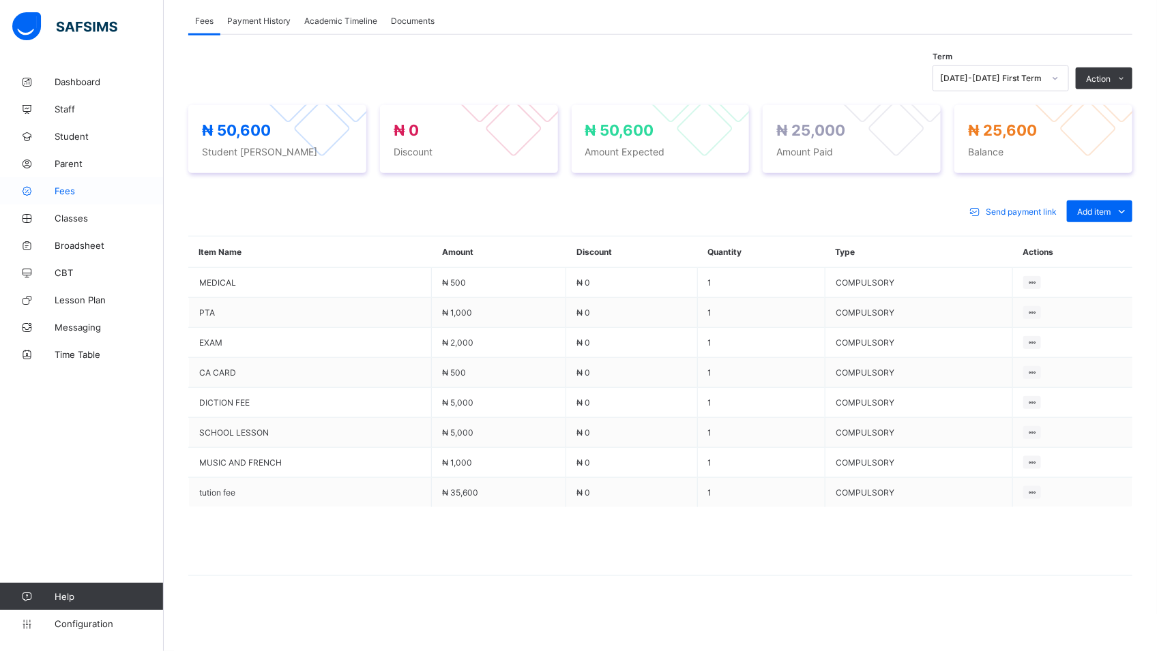
click at [70, 197] on link "Fees" at bounding box center [82, 190] width 164 height 27
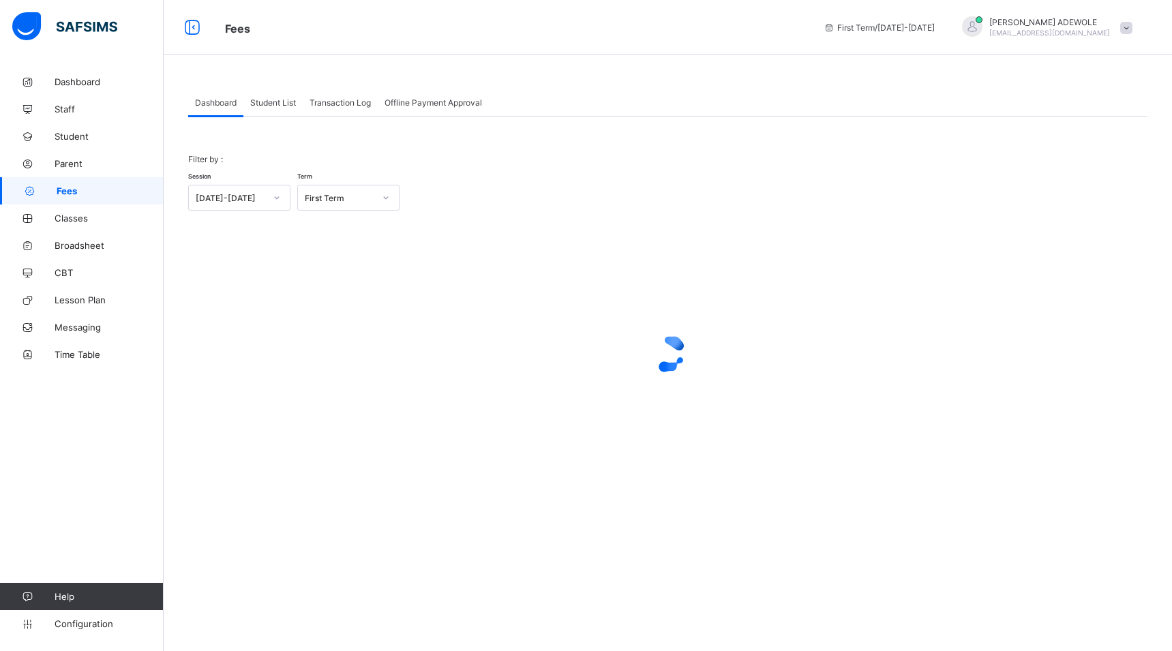
click at [271, 107] on div "Student List" at bounding box center [272, 102] width 59 height 27
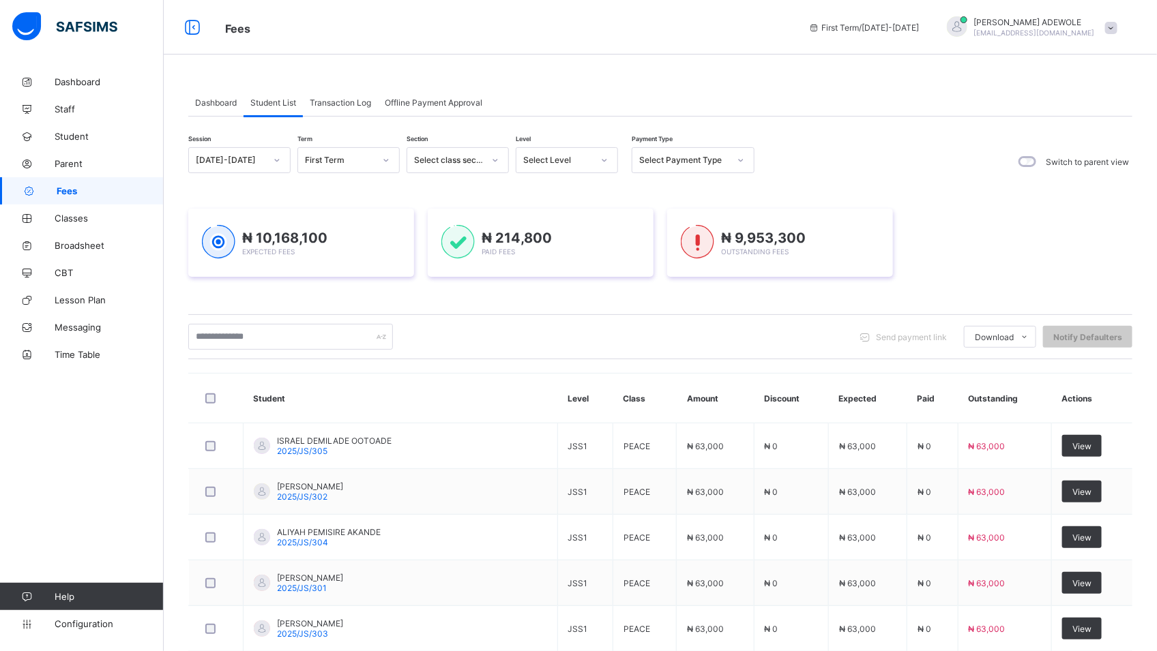
click at [614, 162] on div at bounding box center [604, 160] width 23 height 22
click at [572, 176] on div "Session [DATE]-[DATE] Term First Term Section Select class section Level Select…" at bounding box center [471, 161] width 566 height 29
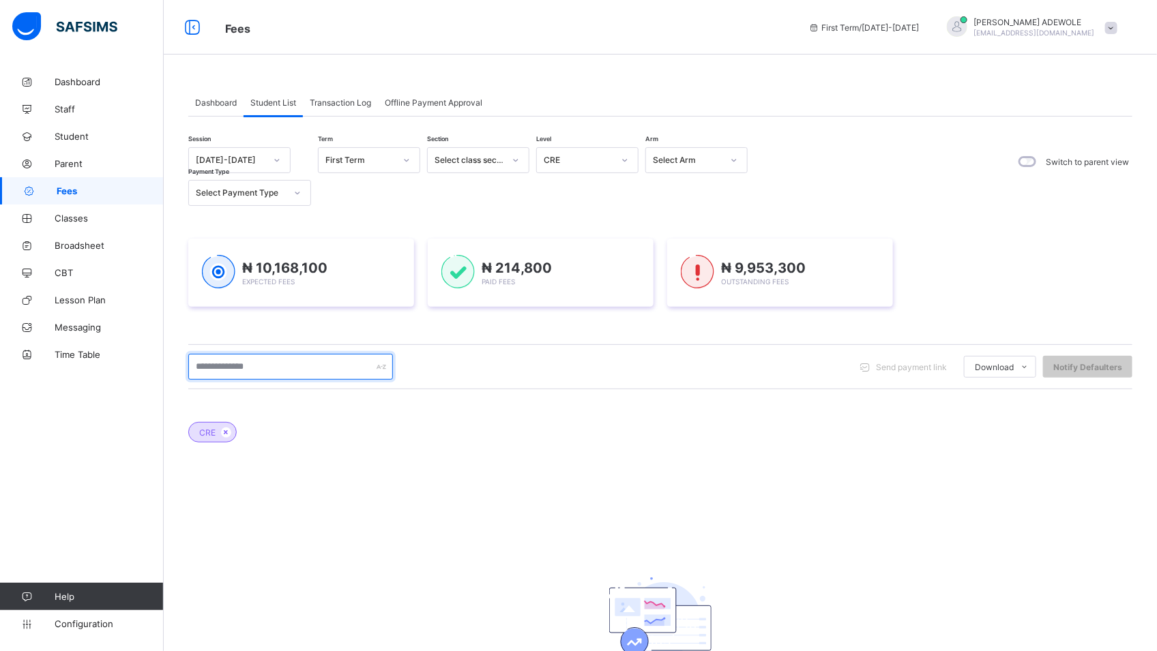
click at [288, 368] on input "text" at bounding box center [290, 367] width 205 height 26
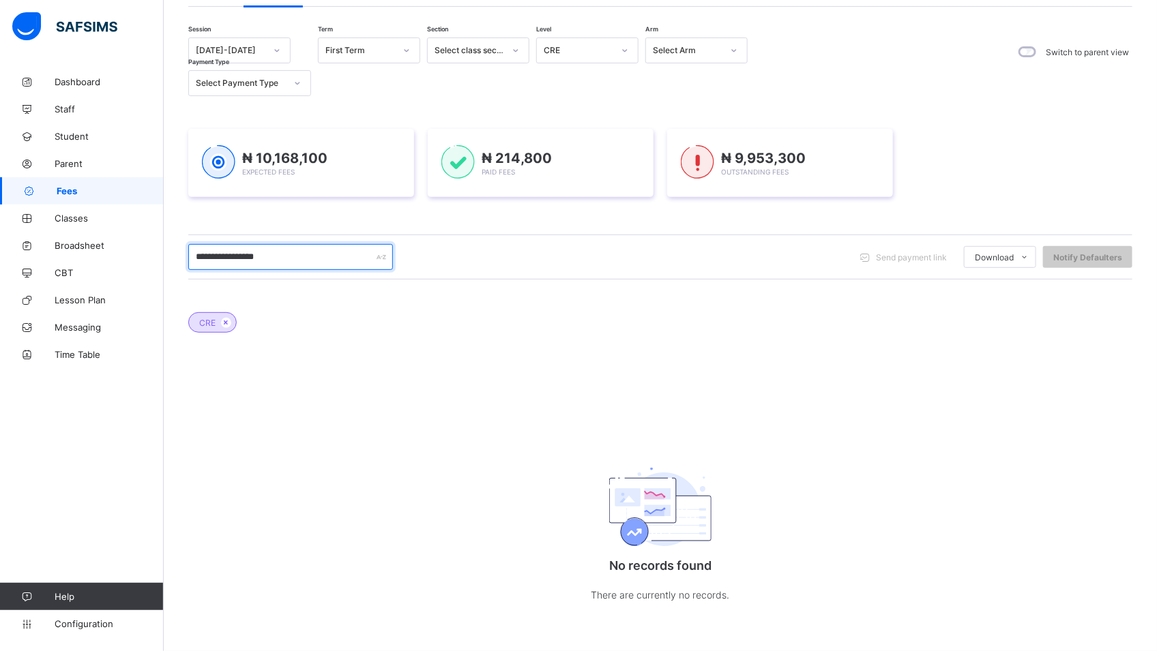
scroll to position [113, 0]
click at [624, 44] on icon at bounding box center [625, 51] width 8 height 14
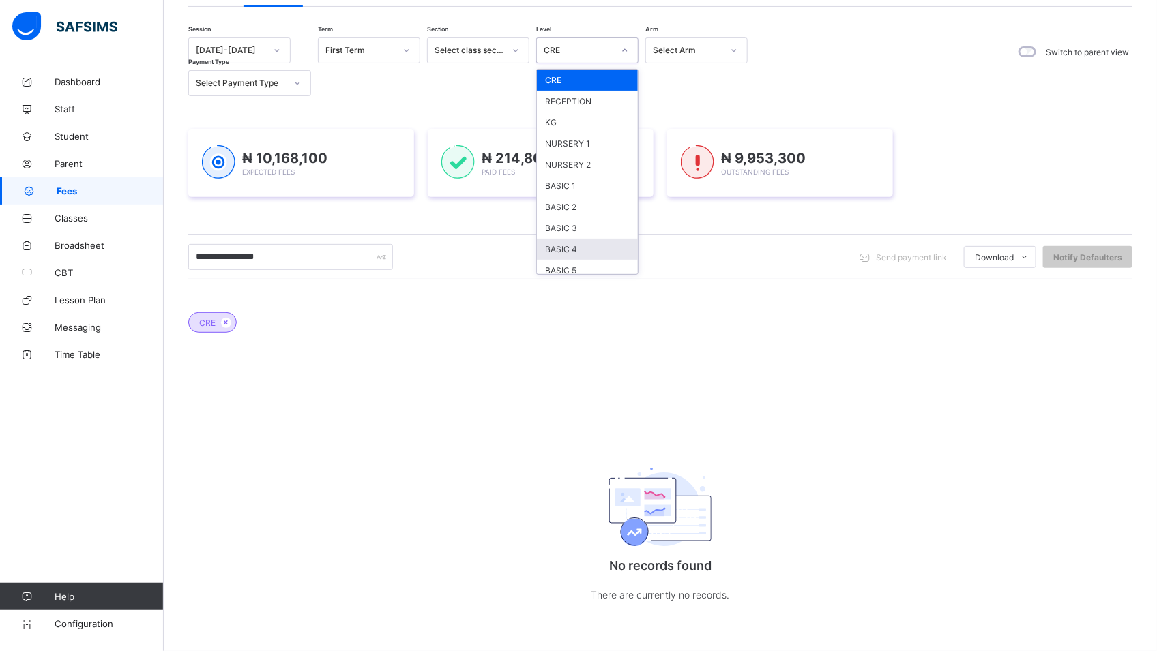
click at [569, 242] on div "BASIC 4" at bounding box center [587, 249] width 101 height 21
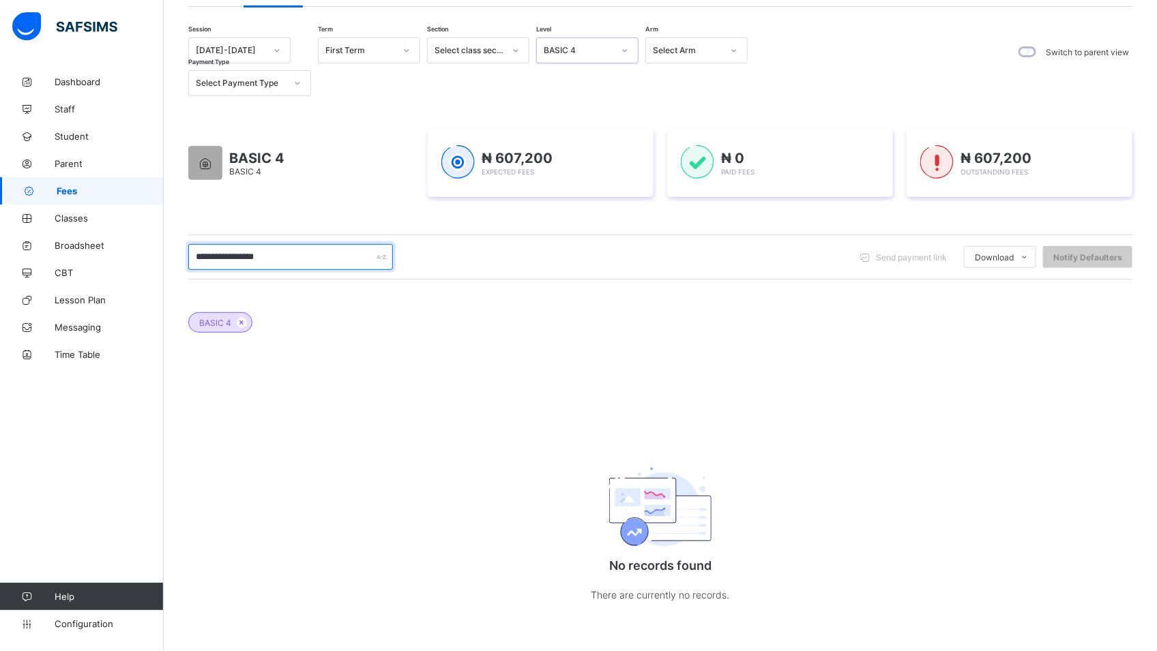
click at [295, 256] on input "**********" at bounding box center [290, 257] width 205 height 26
type input "*"
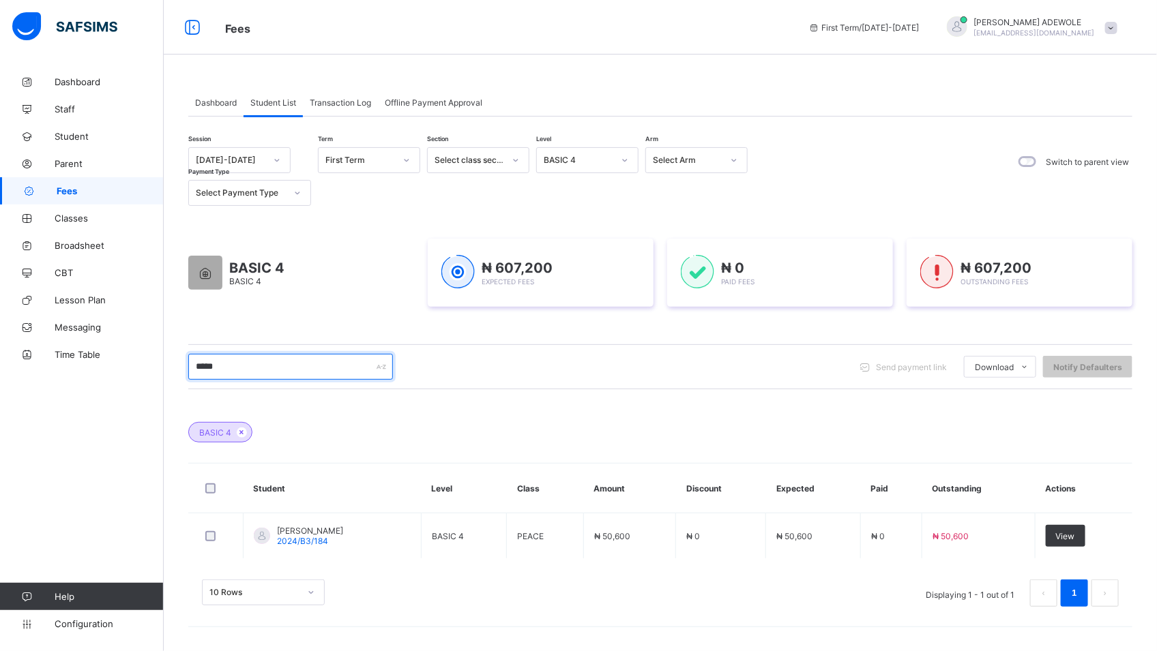
scroll to position [0, 0]
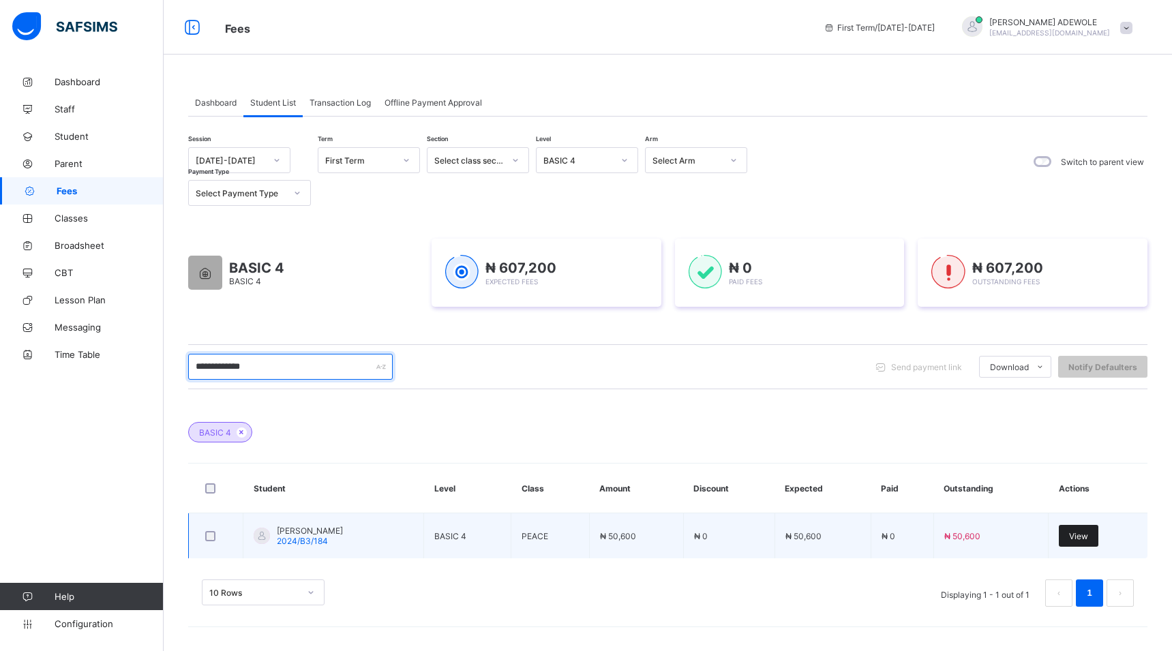
type input "**********"
click at [1088, 534] on span "View" at bounding box center [1078, 536] width 19 height 10
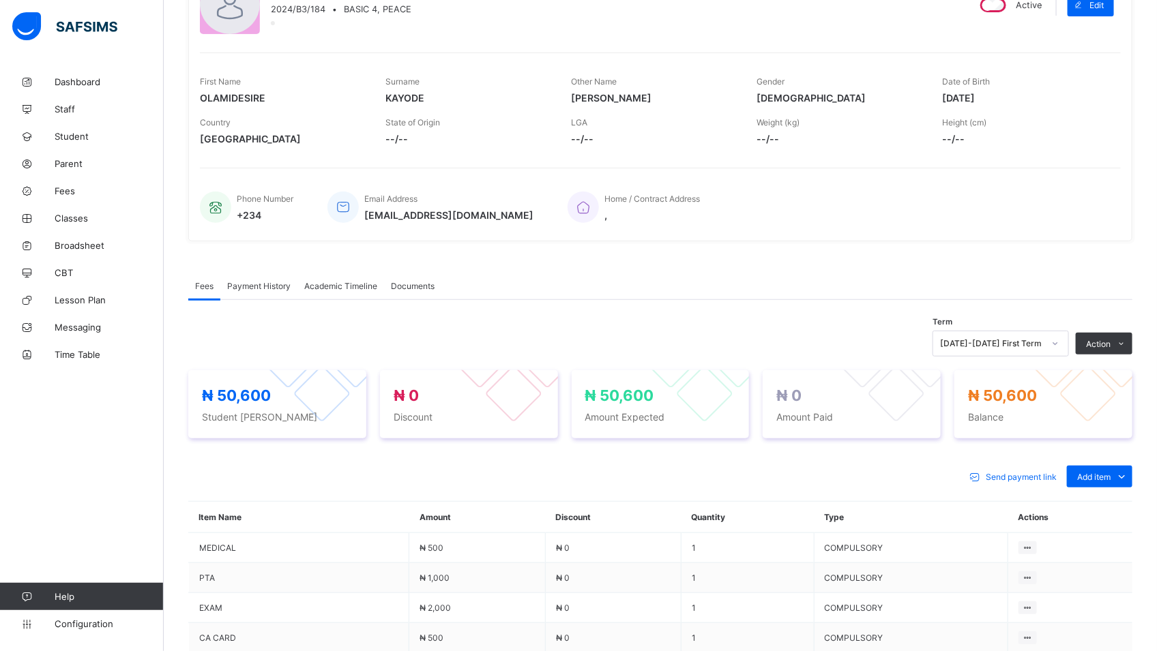
scroll to position [368, 0]
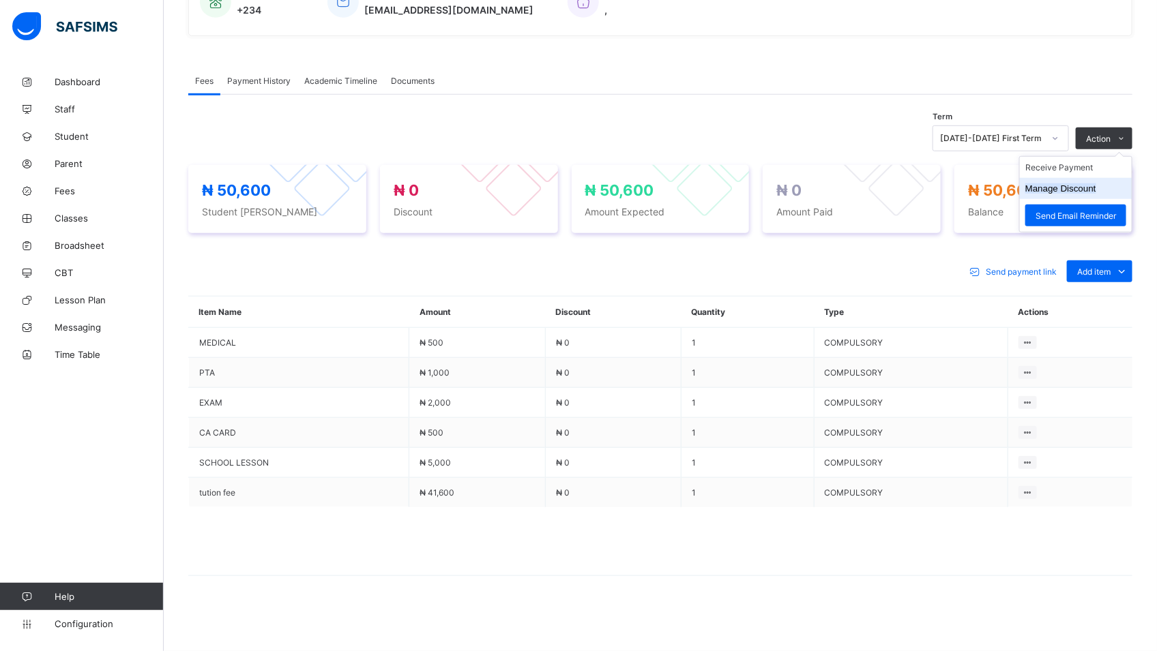
click at [1096, 189] on button "Manage Discount" at bounding box center [1060, 188] width 71 height 10
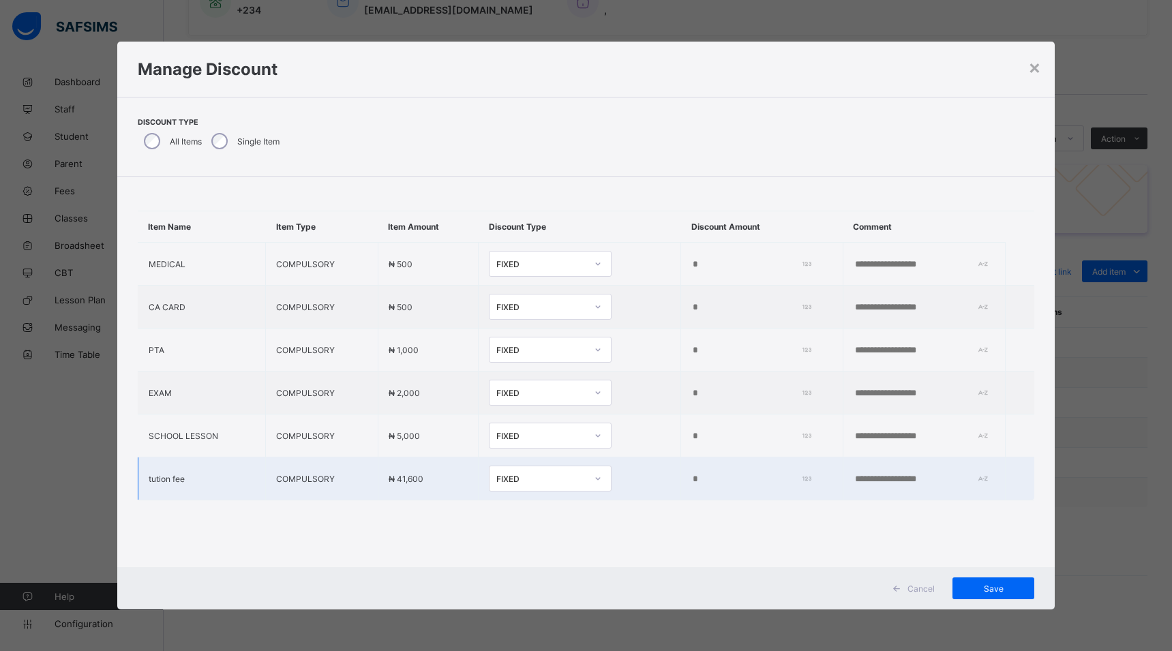
click at [692, 481] on input "*" at bounding box center [749, 479] width 114 height 11
type input "****"
click at [981, 588] on span "Save" at bounding box center [993, 589] width 61 height 10
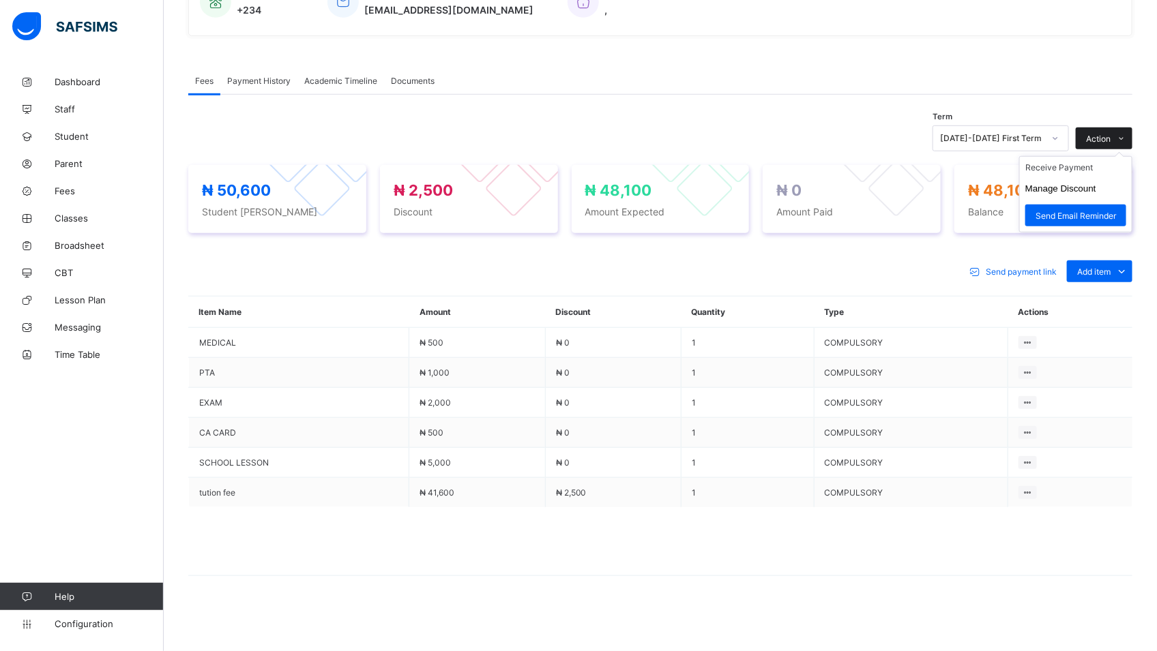
click at [1106, 130] on div "Action" at bounding box center [1104, 139] width 57 height 22
click at [1085, 156] on ul "Receive Payment Manage Discount Send Email Reminder" at bounding box center [1075, 194] width 113 height 76
click at [1085, 170] on li "Receive Payment" at bounding box center [1076, 167] width 112 height 21
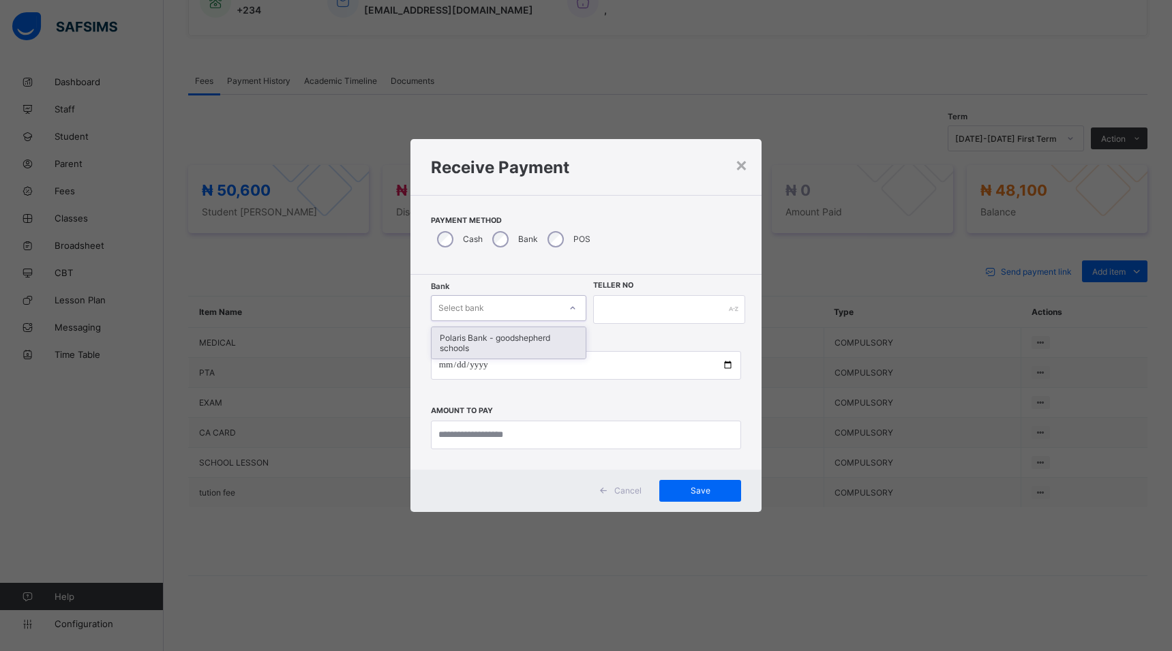
click at [584, 317] on div at bounding box center [573, 308] width 26 height 25
click at [573, 340] on div "Polaris Bank - goodshepherd schools" at bounding box center [509, 342] width 154 height 31
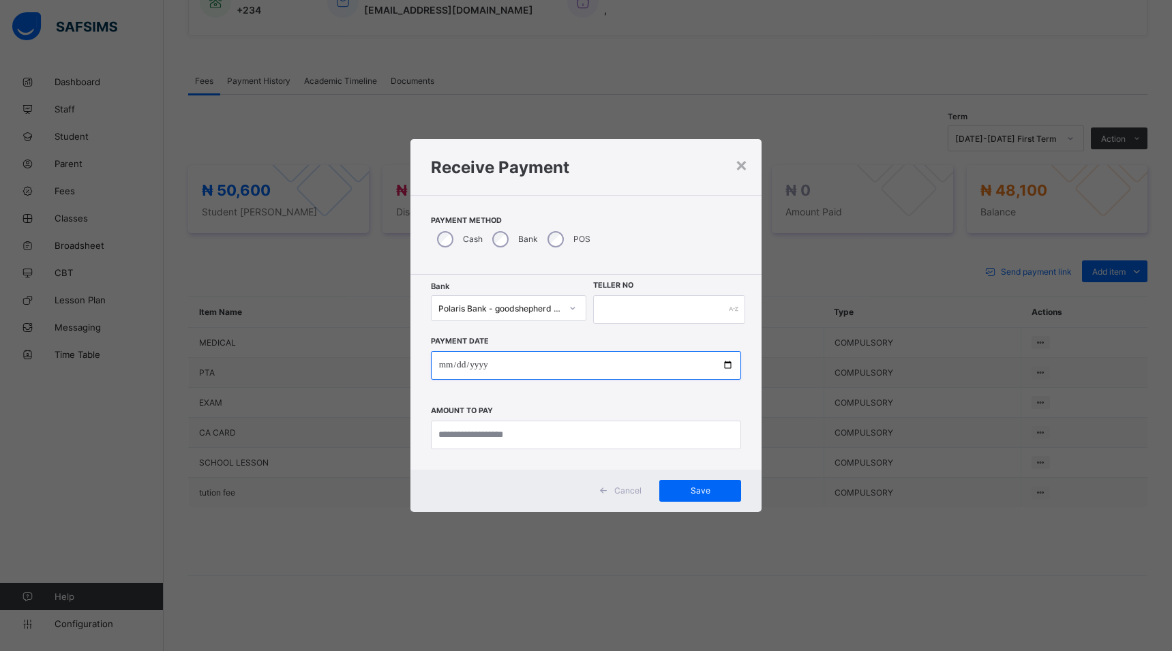
click at [726, 367] on input "date" at bounding box center [586, 365] width 311 height 29
type input "**********"
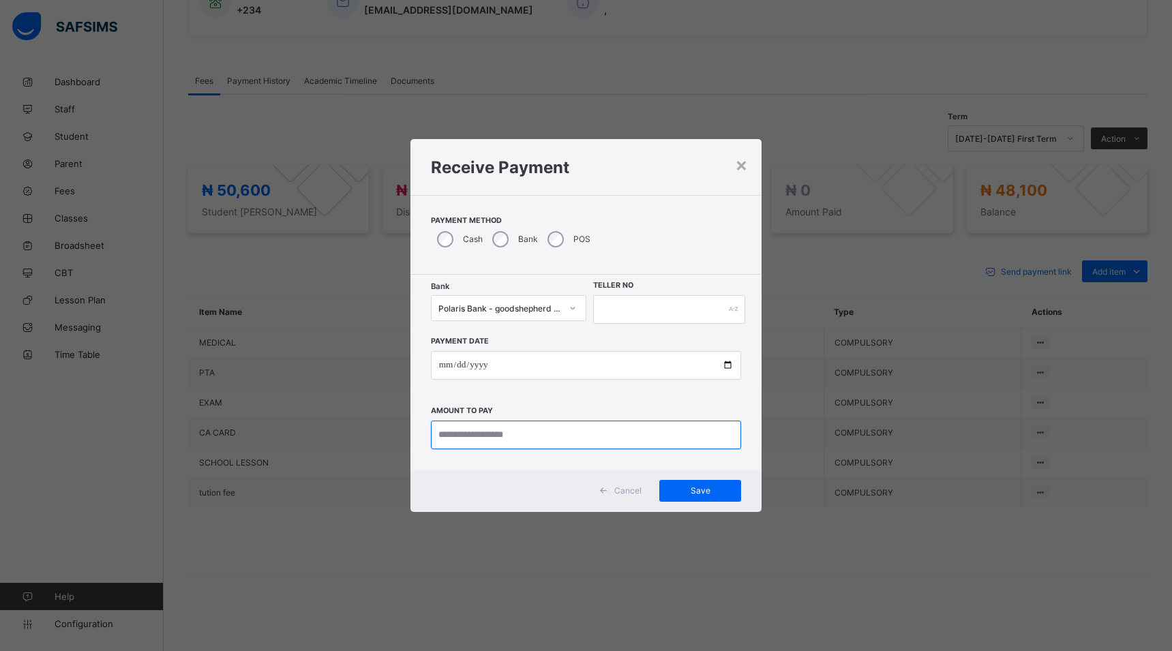
click at [537, 434] on input "currency" at bounding box center [586, 435] width 311 height 29
type input "********"
click at [608, 305] on input "text" at bounding box center [669, 309] width 152 height 29
click at [702, 486] on span "Save" at bounding box center [700, 491] width 61 height 10
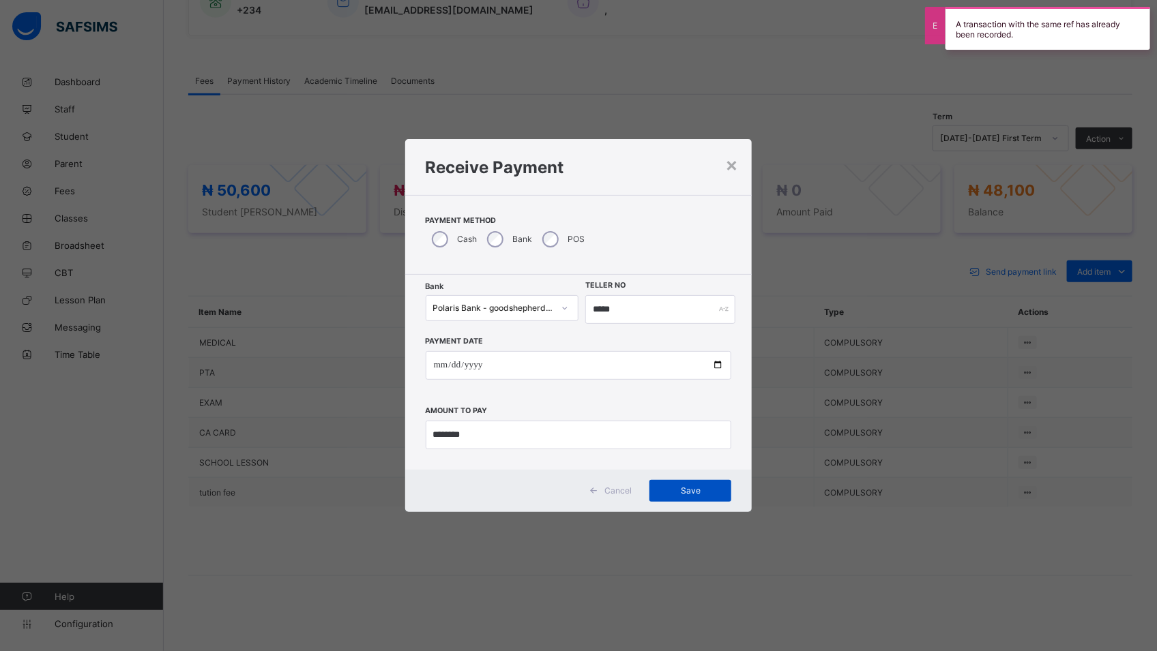
click at [702, 485] on div "Save" at bounding box center [690, 491] width 82 height 22
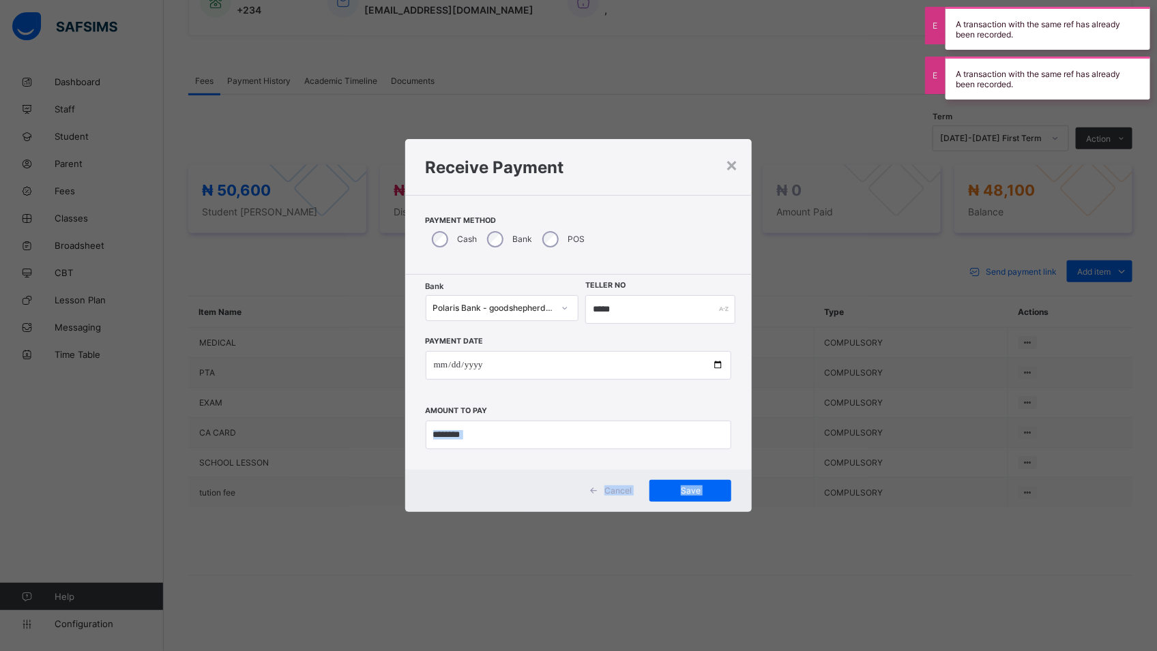
drag, startPoint x: 702, startPoint y: 485, endPoint x: 651, endPoint y: 399, distance: 100.4
click at [651, 399] on div "**********" at bounding box center [578, 325] width 347 height 372
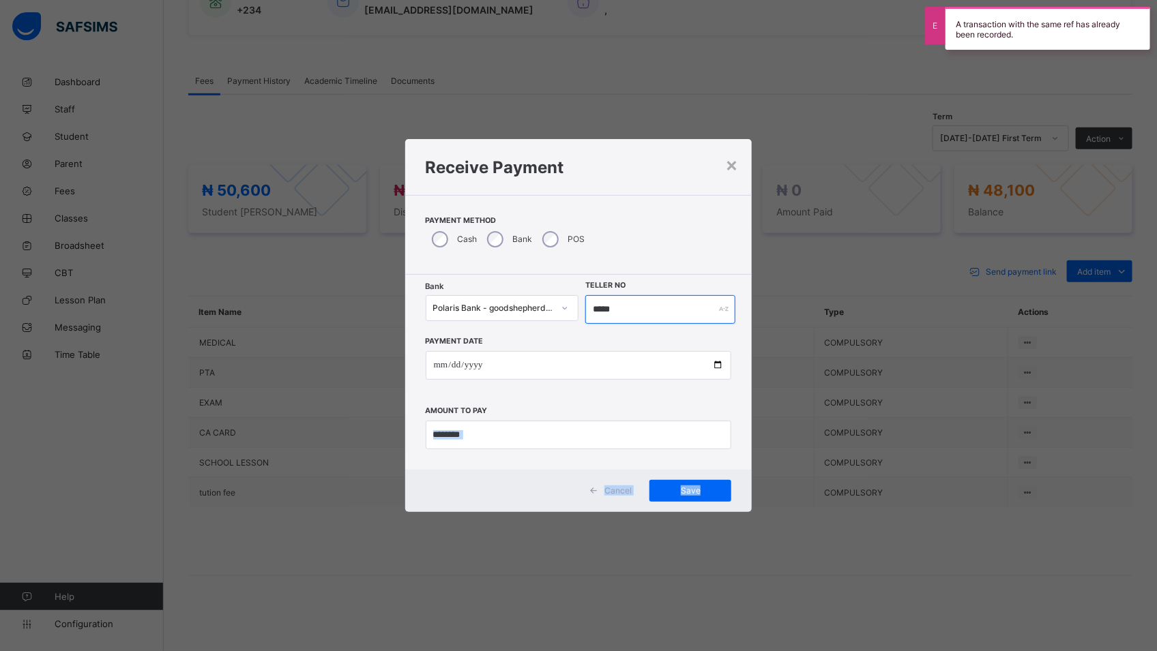
drag, startPoint x: 651, startPoint y: 399, endPoint x: 629, endPoint y: 301, distance: 100.6
click at [629, 301] on input "*****" at bounding box center [660, 309] width 150 height 29
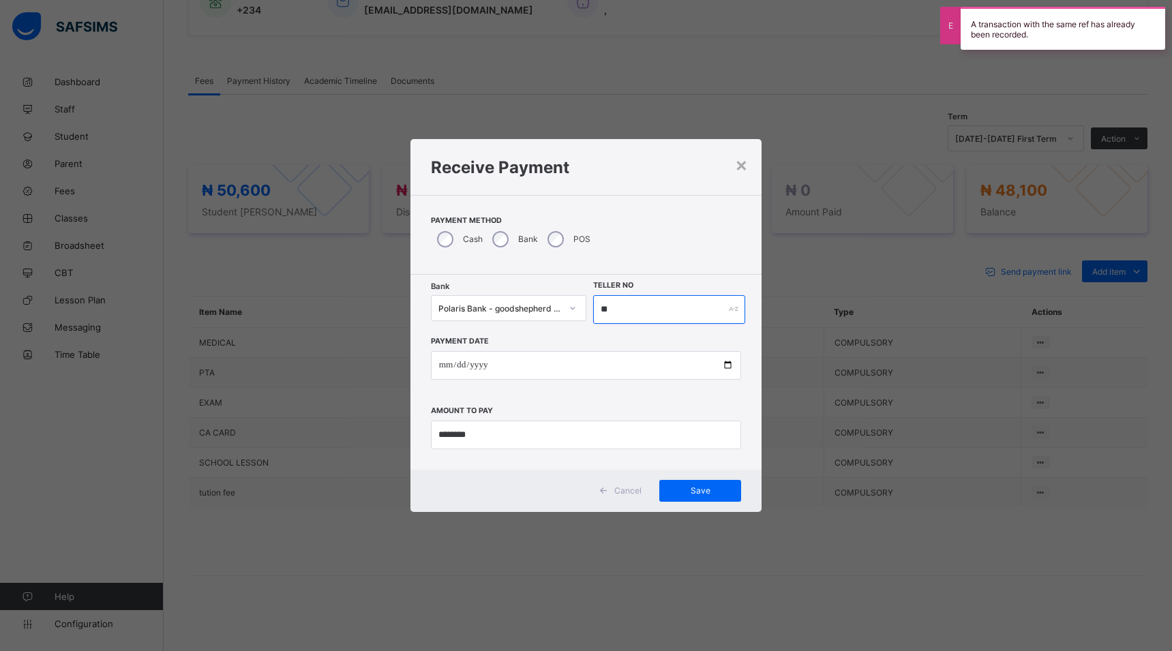
type input "*"
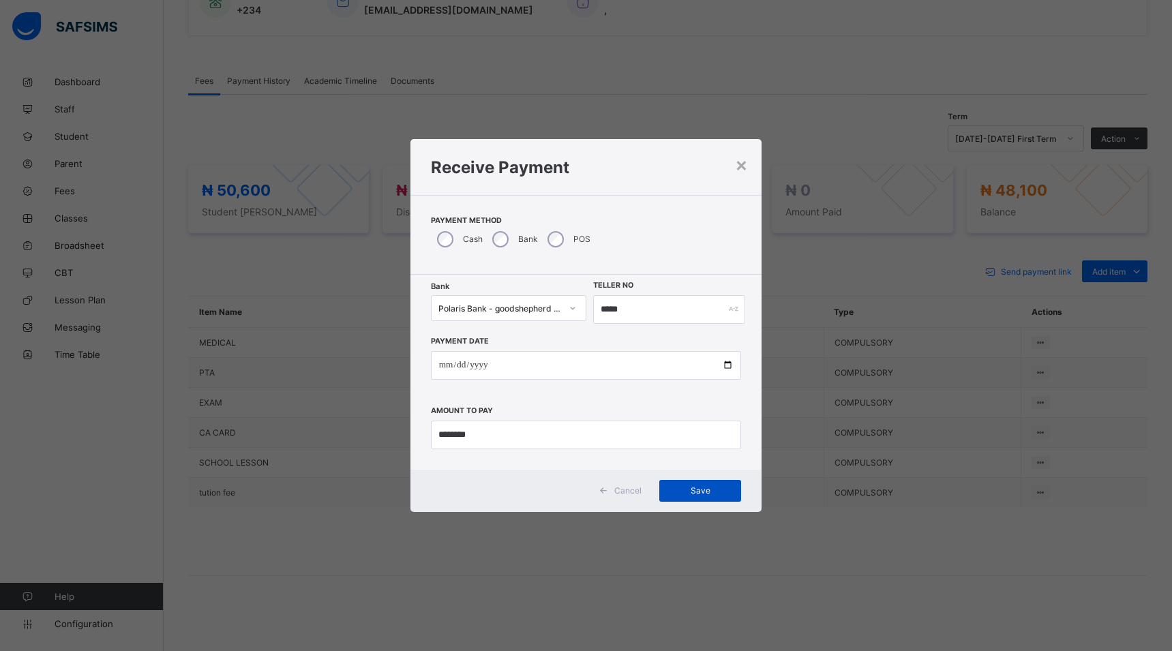
click at [690, 491] on span "Save" at bounding box center [700, 491] width 61 height 10
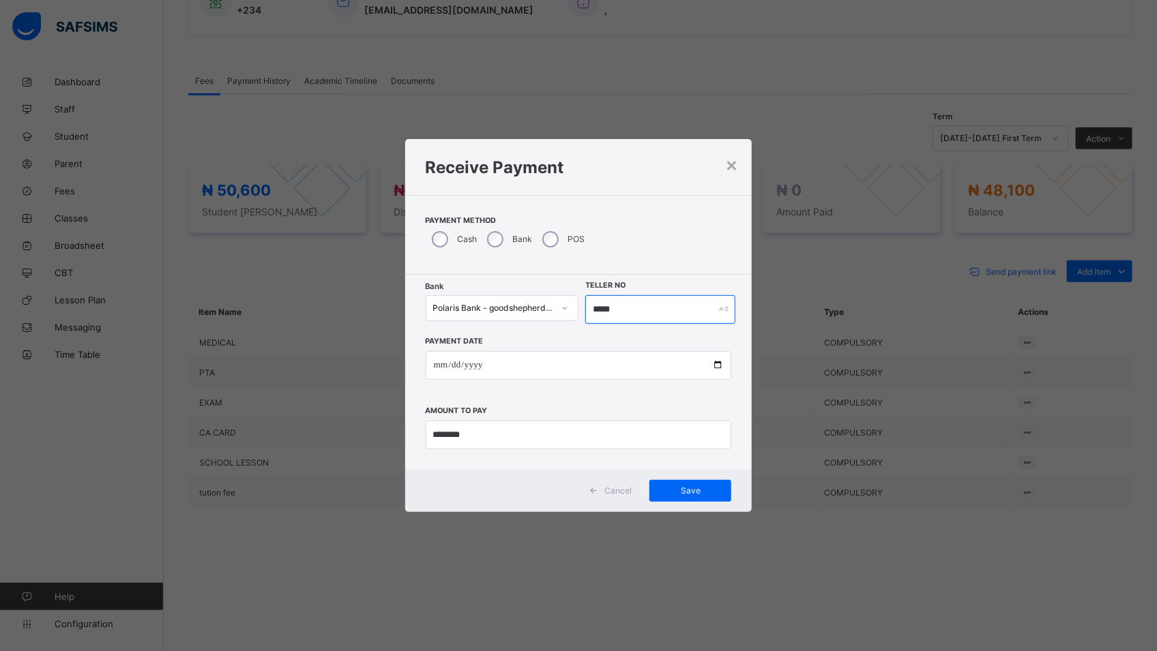
click at [618, 312] on input "*****" at bounding box center [660, 309] width 150 height 29
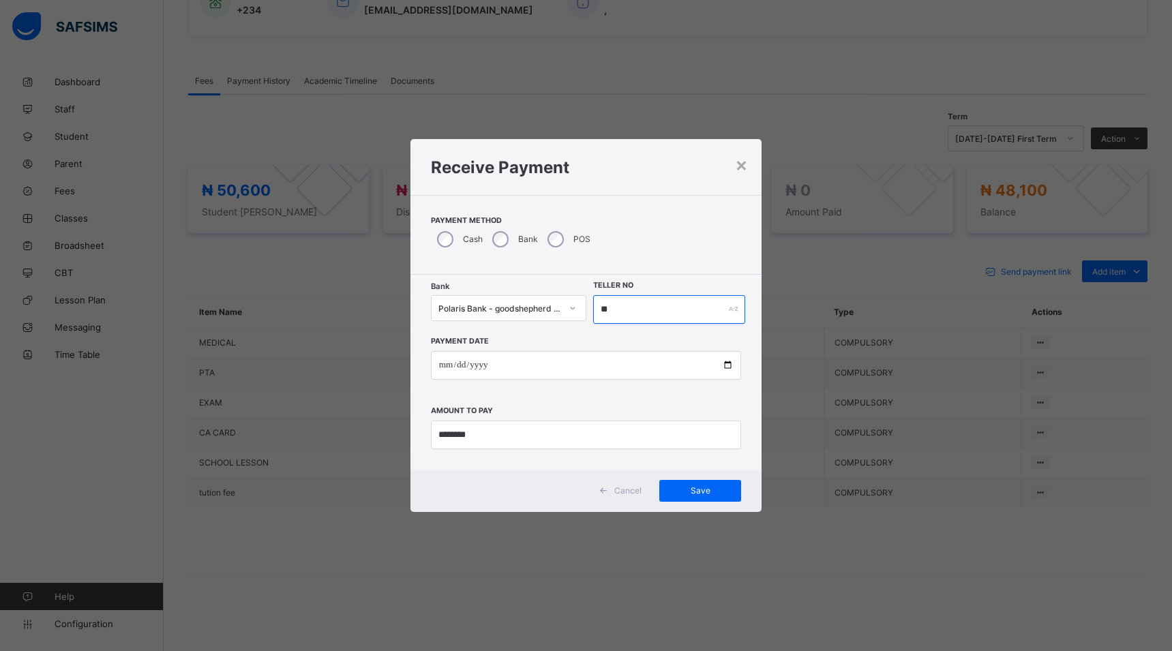
type input "*"
type input "******"
click at [692, 489] on span "Save" at bounding box center [700, 491] width 61 height 10
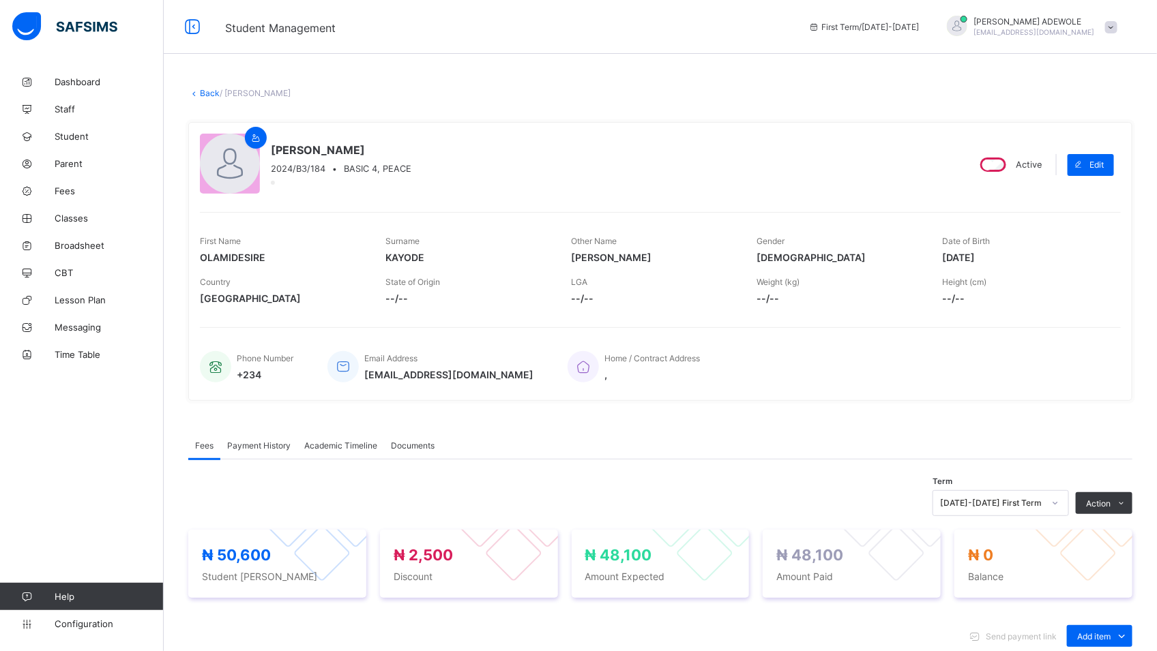
scroll to position [0, 0]
click at [76, 195] on span "Fees" at bounding box center [109, 191] width 109 height 11
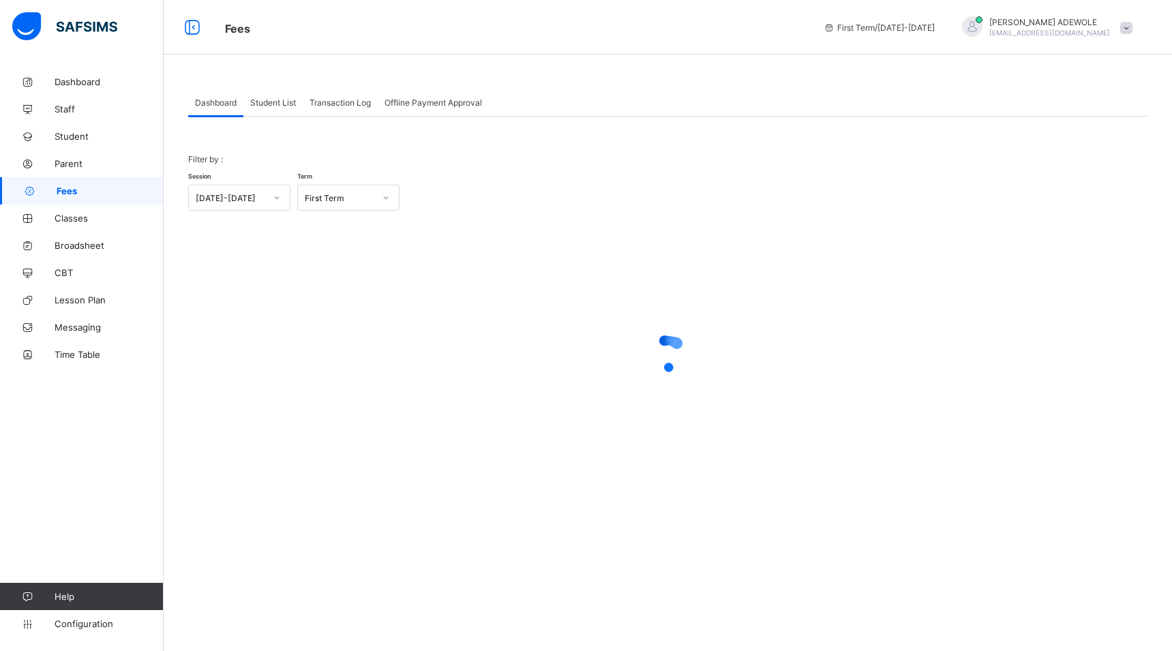
click at [282, 102] on span "Student List" at bounding box center [273, 103] width 46 height 10
click at [263, 104] on span "Student List" at bounding box center [273, 103] width 46 height 10
click at [274, 100] on span "Student List" at bounding box center [273, 103] width 46 height 10
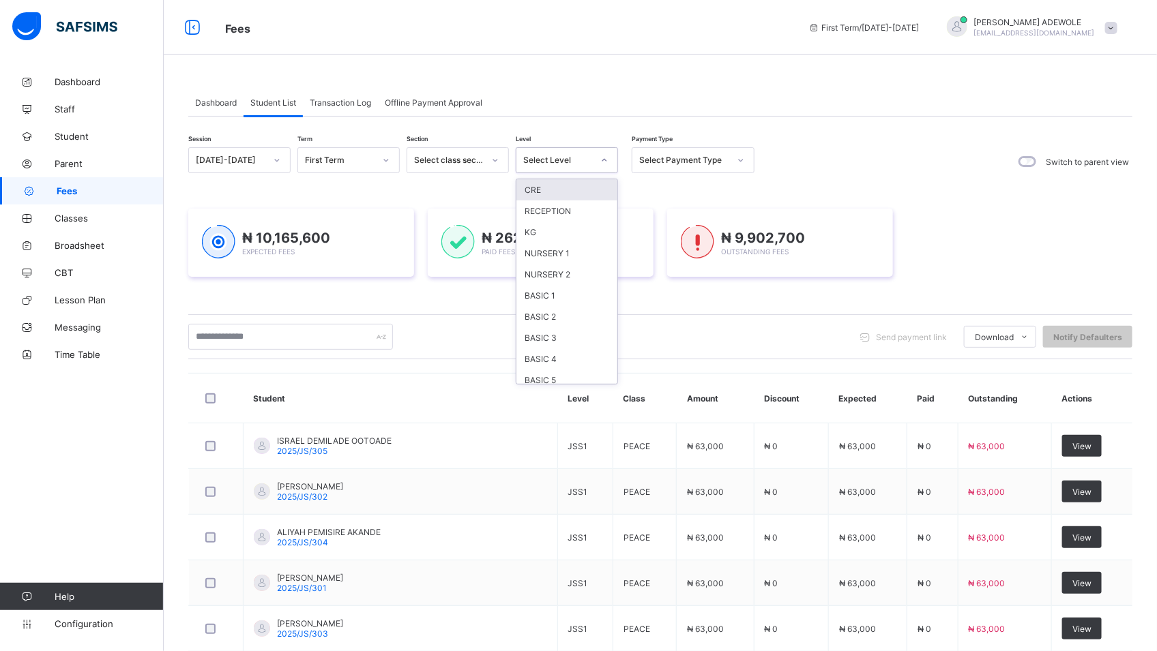
click at [604, 162] on icon at bounding box center [604, 160] width 8 height 14
click at [539, 233] on div "KG" at bounding box center [566, 232] width 101 height 21
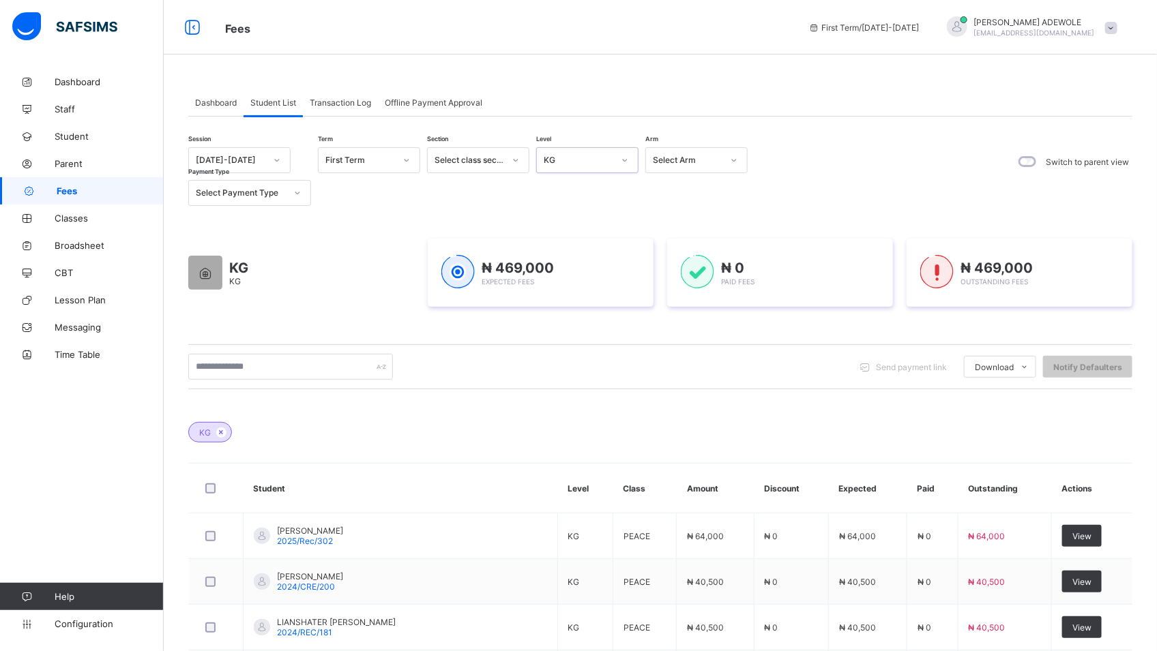
click at [622, 160] on icon at bounding box center [625, 160] width 8 height 14
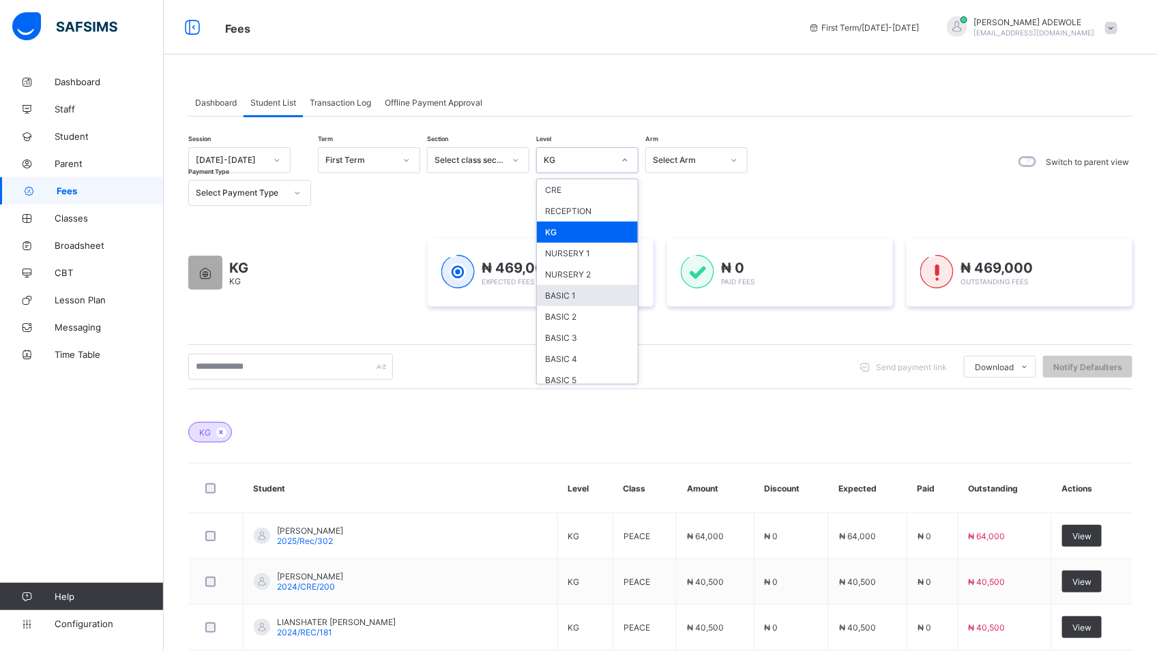
click at [552, 293] on div "BASIC 1" at bounding box center [587, 295] width 101 height 21
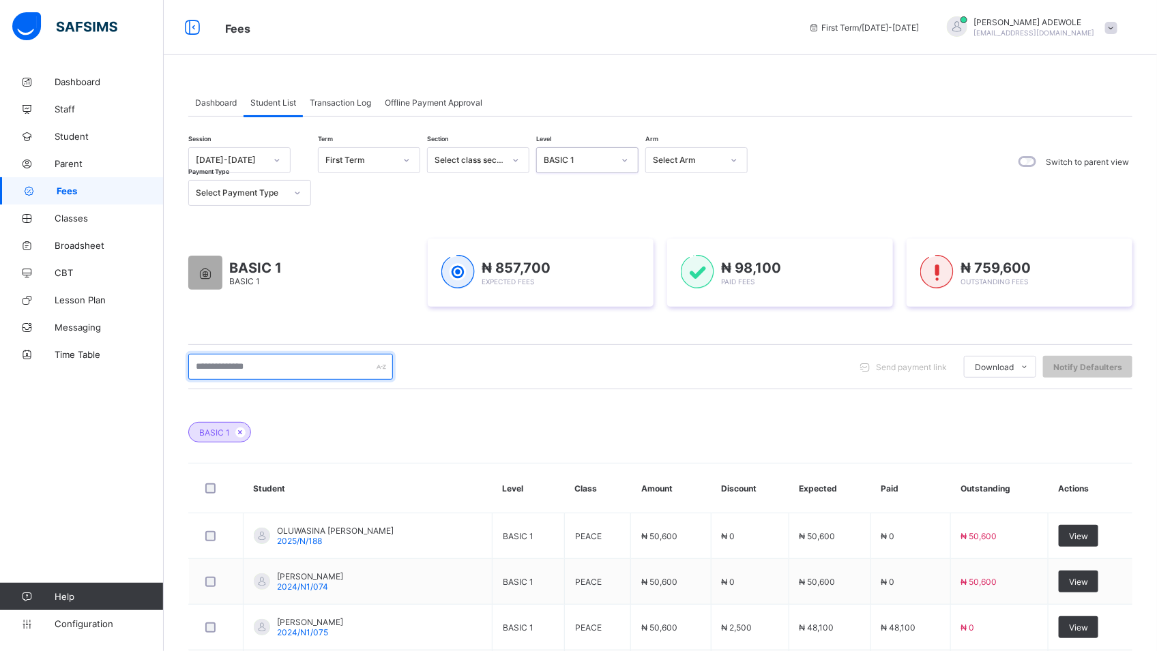
click at [274, 368] on input "text" at bounding box center [290, 367] width 205 height 26
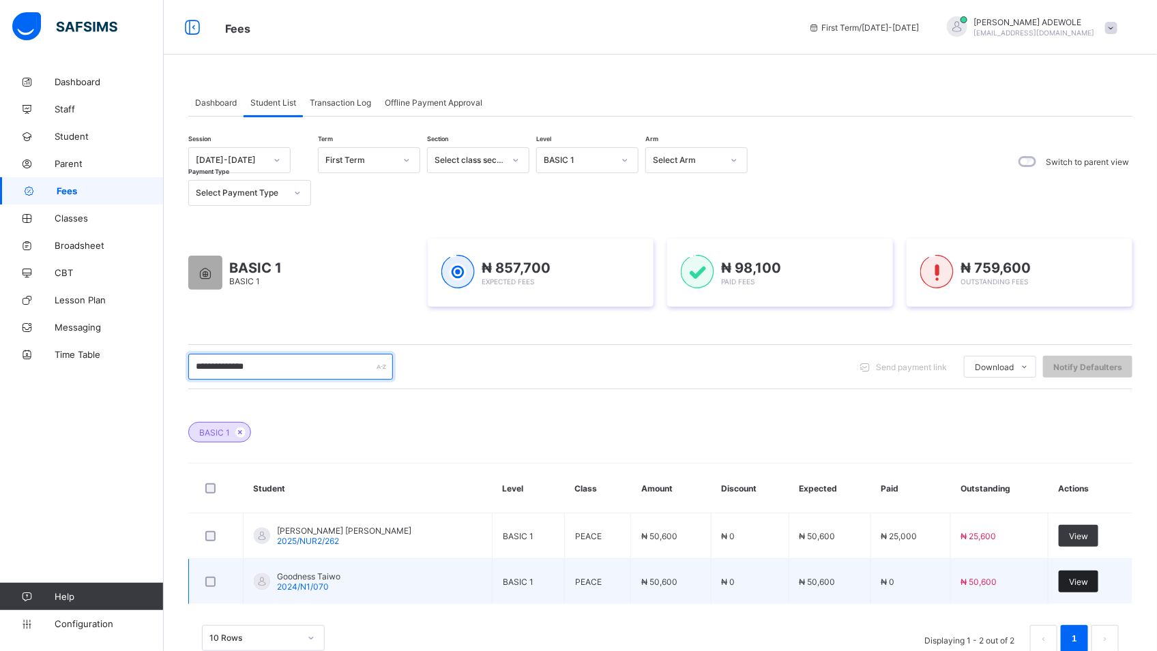
type input "**********"
click at [1087, 587] on span "View" at bounding box center [1078, 582] width 19 height 10
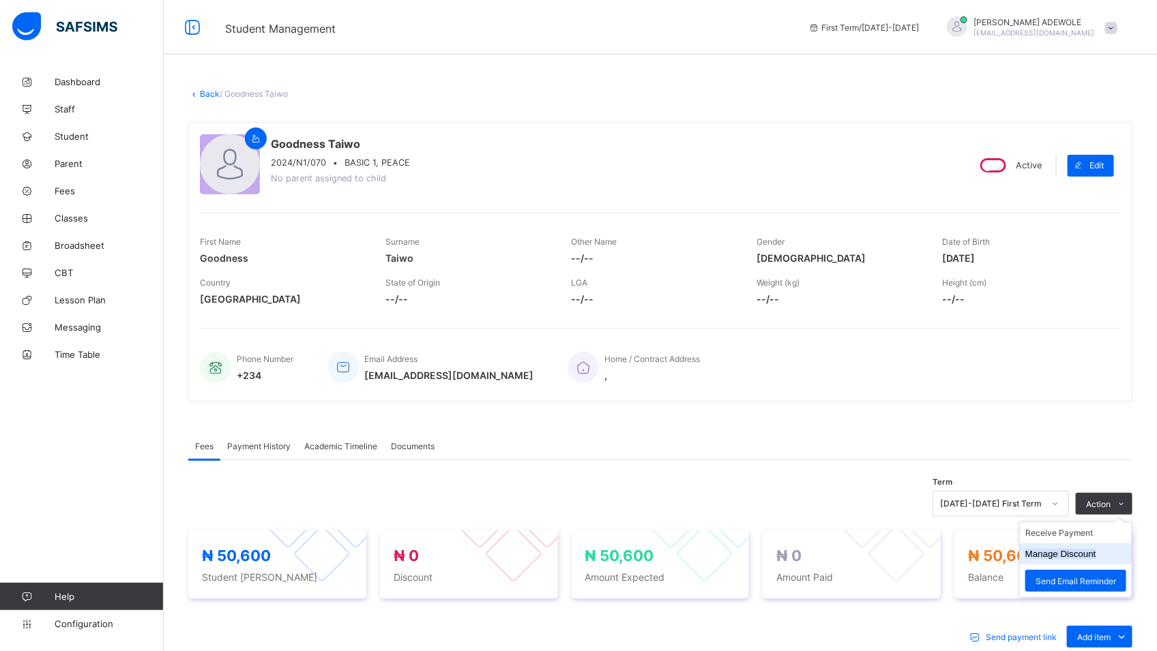
click at [1093, 561] on li "Manage Discount" at bounding box center [1076, 554] width 112 height 21
click at [1093, 577] on span "Send Email Reminder" at bounding box center [1075, 581] width 80 height 10
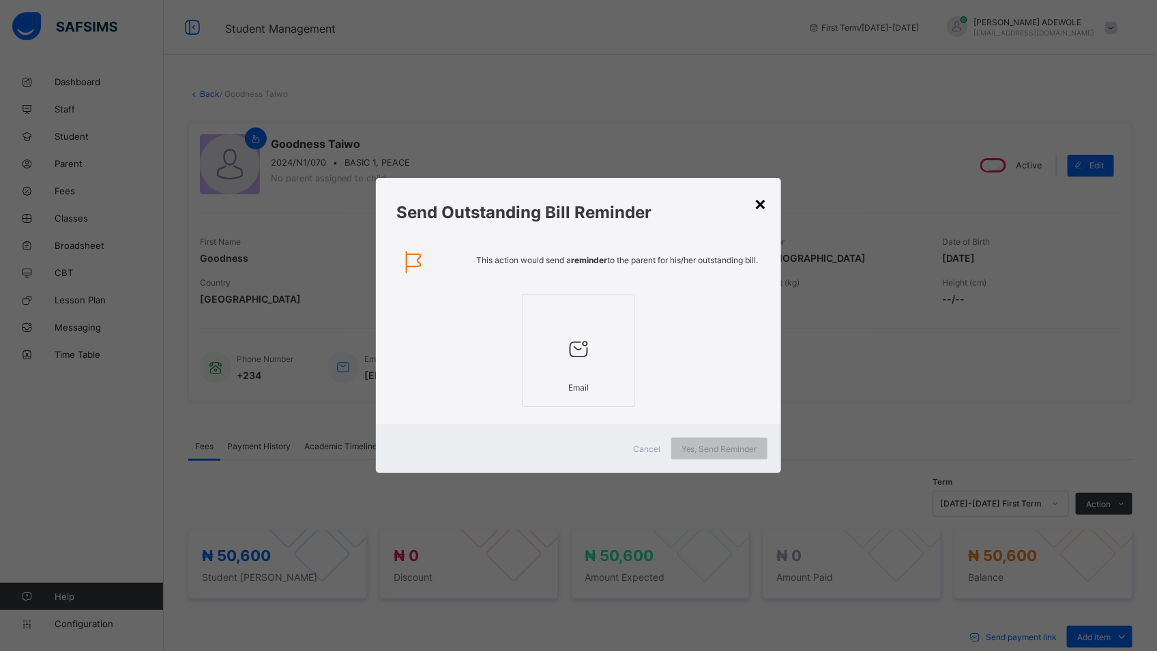
click at [767, 199] on div "×" at bounding box center [760, 203] width 13 height 23
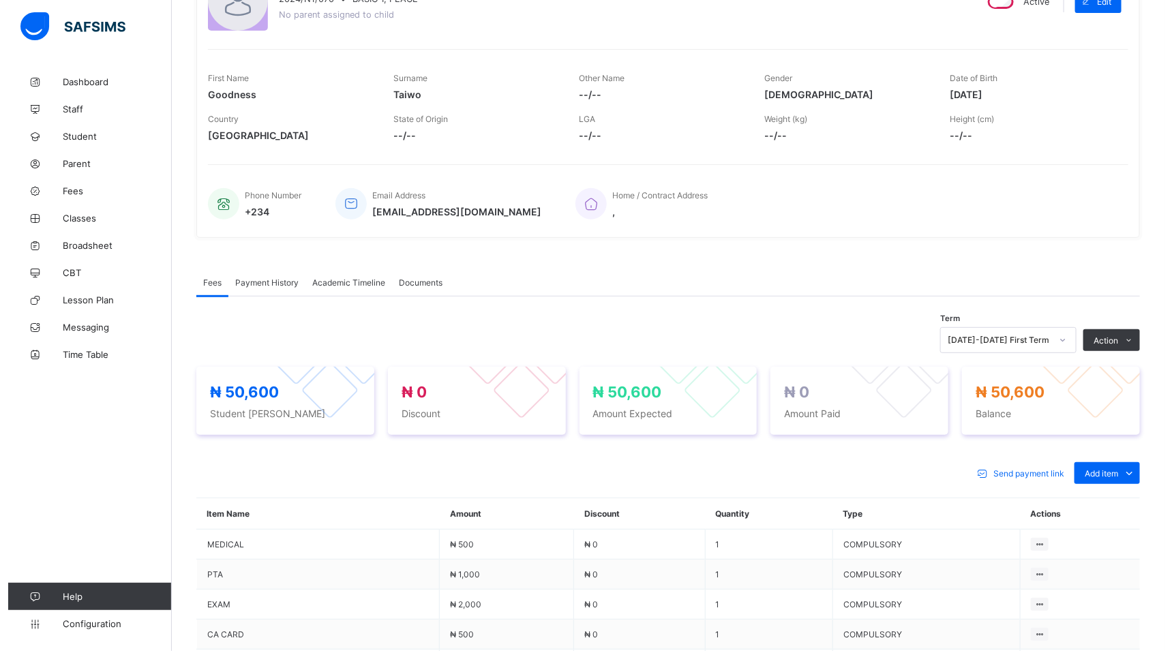
scroll to position [391, 0]
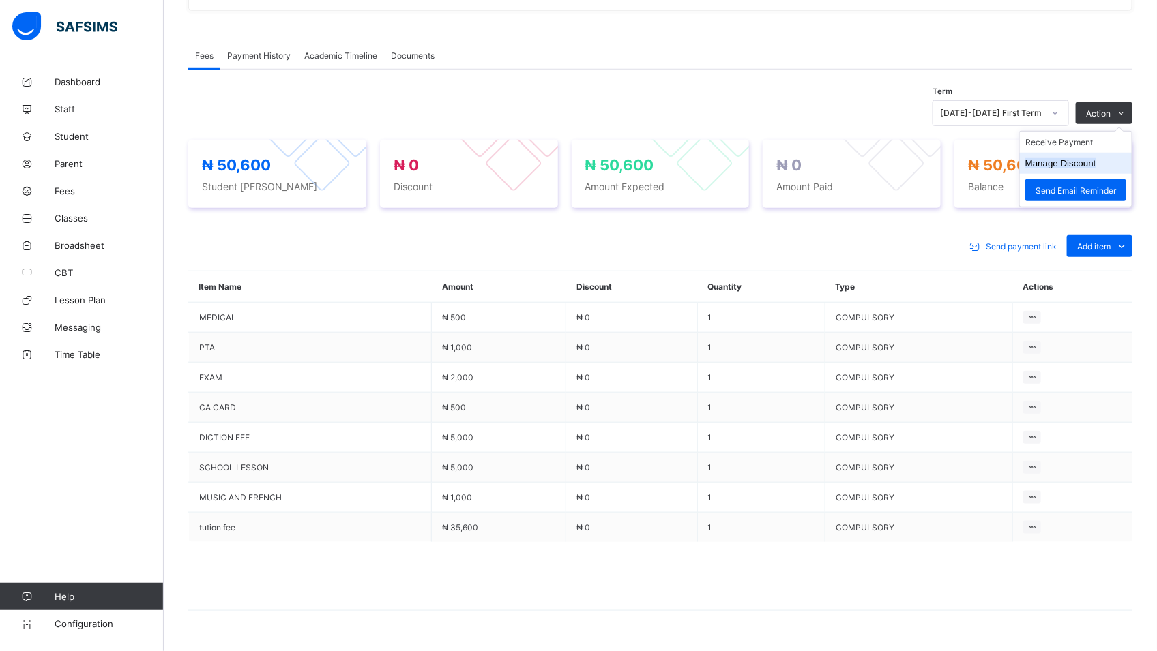
click at [1096, 160] on button "Manage Discount" at bounding box center [1060, 163] width 71 height 10
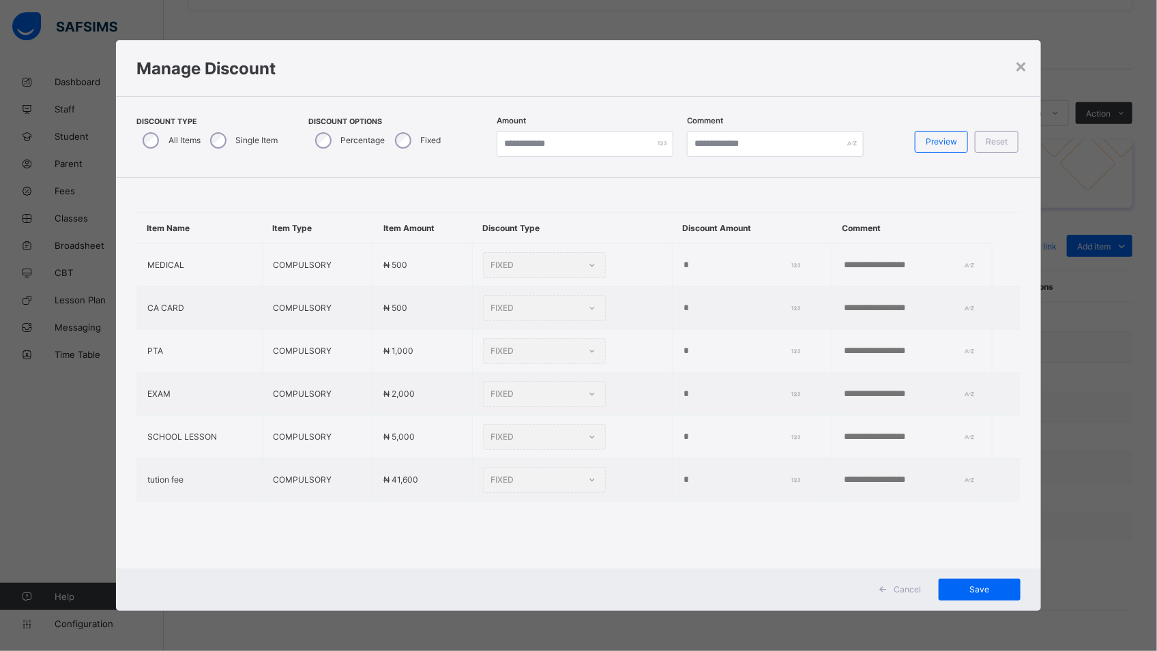
type input "*"
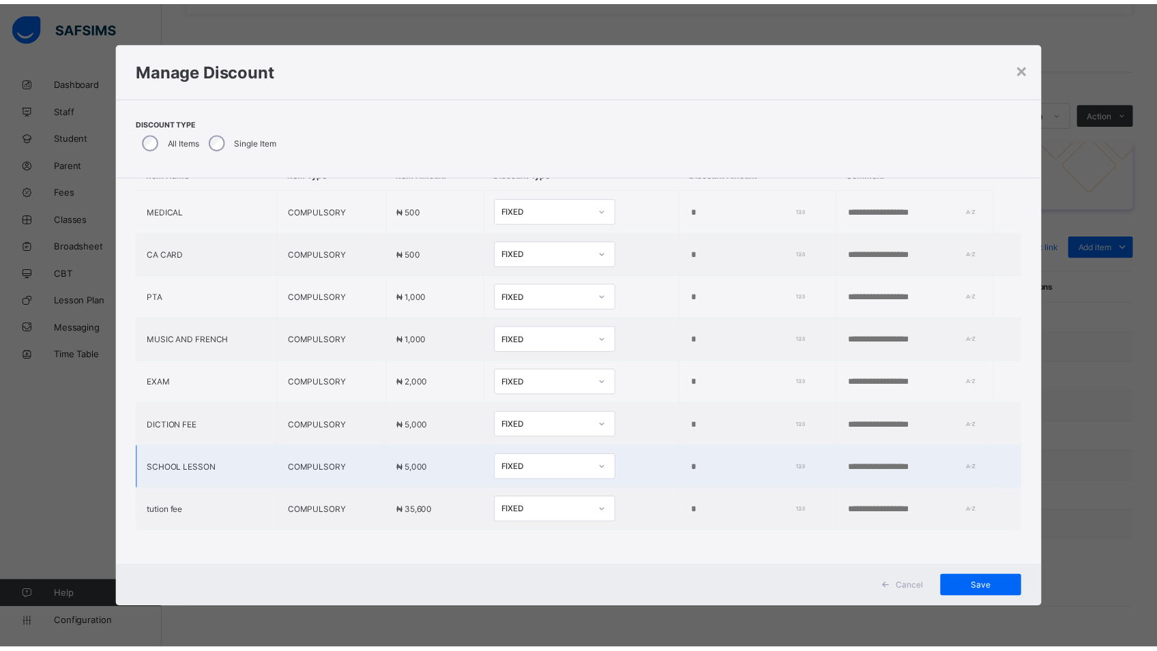
scroll to position [72, 0]
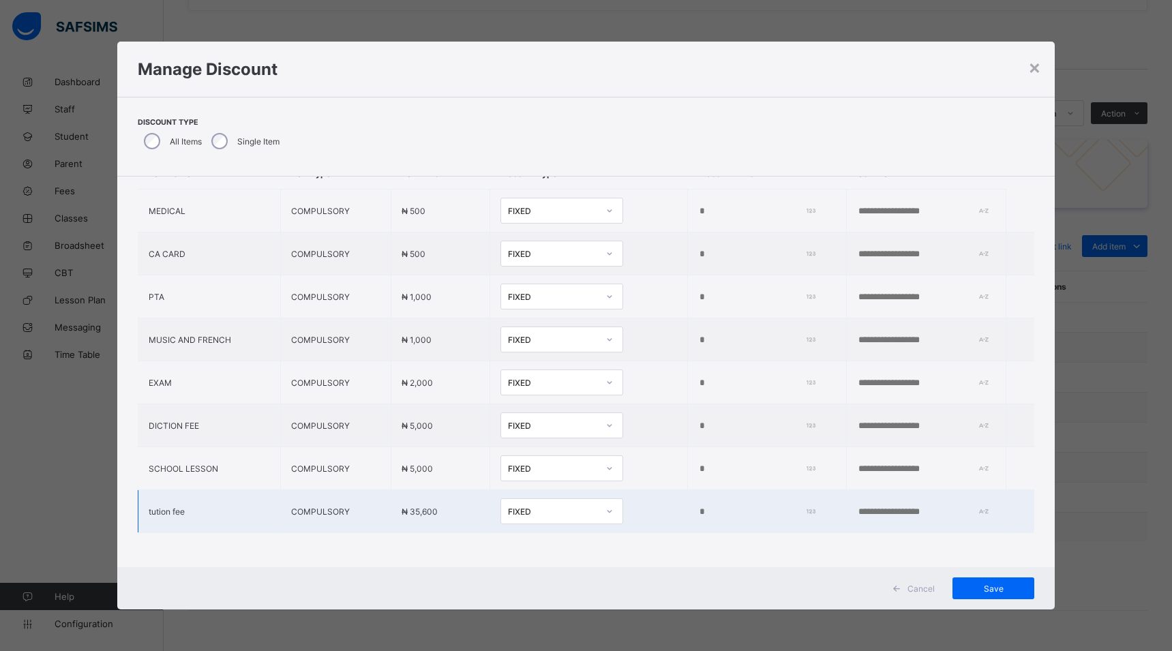
click at [698, 507] on input "*" at bounding box center [754, 512] width 112 height 11
drag, startPoint x: 671, startPoint y: 495, endPoint x: 739, endPoint y: 130, distance: 371.9
click at [739, 130] on div "Discount Type All Items Single Item" at bounding box center [586, 137] width 897 height 38
click at [698, 507] on input "number" at bounding box center [754, 512] width 112 height 11
type input "****"
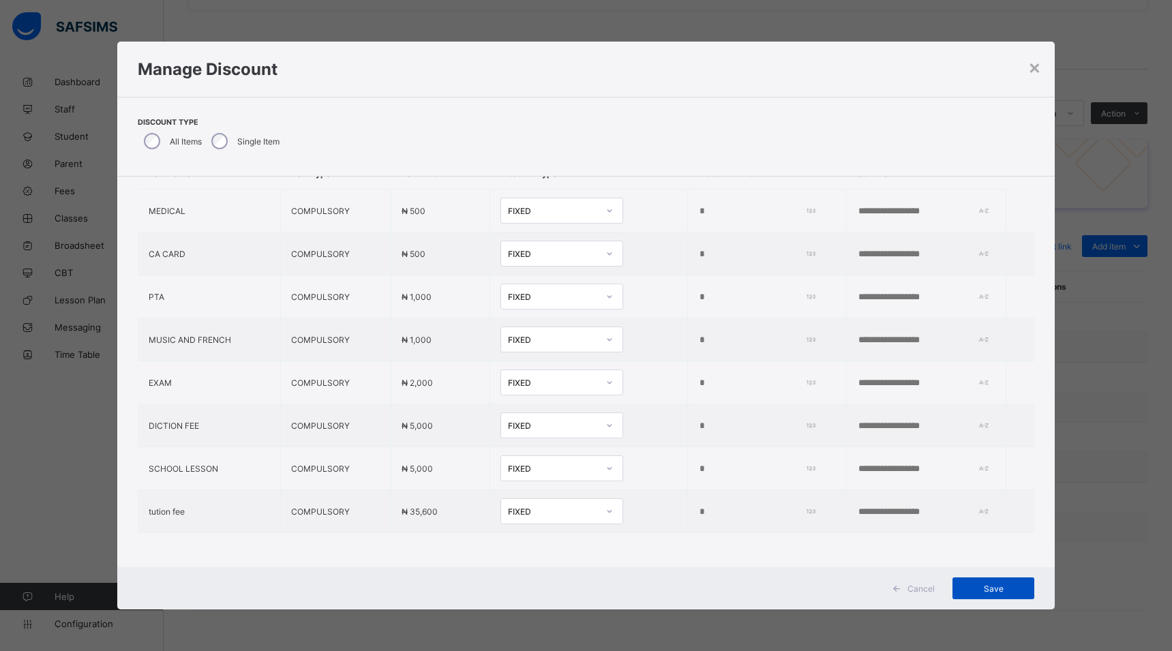
click at [991, 589] on span "Save" at bounding box center [993, 589] width 61 height 10
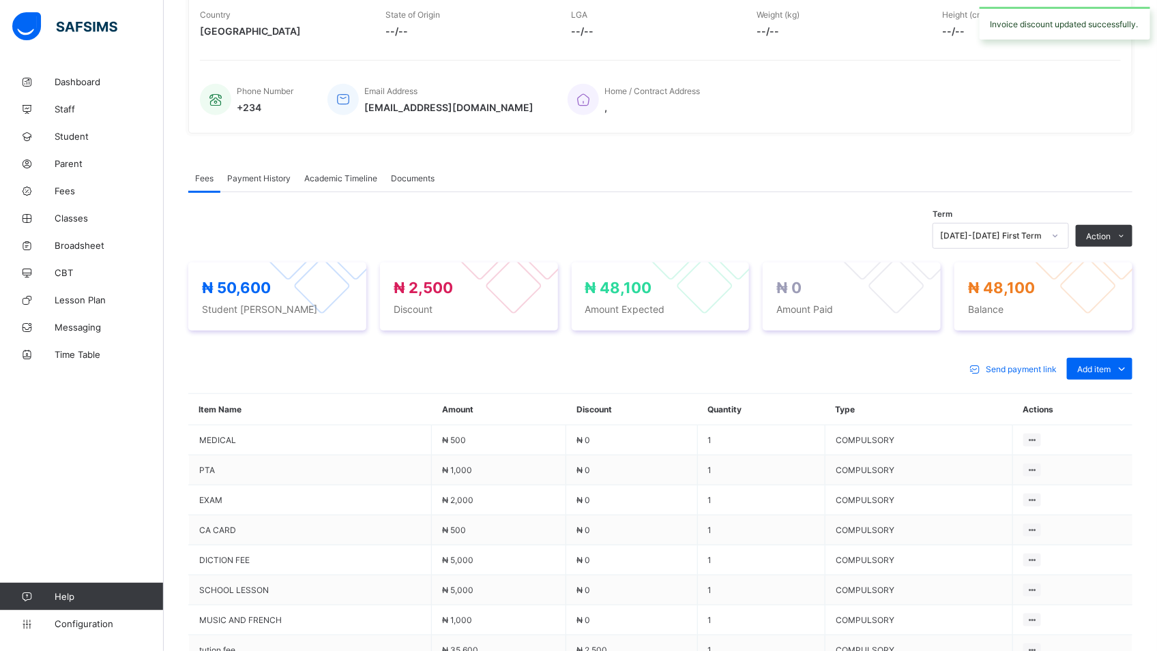
scroll to position [391, 0]
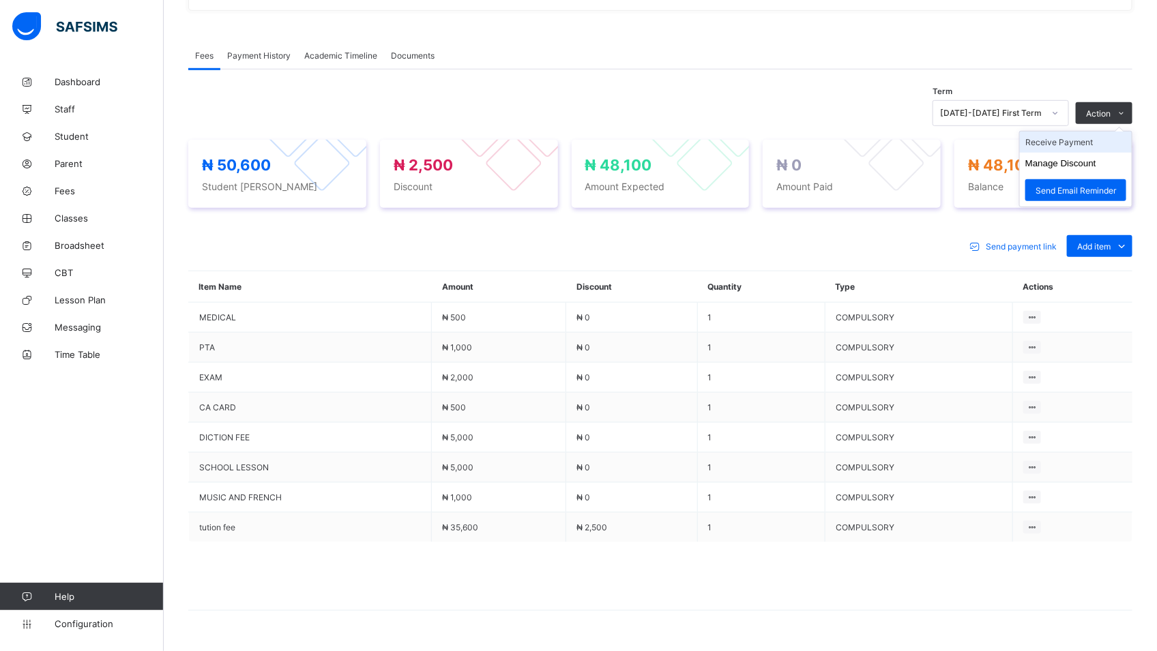
click at [1077, 146] on li "Receive Payment" at bounding box center [1076, 142] width 112 height 21
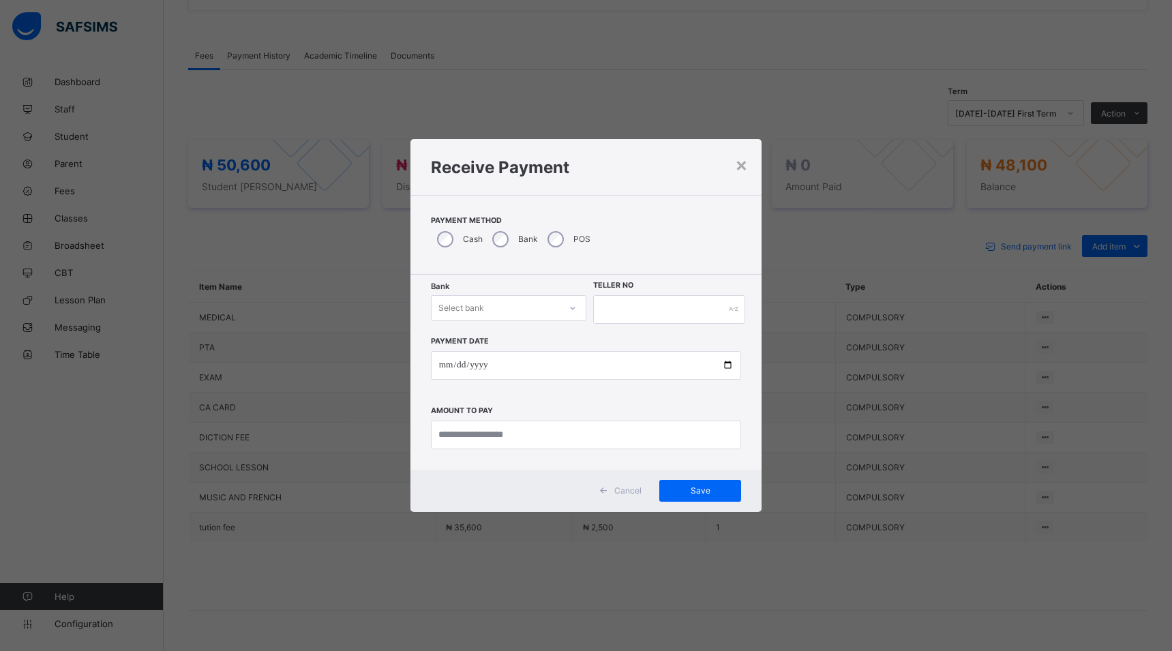
click at [571, 308] on icon at bounding box center [572, 308] width 5 height 3
click at [563, 336] on div "Polaris Bank - goodshepherd schools" at bounding box center [509, 342] width 154 height 31
click at [563, 432] on input "currency" at bounding box center [586, 435] width 311 height 29
type input "********"
click at [619, 312] on input "text" at bounding box center [669, 309] width 152 height 29
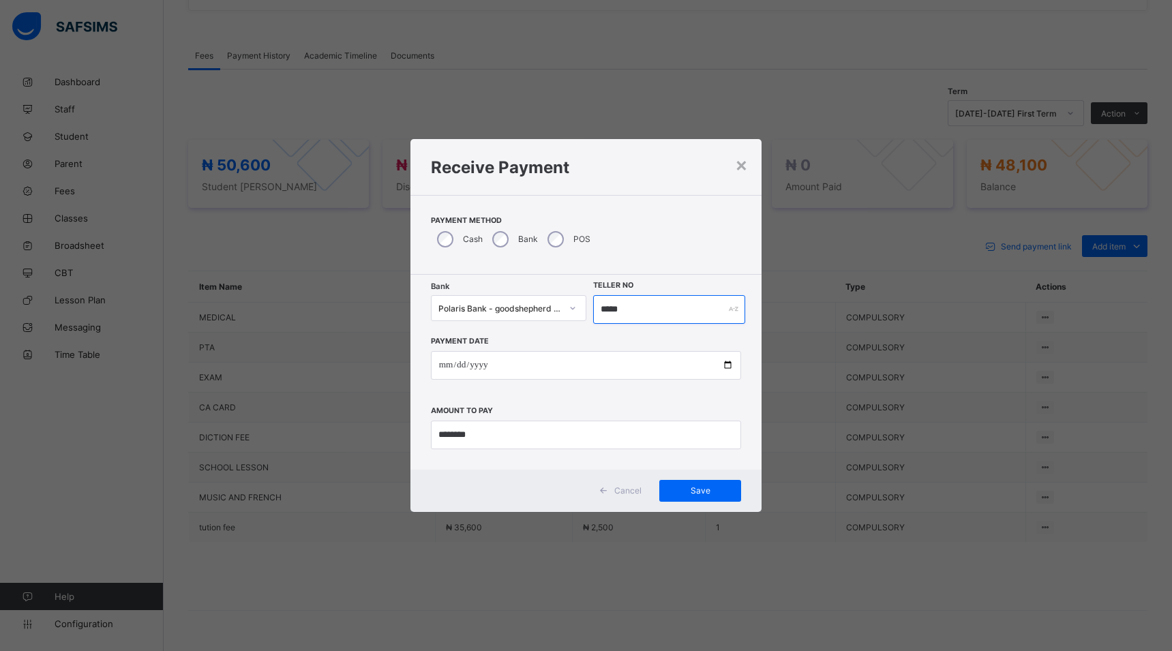
type input "*****"
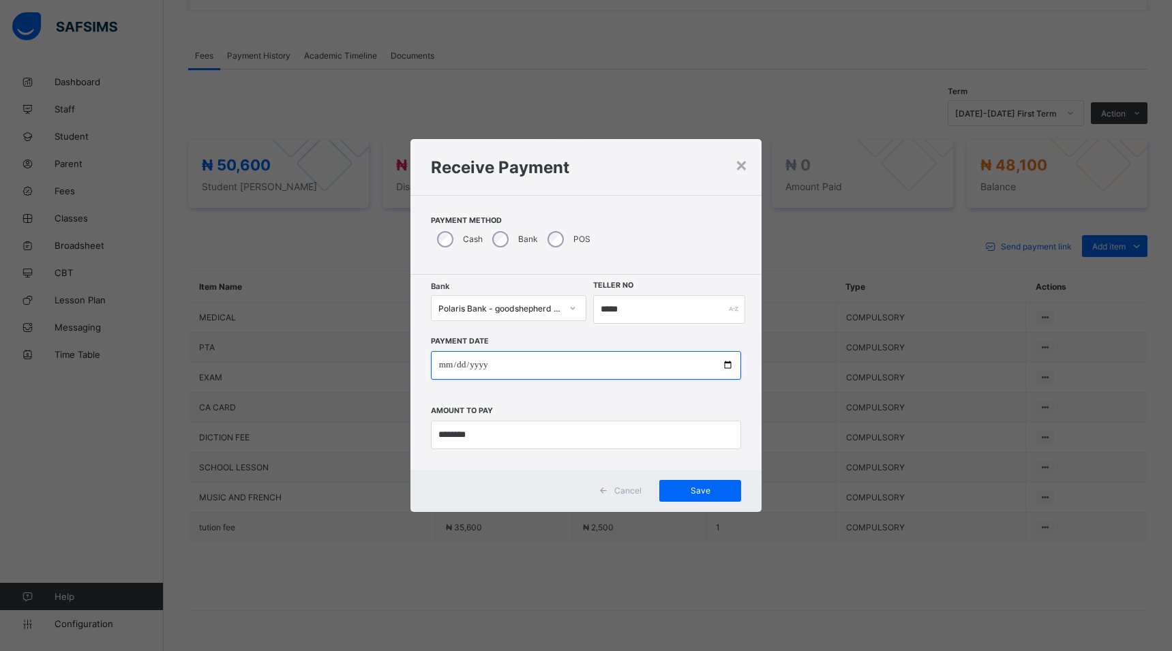
click at [731, 367] on input "date" at bounding box center [586, 365] width 311 height 29
type input "**********"
click at [706, 488] on span "Save" at bounding box center [700, 491] width 61 height 10
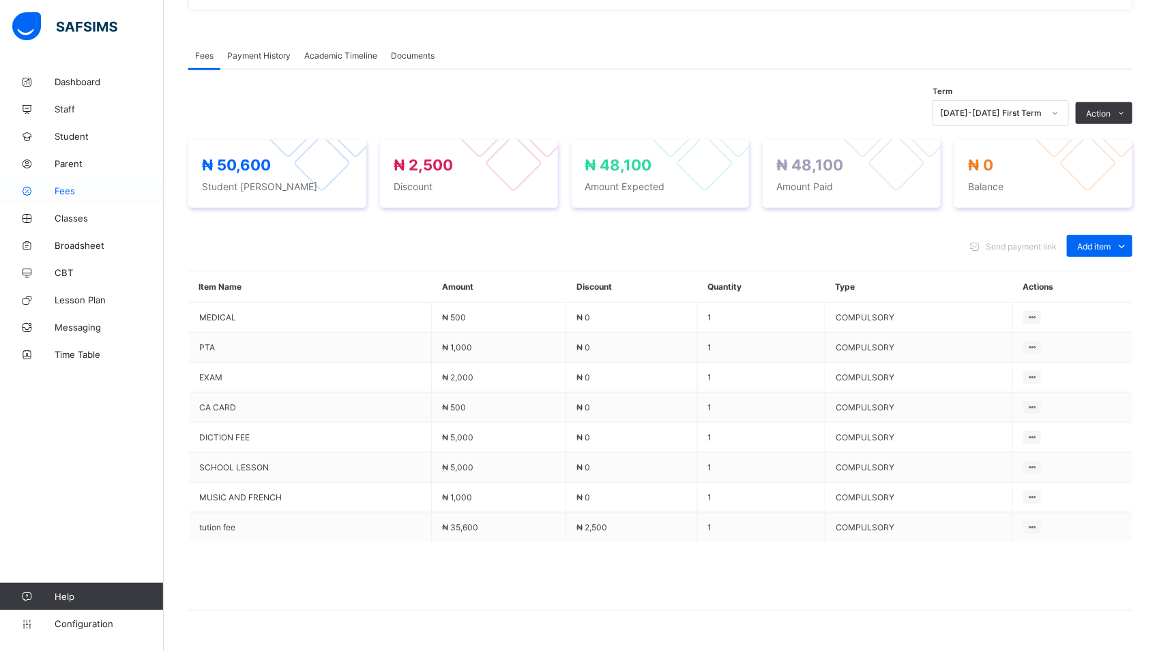
click at [61, 194] on span "Fees" at bounding box center [109, 191] width 109 height 11
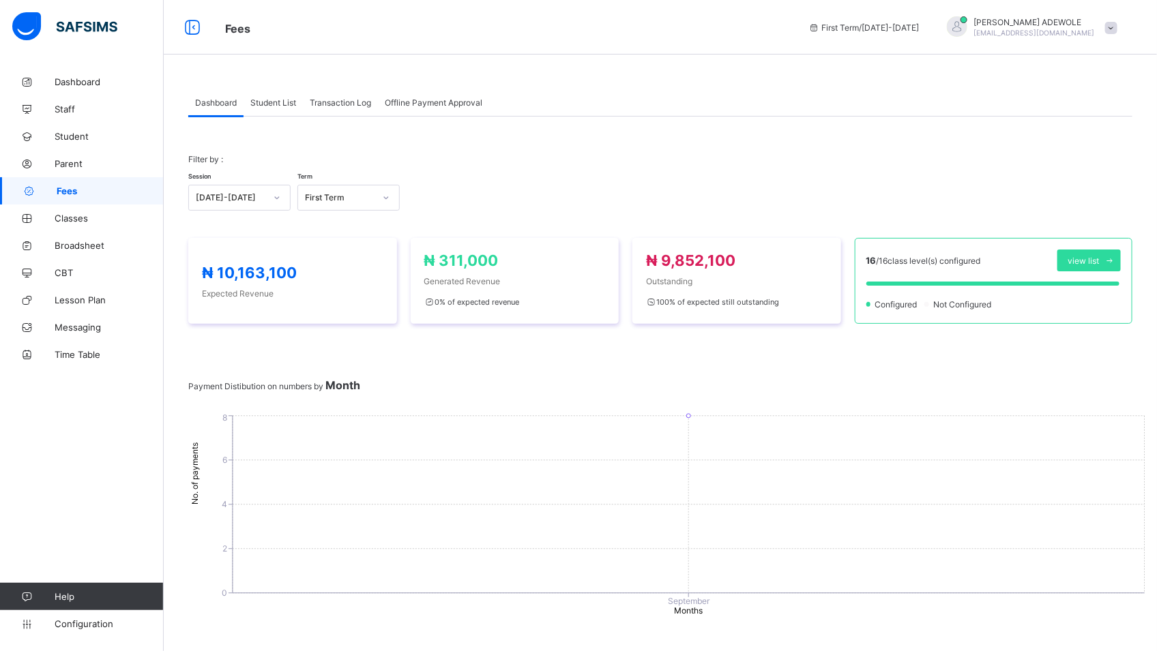
click at [291, 105] on span "Student List" at bounding box center [273, 103] width 46 height 10
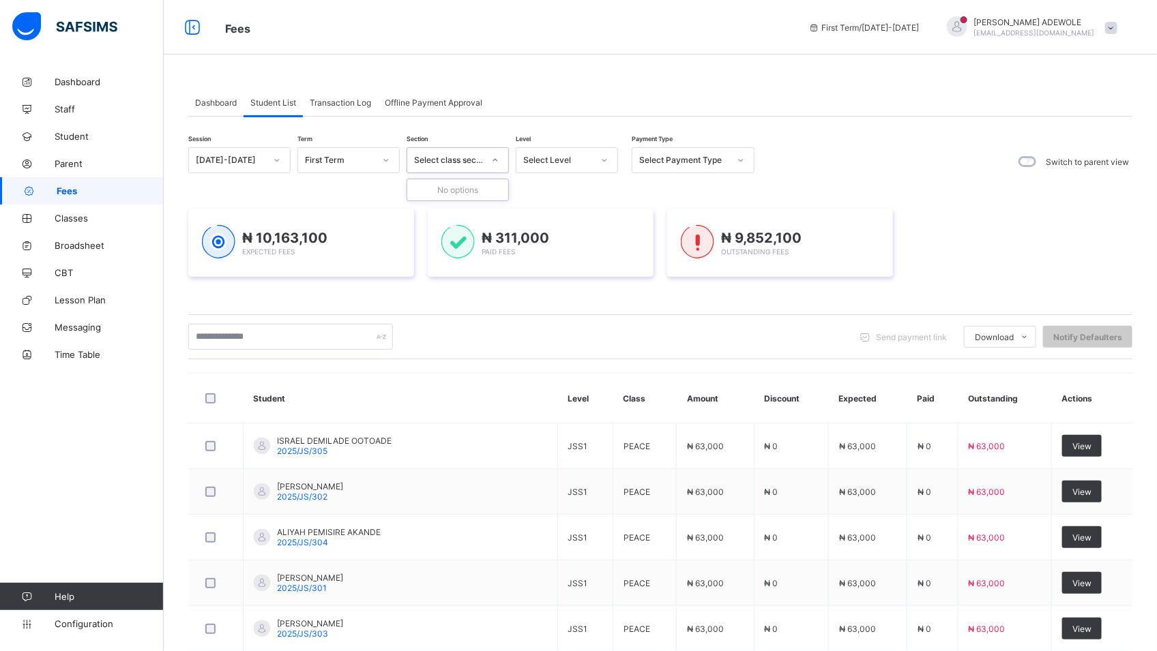
click at [499, 166] on div at bounding box center [495, 160] width 23 height 22
click at [497, 160] on icon at bounding box center [495, 160] width 8 height 14
click at [276, 333] on input "text" at bounding box center [290, 337] width 205 height 26
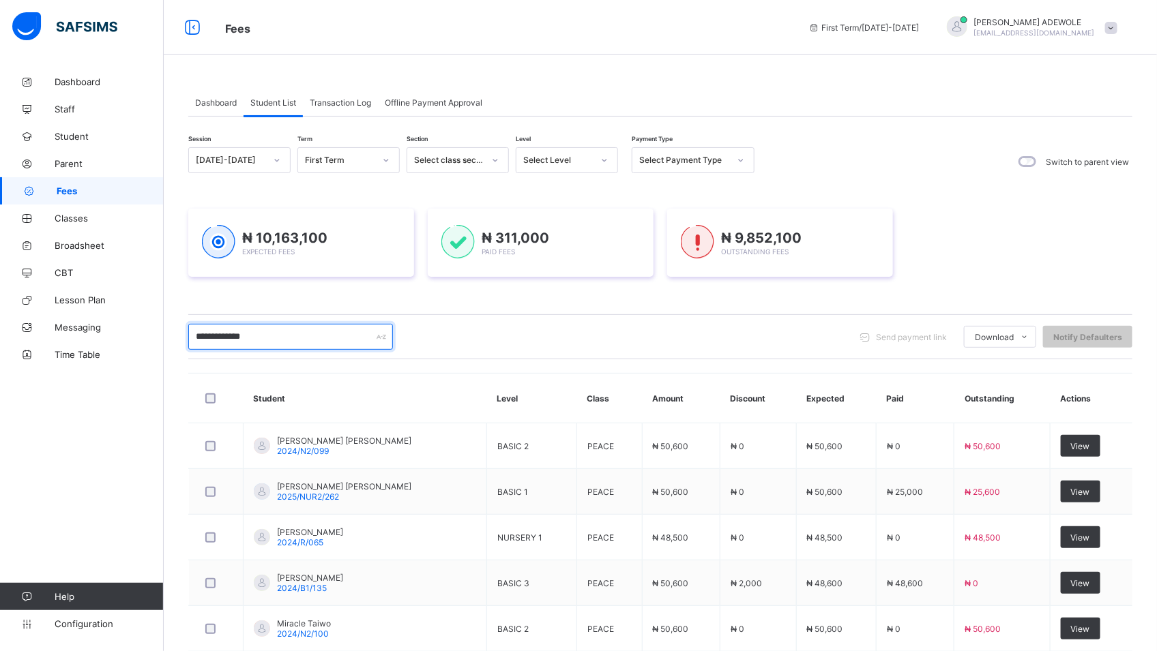
type input "**********"
click at [602, 160] on icon at bounding box center [604, 160] width 5 height 3
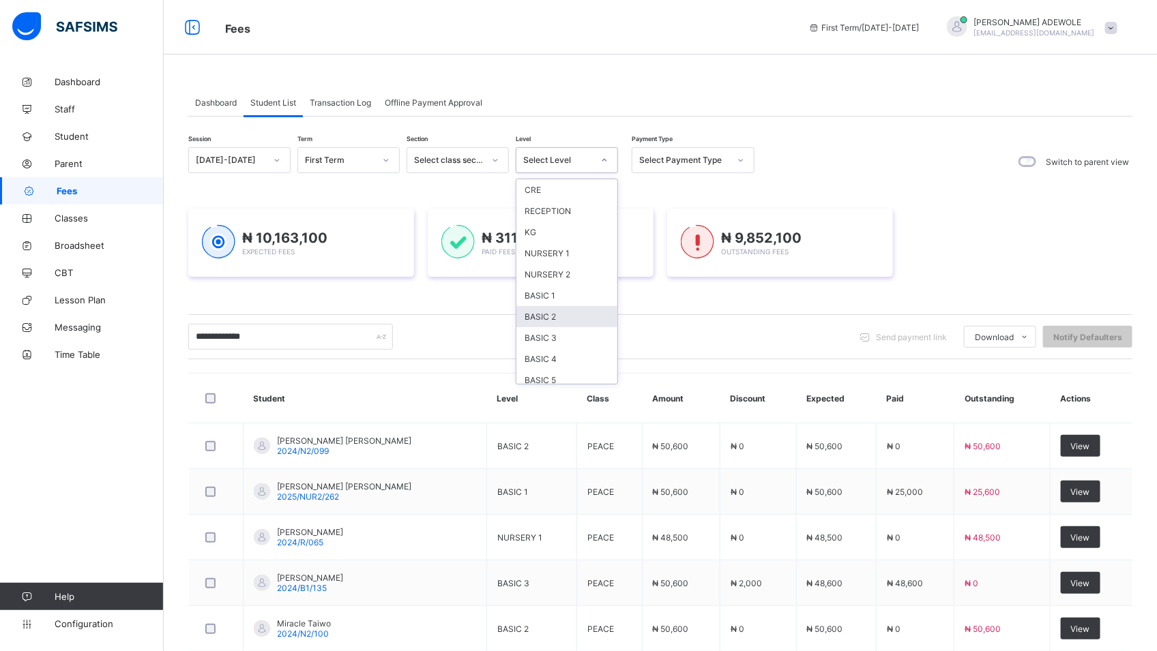
click at [573, 318] on div "BASIC 2" at bounding box center [566, 316] width 101 height 21
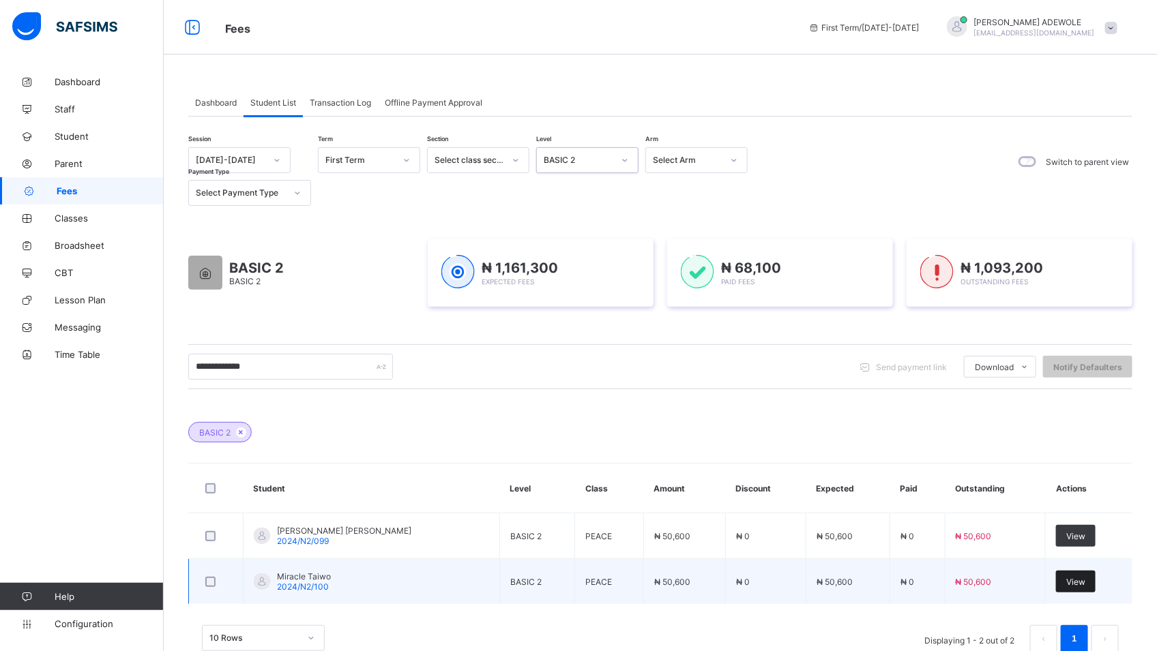
click at [1071, 591] on div "View" at bounding box center [1076, 582] width 40 height 22
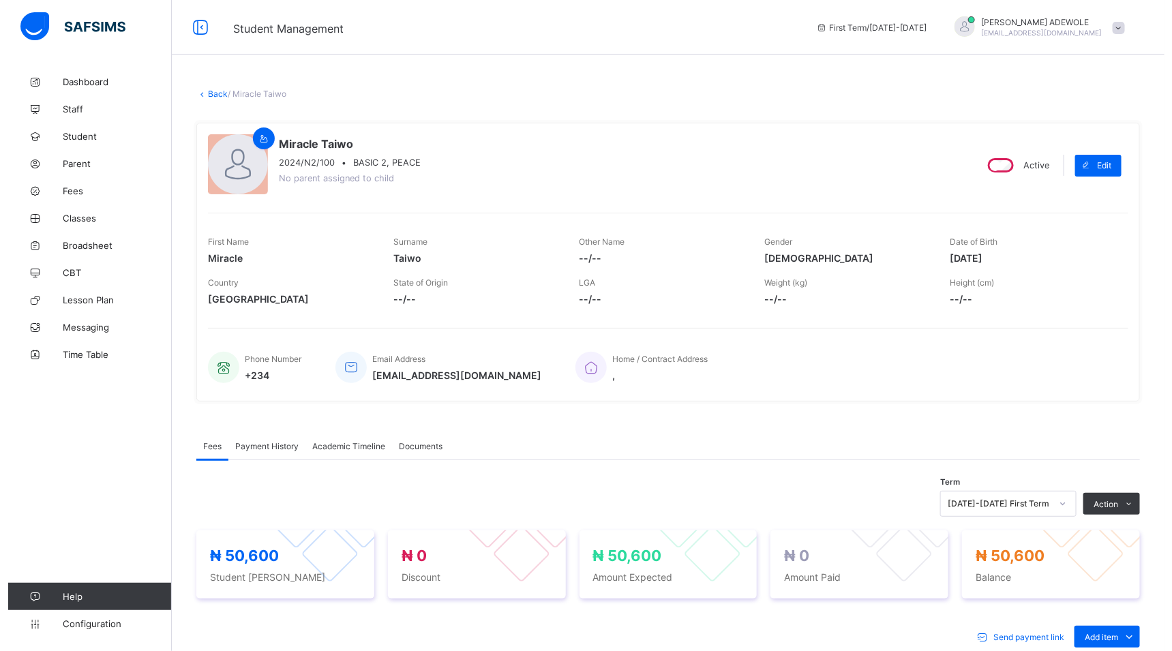
scroll to position [391, 0]
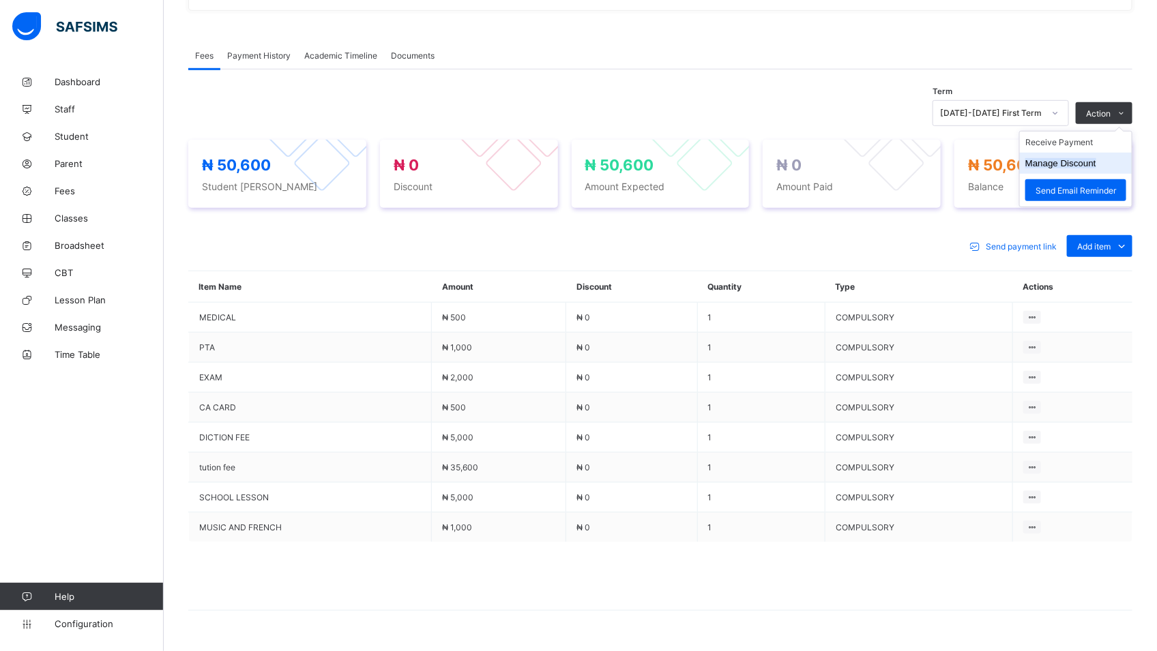
click at [1091, 170] on li "Manage Discount" at bounding box center [1076, 163] width 112 height 21
click at [1096, 166] on button "Manage Discount" at bounding box center [1060, 163] width 71 height 10
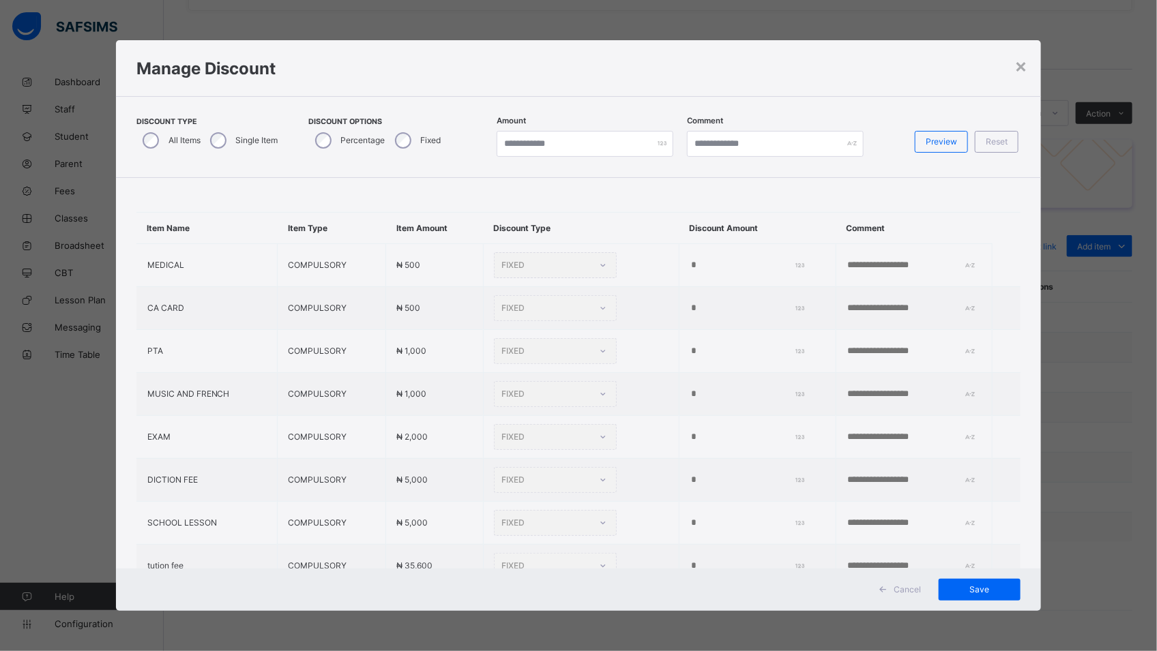
type input "*"
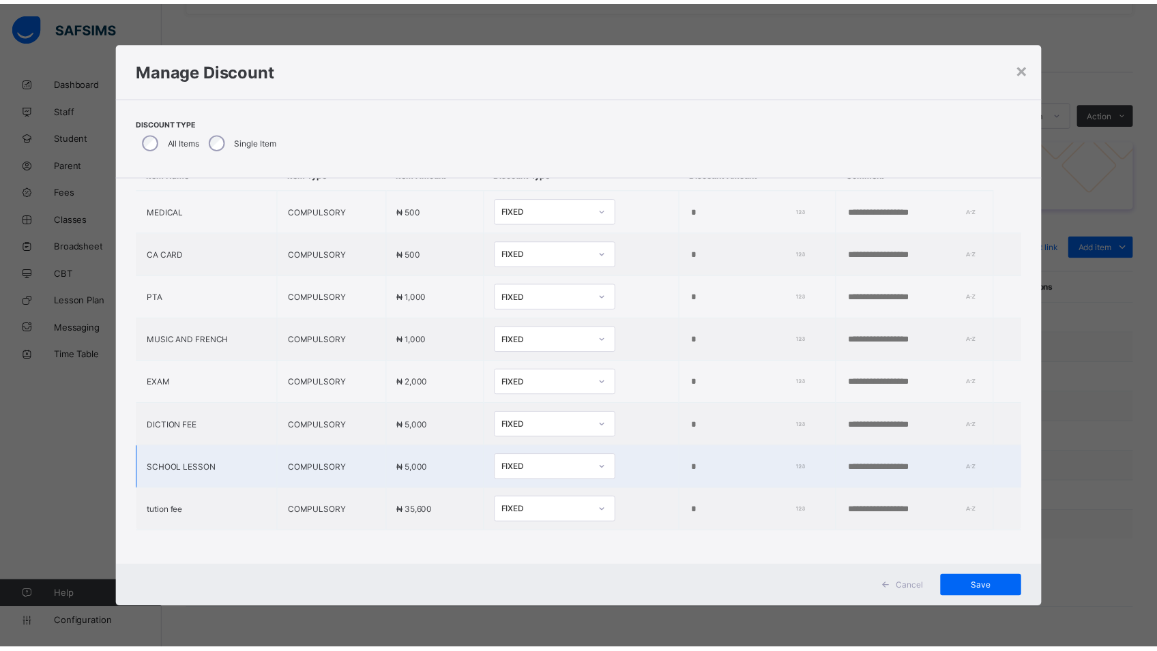
scroll to position [72, 0]
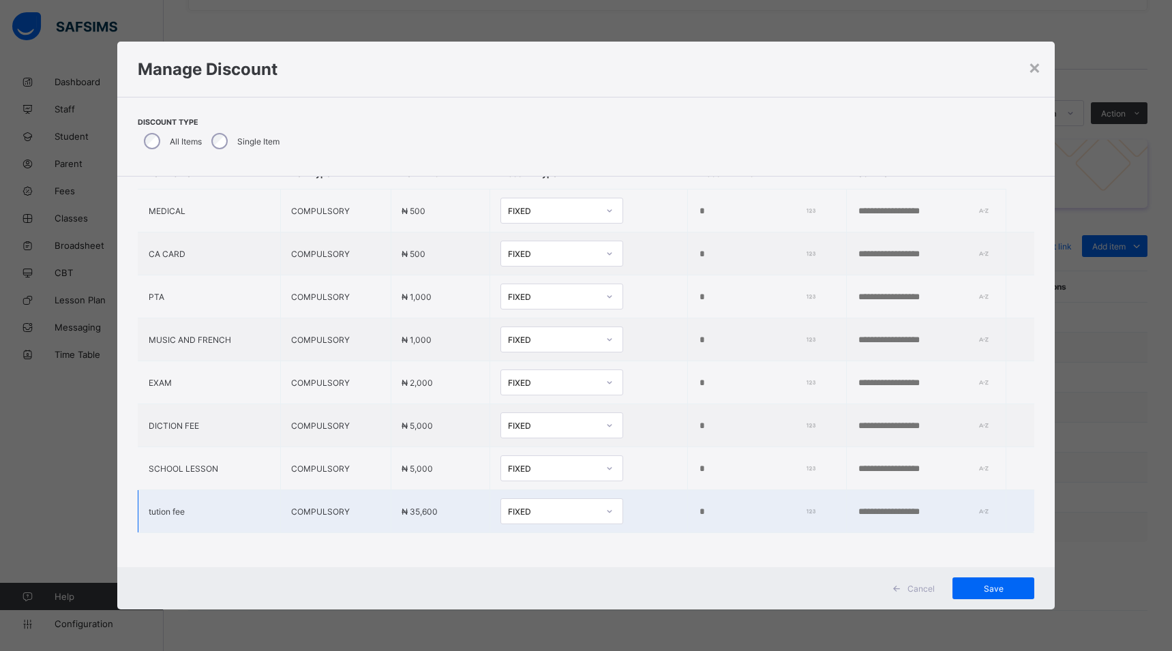
click at [698, 507] on input "*" at bounding box center [754, 512] width 112 height 11
type input "****"
click at [986, 589] on span "Save" at bounding box center [993, 589] width 61 height 10
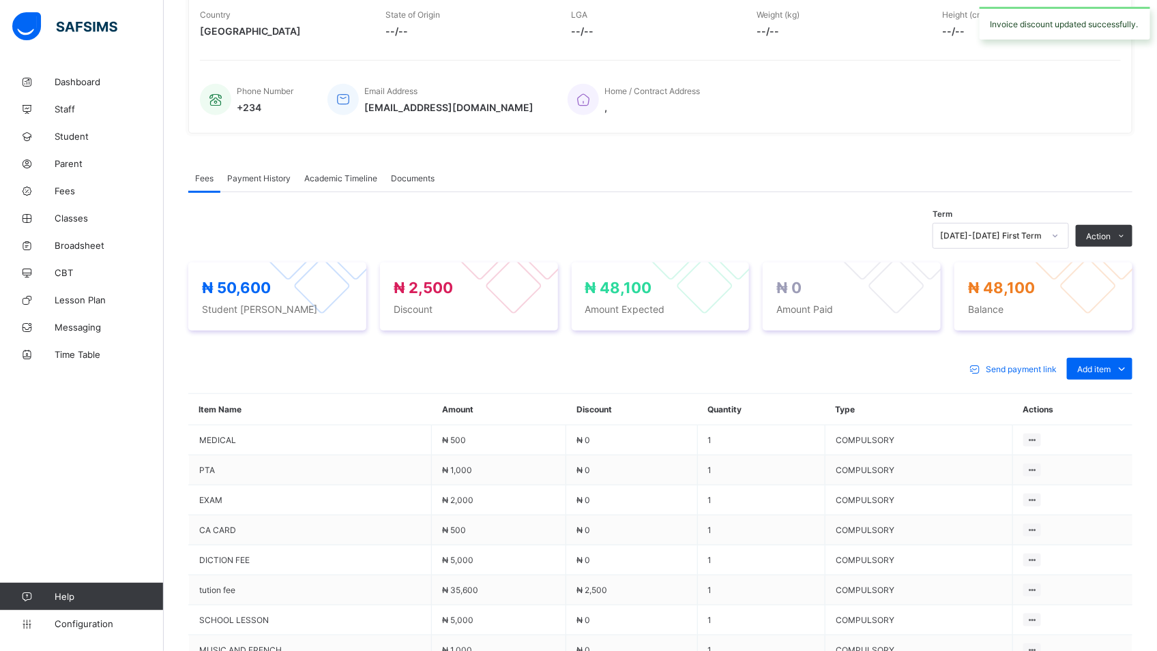
scroll to position [391, 0]
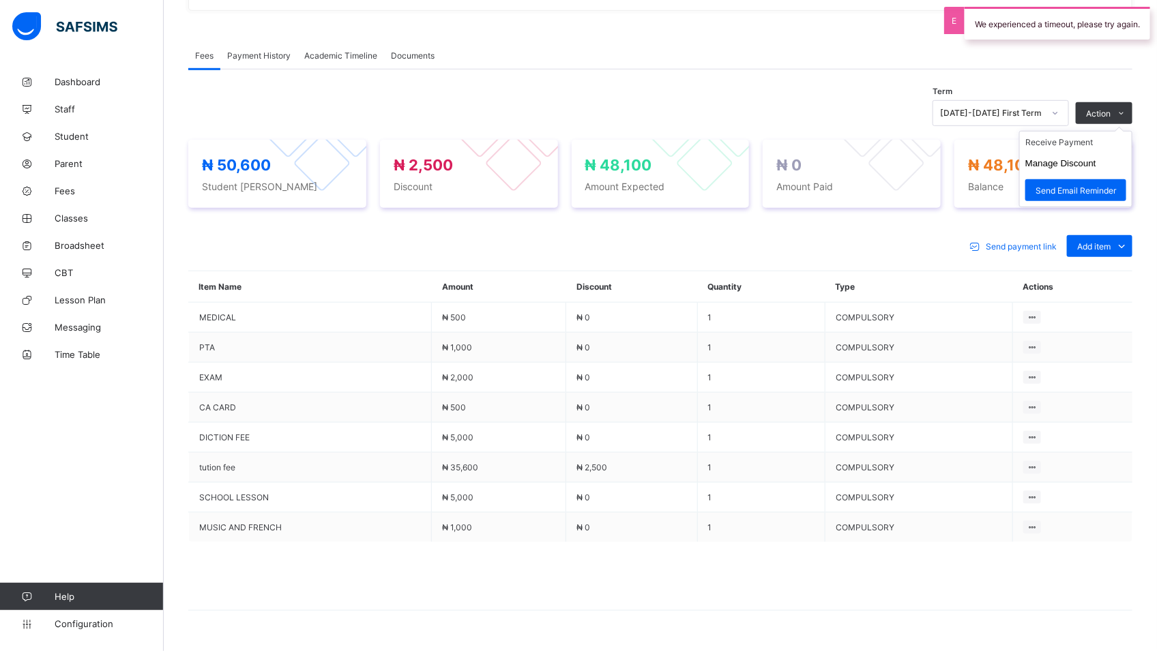
click at [1093, 138] on ul "Receive Payment Manage Discount Send Email Reminder" at bounding box center [1075, 169] width 113 height 76
click at [1083, 139] on ul "Receive Payment Manage Discount Send Email Reminder" at bounding box center [1075, 169] width 113 height 76
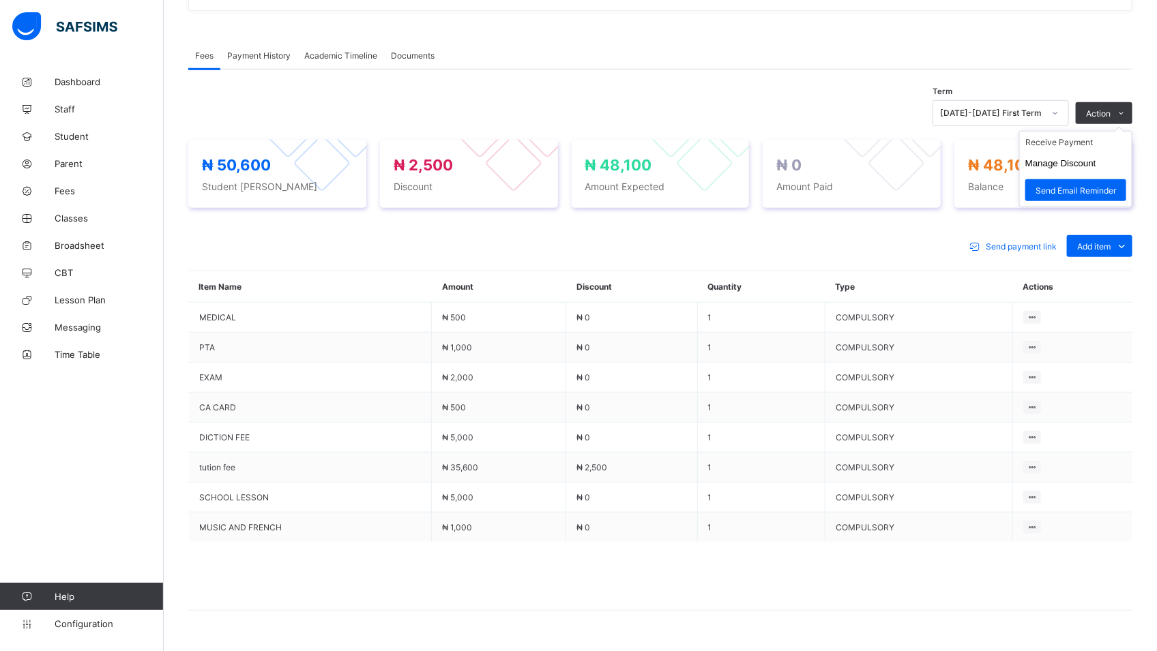
click at [1083, 139] on ul "Receive Payment Manage Discount Send Email Reminder" at bounding box center [1075, 169] width 113 height 76
click at [1083, 139] on div "₦ 50,600 Student Bill ₦ 2,500 Discount ₦ 48,100 Amount Expected ₦ 0 Amount Paid…" at bounding box center [660, 173] width 944 height 95
drag, startPoint x: 1083, startPoint y: 139, endPoint x: 1091, endPoint y: 187, distance: 48.4
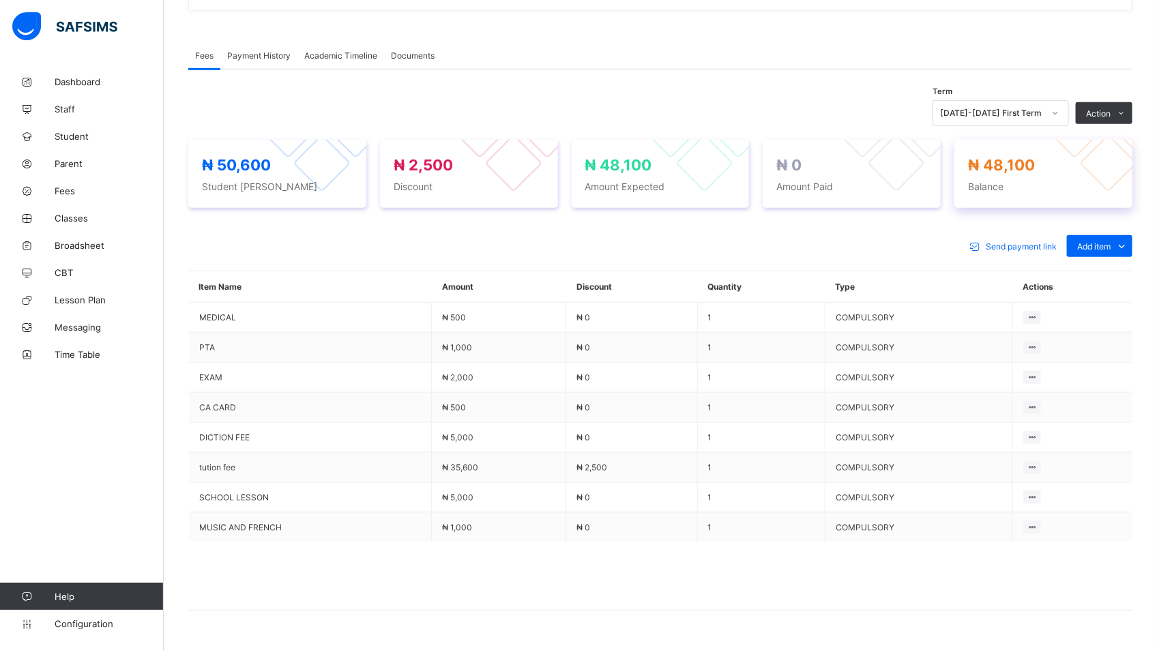
click at [1091, 187] on span "Balance" at bounding box center [1043, 187] width 151 height 12
click at [1085, 141] on li "Receive Payment" at bounding box center [1076, 142] width 112 height 21
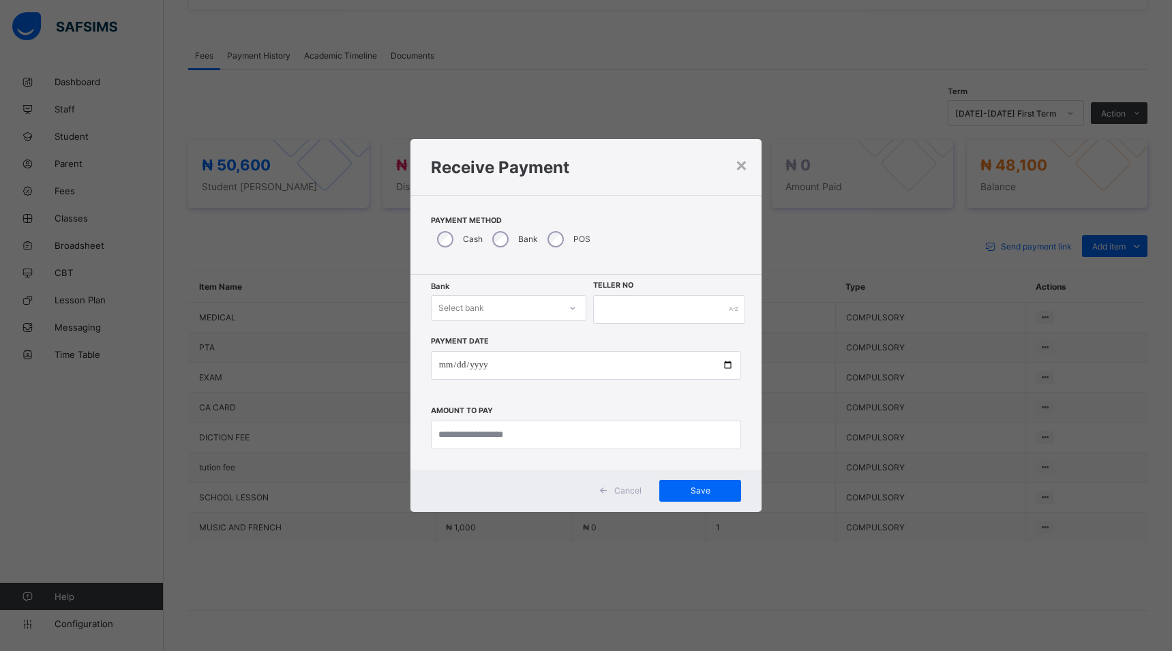
click at [576, 309] on icon at bounding box center [573, 308] width 8 height 14
click at [555, 342] on div "Polaris Bank - goodshepherd schools" at bounding box center [509, 342] width 154 height 31
click at [732, 366] on input "date" at bounding box center [586, 365] width 311 height 29
type input "**********"
click at [545, 443] on input "currency" at bounding box center [586, 435] width 311 height 29
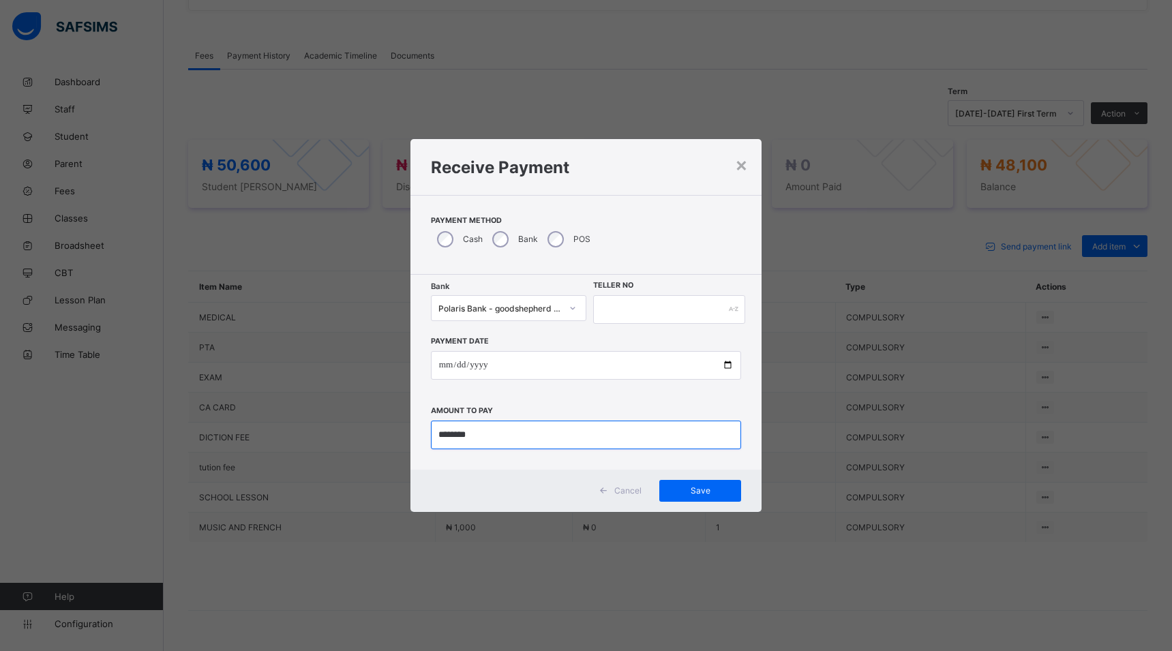
type input "********"
click at [632, 315] on input "text" at bounding box center [669, 309] width 152 height 29
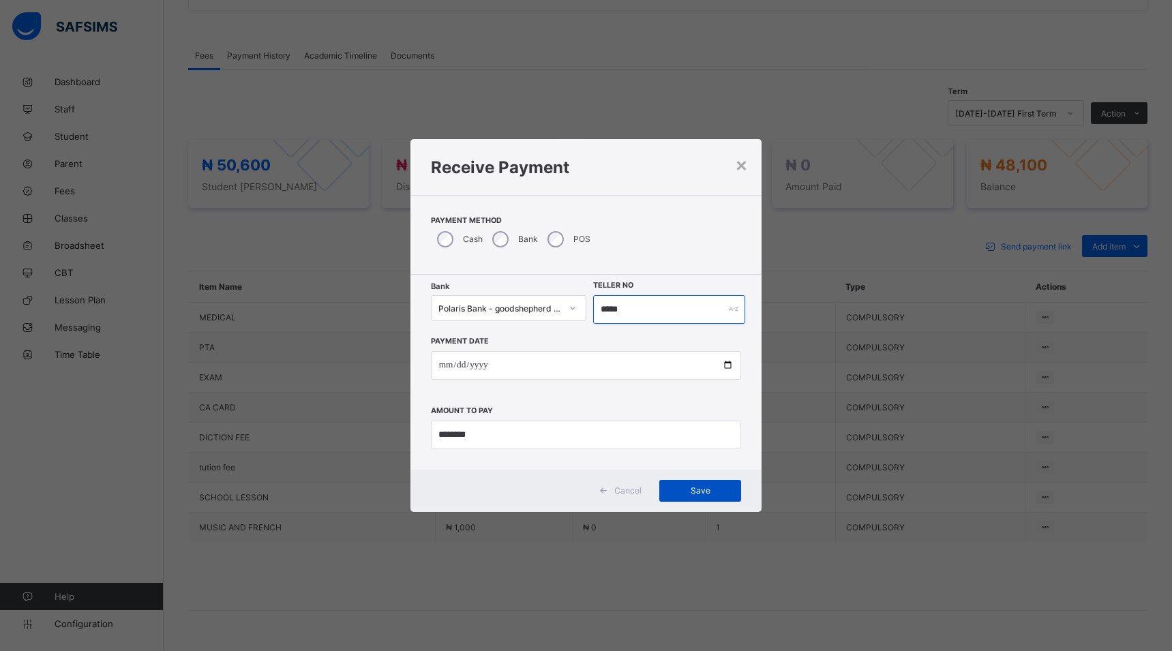
type input "*****"
click at [702, 489] on span "Save" at bounding box center [700, 491] width 61 height 10
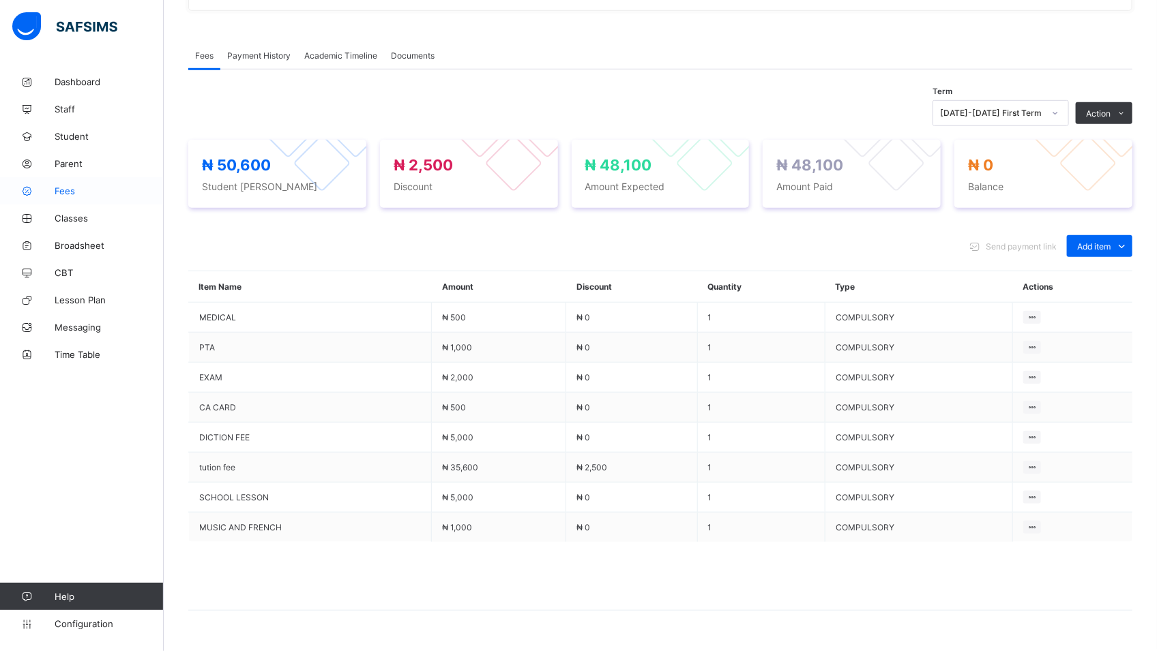
click at [68, 192] on span "Fees" at bounding box center [109, 191] width 109 height 11
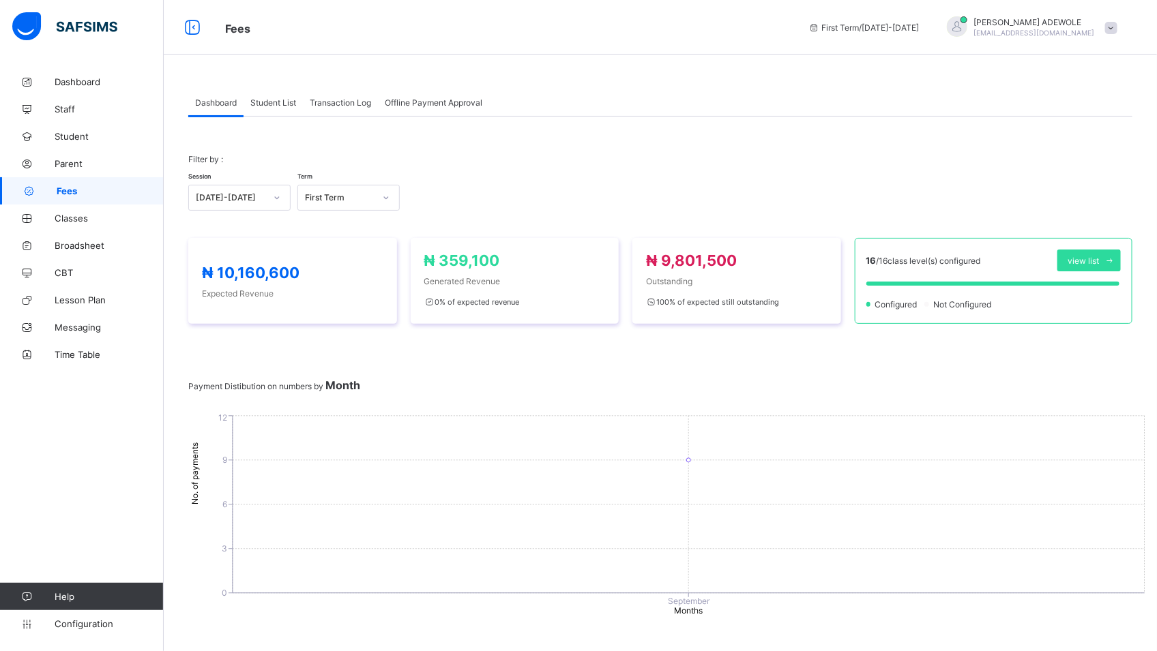
click at [272, 98] on span "Student List" at bounding box center [273, 103] width 46 height 10
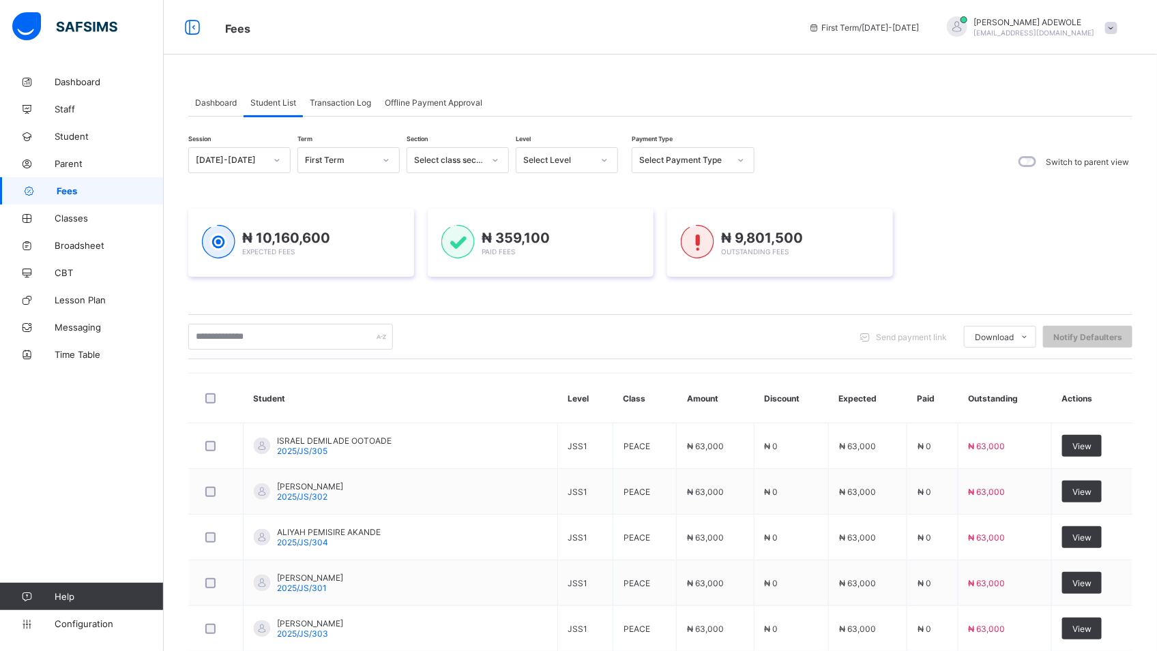
click at [604, 160] on icon at bounding box center [604, 160] width 8 height 14
click at [509, 403] on div "Session 2025-2026 Term First Term Section Select class section Level option BAS…" at bounding box center [660, 544] width 944 height 795
click at [530, 383] on div "BASIC 5" at bounding box center [566, 380] width 101 height 21
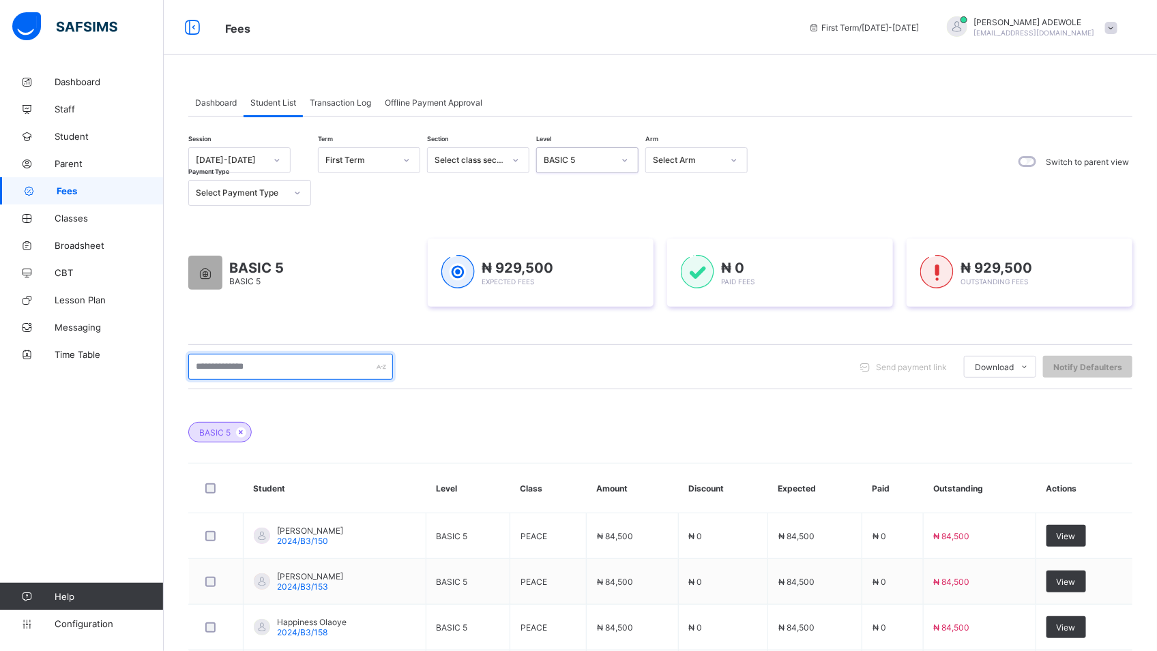
click at [283, 364] on input "text" at bounding box center [290, 367] width 205 height 26
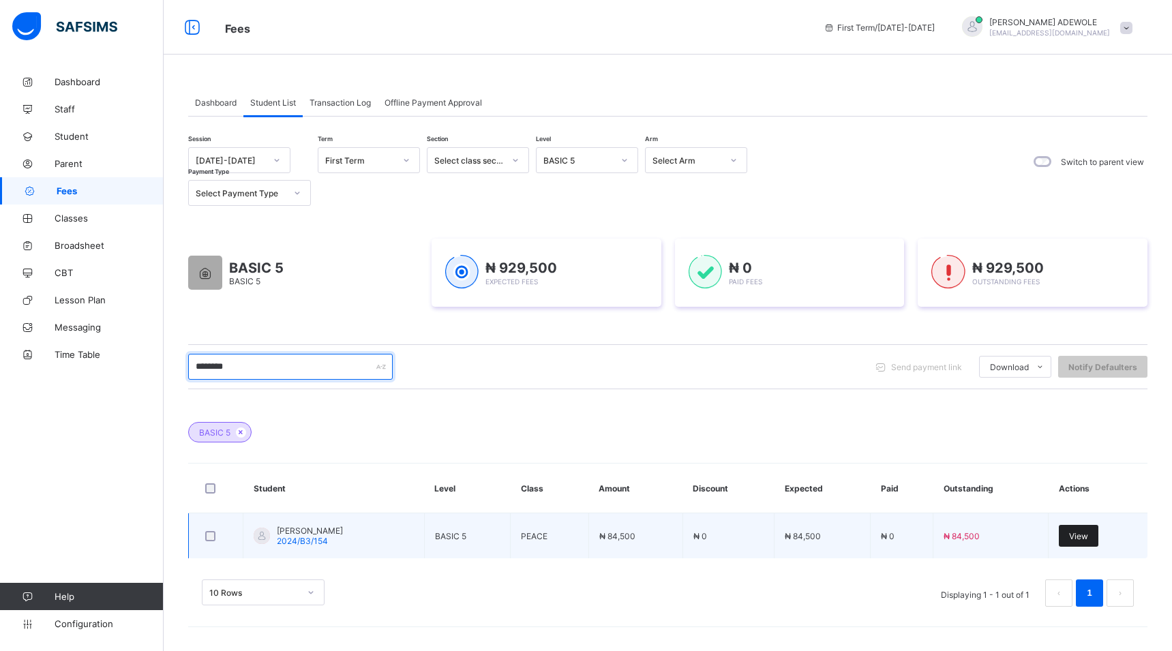
type input "********"
click at [1070, 535] on span "View" at bounding box center [1078, 536] width 19 height 10
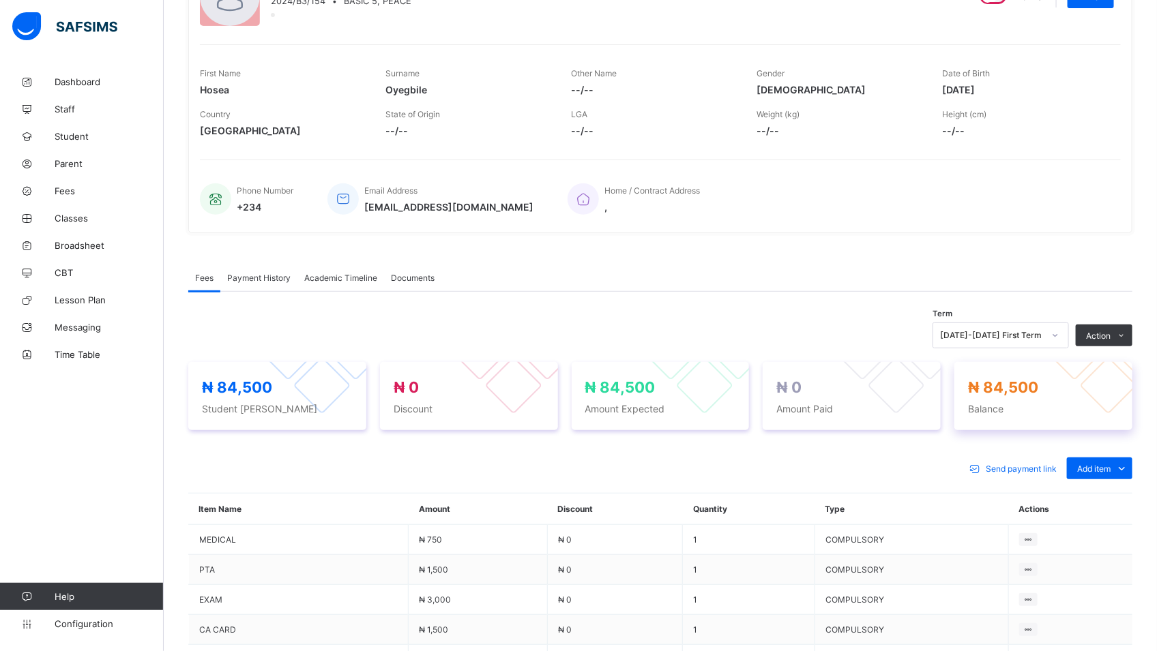
scroll to position [195, 0]
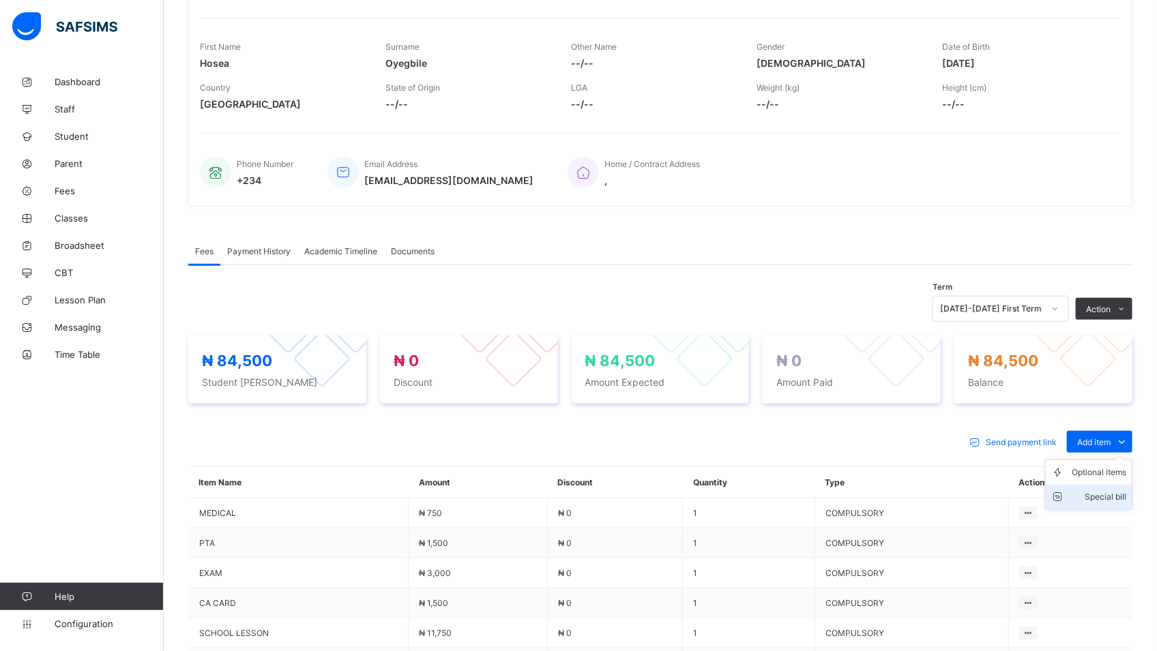
click at [1126, 498] on div "Special bill" at bounding box center [1098, 497] width 55 height 14
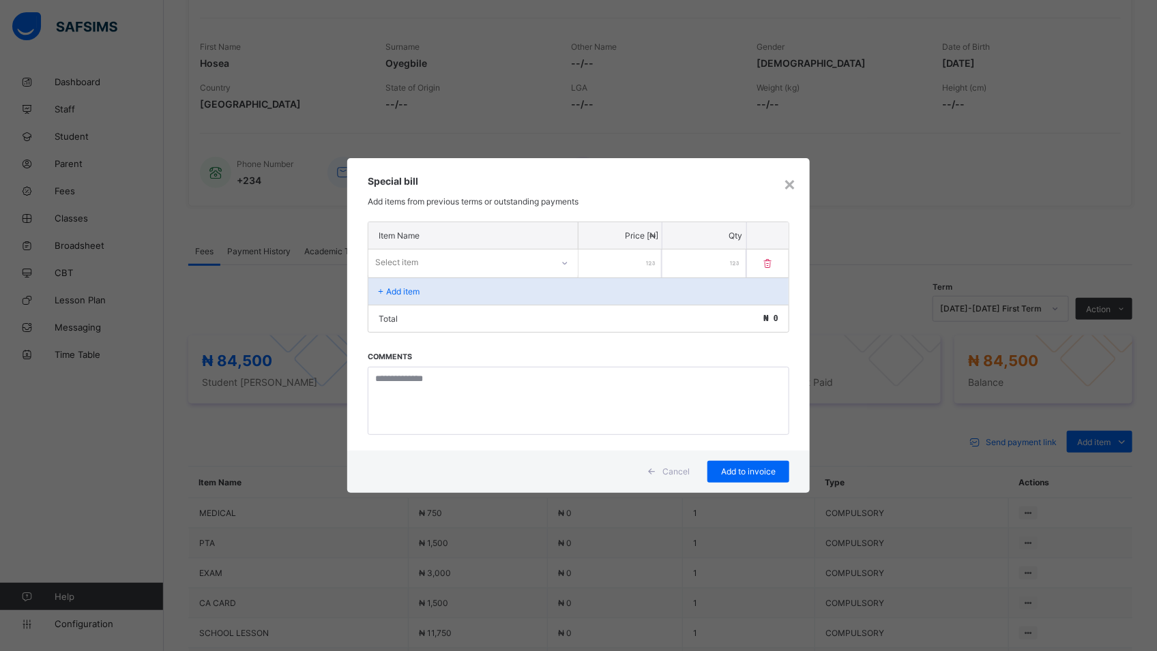
click at [678, 479] on div "Cancel" at bounding box center [670, 472] width 61 height 22
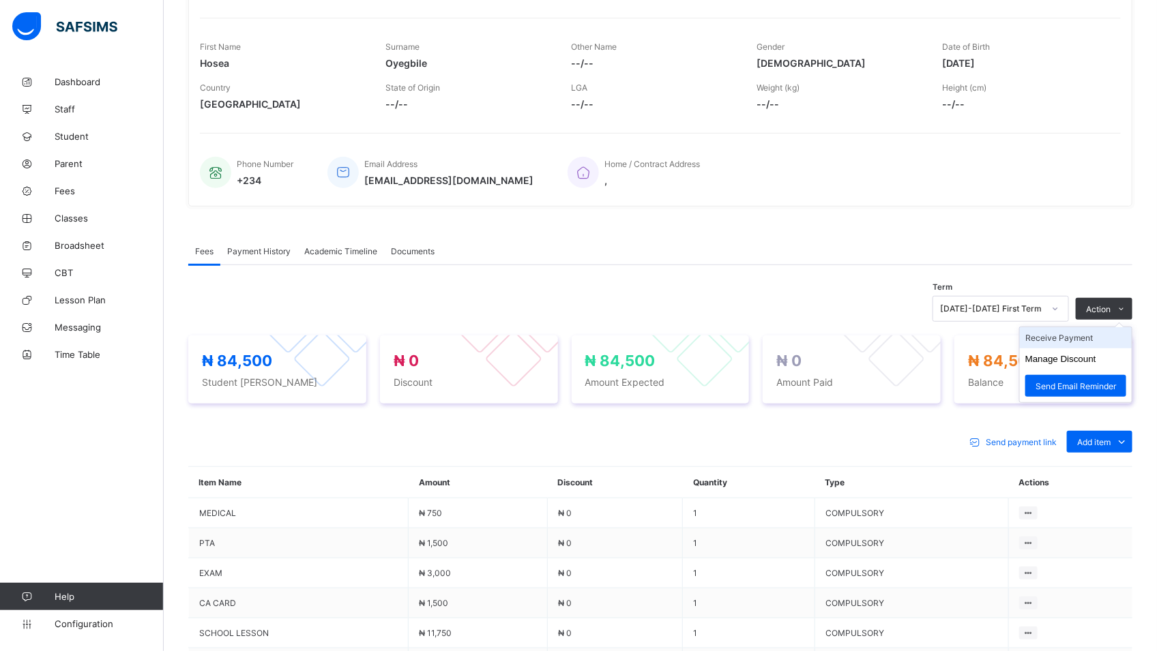
click at [1087, 338] on li "Receive Payment" at bounding box center [1076, 337] width 112 height 21
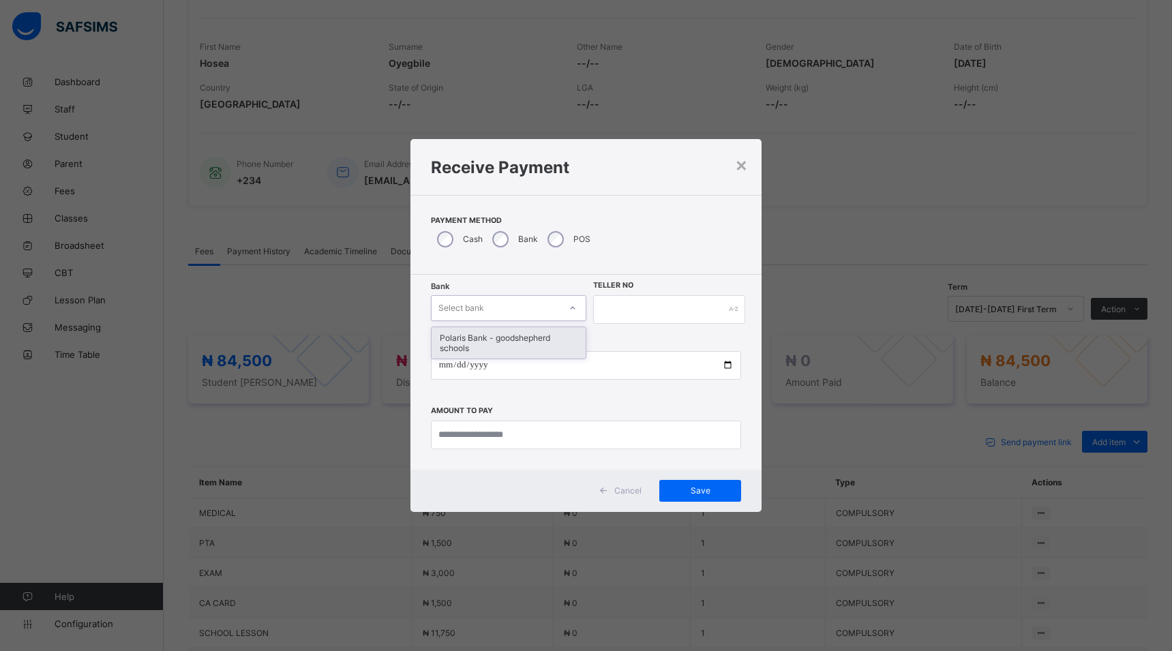
click at [574, 310] on icon at bounding box center [573, 308] width 8 height 14
click at [561, 336] on div "Polaris Bank - goodshepherd schools" at bounding box center [509, 342] width 154 height 31
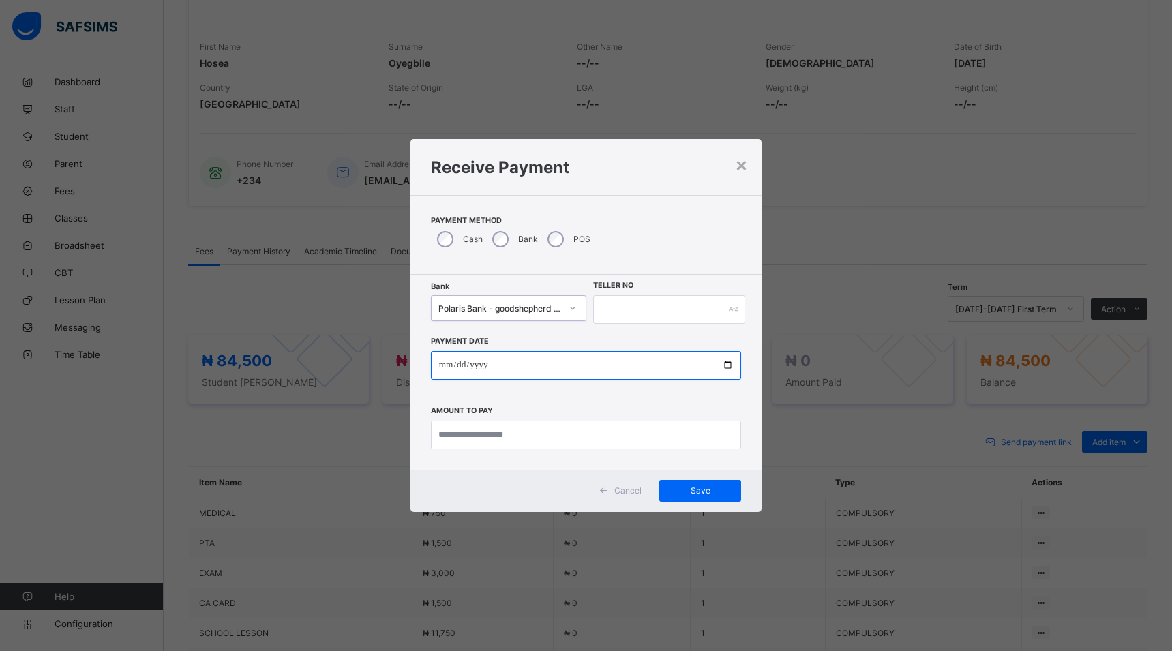
click at [731, 367] on input "date" at bounding box center [586, 365] width 311 height 29
type input "**********"
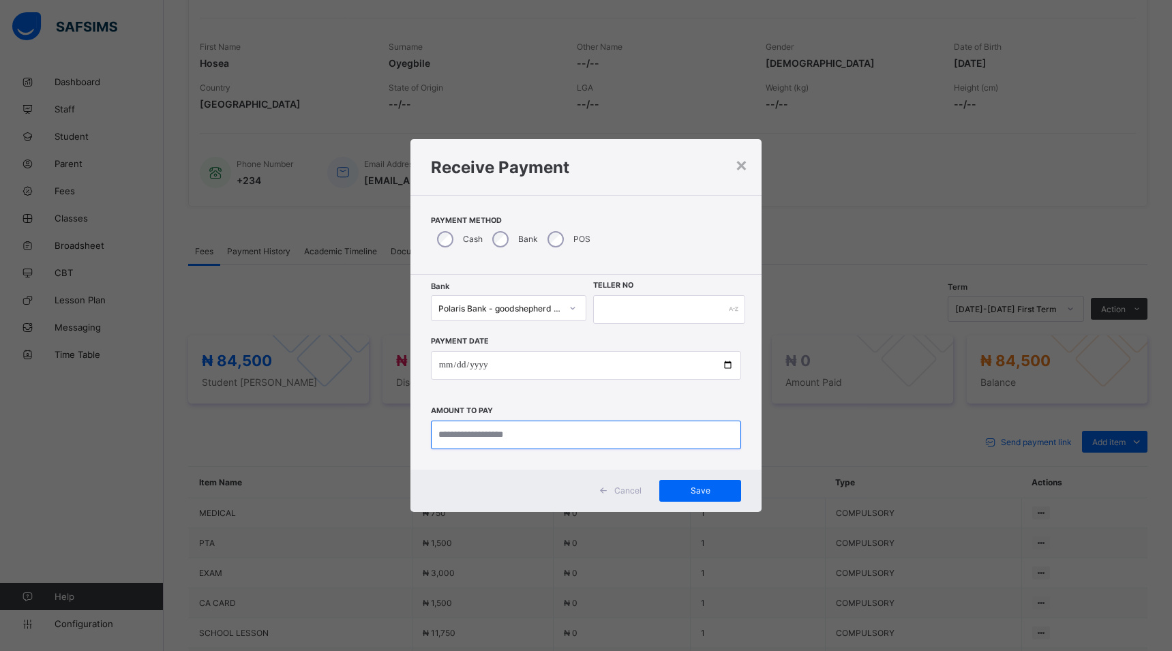
click at [540, 440] on input "currency" at bounding box center [586, 435] width 311 height 29
type input "********"
click at [600, 310] on input "text" at bounding box center [669, 309] width 152 height 29
click at [620, 313] on input "text" at bounding box center [669, 309] width 152 height 29
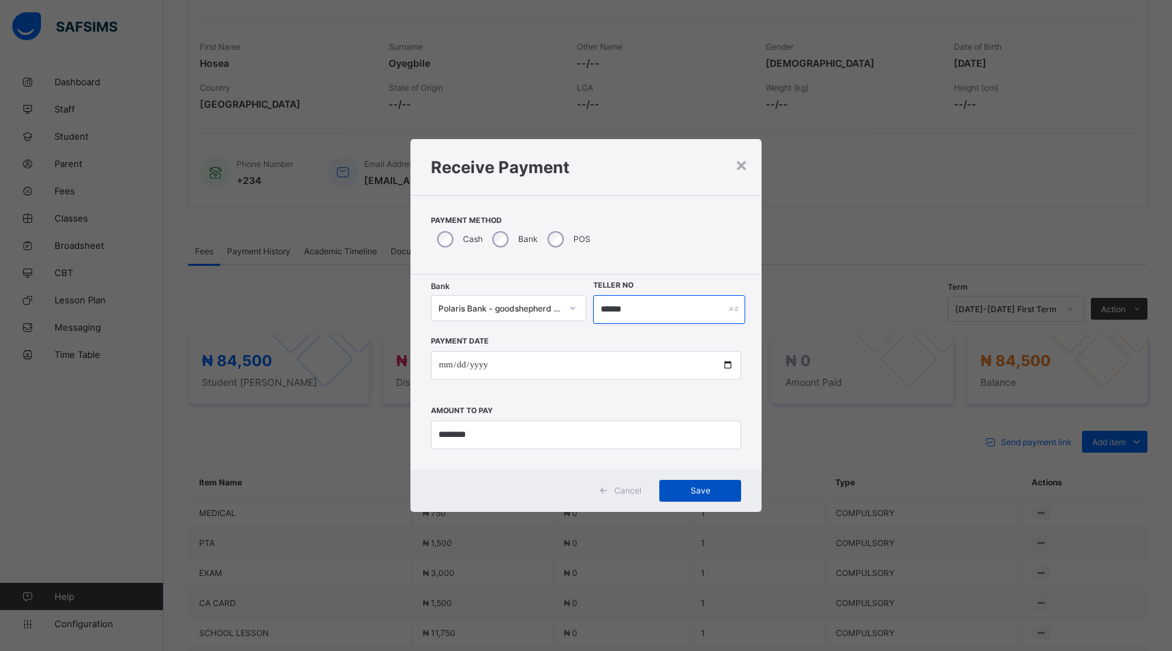
type input "******"
click at [707, 485] on div "Save" at bounding box center [700, 491] width 82 height 22
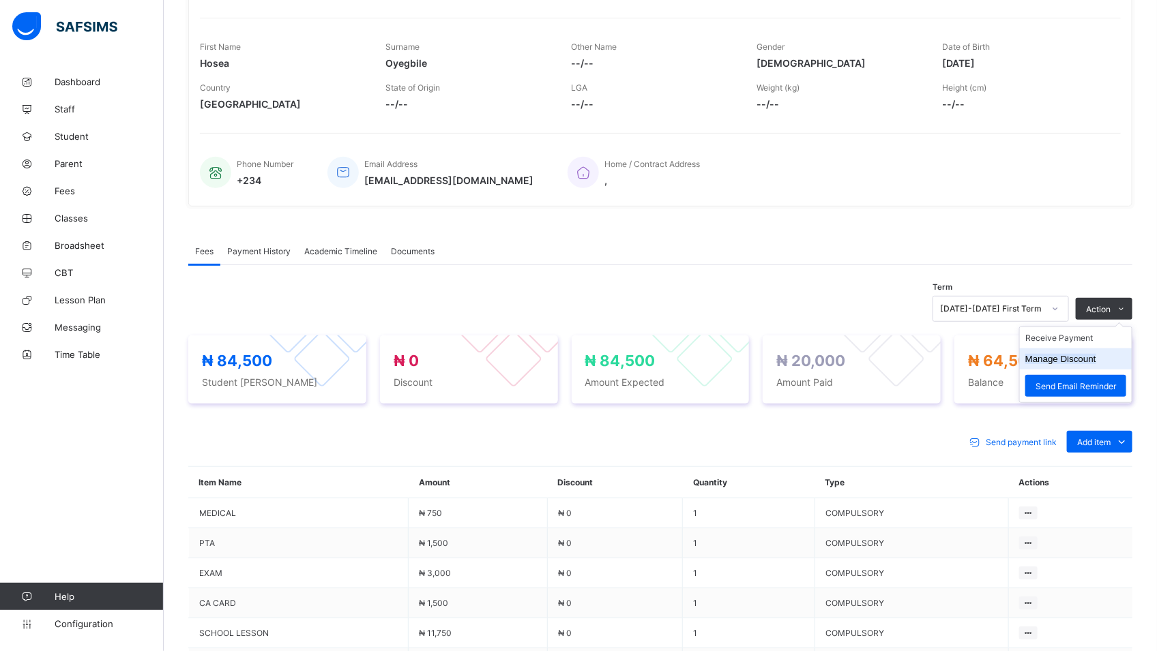
click at [1072, 362] on button "Manage Discount" at bounding box center [1060, 359] width 71 height 10
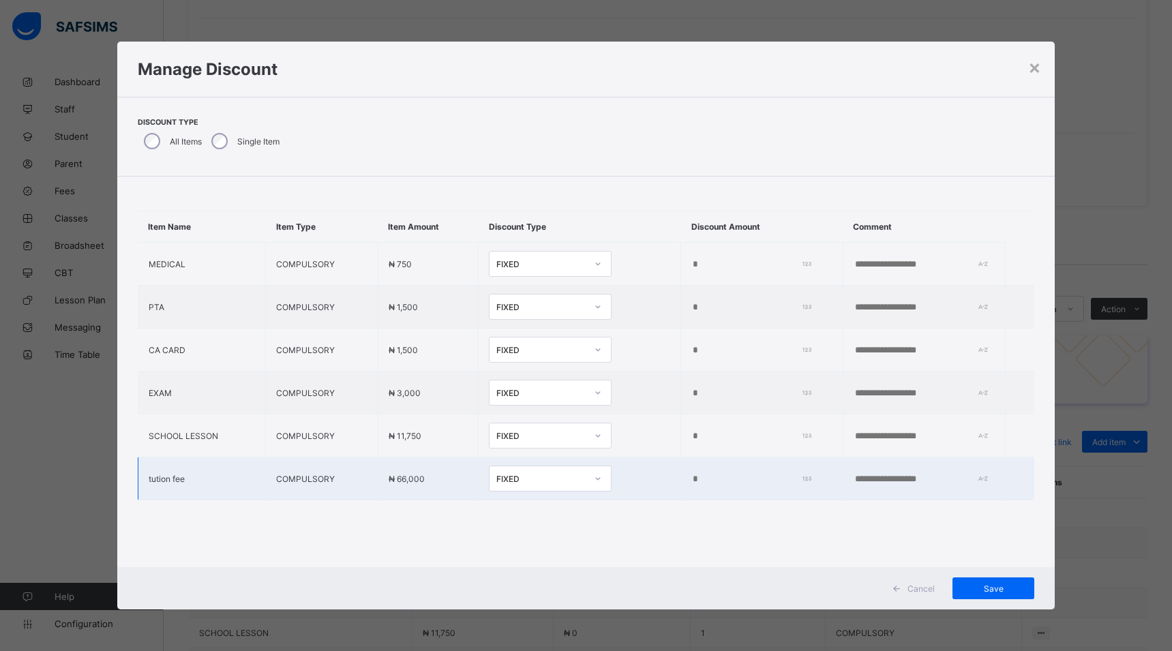
click at [683, 475] on td "*" at bounding box center [762, 479] width 162 height 43
click at [692, 475] on input "*" at bounding box center [749, 479] width 114 height 11
type input "*****"
click at [986, 592] on span "Save" at bounding box center [993, 589] width 61 height 10
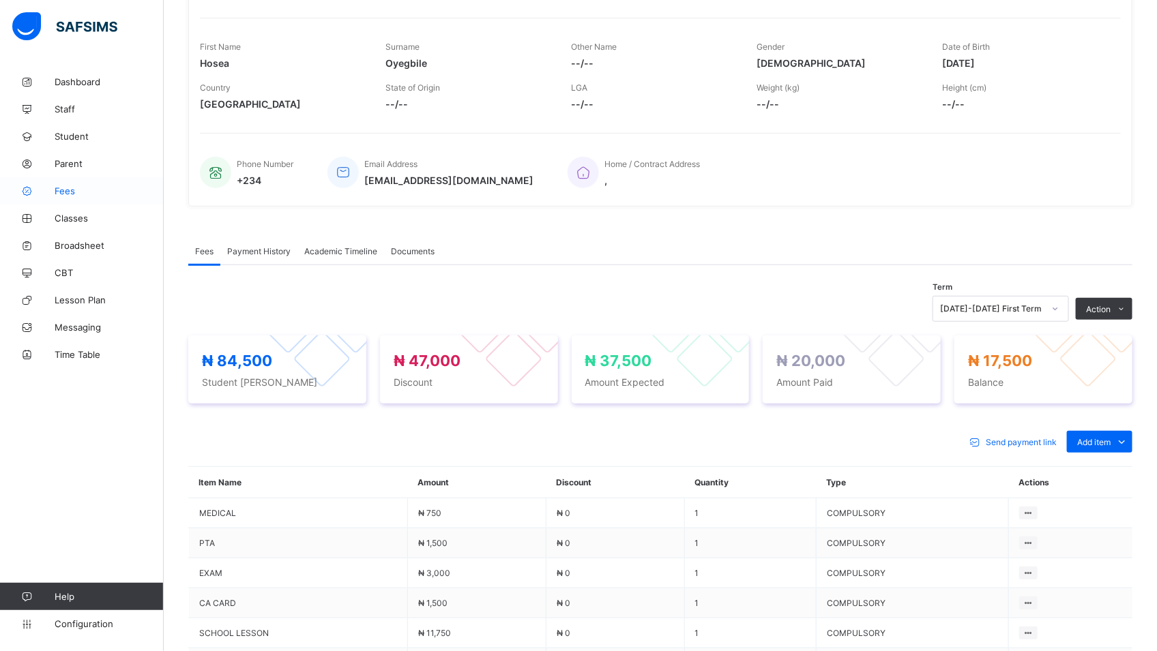
click at [62, 192] on span "Fees" at bounding box center [109, 191] width 109 height 11
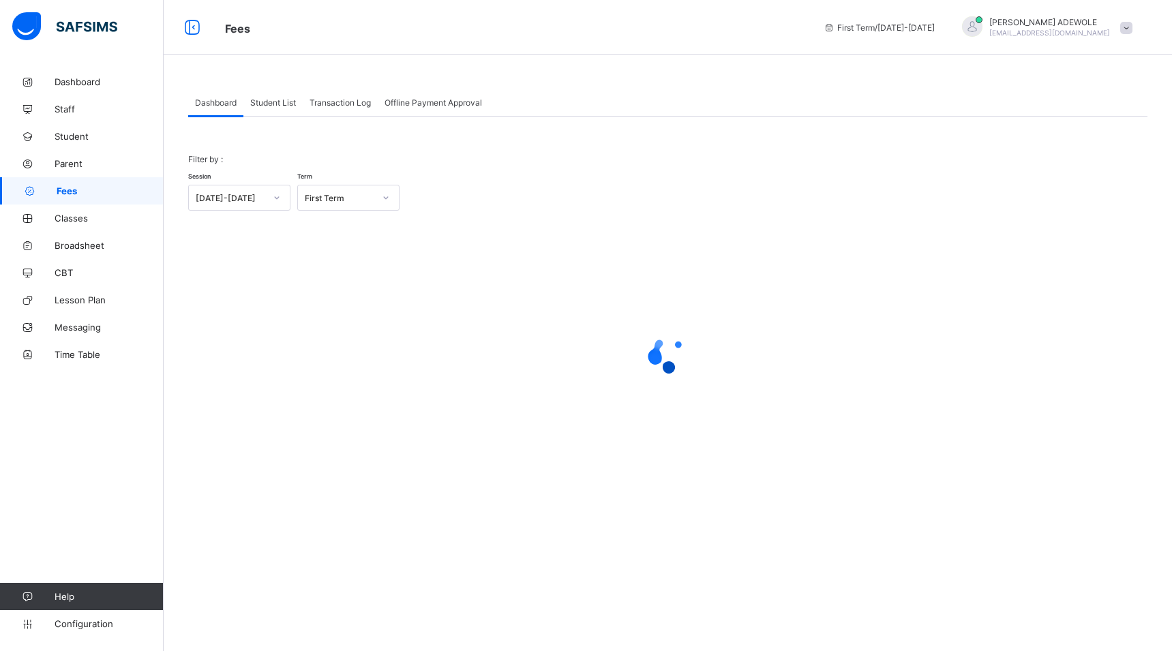
click at [288, 102] on span "Student List" at bounding box center [273, 103] width 46 height 10
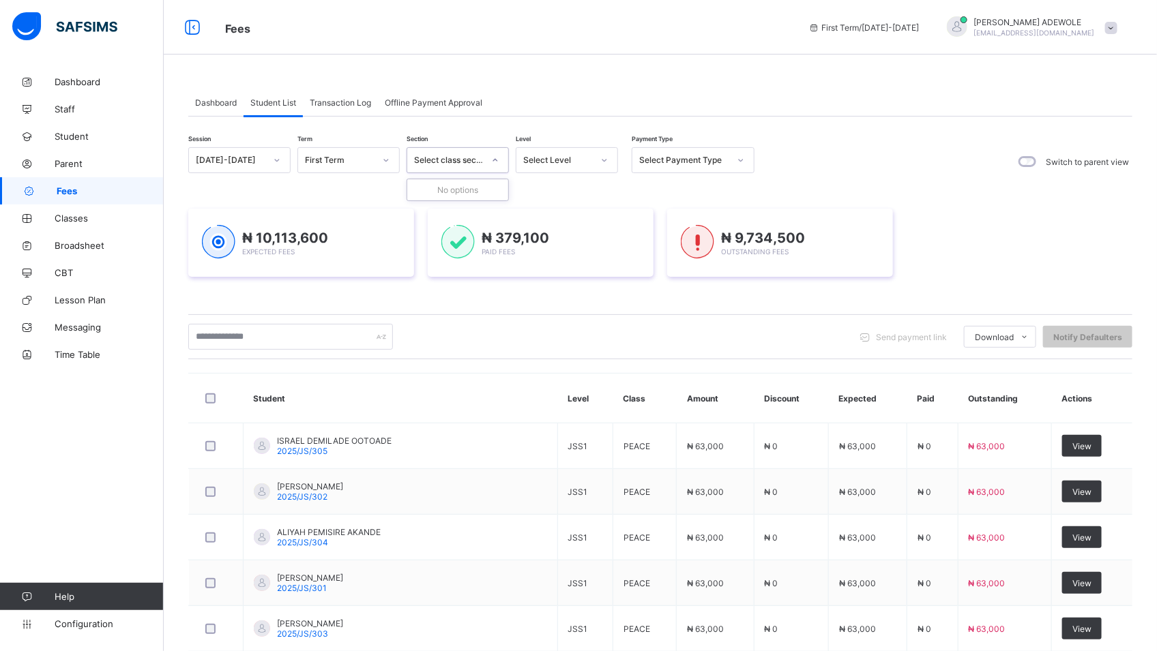
click at [496, 162] on icon at bounding box center [495, 160] width 8 height 14
click at [497, 160] on icon at bounding box center [495, 160] width 8 height 14
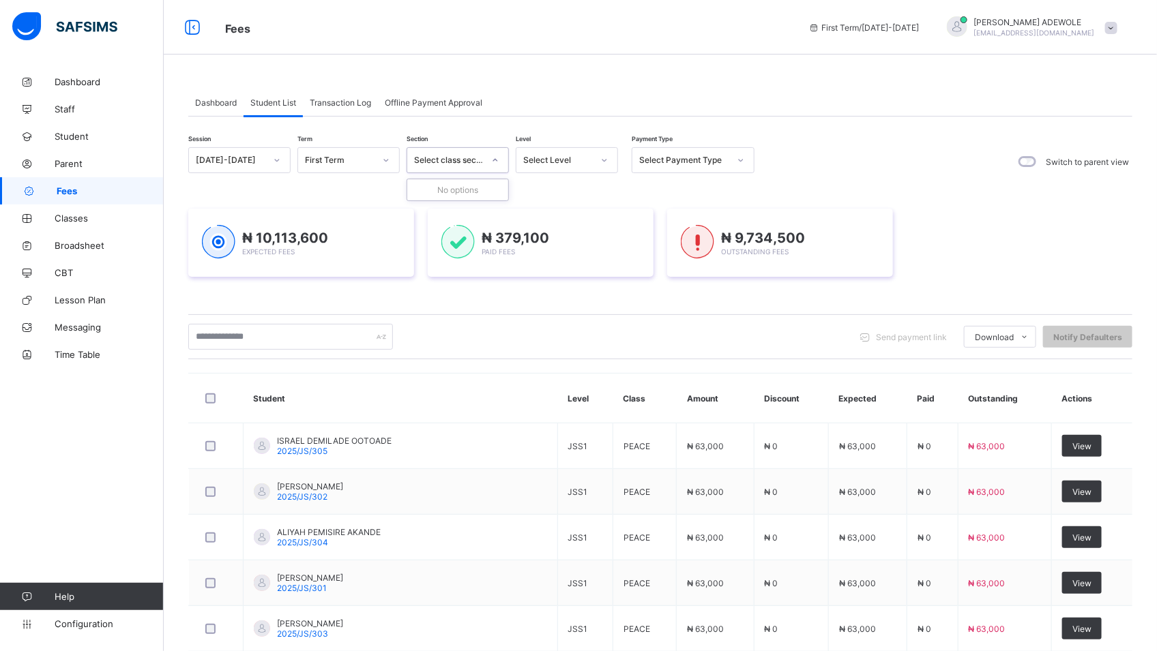
click at [497, 160] on icon at bounding box center [495, 160] width 8 height 14
click at [606, 160] on icon at bounding box center [604, 160] width 8 height 14
click at [559, 316] on div "BASIC 2" at bounding box center [566, 316] width 101 height 21
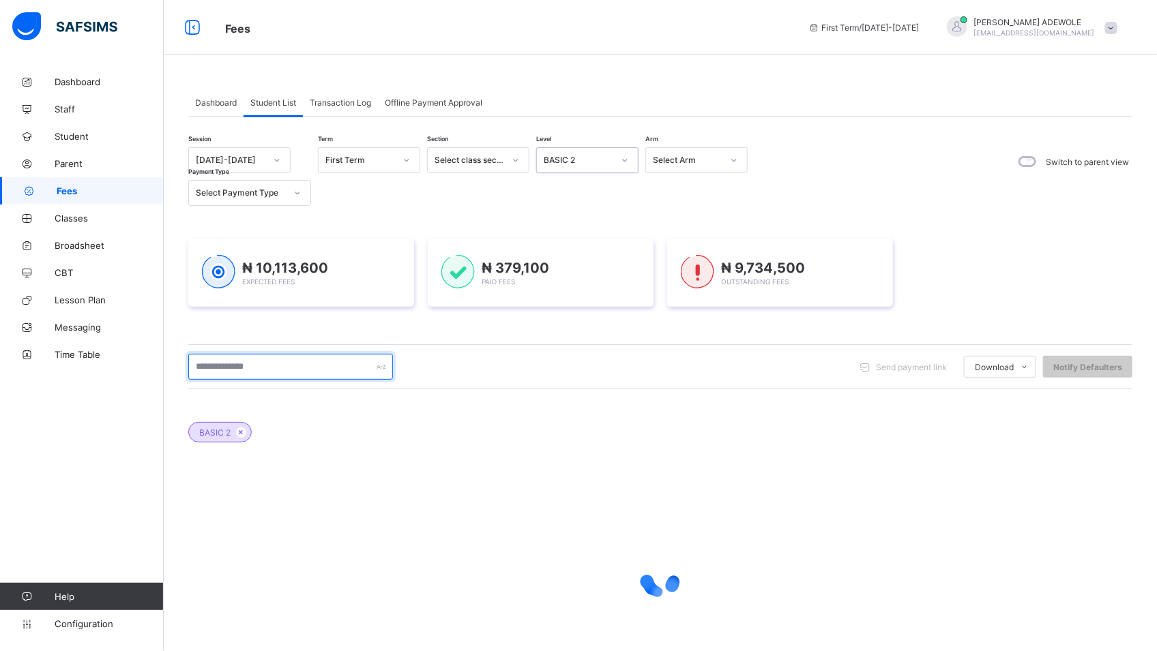
click at [276, 364] on input "text" at bounding box center [290, 367] width 205 height 26
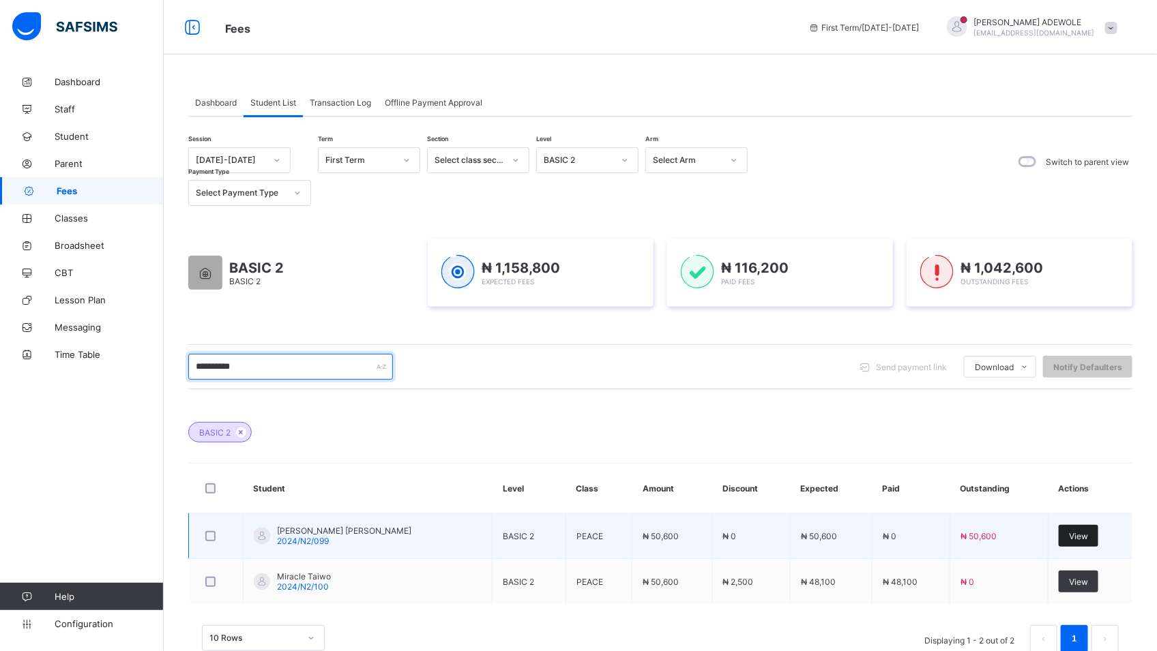
type input "**********"
click at [1086, 533] on span "View" at bounding box center [1078, 536] width 19 height 10
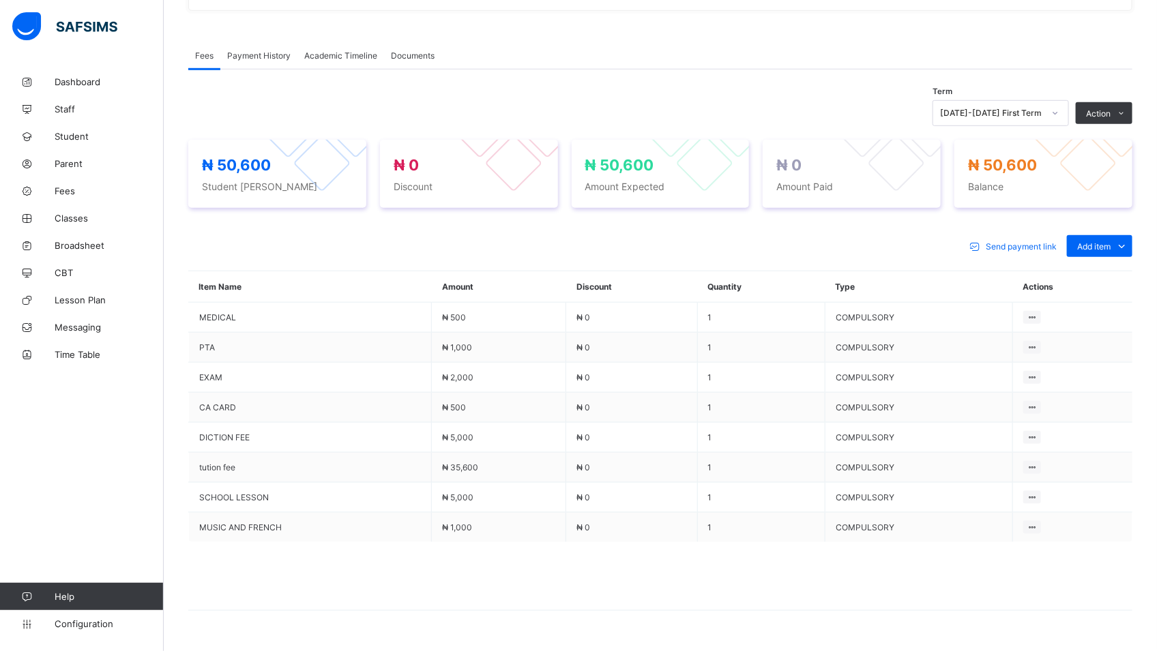
scroll to position [430, 0]
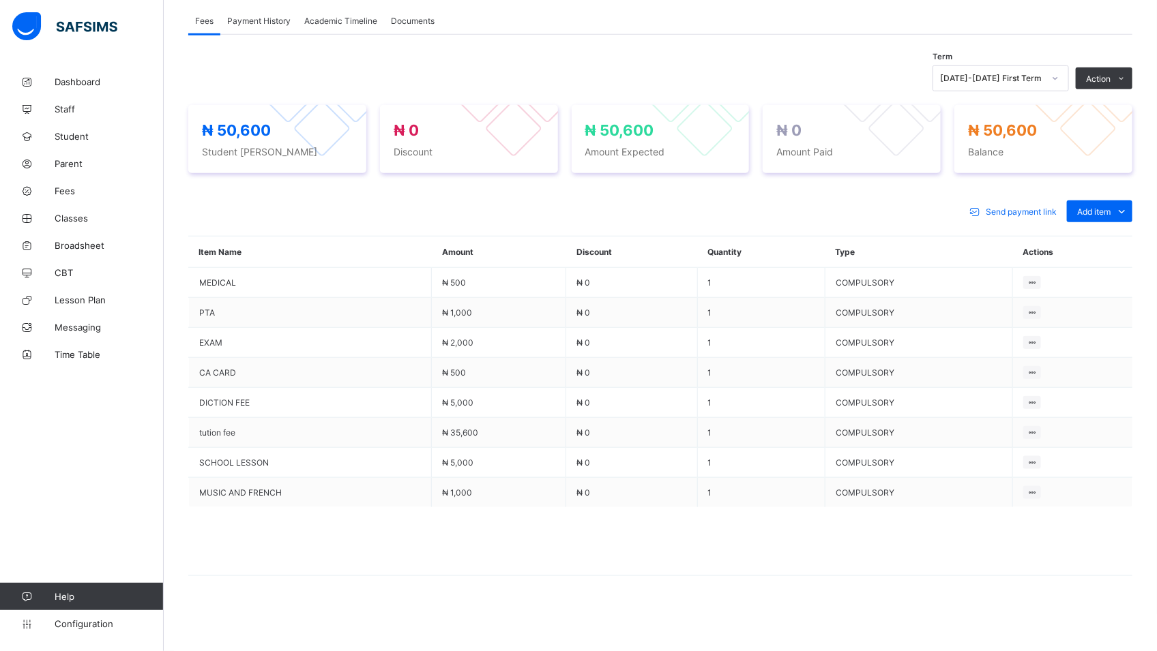
drag, startPoint x: 462, startPoint y: 543, endPoint x: 452, endPoint y: 543, distance: 10.2
click at [452, 543] on span at bounding box center [660, 541] width 944 height 68
click at [451, 544] on span at bounding box center [660, 541] width 944 height 68
click at [438, 548] on span at bounding box center [660, 541] width 944 height 68
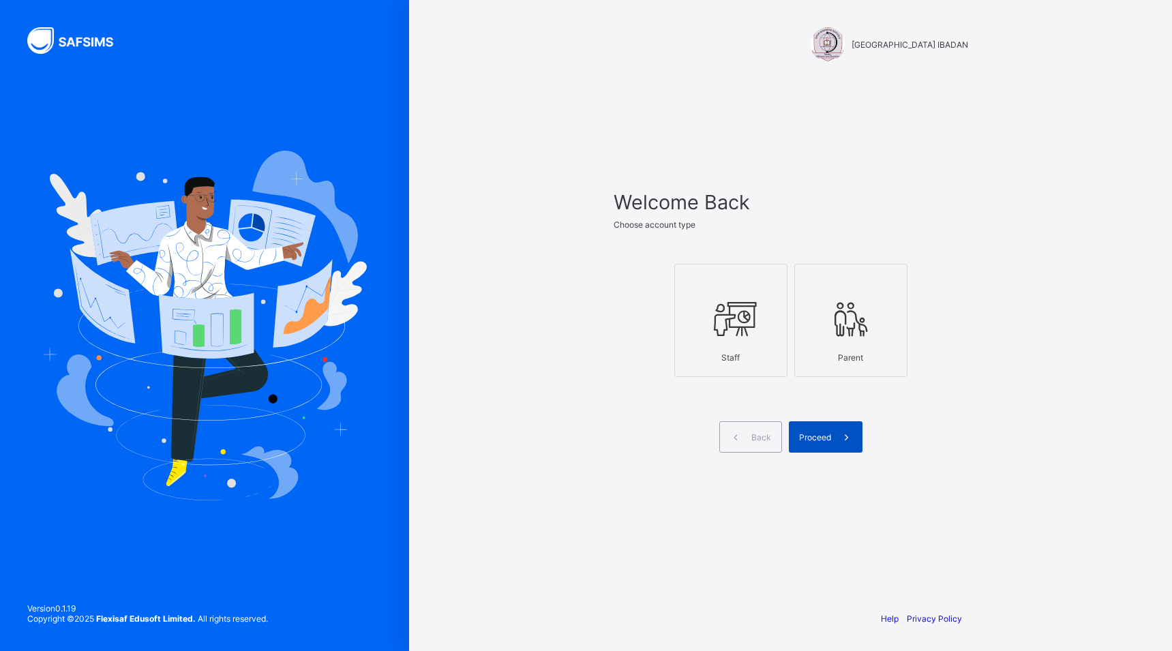
click at [811, 436] on span "Proceed" at bounding box center [815, 437] width 32 height 10
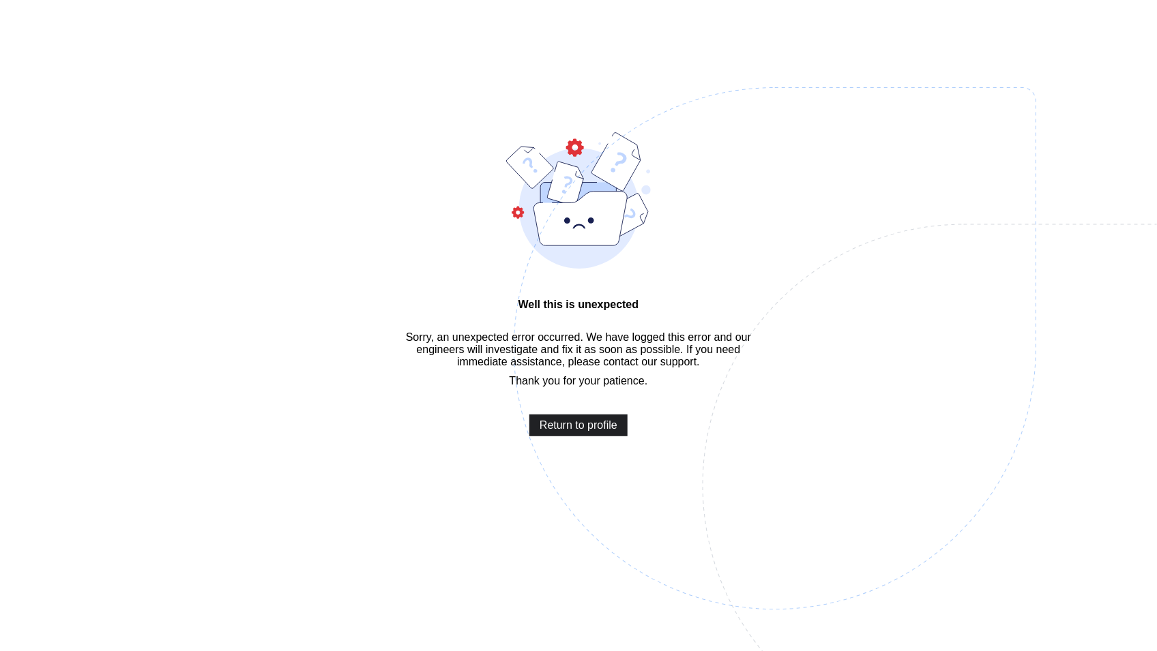
click at [569, 432] on span "Return to profile" at bounding box center [578, 425] width 78 height 12
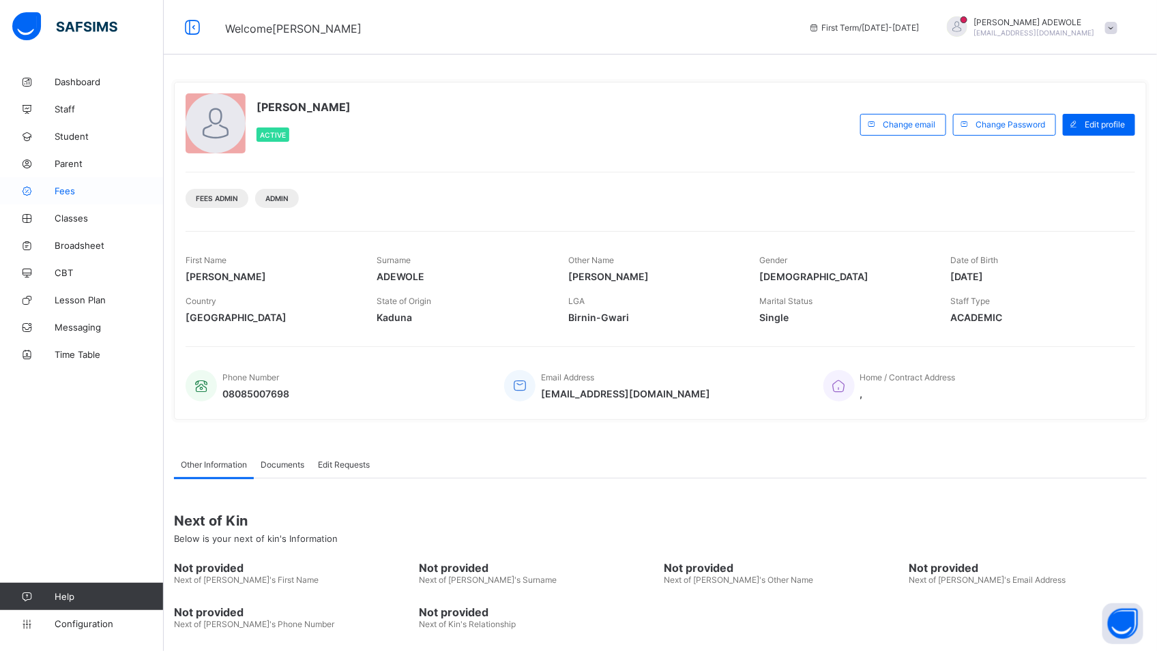
click at [63, 191] on span "Fees" at bounding box center [109, 191] width 109 height 11
